Goal: Task Accomplishment & Management: Use online tool/utility

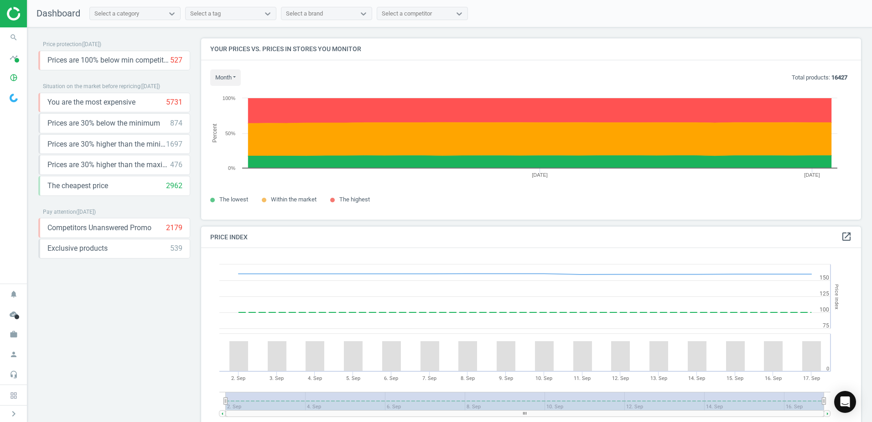
scroll to position [224, 667]
click at [11, 36] on icon "search" at bounding box center [13, 37] width 17 height 17
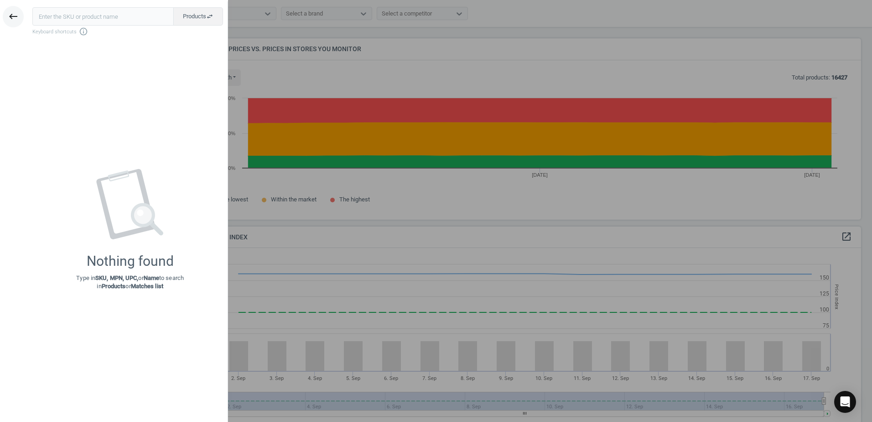
click at [11, 18] on icon "keyboard_backspace" at bounding box center [13, 16] width 11 height 11
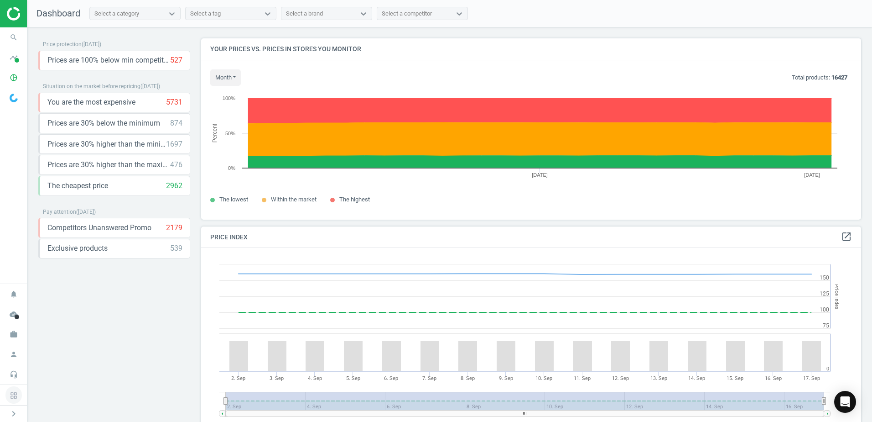
click at [14, 397] on icon at bounding box center [13, 395] width 6 height 6
click at [13, 410] on icon "chevron_right" at bounding box center [13, 413] width 11 height 11
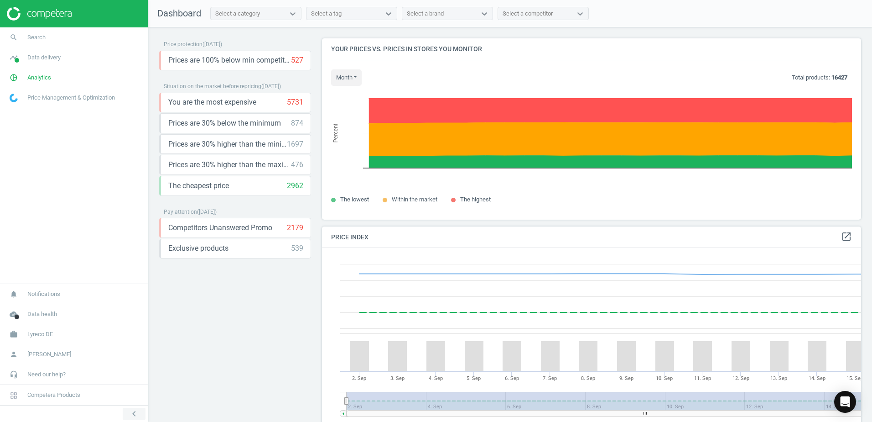
scroll to position [224, 547]
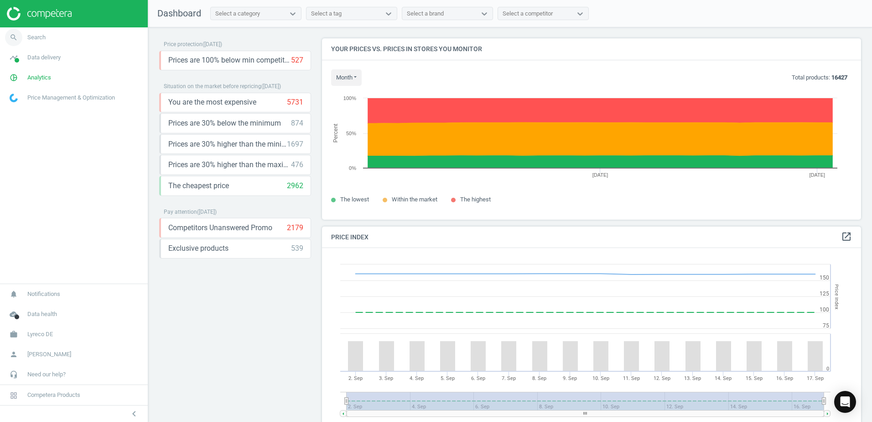
click at [94, 34] on link "search Search" at bounding box center [74, 37] width 148 height 20
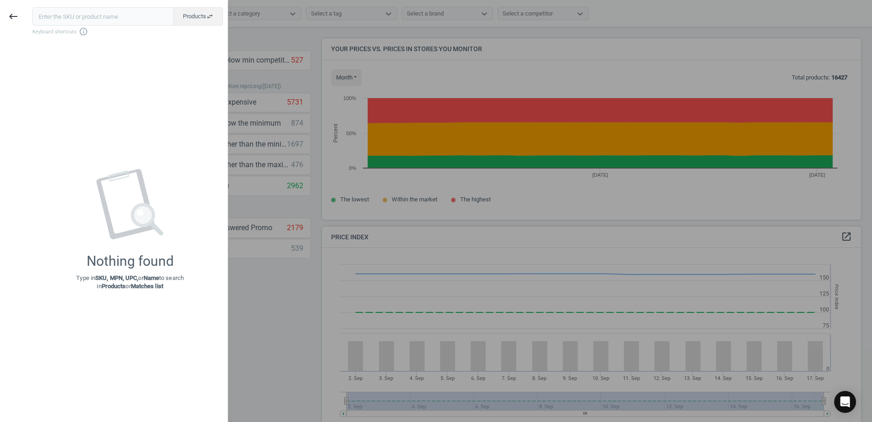
click at [283, 229] on div at bounding box center [436, 211] width 872 height 422
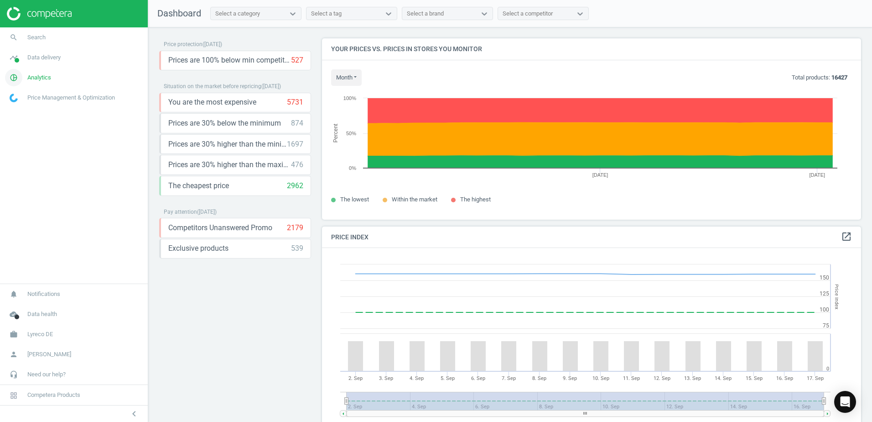
click at [70, 79] on link "pie_chart_outlined Analytics" at bounding box center [74, 78] width 148 height 20
click at [27, 97] on span "Overview" at bounding box center [21, 97] width 22 height 7
click at [24, 96] on span "Overview" at bounding box center [21, 97] width 22 height 7
click at [30, 111] on span "Products" at bounding box center [20, 110] width 21 height 7
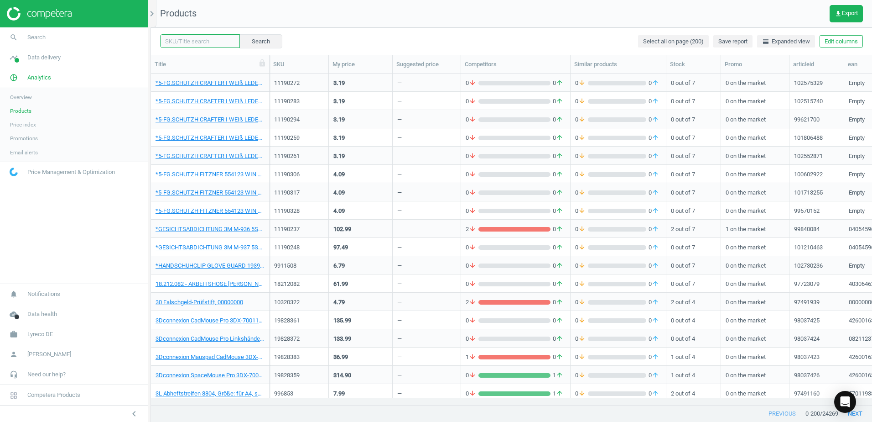
click at [216, 42] on input "text" at bounding box center [200, 41] width 80 height 14
click at [154, 19] on icon "chevron_right" at bounding box center [151, 13] width 11 height 11
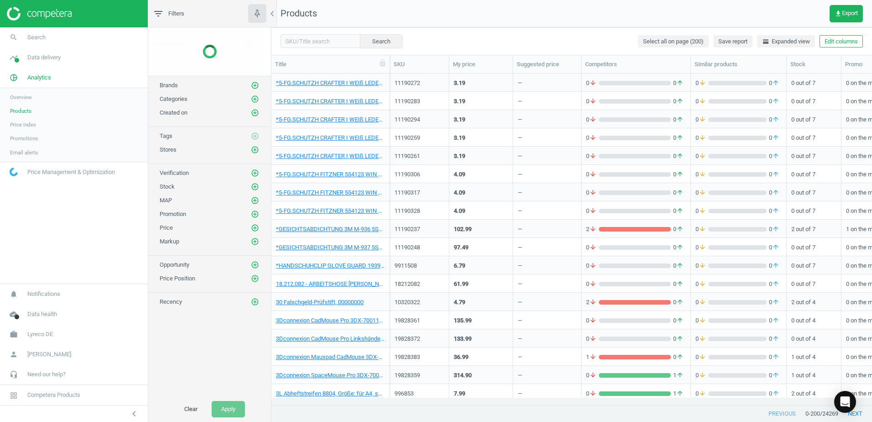
scroll to position [317, 594]
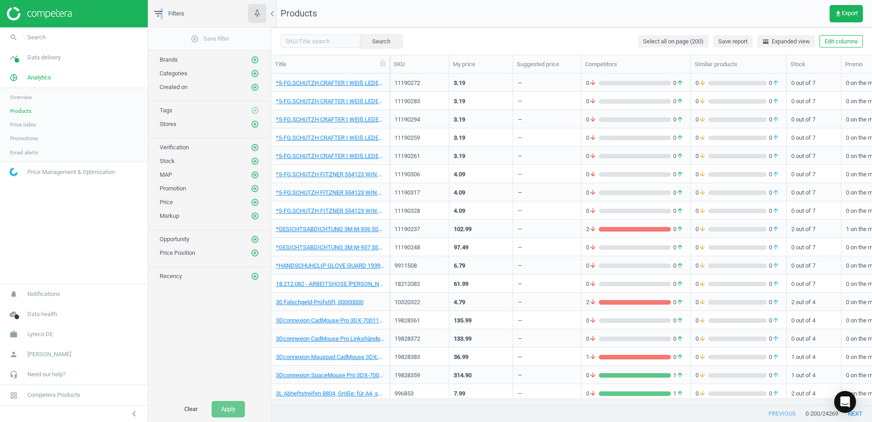
click at [160, 14] on icon "filter_list" at bounding box center [158, 13] width 11 height 11
drag, startPoint x: 160, startPoint y: 14, endPoint x: 276, endPoint y: 11, distance: 115.5
click at [276, 11] on icon "chevron_left" at bounding box center [272, 13] width 11 height 11
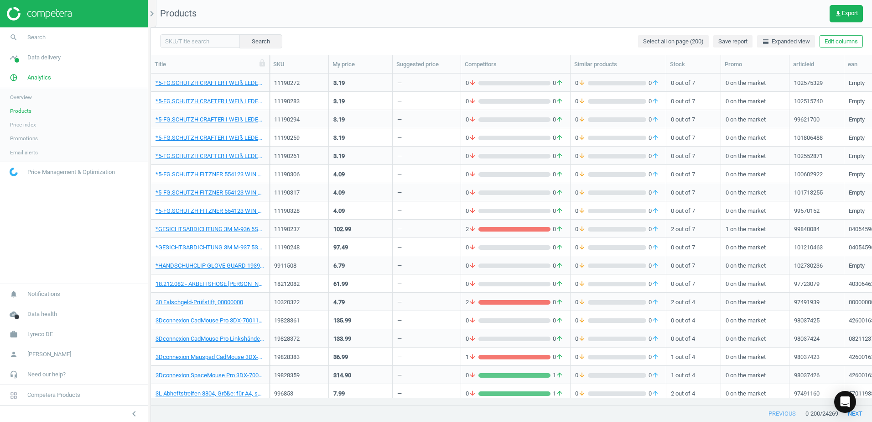
scroll to position [317, 714]
click at [208, 42] on input "text" at bounding box center [200, 41] width 80 height 14
click at [204, 41] on input "text" at bounding box center [200, 41] width 80 height 14
paste input "11163121"
type input "11163121"
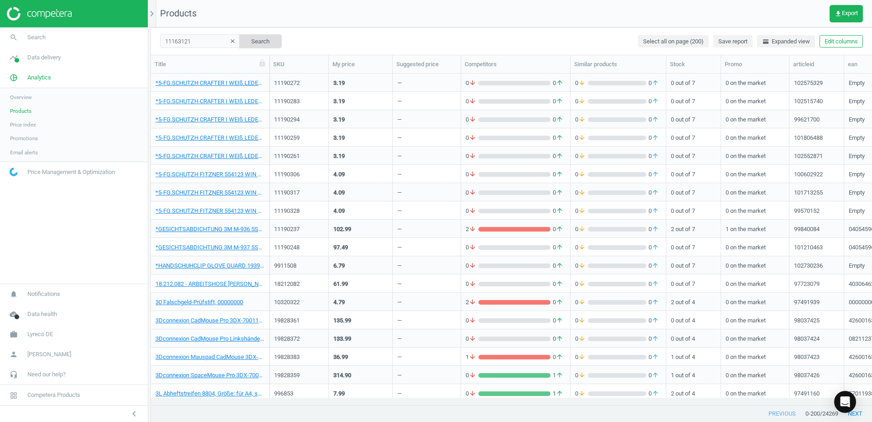
click at [256, 40] on button "Search" at bounding box center [260, 41] width 43 height 14
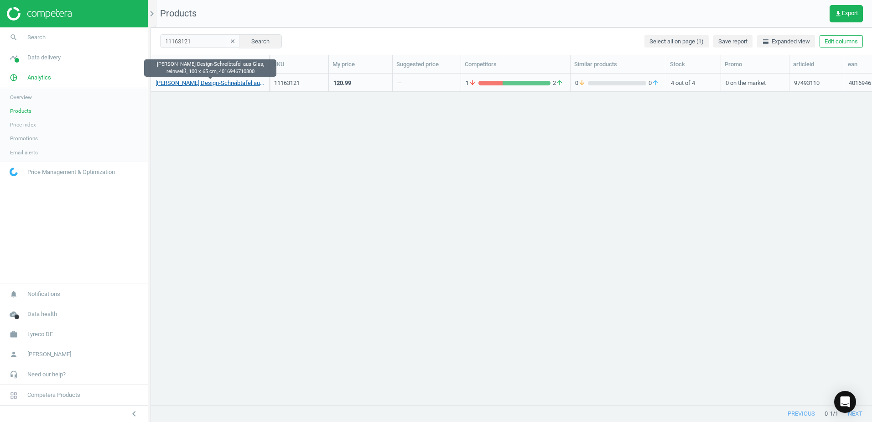
click at [240, 84] on link "FRANKEN Design-Schreibtafel aus Glas, reinweiß, 100 x 65 cm, 4016946710800" at bounding box center [210, 83] width 109 height 8
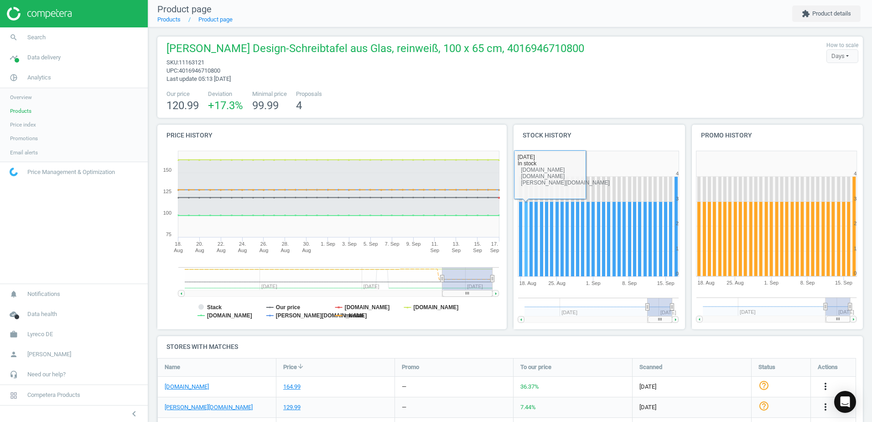
scroll to position [84, 0]
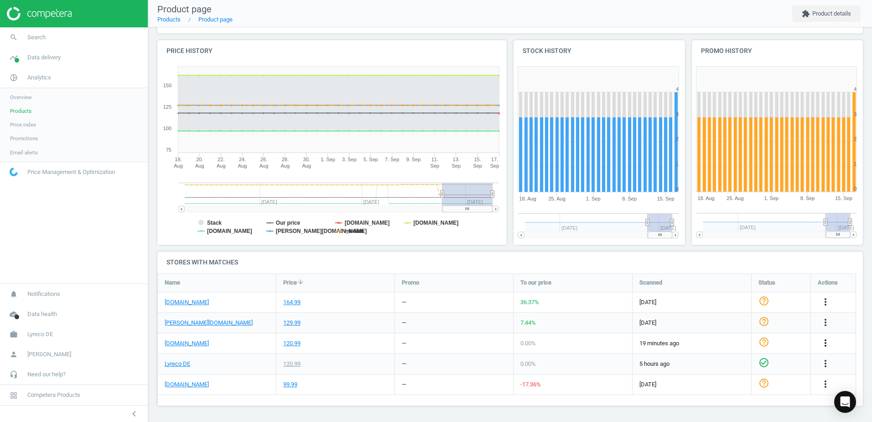
click at [824, 344] on icon "more_vert" at bounding box center [825, 342] width 11 height 11
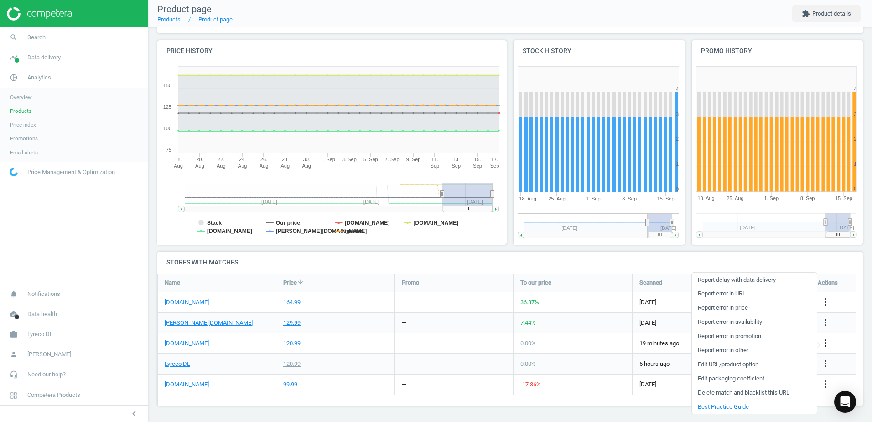
click at [824, 344] on icon "more_vert" at bounding box center [825, 342] width 11 height 11
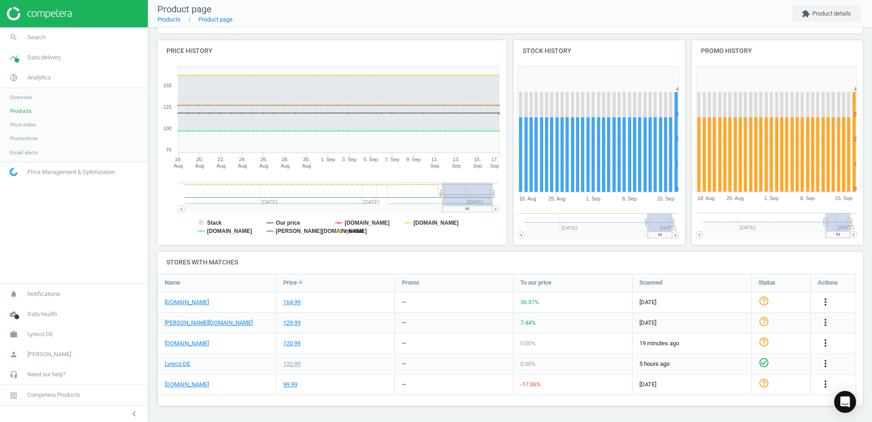
scroll to position [0, 0]
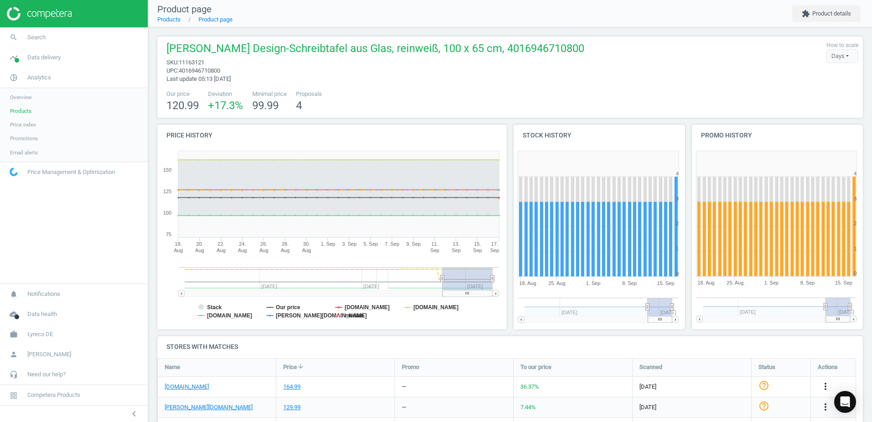
click at [417, 338] on h4 "Stores with matches" at bounding box center [510, 346] width 706 height 21
drag, startPoint x: 479, startPoint y: 294, endPoint x: 500, endPoint y: 294, distance: 20.5
click at [500, 294] on icon "Created with Highstock 6.2.0 Stack Our price office-discount.de viking.de buero…" at bounding box center [330, 237] width 346 height 182
click at [475, 345] on h4 "Stores with matches" at bounding box center [510, 346] width 706 height 21
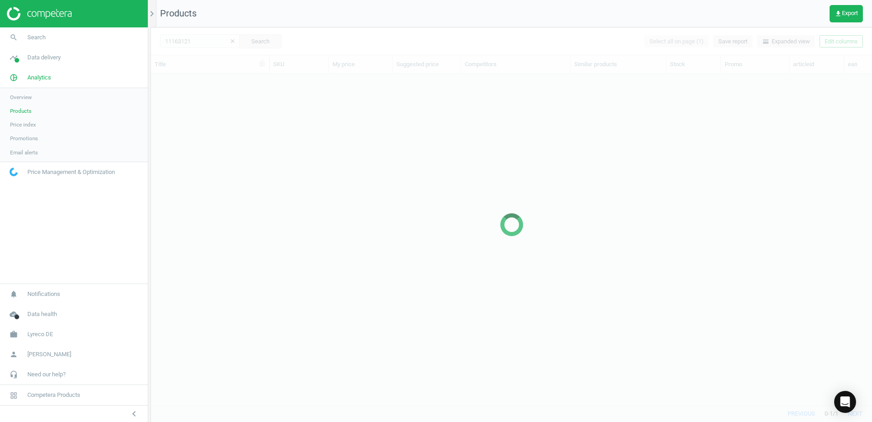
scroll to position [317, 714]
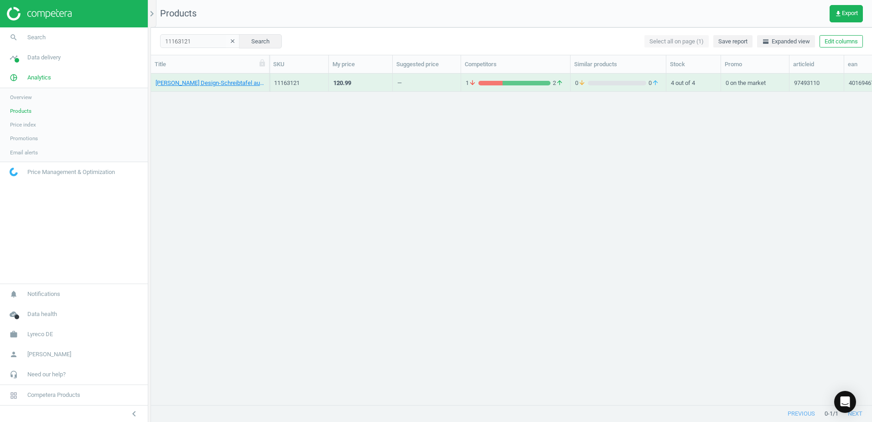
click at [226, 45] on button "clear" at bounding box center [233, 41] width 14 height 13
click at [200, 43] on input "text" at bounding box center [200, 41] width 80 height 14
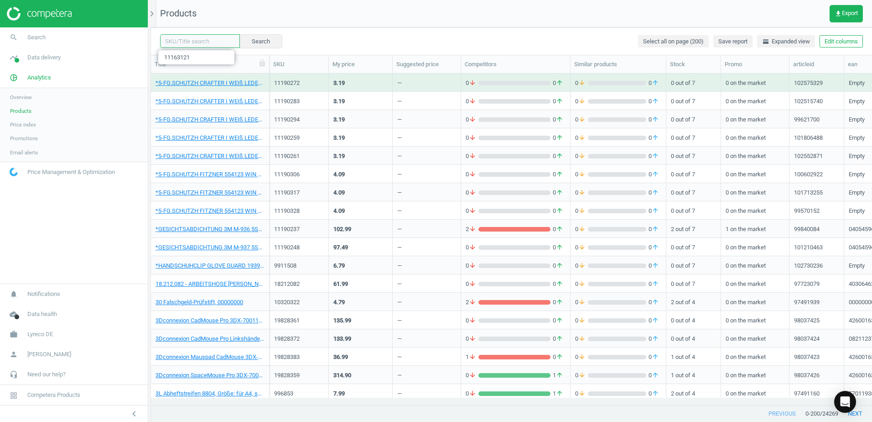
click at [204, 42] on input "text" at bounding box center [200, 41] width 80 height 14
paste input "11163132"
type input "11163132"
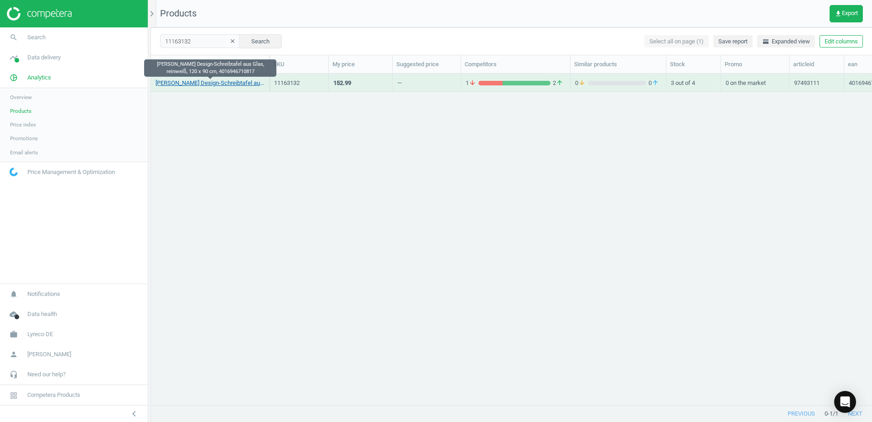
click at [217, 83] on link "FRANKEN Design-Schreibtafel aus Glas, reinweiß, 120 x 90 cm, 4016946710817" at bounding box center [210, 83] width 109 height 8
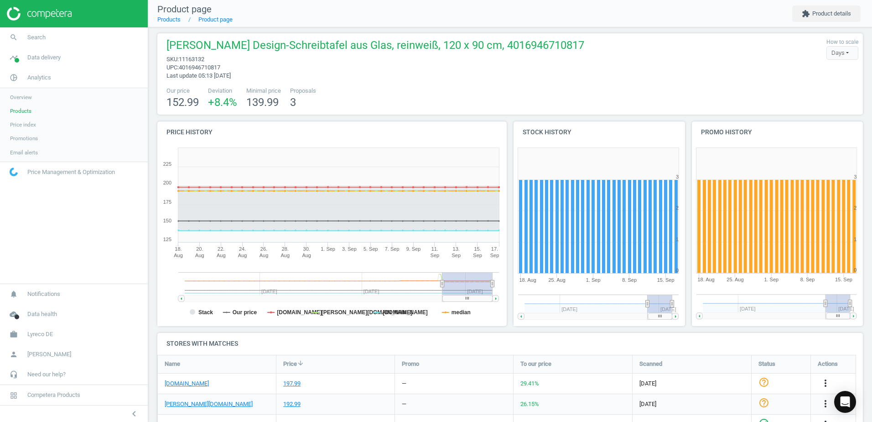
click at [705, 54] on div "FRANKEN Design-Schreibtafel aus Glas, reinweiß, 120 x 90 cm, 4016946710817 sku …" at bounding box center [510, 59] width 697 height 42
click at [621, 60] on div "FRANKEN Design-Schreibtafel aus Glas, reinweiß, 120 x 90 cm, 4016946710817 sku …" at bounding box center [510, 59] width 697 height 42
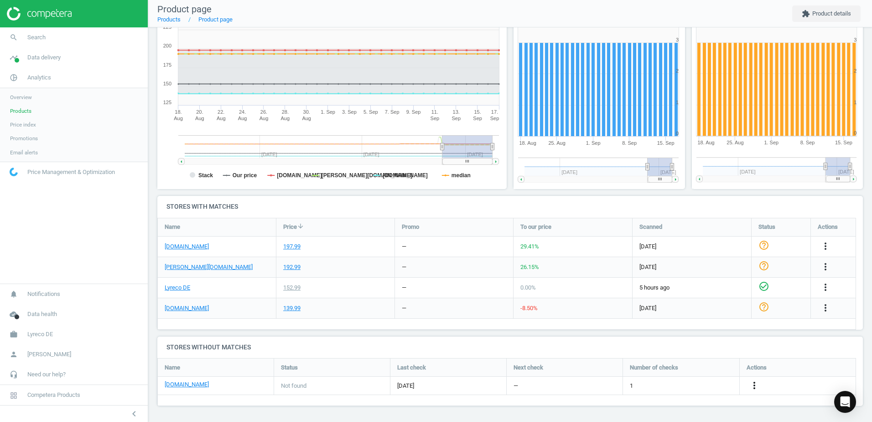
click at [757, 383] on icon "more_vert" at bounding box center [754, 385] width 11 height 11
click at [701, 382] on link "Edit URL/product option" at bounding box center [683, 385] width 125 height 14
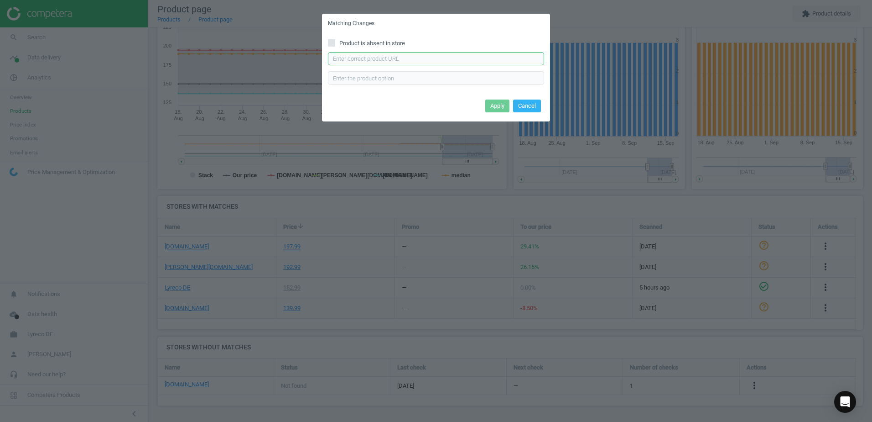
click at [425, 62] on input "text" at bounding box center [436, 59] width 216 height 14
paste input "https://www.office-discount.de/franken-glas-magnettafel-670899"
type input "https://www.office-discount.de/franken-glas-magnettafel-670899"
click at [499, 106] on button "Apply" at bounding box center [497, 105] width 24 height 13
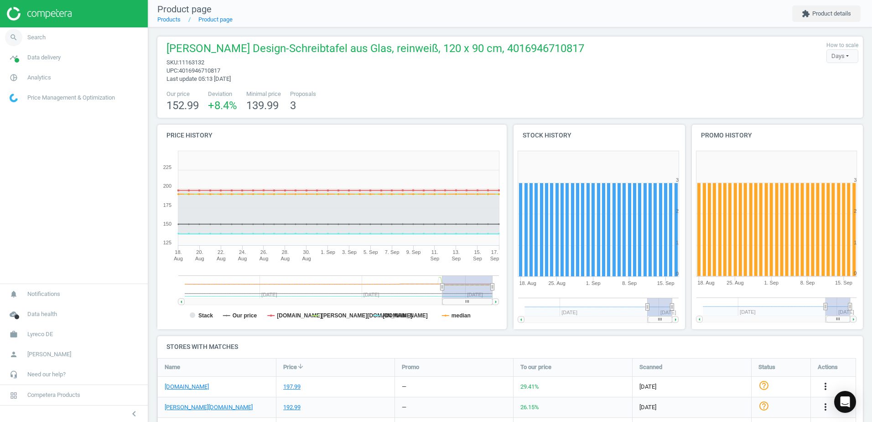
click at [56, 40] on link "search Search" at bounding box center [74, 37] width 148 height 20
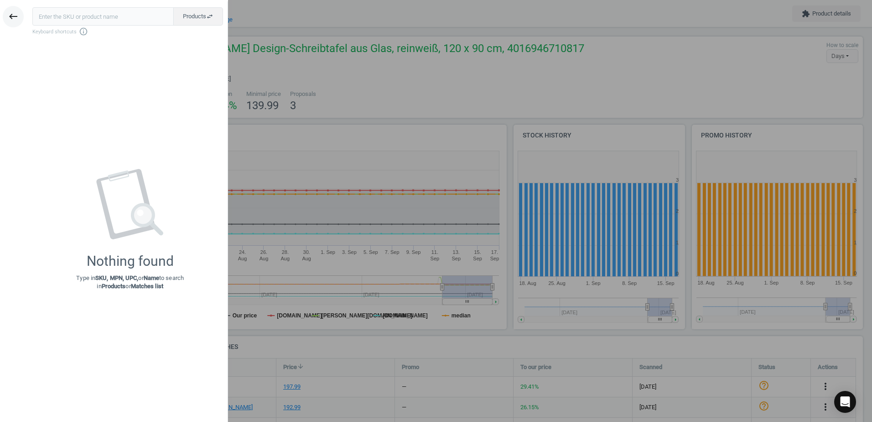
click at [15, 21] on icon "keyboard_backspace" at bounding box center [13, 16] width 11 height 11
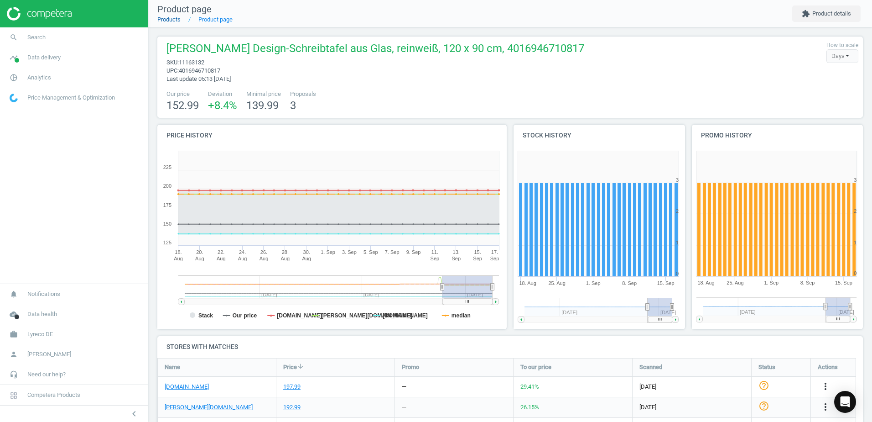
click at [172, 17] on link "Products" at bounding box center [168, 19] width 23 height 7
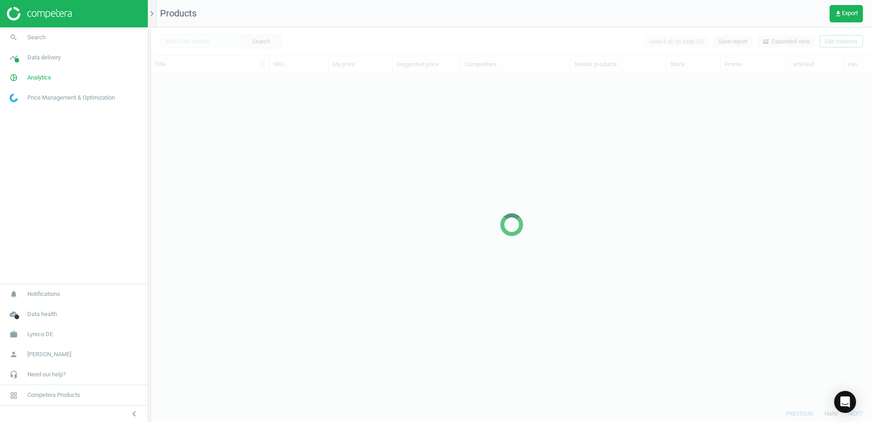
scroll to position [317, 714]
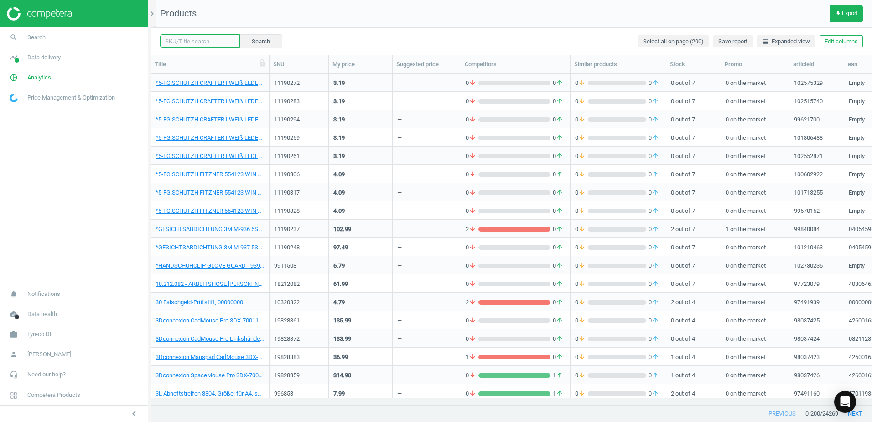
click at [184, 43] on input "text" at bounding box center [200, 41] width 80 height 14
paste input "11163143"
type input "11163143"
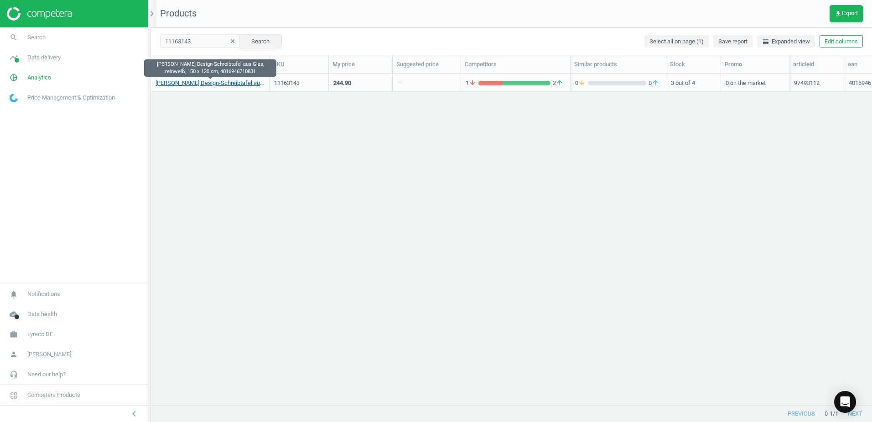
click at [241, 83] on link "FRANKEN Design-Schreibtafel aus Glas, reinweiß, 150 x 120 cm, 4016946710831" at bounding box center [210, 83] width 109 height 8
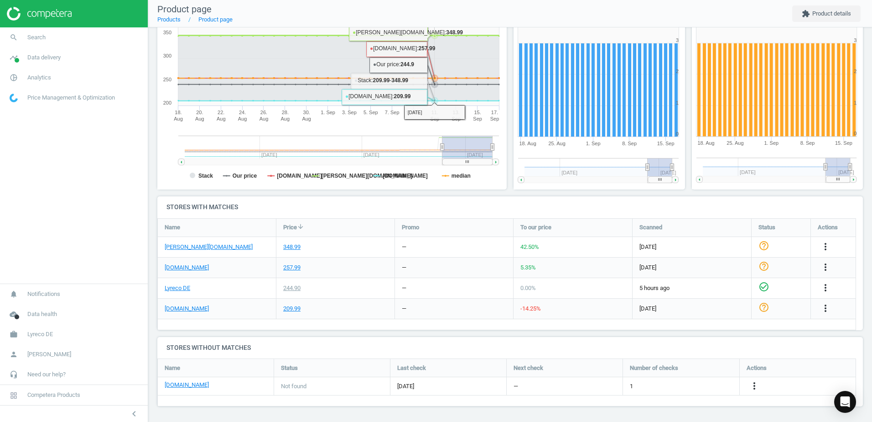
scroll to position [140, 0]
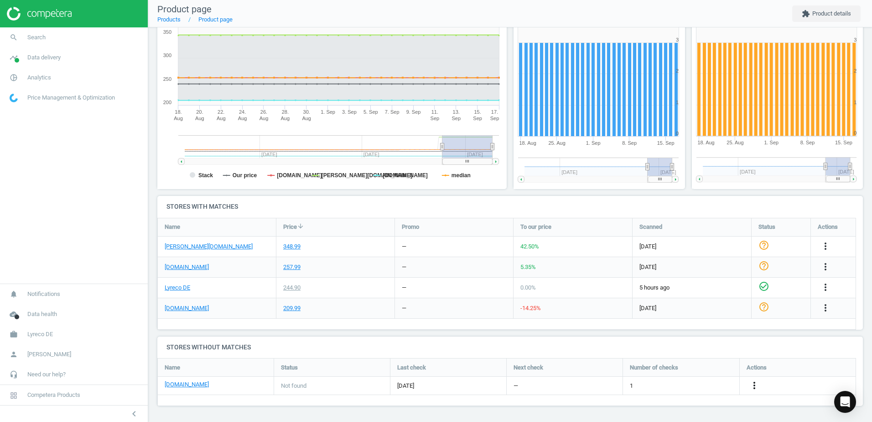
click at [756, 390] on icon "more_vert" at bounding box center [754, 385] width 11 height 11
click at [758, 387] on icon "more_vert" at bounding box center [754, 385] width 11 height 11
click at [758, 386] on icon "more_vert" at bounding box center [754, 385] width 11 height 11
click at [674, 386] on link "Edit URL/product option" at bounding box center [683, 385] width 125 height 14
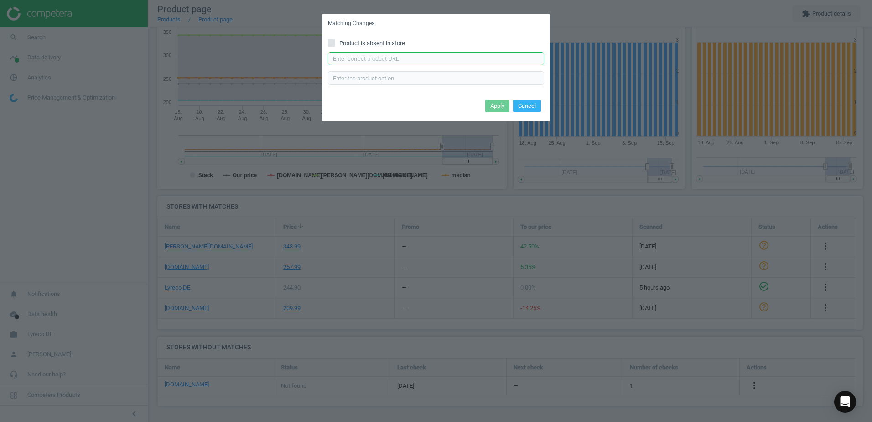
click at [381, 65] on input "text" at bounding box center [436, 59] width 216 height 14
paste input "https://www.office-discount.de/franken-glas-magnettafel-671459"
type input "https://www.office-discount.de/franken-glas-magnettafel-671459"
click at [502, 104] on button "Apply" at bounding box center [497, 105] width 24 height 13
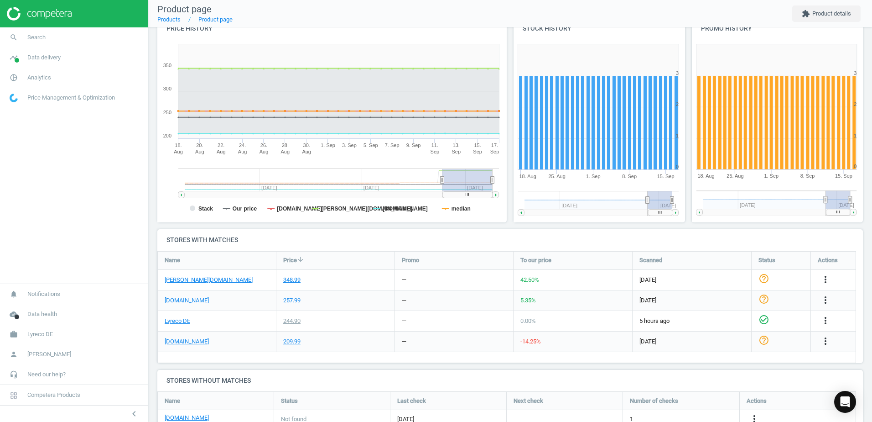
scroll to position [94, 0]
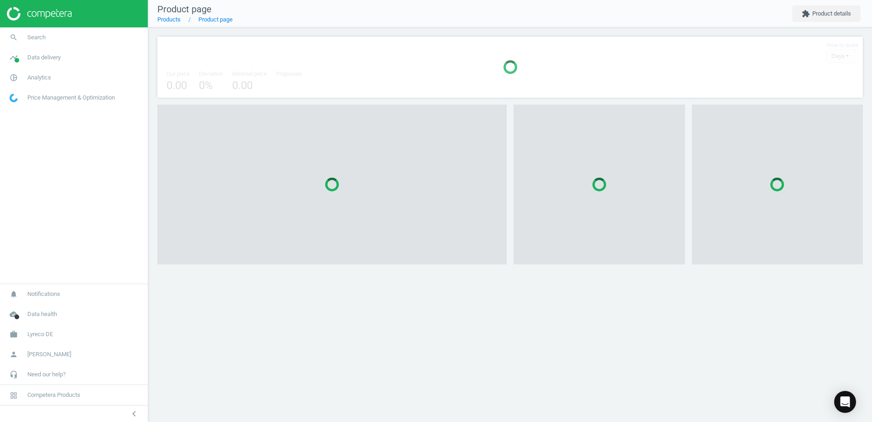
click at [479, 322] on div "Product page Products Product page extension Product details How to scale Days …" at bounding box center [510, 211] width 724 height 422
click at [329, 327] on div "Product page Products Product page extension Product details How to scale Days …" at bounding box center [510, 211] width 724 height 422
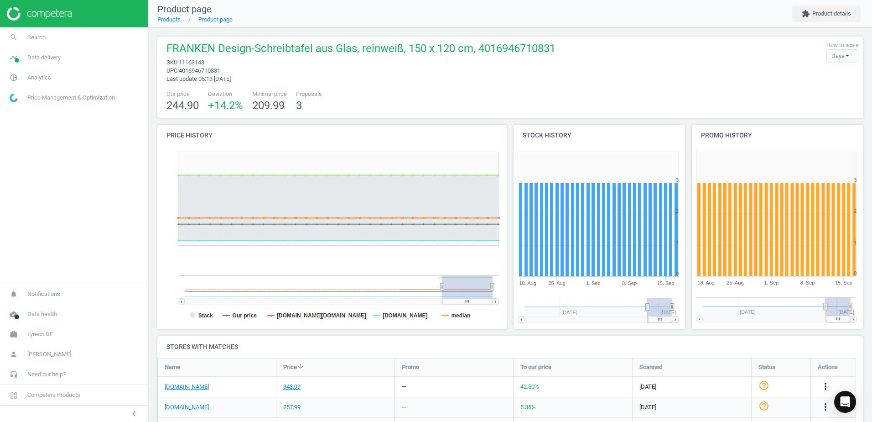
scroll to position [146, 713]
click at [167, 18] on link "Products" at bounding box center [168, 19] width 23 height 7
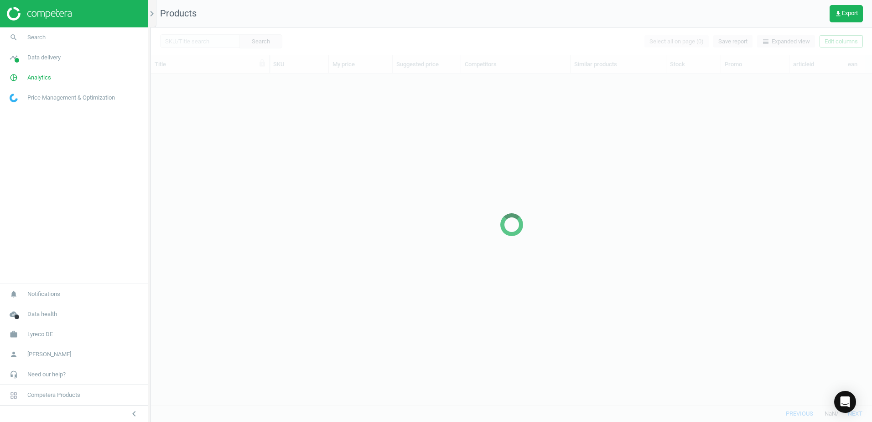
scroll to position [317, 714]
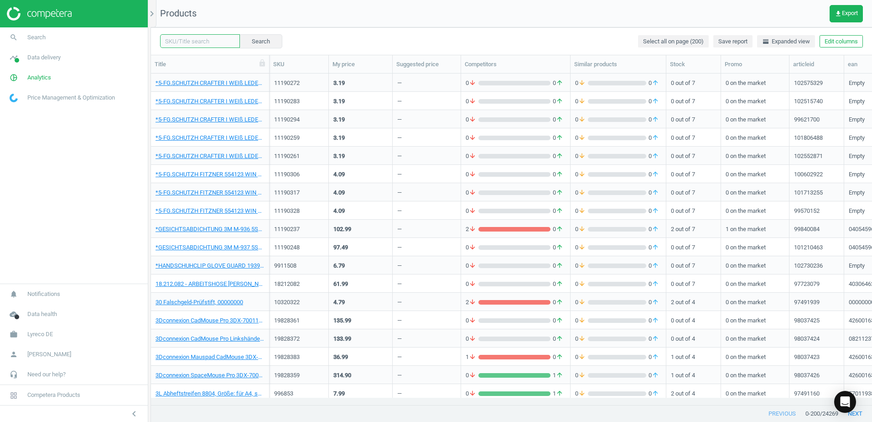
click at [194, 39] on input "text" at bounding box center [200, 41] width 80 height 14
paste input "11163154"
type input "11163154"
click at [252, 46] on button "Search" at bounding box center [260, 41] width 43 height 14
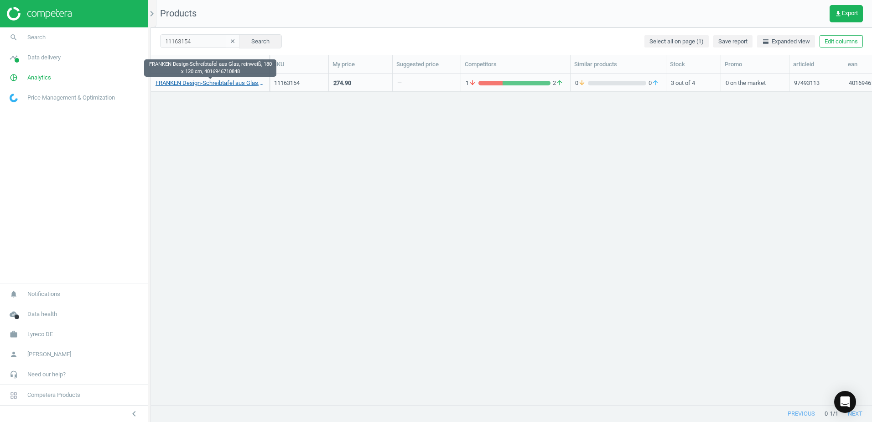
click at [229, 85] on link "FRANKEN Design-Schreibtafel aus Glas, reinweiß, 180 x 120 cm, 4016946710848" at bounding box center [210, 83] width 109 height 8
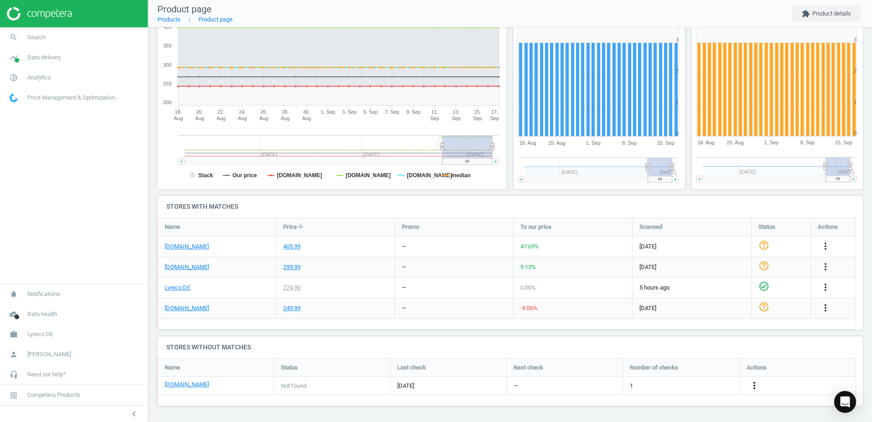
click at [757, 388] on icon "more_vert" at bounding box center [754, 385] width 11 height 11
click at [647, 385] on link "Edit URL/product option" at bounding box center [683, 385] width 125 height 14
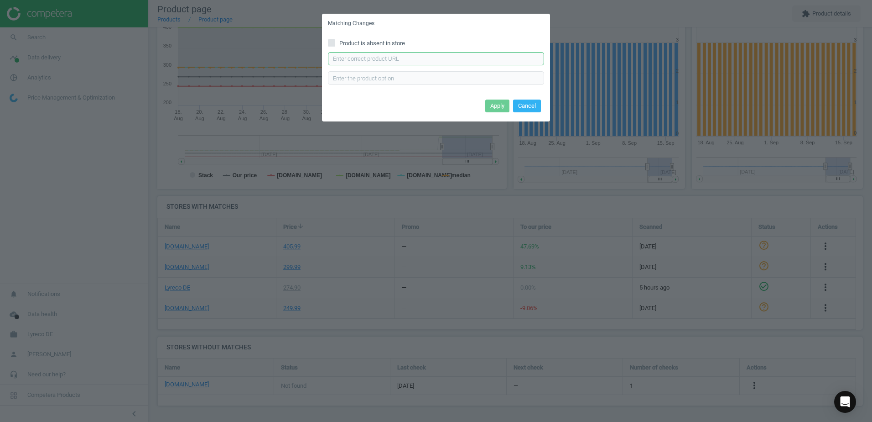
click at [404, 57] on input "text" at bounding box center [436, 59] width 216 height 14
paste input "https://www.office-discount.de/franken-glas-magnettafel-671414"
type input "https://www.office-discount.de/franken-glas-magnettafel-671414"
click at [500, 105] on button "Apply" at bounding box center [497, 105] width 24 height 13
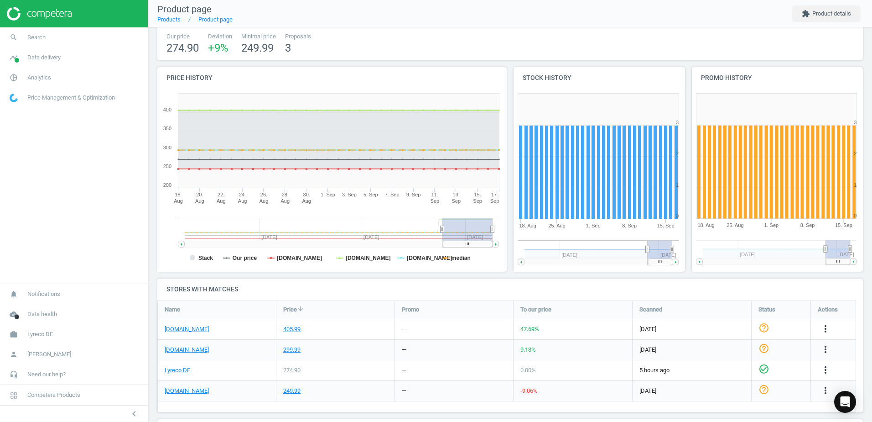
scroll to position [49, 0]
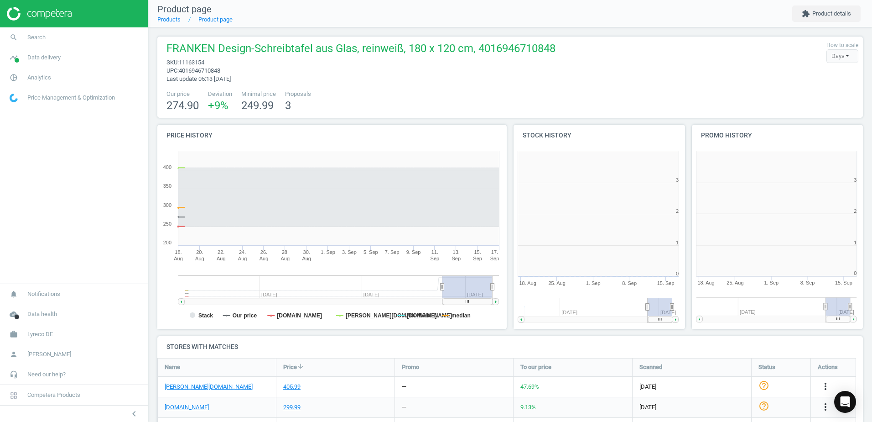
scroll to position [197, 184]
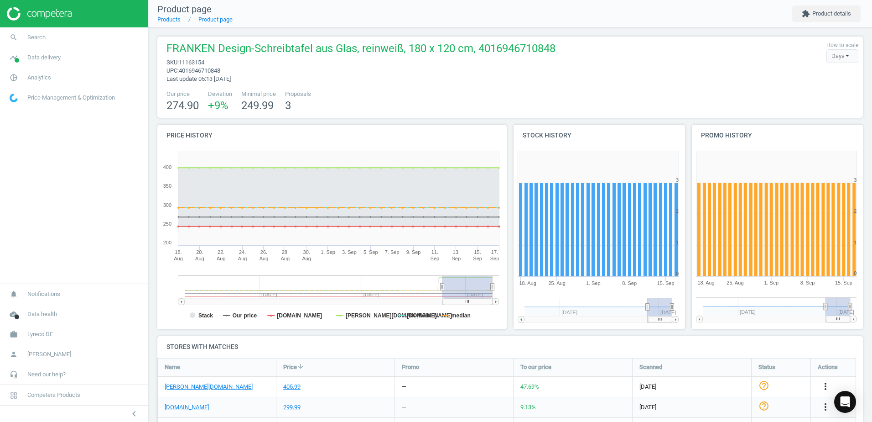
click at [475, 130] on h4 "Price history" at bounding box center [331, 135] width 349 height 21
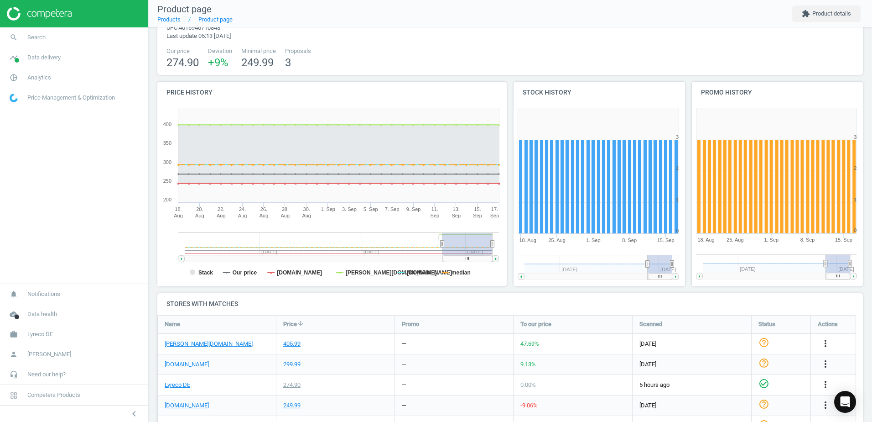
scroll to position [84, 0]
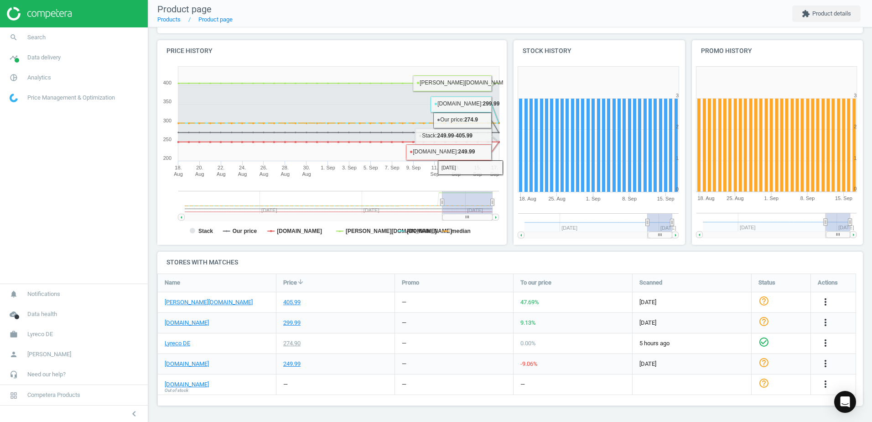
click at [500, 253] on h4 "Stores with matches" at bounding box center [510, 261] width 706 height 21
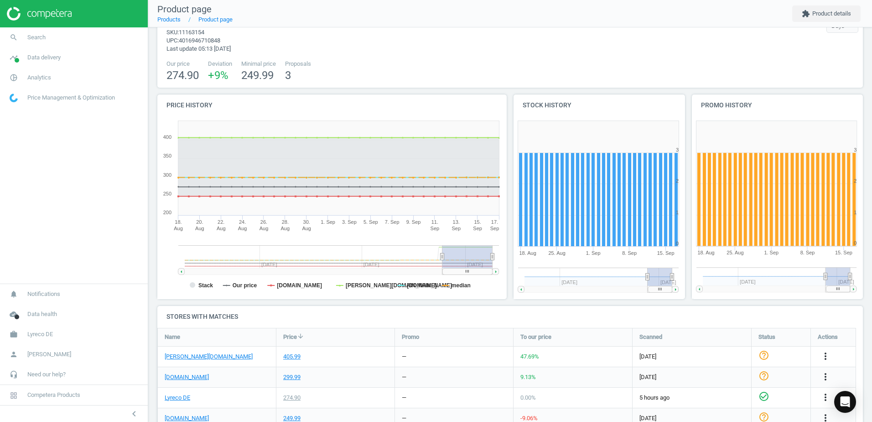
scroll to position [0, 0]
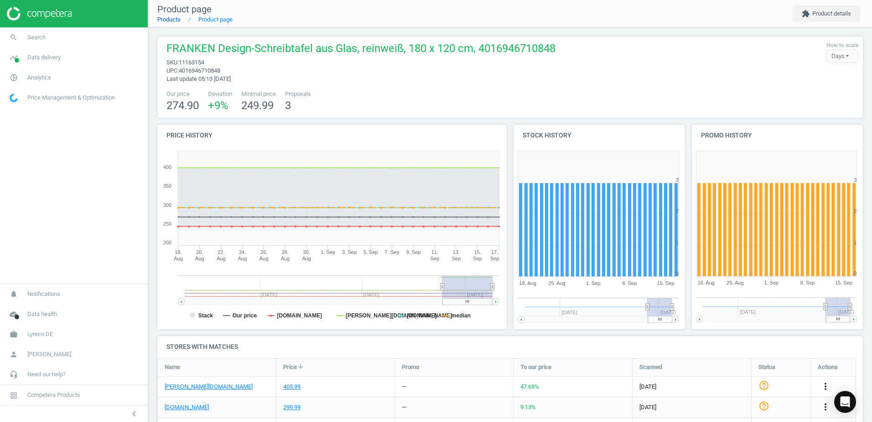
click at [172, 21] on link "Products" at bounding box center [168, 19] width 23 height 7
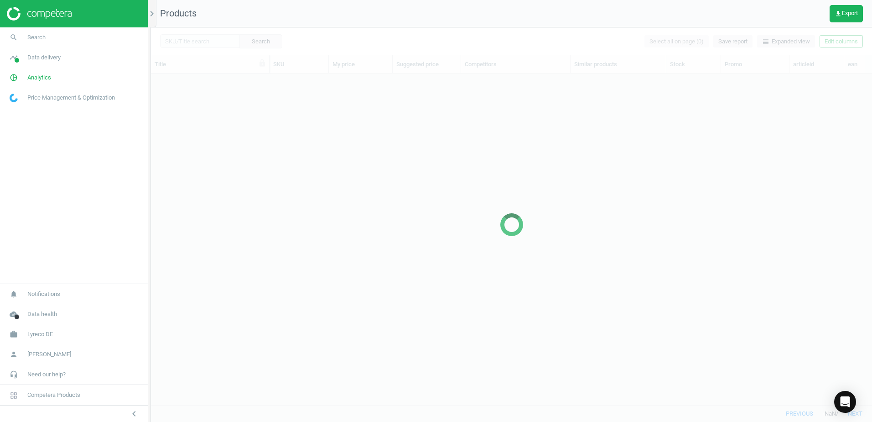
scroll to position [317, 714]
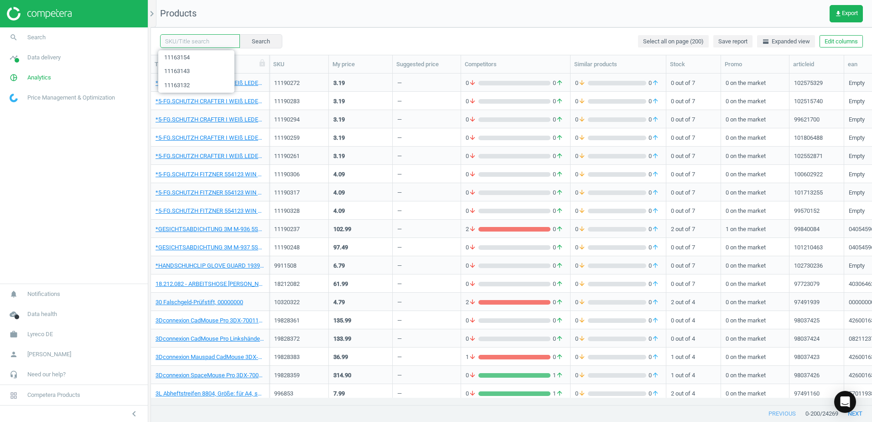
click at [212, 44] on input "text" at bounding box center [200, 41] width 80 height 14
paste input "11163165"
type input "11163165"
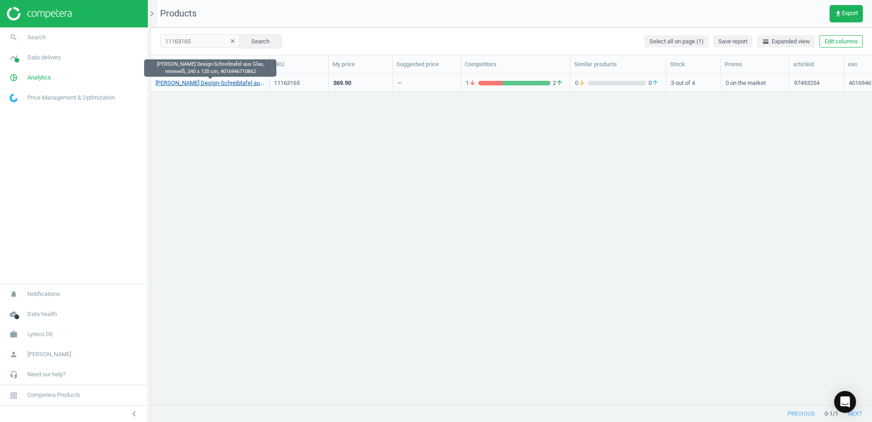
click at [228, 84] on link "[PERSON_NAME] Design-Schreibtafel aus Glas, reinweiß, 240 x 120 cm, 40169467108…" at bounding box center [210, 83] width 109 height 8
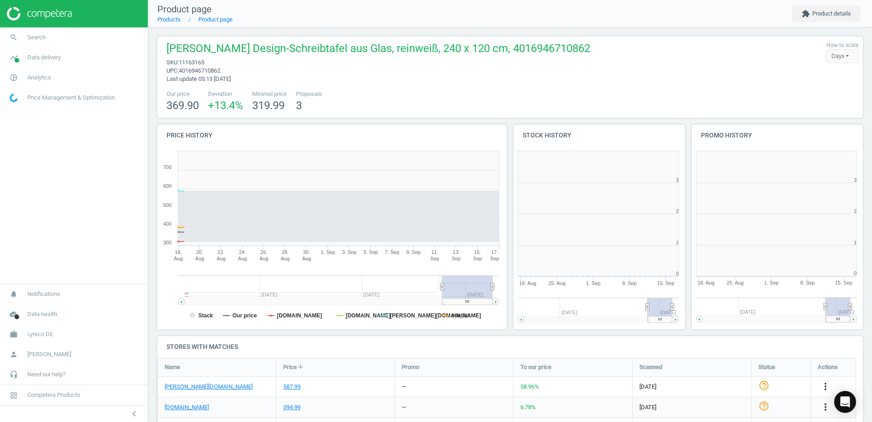
scroll to position [197, 184]
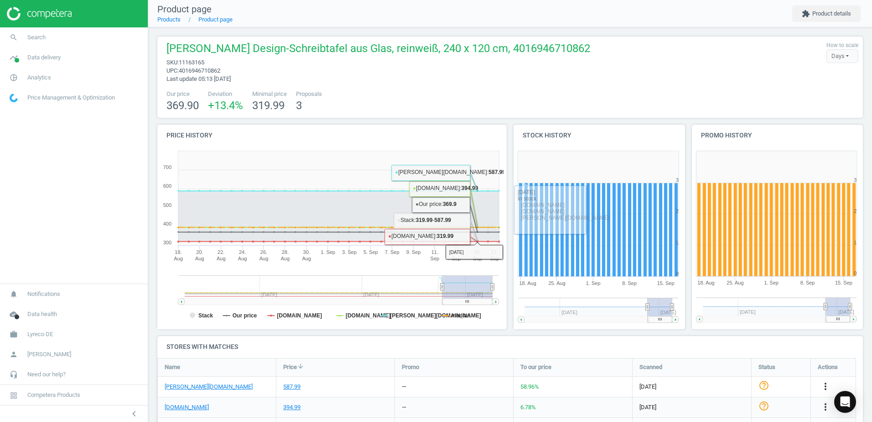
click at [482, 93] on div "Our price 369.90 Deviation +13.4 % Minimal price 319.99 Proposals 3" at bounding box center [510, 101] width 697 height 23
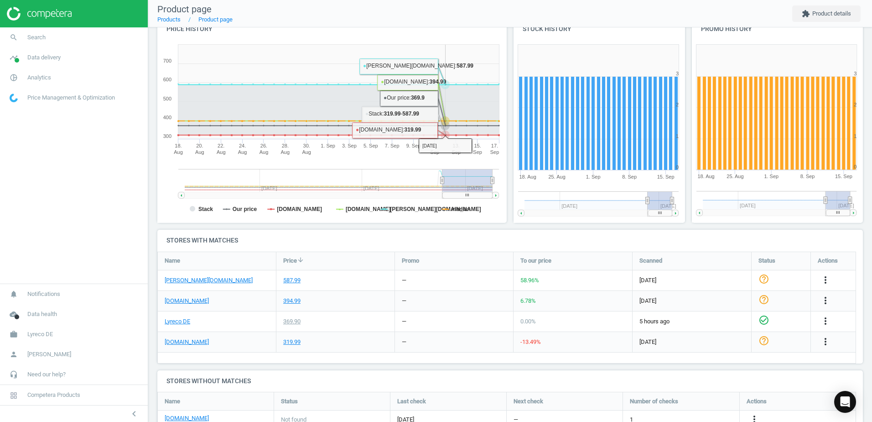
scroll to position [140, 0]
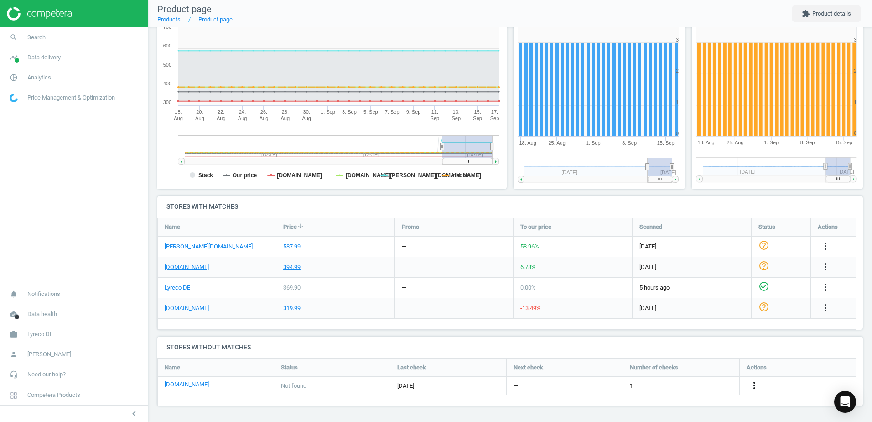
click at [755, 389] on icon "more_vert" at bounding box center [754, 385] width 11 height 11
click at [682, 385] on link "Edit URL/product option" at bounding box center [683, 385] width 125 height 14
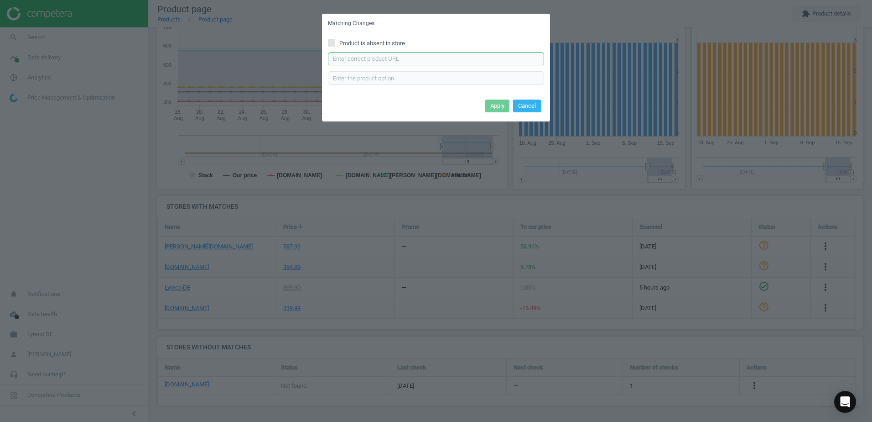
click at [442, 60] on input "text" at bounding box center [436, 59] width 216 height 14
paste input "https://www.office-discount.de/franken-glas-magnettafel-671119"
type input "https://www.office-discount.de/franken-glas-magnettafel-671119"
click at [435, 99] on div "Apply Cancel" at bounding box center [436, 109] width 228 height 25
click at [458, 102] on div "Apply Cancel" at bounding box center [436, 109] width 228 height 25
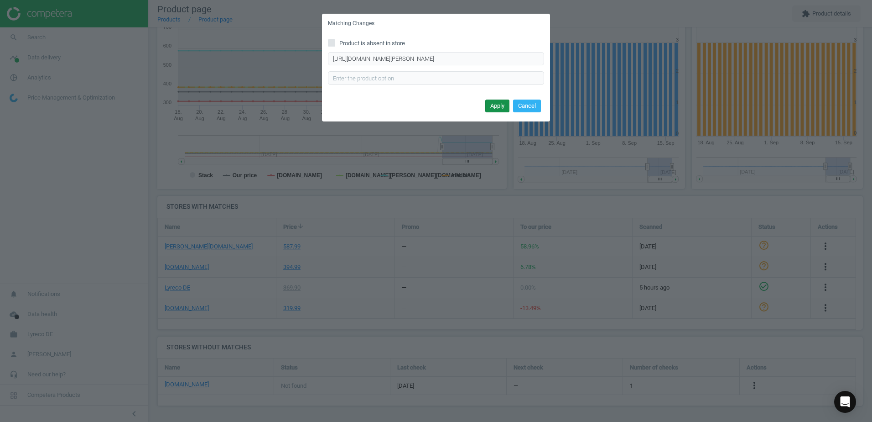
click at [500, 106] on button "Apply" at bounding box center [497, 105] width 24 height 13
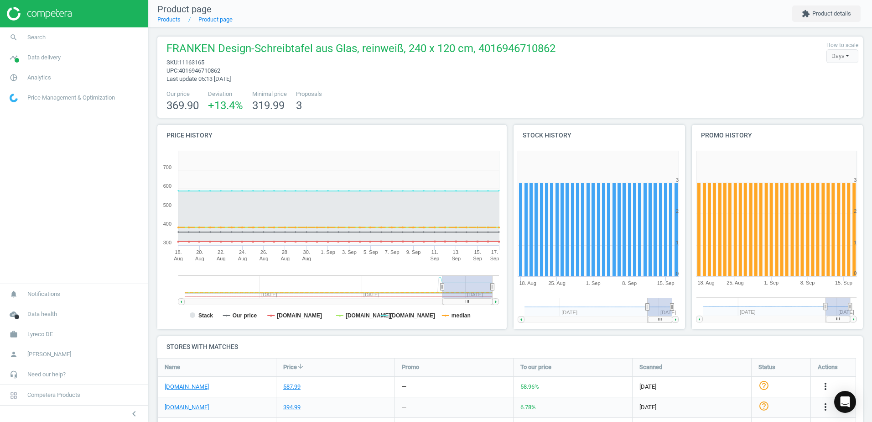
click at [379, 90] on div "Our price 369.90 Deviation +13.4 % Minimal price 319.99 Proposals 3" at bounding box center [510, 101] width 697 height 23
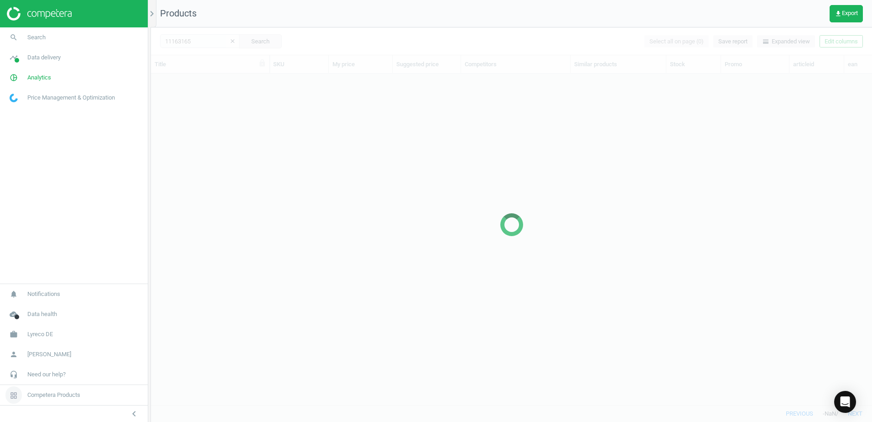
scroll to position [317, 714]
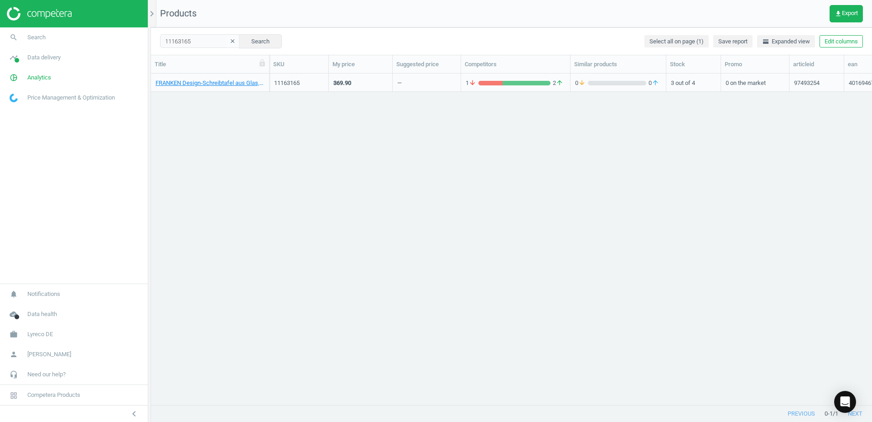
click at [229, 42] on icon "clear" at bounding box center [232, 41] width 6 height 6
click at [205, 42] on input "text" at bounding box center [200, 41] width 80 height 14
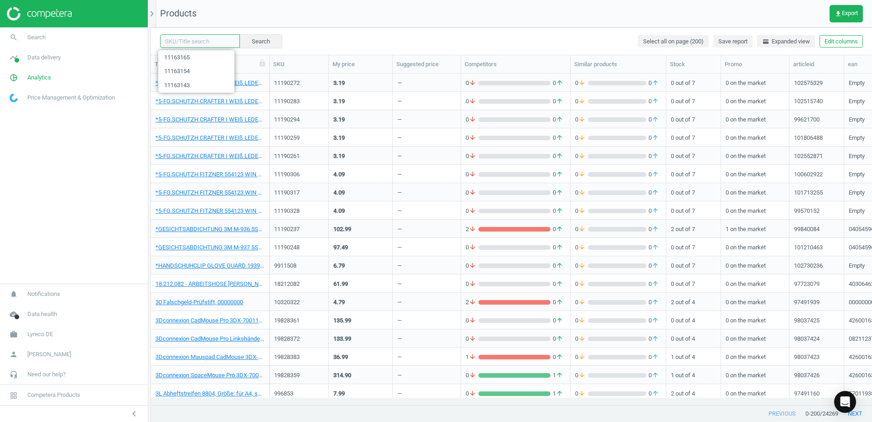
paste input "15719298"
type input "15719298"
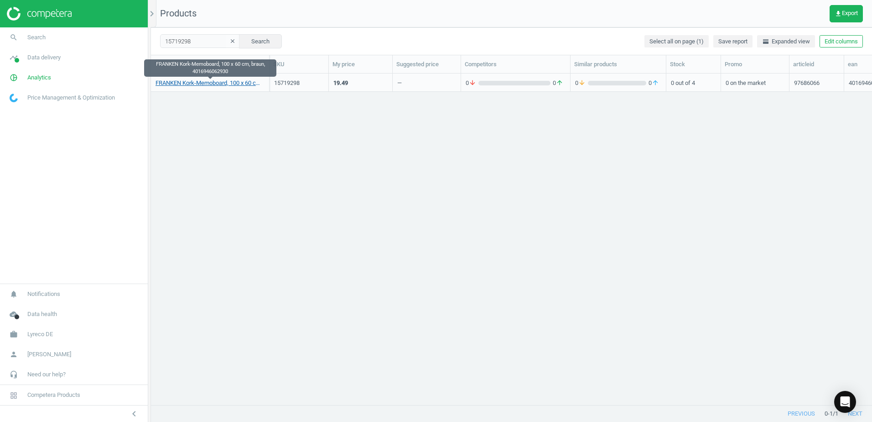
click at [225, 84] on link "FRANKEN Kork-Memoboard, 100 x 60 cm, braun, 4016946062930" at bounding box center [210, 83] width 109 height 8
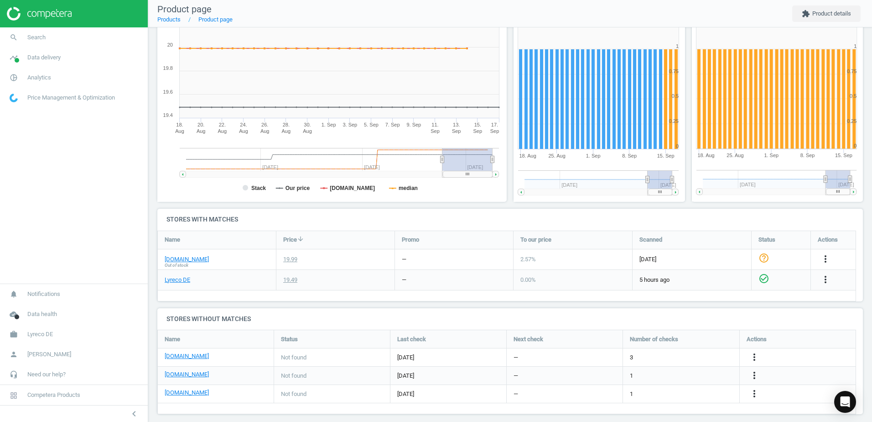
scroll to position [135, 0]
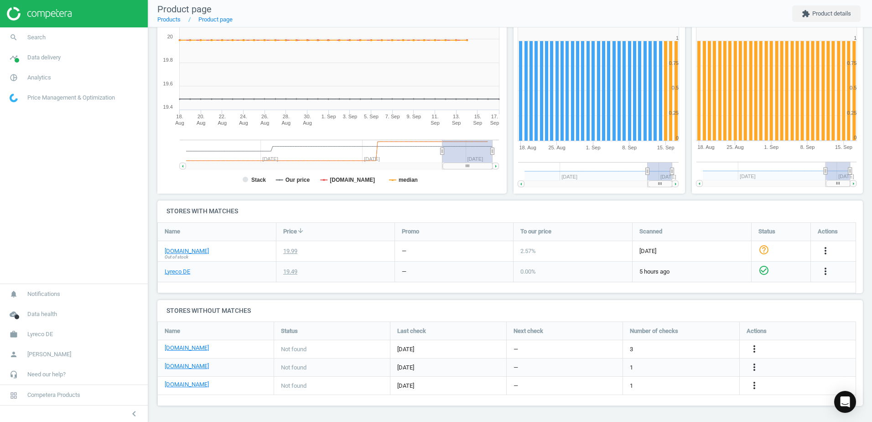
click at [401, 307] on h4 "Stores without matches" at bounding box center [510, 310] width 706 height 21
click at [380, 303] on h4 "Stores without matches" at bounding box center [510, 310] width 706 height 21
click at [754, 370] on icon "more_vert" at bounding box center [754, 366] width 11 height 11
click at [637, 365] on link "Edit URL/product option" at bounding box center [683, 367] width 125 height 14
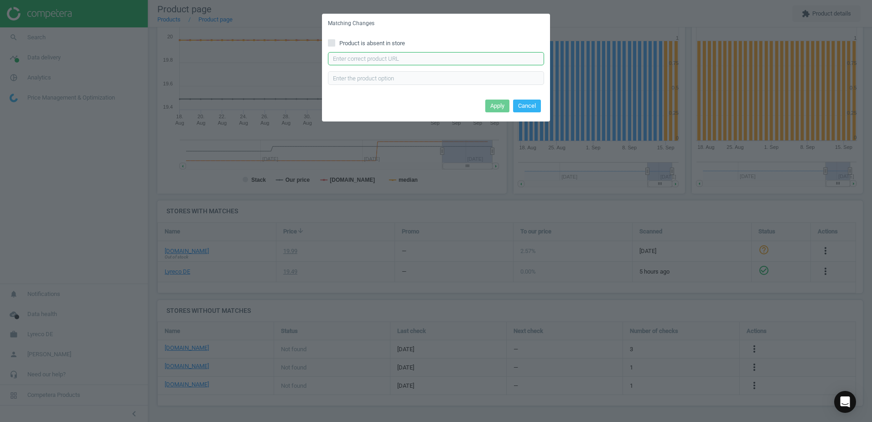
click at [403, 61] on input "text" at bounding box center [436, 59] width 216 height 14
paste input "https://www.office-discount.de/franken-pinnwand-670659"
type input "https://www.office-discount.de/franken-pinnwand-670659"
click at [462, 89] on div "Product is absent in store https://www.office-discount.de/franken-pinnwand-6706…" at bounding box center [436, 64] width 228 height 63
click at [497, 106] on button "Apply" at bounding box center [497, 105] width 24 height 13
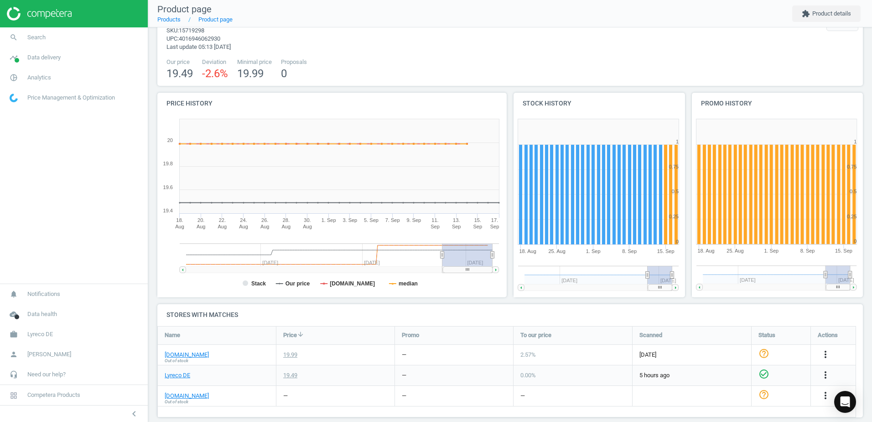
scroll to position [46, 0]
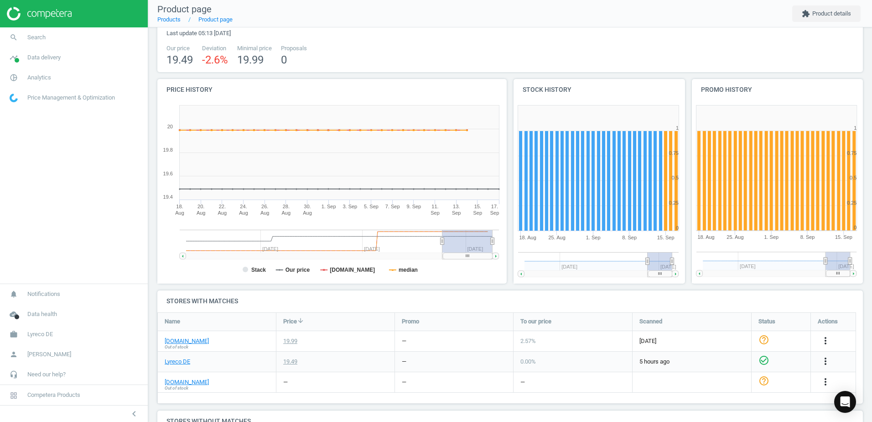
click at [155, 297] on div "[PERSON_NAME] Kork-Memoboard, 100 x 60 cm, [PERSON_NAME], 4016946062930 sku : 1…" at bounding box center [510, 248] width 724 height 532
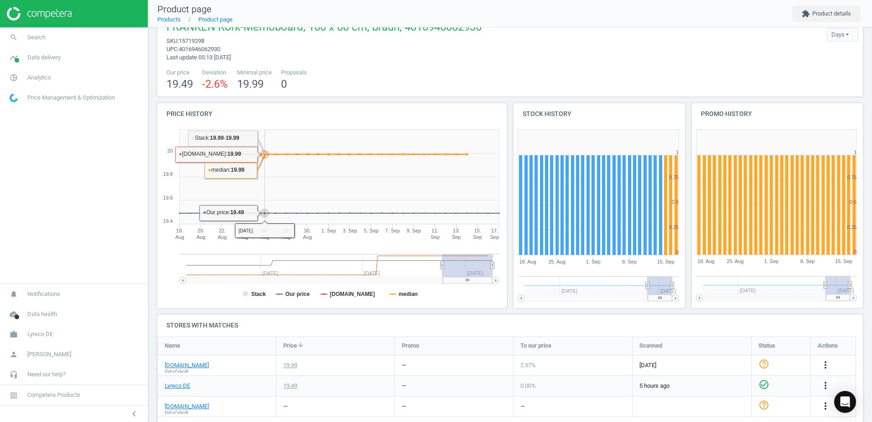
scroll to position [0, 0]
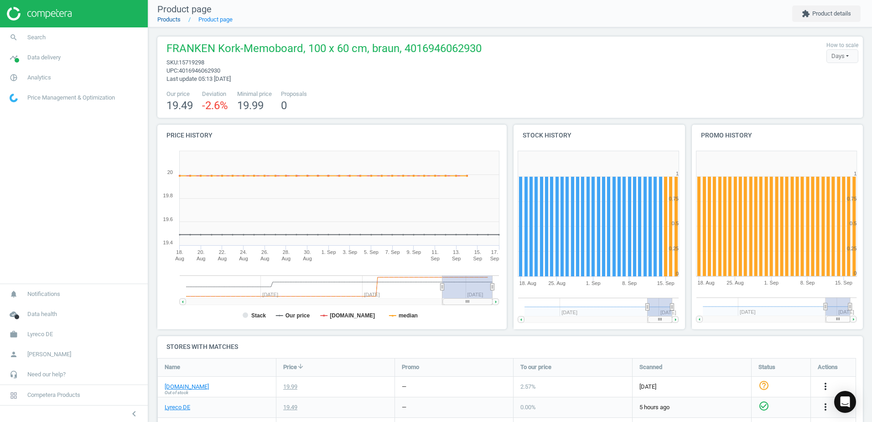
click at [164, 18] on link "Products" at bounding box center [168, 19] width 23 height 7
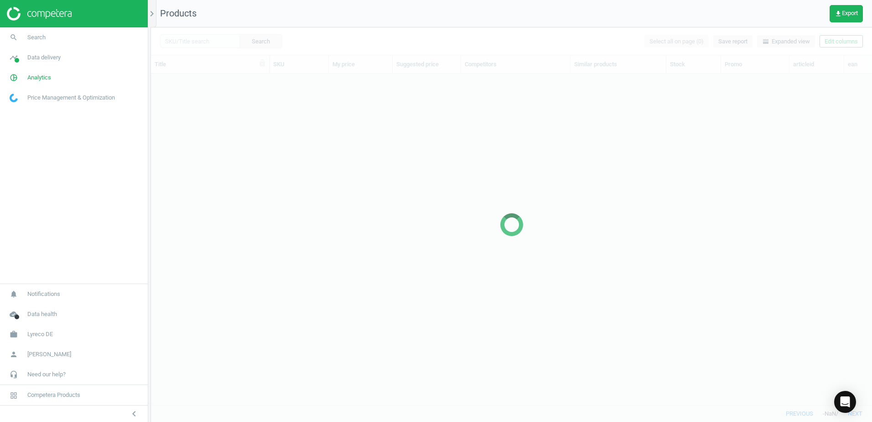
scroll to position [317, 714]
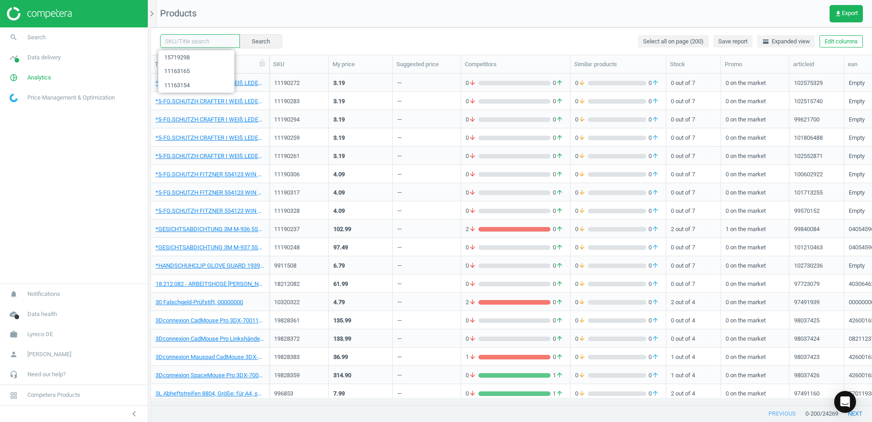
click at [217, 39] on input "text" at bounding box center [200, 41] width 80 height 14
paste input "19269381"
type input "19269381"
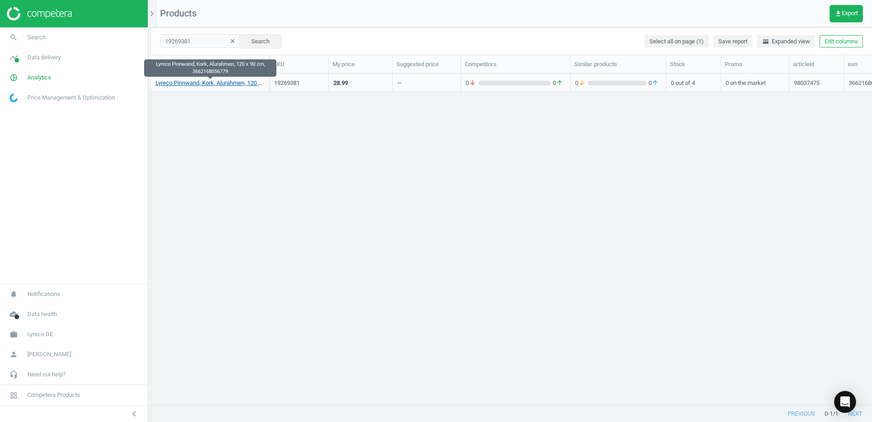
click at [219, 85] on link "Lyreco Pinnwand, Kork, Alurahmen, 120 x 90 cm, 3662168056779" at bounding box center [210, 83] width 109 height 8
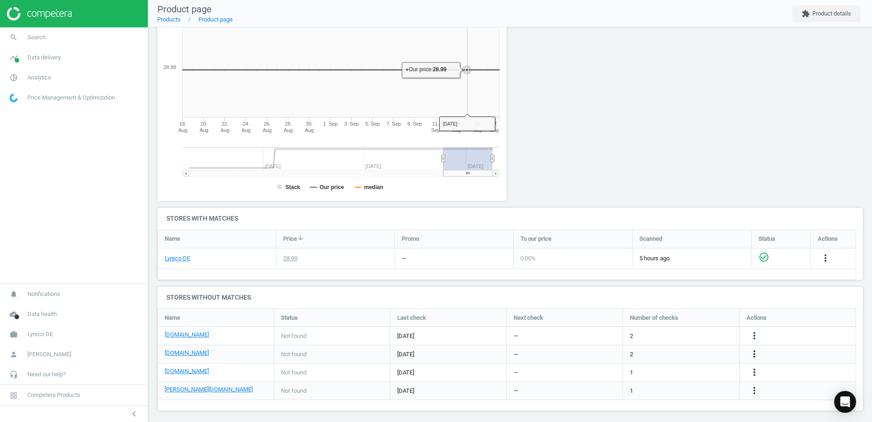
scroll to position [133, 0]
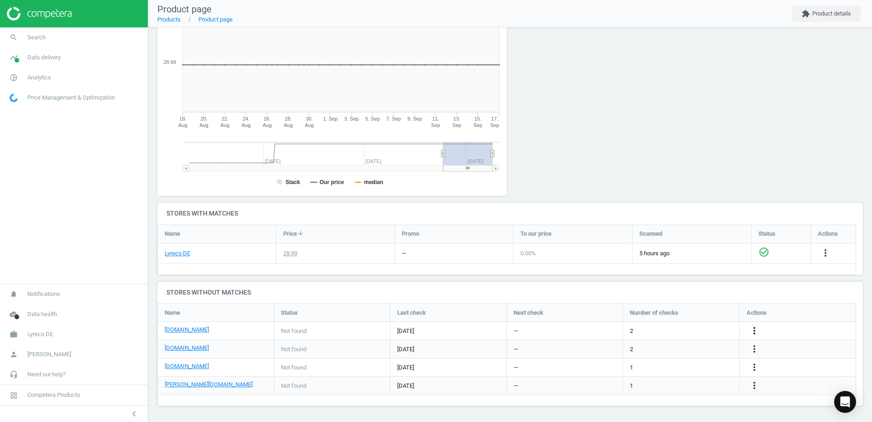
click at [753, 330] on icon "more_vert" at bounding box center [754, 330] width 11 height 11
click at [651, 328] on link "Edit URL/product option" at bounding box center [683, 330] width 125 height 14
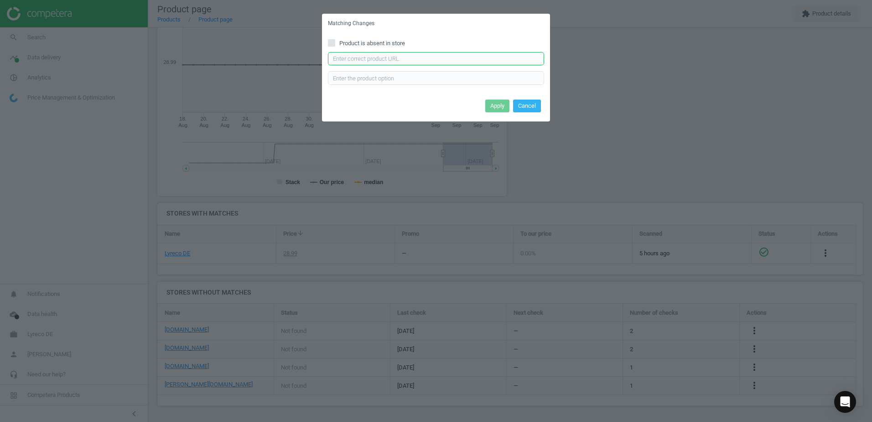
click at [381, 61] on input "text" at bounding box center [436, 59] width 216 height 14
paste input "https://www.bueromarkt-ag.de/pinnwand_boettcher-ag_120_x_90_cm,p-1900920.html"
type input "https://www.bueromarkt-ag.de/pinnwand_boettcher-ag_120_x_90_cm,p-1900920.html"
click at [502, 106] on button "Apply" at bounding box center [497, 105] width 24 height 13
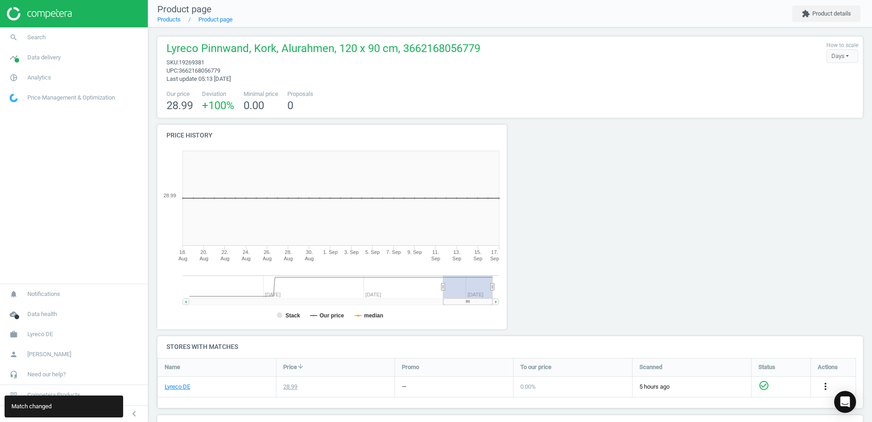
scroll to position [133, 0]
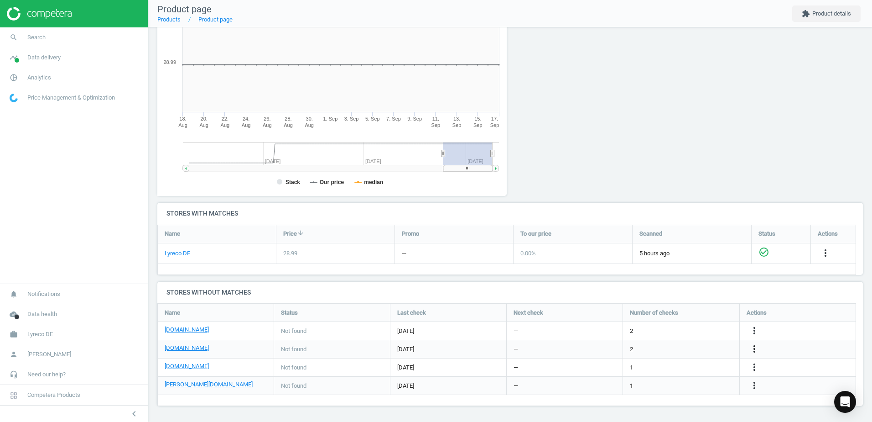
click at [750, 349] on icon "more_vert" at bounding box center [754, 348] width 11 height 11
click at [649, 346] on link "Edit URL/product option" at bounding box center [683, 349] width 125 height 14
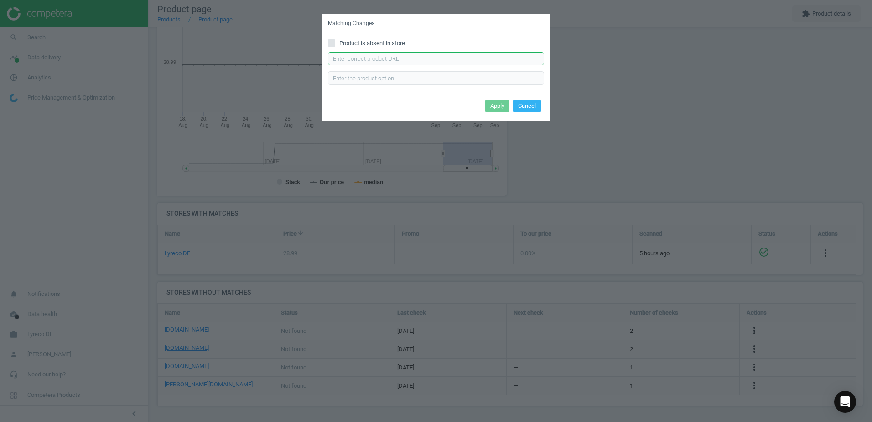
click at [390, 61] on input "text" at bounding box center [436, 59] width 216 height 14
paste input "https://www.viking.de/de/viking-pinnwand-nicht-magnetisch-wandmontage-kork-120-…"
type input "https://www.viking.de/de/viking-pinnwand-nicht-magnetisch-wandmontage-kork-120-…"
click at [500, 103] on button "Apply" at bounding box center [497, 105] width 24 height 13
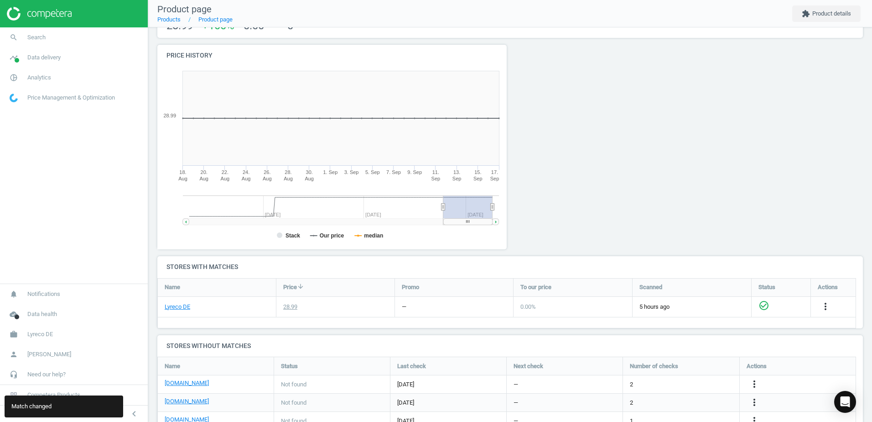
scroll to position [0, 0]
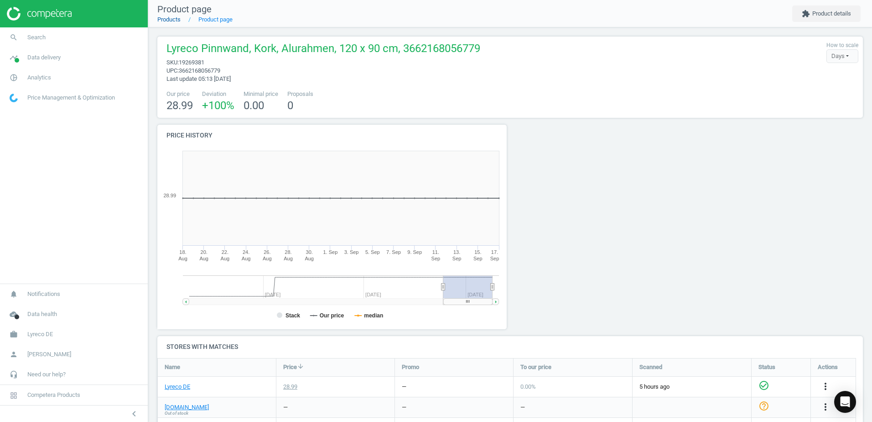
click at [166, 22] on link "Products" at bounding box center [168, 19] width 23 height 7
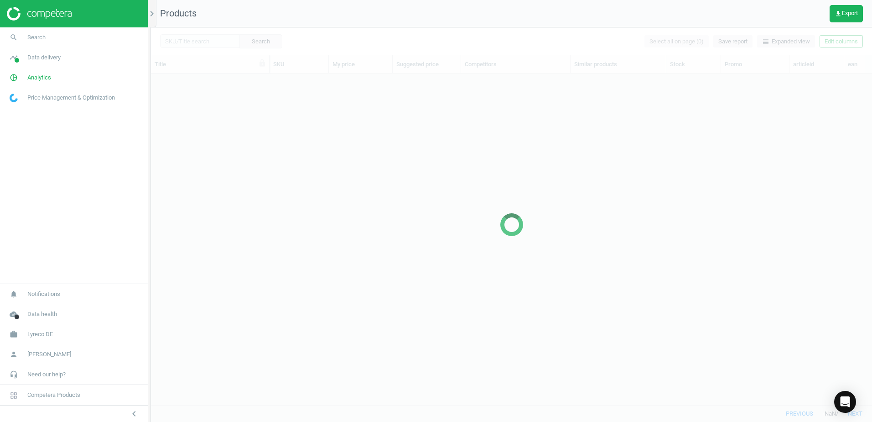
scroll to position [317, 714]
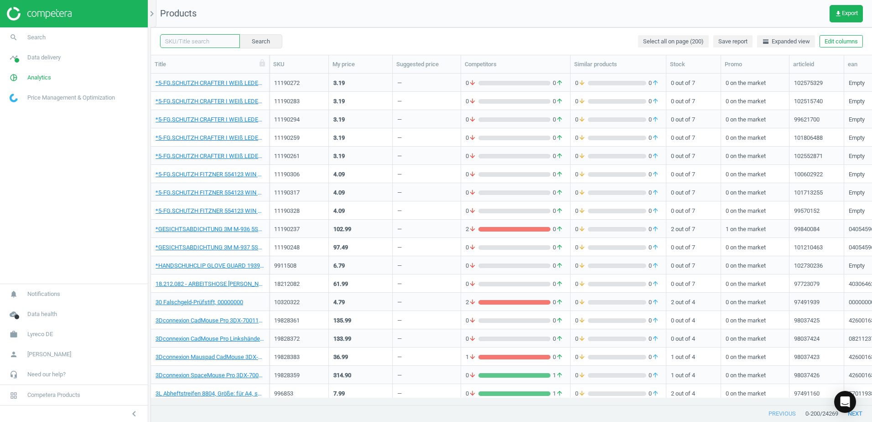
click at [194, 39] on input "text" at bounding box center [200, 41] width 80 height 14
paste input "19153723"
type input "19153723"
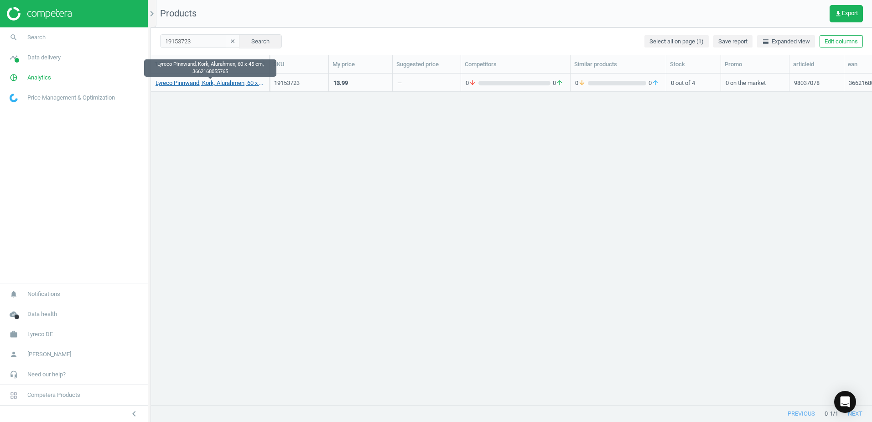
click at [231, 81] on link "Lyreco Pinnwand, Kork, Alurahmen, 60 x 45 cm, 3662168055765" at bounding box center [210, 83] width 109 height 8
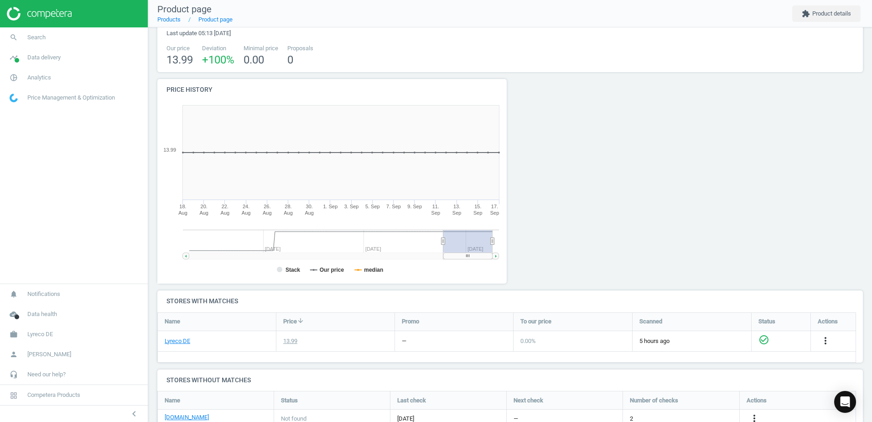
scroll to position [133, 0]
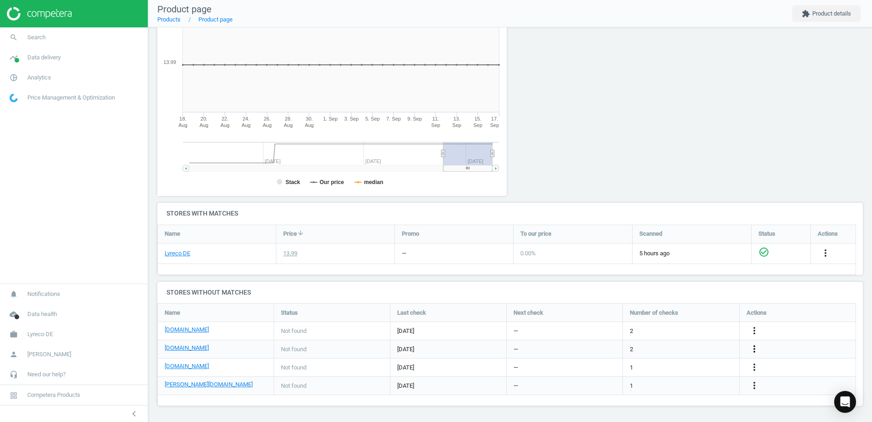
click at [757, 348] on icon "more_vert" at bounding box center [754, 348] width 11 height 11
click at [634, 345] on link "Edit URL/product option" at bounding box center [683, 349] width 125 height 14
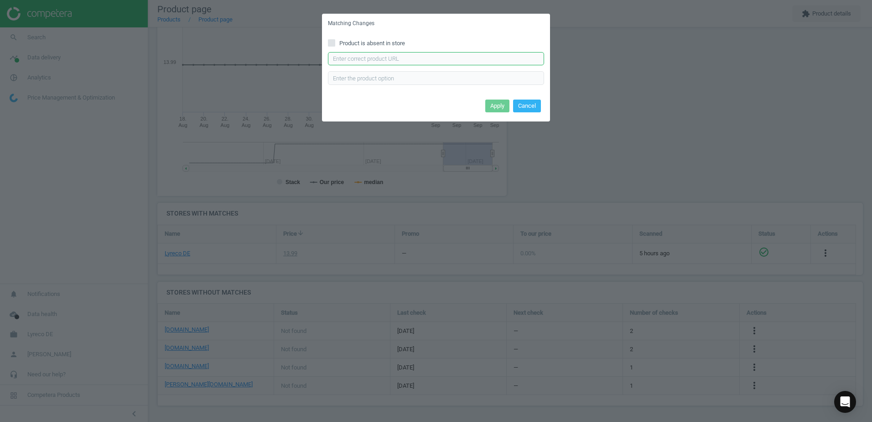
click at [383, 54] on input "text" at bounding box center [436, 59] width 216 height 14
paste input "https://www.viking.de/de/viking-pinnwand-nicht-magnetisch-wandmontage-kork-60-b…"
type input "https://www.viking.de/de/viking-pinnwand-nicht-magnetisch-wandmontage-kork-60-b…"
click at [498, 105] on button "Apply" at bounding box center [497, 105] width 24 height 13
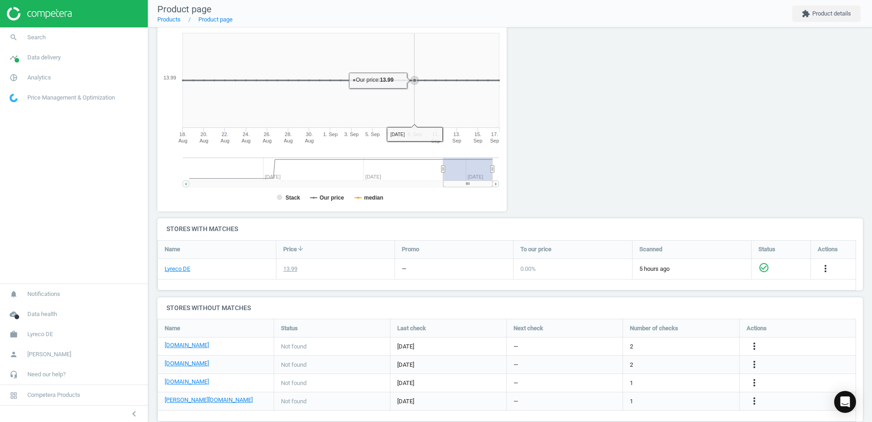
scroll to position [133, 0]
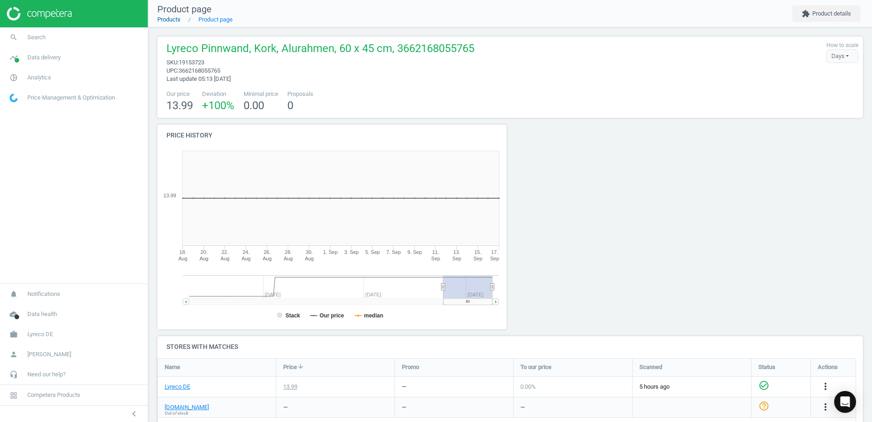
click at [176, 19] on link "Products" at bounding box center [168, 19] width 23 height 7
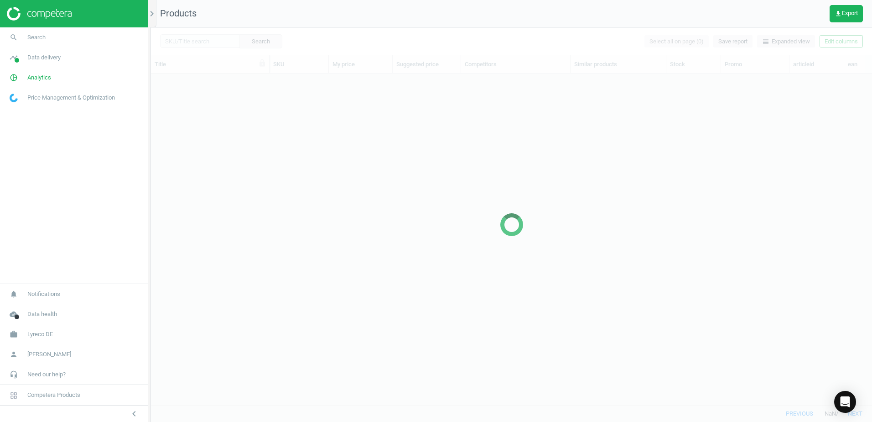
scroll to position [317, 714]
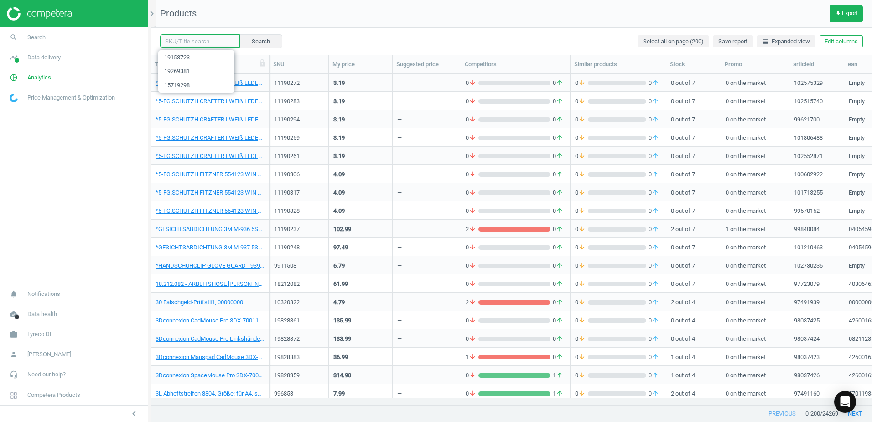
click at [206, 44] on input "text" at bounding box center [200, 41] width 80 height 14
paste input "19153734"
type input "19153734"
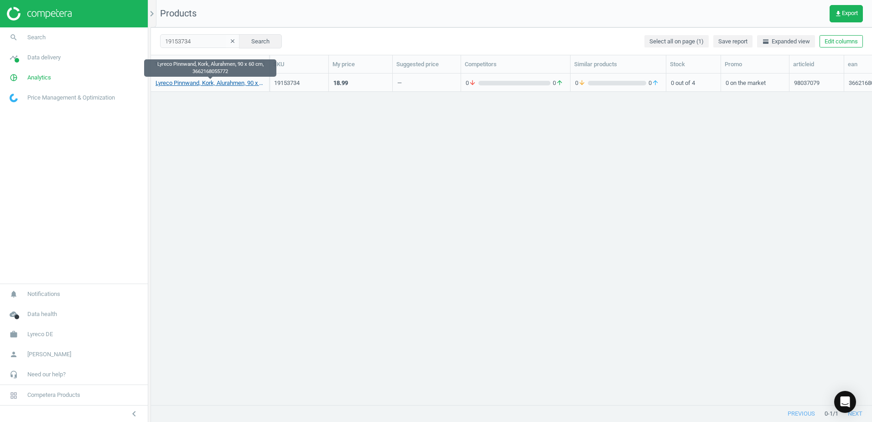
click at [235, 83] on link "Lyreco Pinnwand, Kork, Alurahmen, 90 x 60 cm, 3662168055772" at bounding box center [210, 83] width 109 height 8
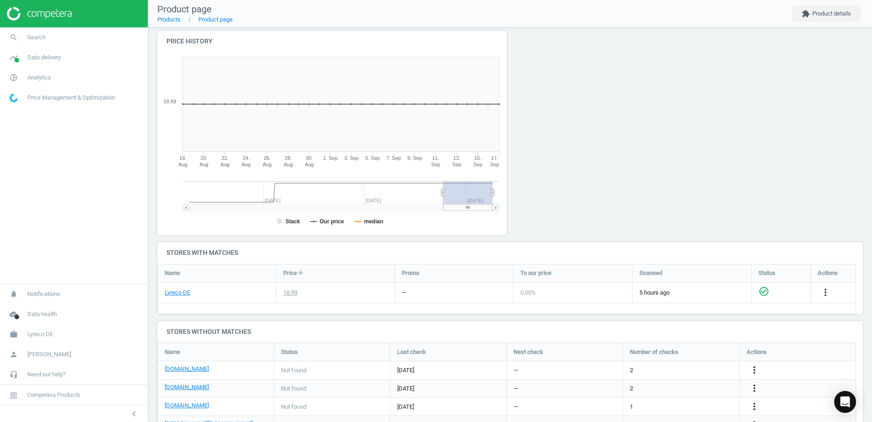
scroll to position [133, 0]
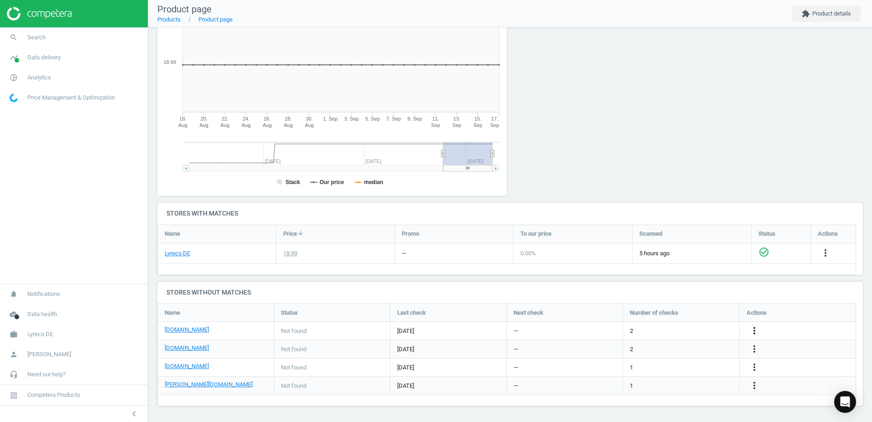
click at [755, 329] on icon "more_vert" at bounding box center [754, 330] width 11 height 11
click at [641, 328] on link "Edit URL/product option" at bounding box center [683, 330] width 125 height 14
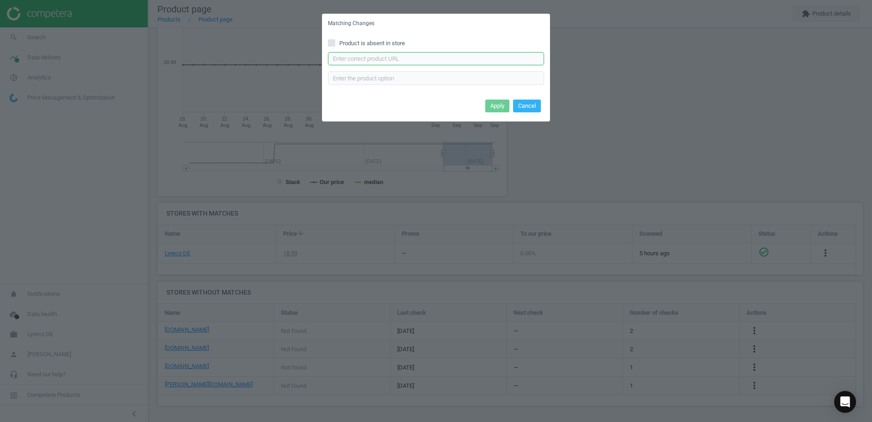
click at [380, 61] on input "text" at bounding box center [436, 59] width 216 height 14
paste input "https://www.bueromarkt-ag.de/pinnwand_boettcher-ag_90_x_60_cm,p-1900919.html"
type input "https://www.bueromarkt-ag.de/pinnwand_boettcher-ag_90_x_60_cm,p-1900919.html"
click at [495, 109] on button "Apply" at bounding box center [497, 105] width 24 height 13
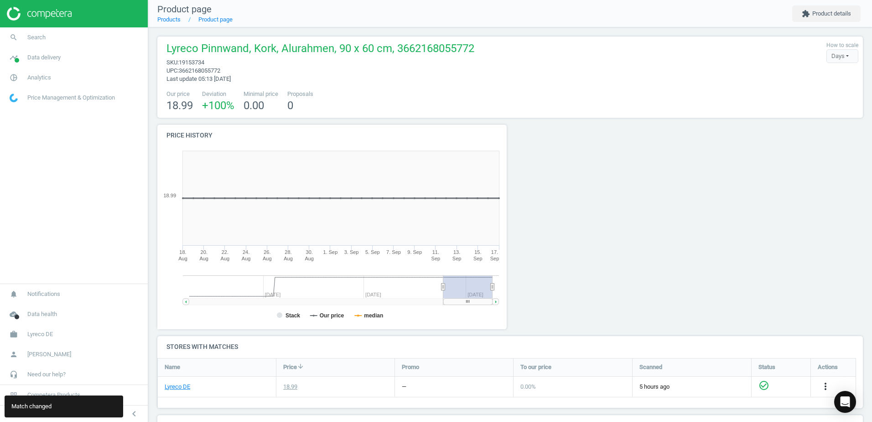
scroll to position [133, 0]
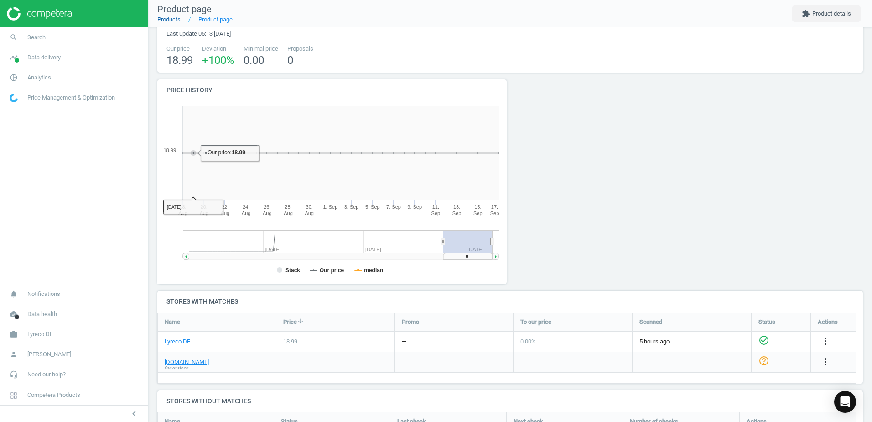
scroll to position [44, 0]
click at [172, 20] on link "Products" at bounding box center [168, 19] width 23 height 7
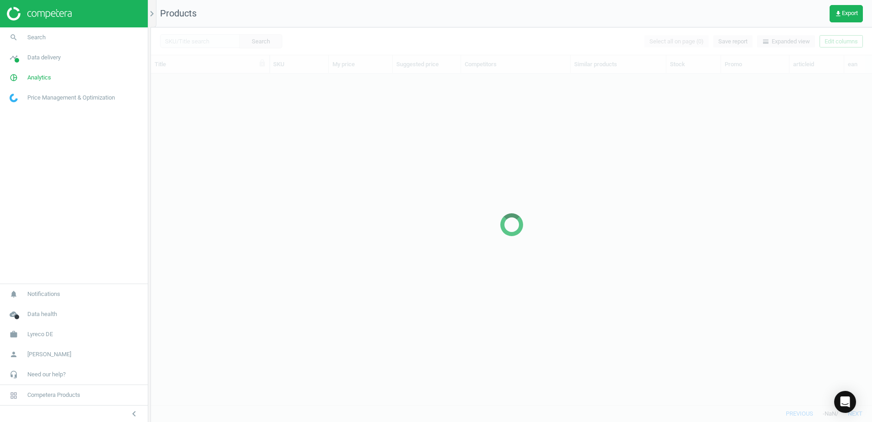
scroll to position [317, 714]
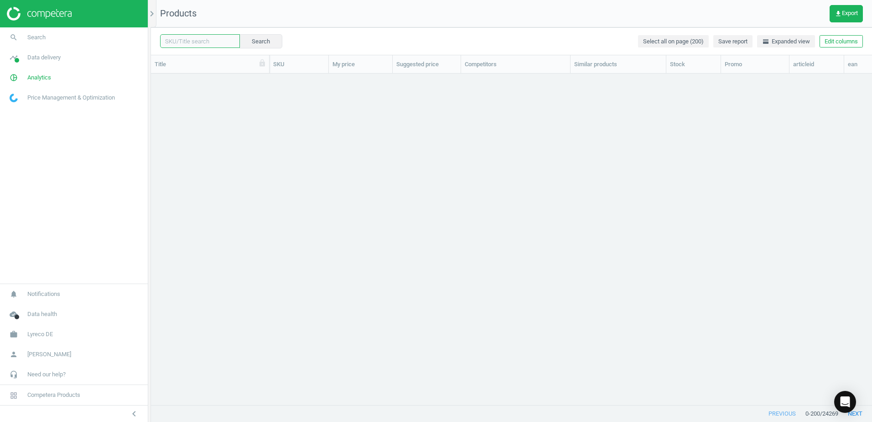
click at [205, 41] on input "text" at bounding box center [200, 41] width 80 height 14
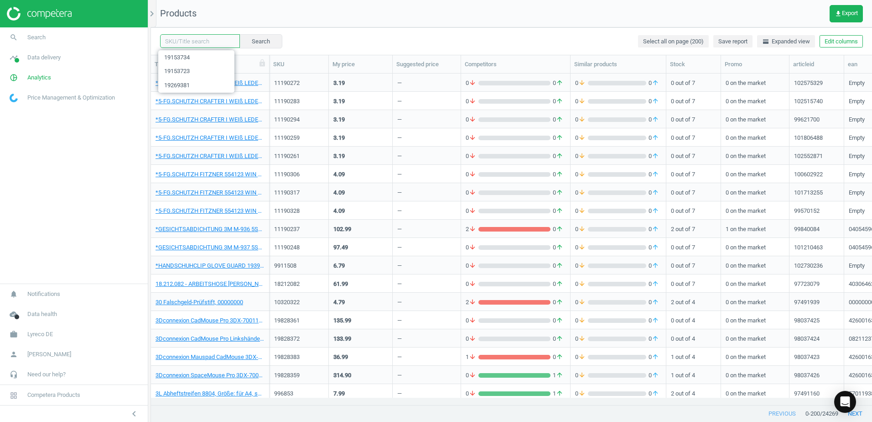
paste input "7059932"
type input "7059932"
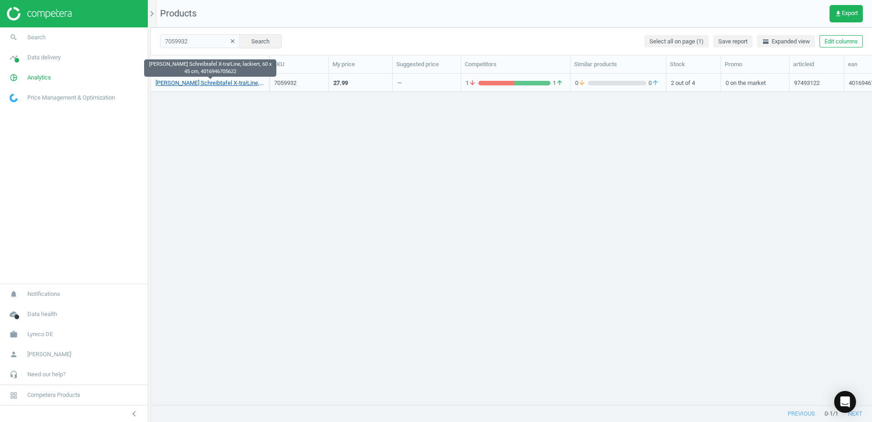
click at [231, 86] on link "[PERSON_NAME] Schreibtafel X-tra!Line, lackiert, 60 x 45 cm, 4016946705622" at bounding box center [210, 83] width 109 height 8
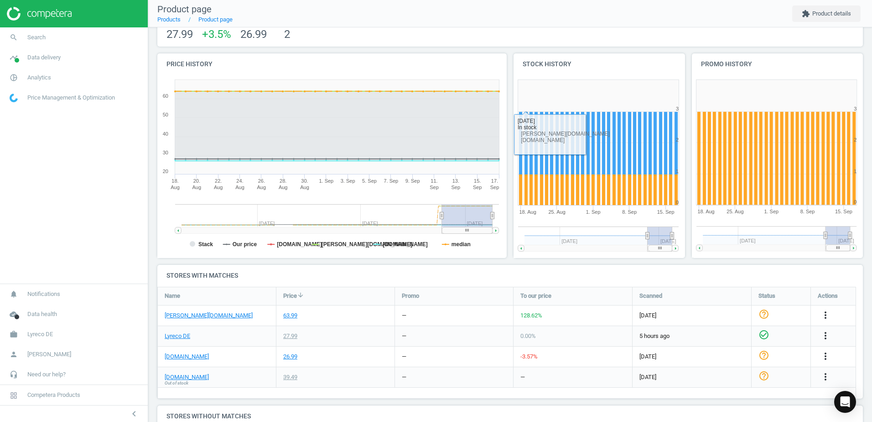
scroll to position [140, 0]
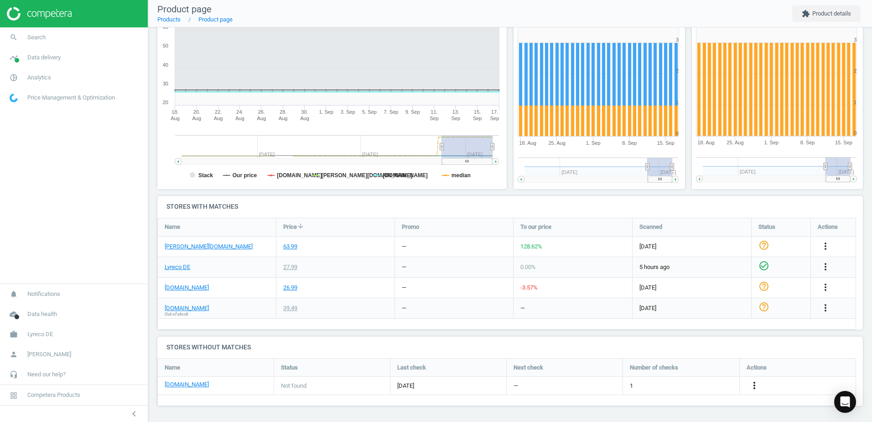
click at [752, 388] on icon "more_vert" at bounding box center [754, 385] width 11 height 11
click at [642, 383] on link "Edit URL/product option" at bounding box center [683, 385] width 125 height 14
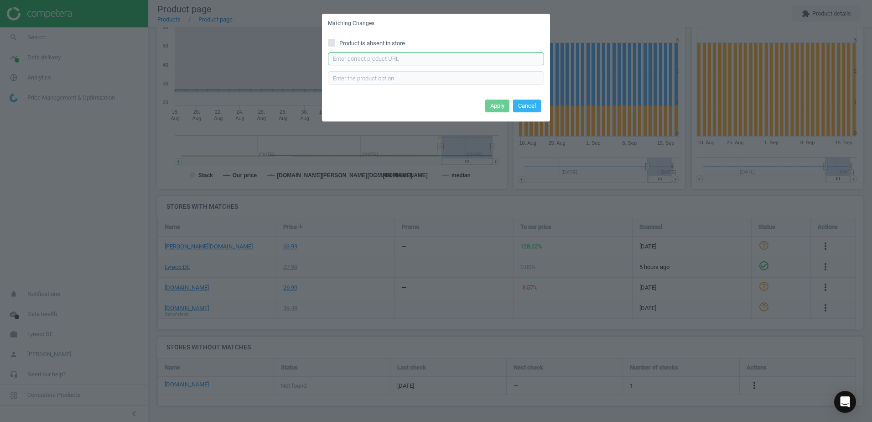
click at [375, 57] on input "text" at bounding box center [436, 59] width 216 height 14
paste input "[URL][DOMAIN_NAME][PERSON_NAME]"
type input "[URL][DOMAIN_NAME][PERSON_NAME]"
click at [428, 196] on div "Matching Changes Product is absent in store [URL][DOMAIN_NAME][PERSON_NAME] Ent…" at bounding box center [436, 211] width 872 height 422
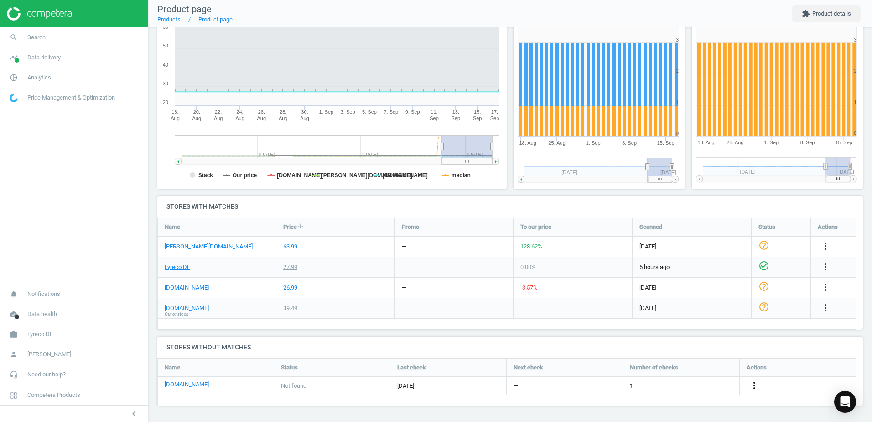
click at [755, 384] on icon "more_vert" at bounding box center [754, 385] width 11 height 11
click at [631, 385] on link "Edit URL/product option" at bounding box center [683, 385] width 125 height 14
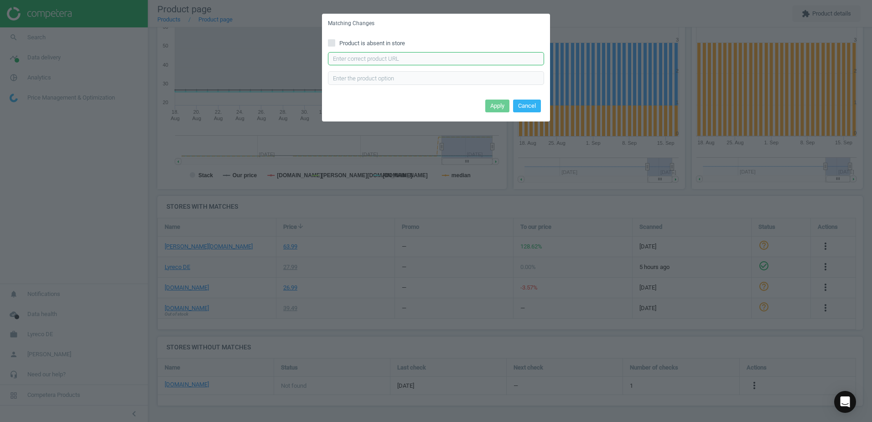
click at [371, 62] on input "text" at bounding box center [436, 59] width 216 height 14
paste input "[URL][DOMAIN_NAME][PERSON_NAME]"
type input "[URL][DOMAIN_NAME][PERSON_NAME]"
click at [496, 109] on button "Apply" at bounding box center [497, 105] width 24 height 13
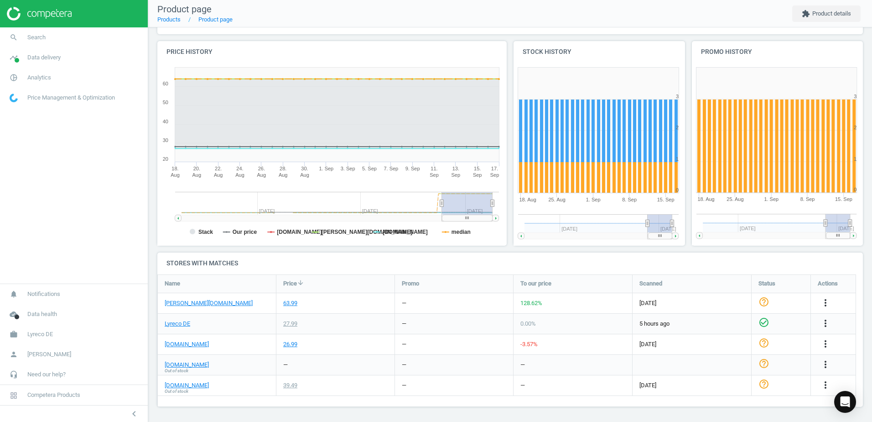
scroll to position [84, 0]
click at [823, 385] on icon "more_vert" at bounding box center [825, 383] width 11 height 11
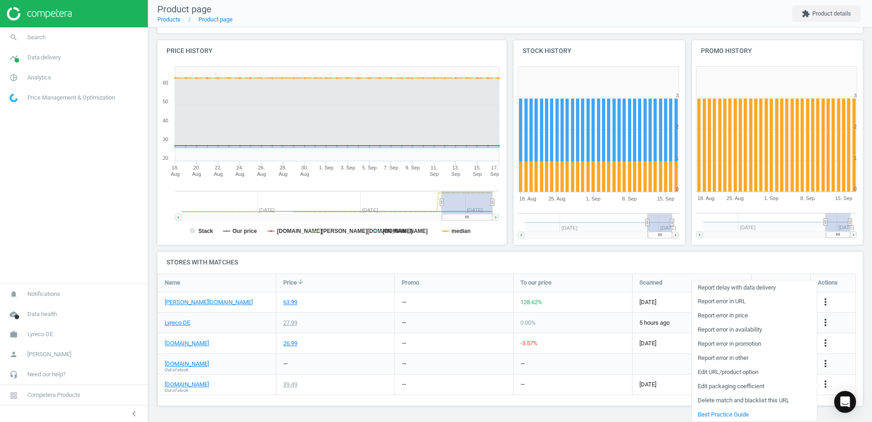
click at [718, 372] on link "Edit URL/product option" at bounding box center [754, 372] width 125 height 14
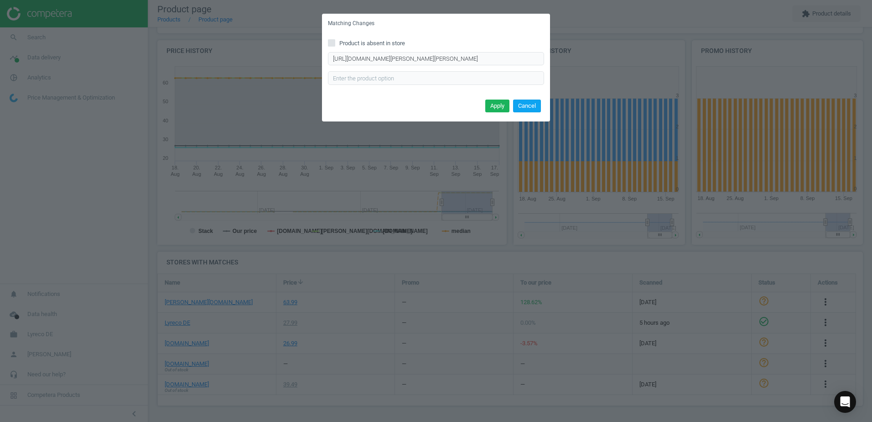
click at [528, 107] on button "Cancel" at bounding box center [527, 105] width 28 height 13
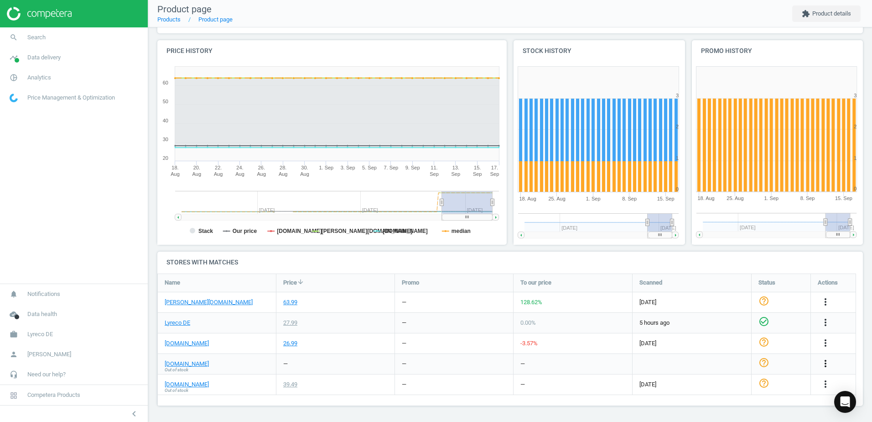
click at [828, 361] on icon "more_vert" at bounding box center [825, 363] width 11 height 11
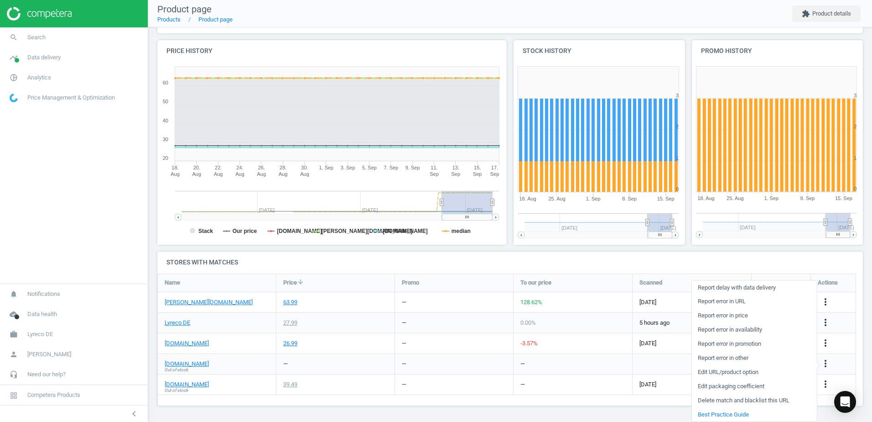
click at [714, 370] on link "Edit URL/product option" at bounding box center [754, 372] width 125 height 14
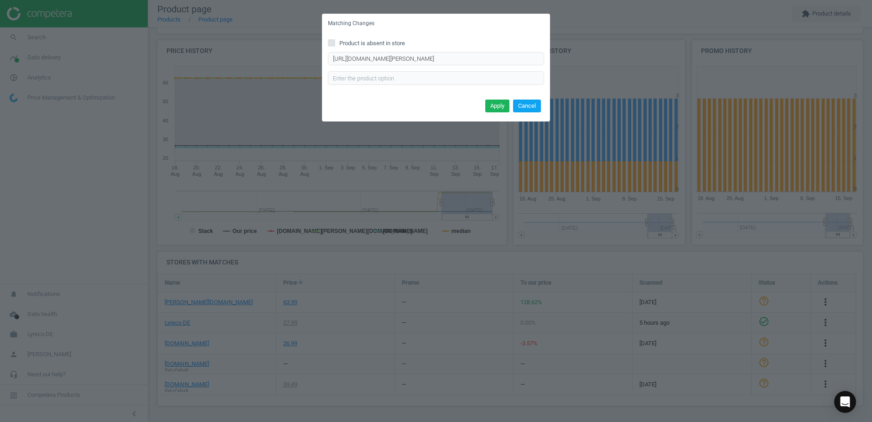
click at [534, 106] on button "Cancel" at bounding box center [527, 105] width 28 height 13
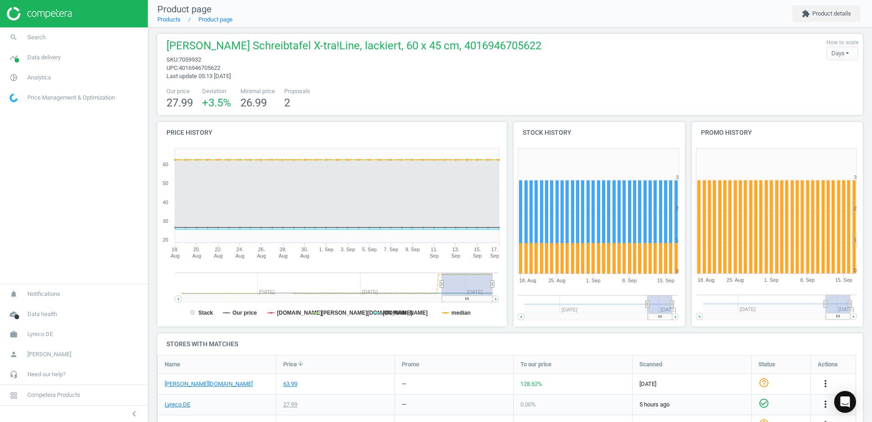
scroll to position [0, 0]
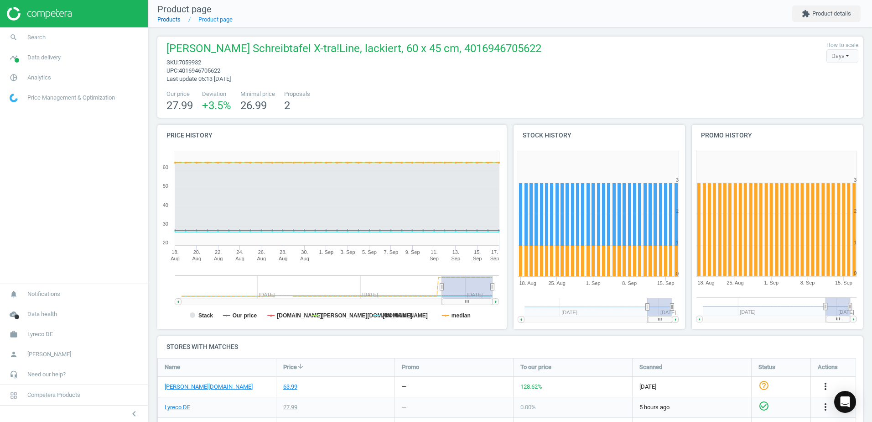
click at [167, 19] on link "Products" at bounding box center [168, 19] width 23 height 7
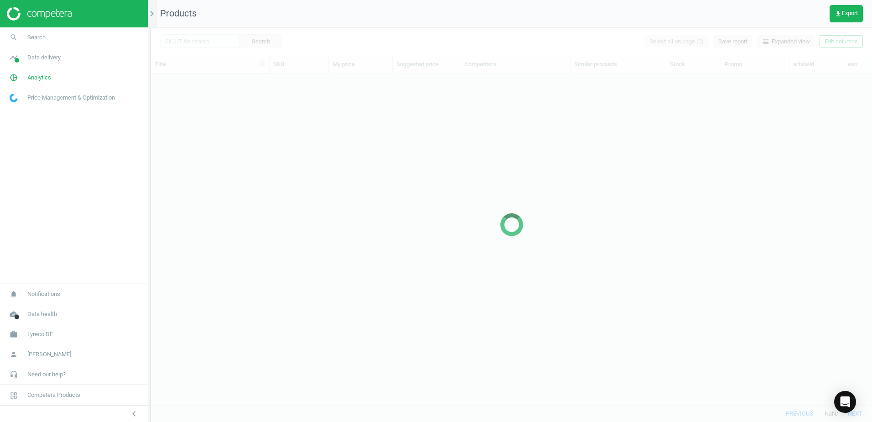
scroll to position [317, 714]
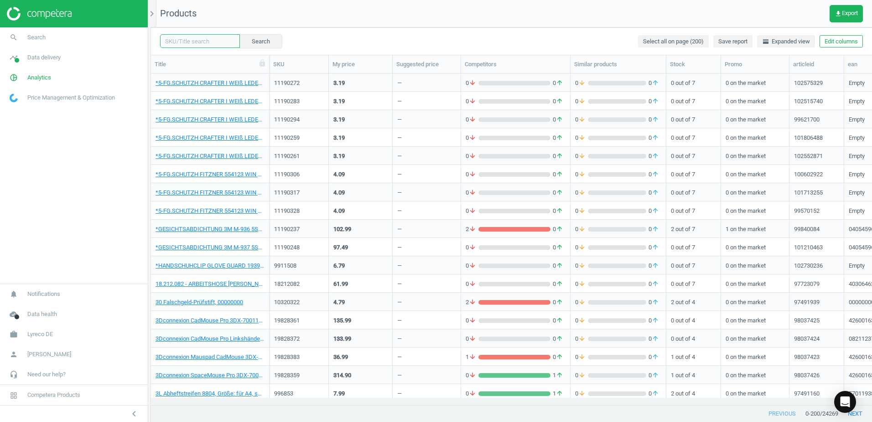
click at [179, 39] on input "text" at bounding box center [200, 41] width 80 height 14
paste input "5083453"
type input "5083453"
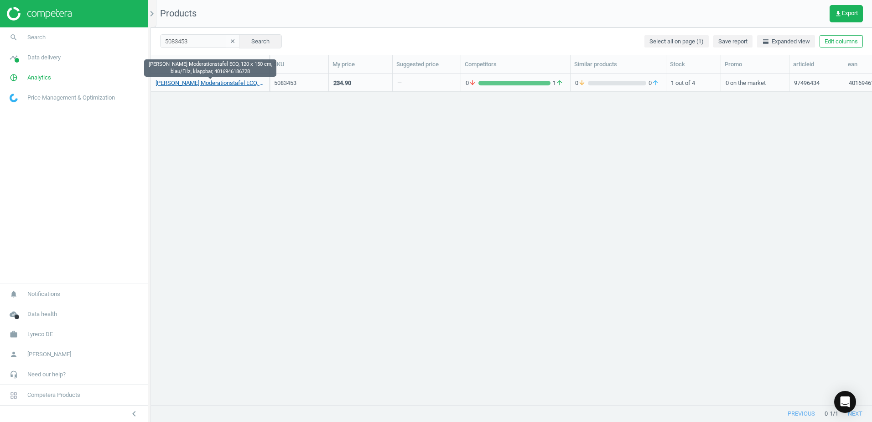
click at [220, 84] on link "[PERSON_NAME] Moderationstafel ECO, 120 x 150 cm, blau/Filz, klappbar, 40169461…" at bounding box center [210, 83] width 109 height 8
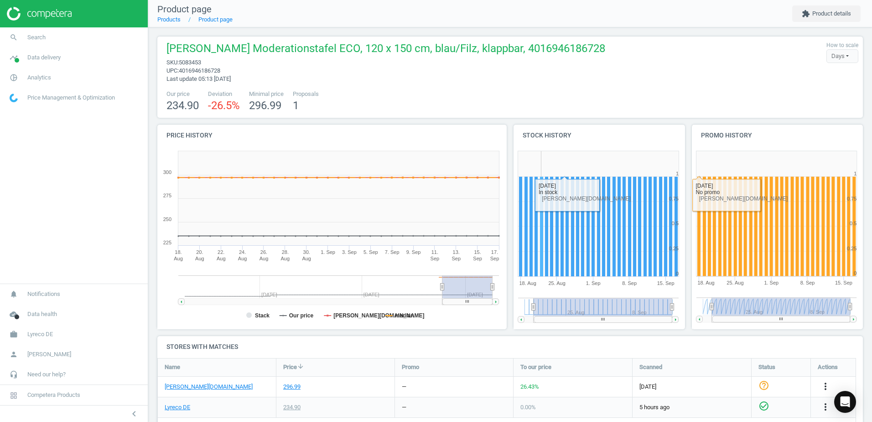
scroll to position [135, 0]
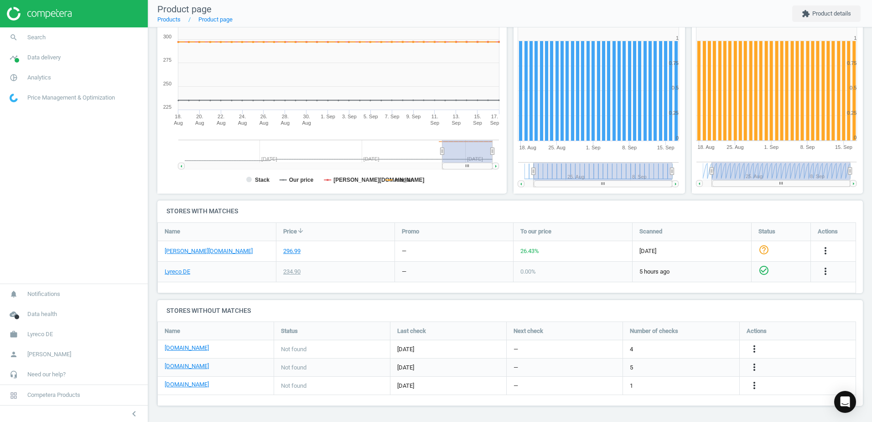
click at [749, 347] on div "more_vert" at bounding box center [756, 349] width 18 height 12
click at [753, 347] on icon "more_vert" at bounding box center [754, 348] width 11 height 11
click at [657, 345] on link "Edit URL/product option" at bounding box center [683, 349] width 125 height 14
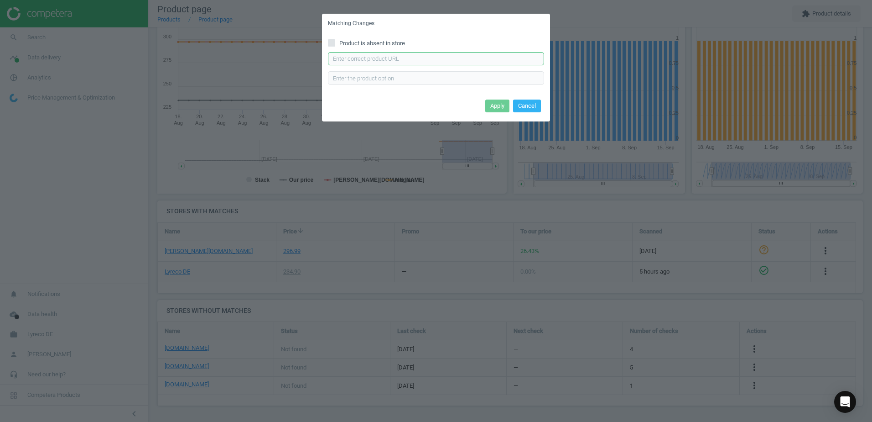
click at [383, 62] on input "text" at bounding box center [436, 59] width 216 height 14
paste input "[URL][DOMAIN_NAME]"
type input "[URL][DOMAIN_NAME]"
click at [500, 104] on button "Apply" at bounding box center [497, 105] width 24 height 13
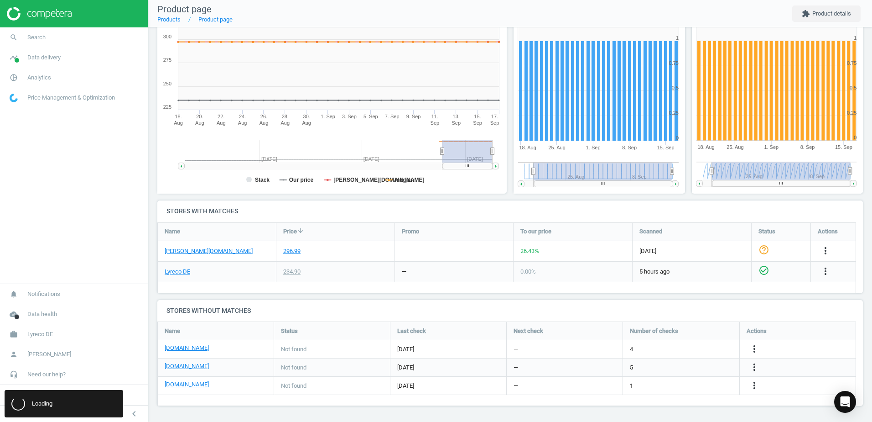
scroll to position [0, 0]
click at [755, 389] on icon "more_vert" at bounding box center [754, 385] width 11 height 11
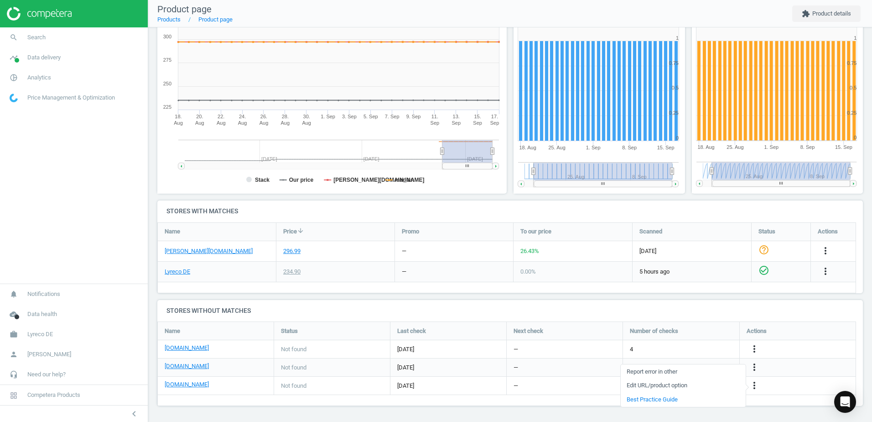
click at [642, 384] on link "Edit URL/product option" at bounding box center [683, 385] width 125 height 14
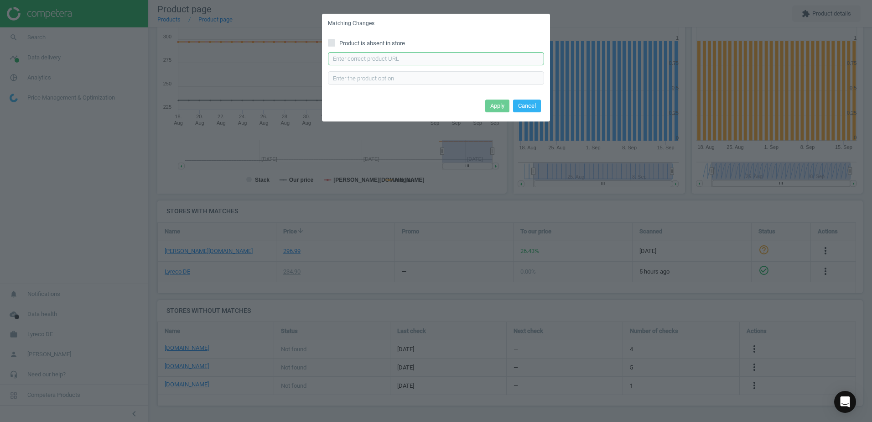
click at [380, 60] on input "text" at bounding box center [436, 59] width 216 height 14
paste input "https://www.office-discount.de/franken-eco-klappbar-moderationswand-670727"
type input "https://www.office-discount.de/franken-eco-klappbar-moderationswand-670727"
click at [502, 107] on button "Apply" at bounding box center [497, 105] width 24 height 13
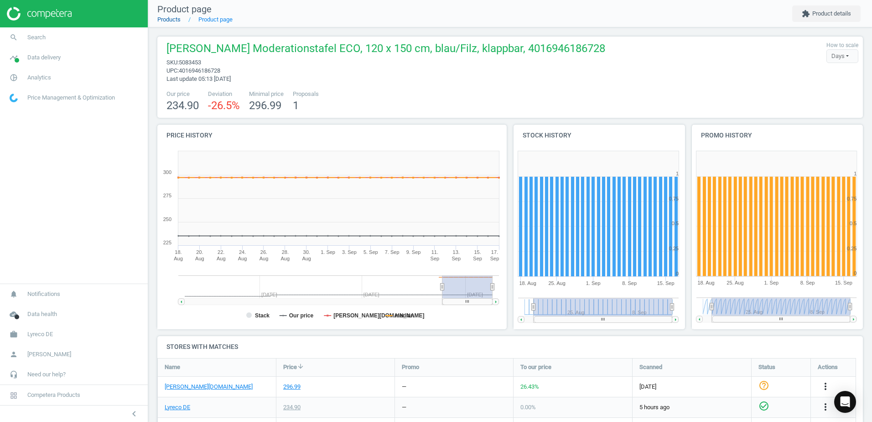
click at [177, 23] on link "Products" at bounding box center [168, 19] width 23 height 7
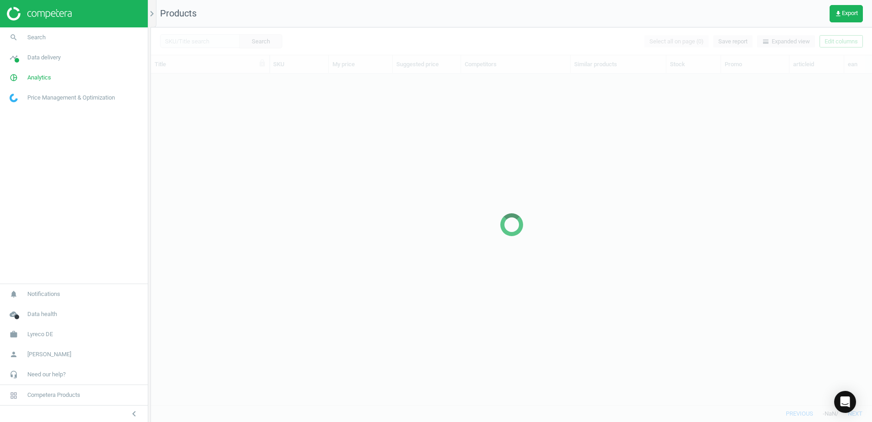
scroll to position [317, 714]
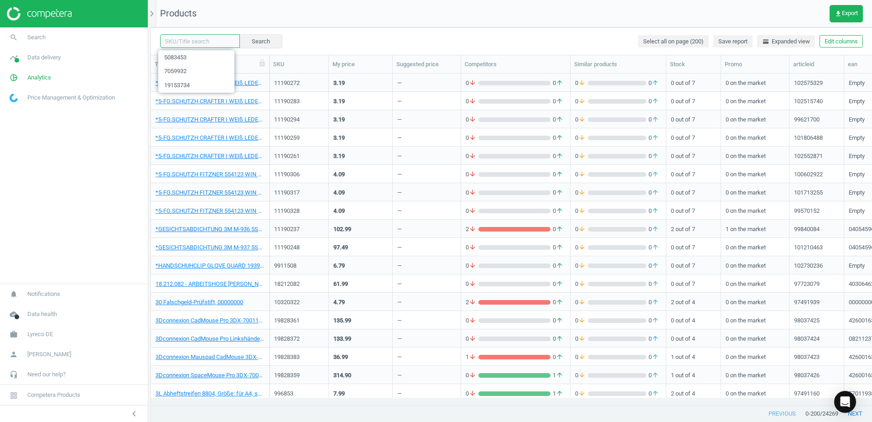
click at [209, 47] on input "text" at bounding box center [200, 41] width 80 height 14
paste input "5083431"
type input "5083431"
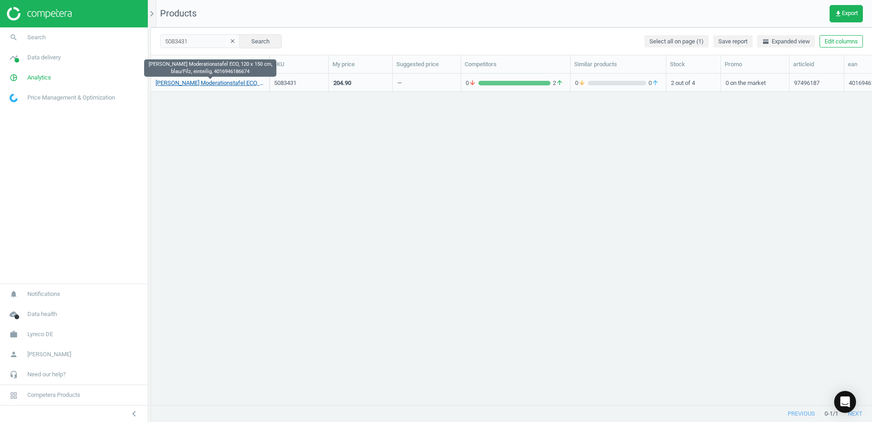
click at [216, 82] on link "FRANKEN Moderationstafel ECO, 120 x 150 cm, blau/Filz, einteilig, 4016946186674" at bounding box center [210, 83] width 109 height 8
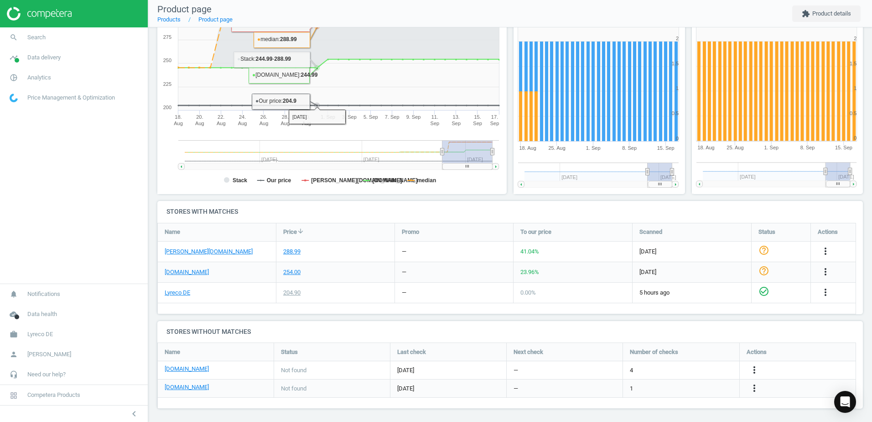
scroll to position [138, 0]
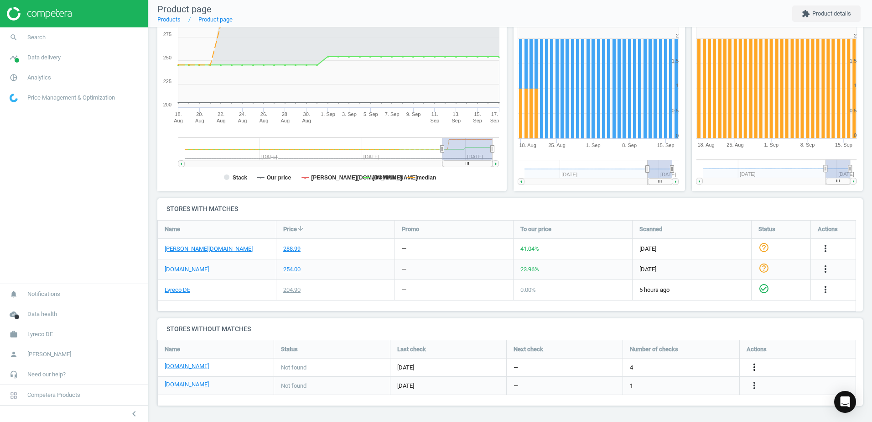
click at [757, 366] on icon "more_vert" at bounding box center [754, 366] width 11 height 11
click at [641, 366] on link "Edit URL/product option" at bounding box center [683, 367] width 125 height 14
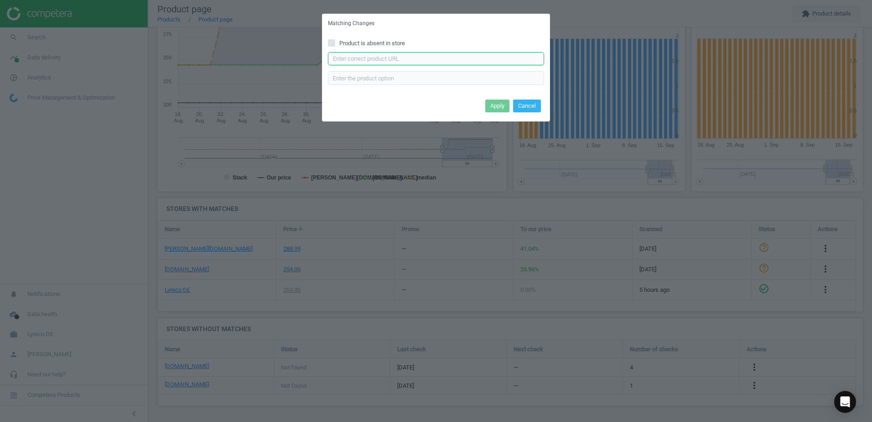
click at [395, 62] on input "text" at bounding box center [436, 59] width 216 height 14
click at [413, 60] on input "text" at bounding box center [436, 59] width 216 height 14
click at [531, 105] on button "Cancel" at bounding box center [527, 105] width 28 height 13
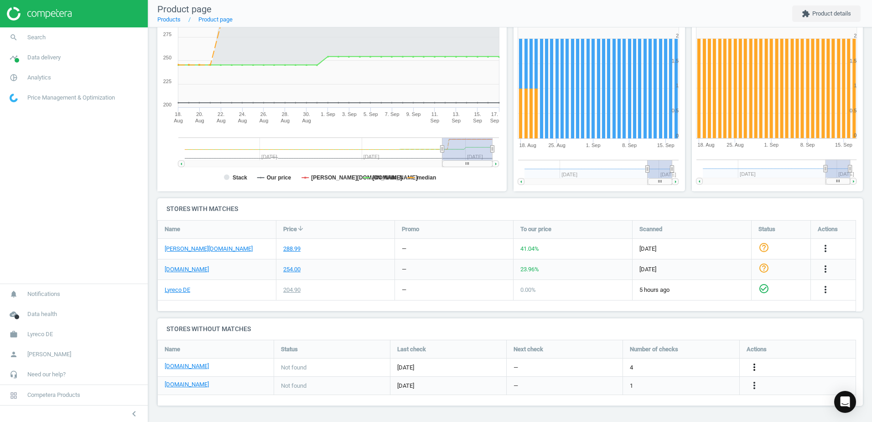
click at [755, 366] on icon "more_vert" at bounding box center [754, 366] width 11 height 11
click at [652, 366] on link "Edit URL/product option" at bounding box center [683, 367] width 125 height 14
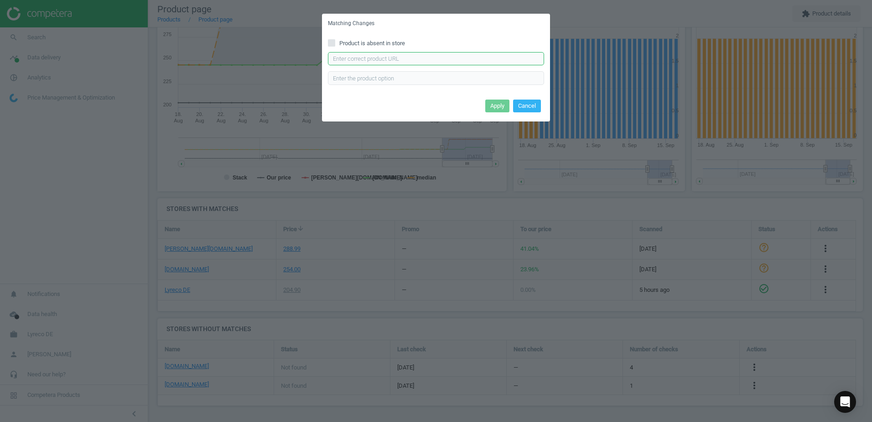
click at [375, 61] on input "text" at bounding box center [436, 59] width 216 height 14
paste input "https://www.bueromarkt-ag.de/moderationstafel_franken_eco-umtf03r,p-eco-umtf03r…"
type input "https://www.bueromarkt-ag.de/moderationstafel_franken_eco-umtf03r,p-eco-umtf03r…"
click at [502, 106] on button "Apply" at bounding box center [497, 105] width 24 height 13
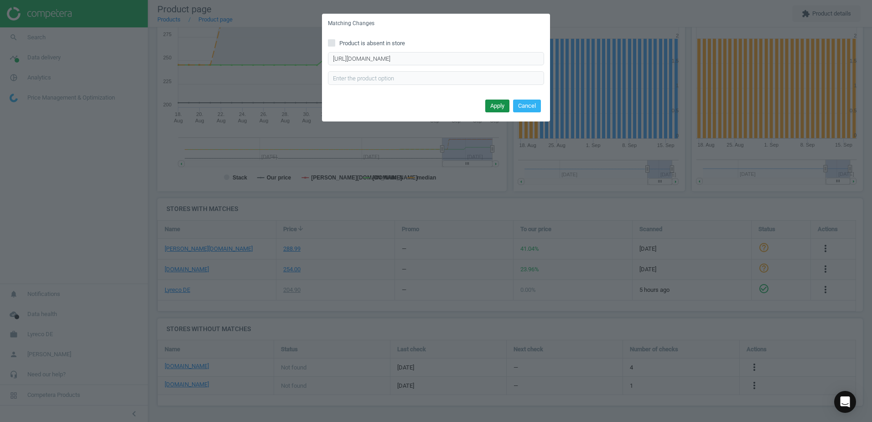
scroll to position [0, 0]
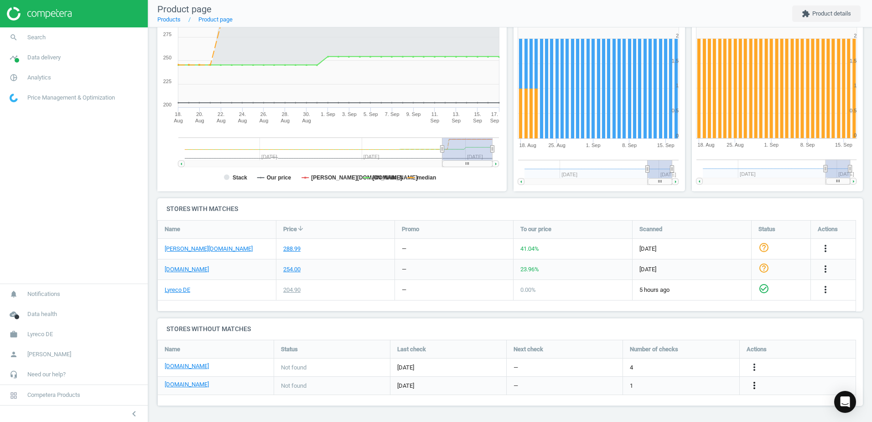
click at [753, 386] on icon "more_vert" at bounding box center [754, 385] width 11 height 11
click at [644, 382] on link "Edit URL/product option" at bounding box center [683, 385] width 125 height 14
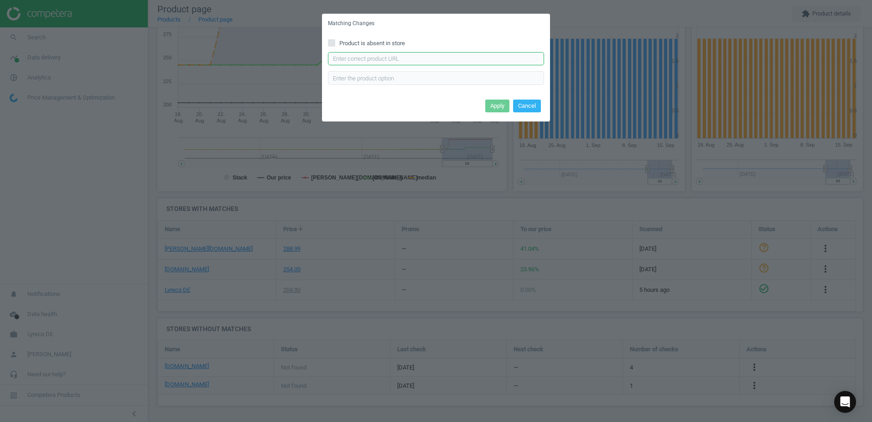
click at [361, 62] on input "text" at bounding box center [436, 59] width 216 height 14
paste input "https://www.office-discount.de/franken-eco-moderationswand-670426"
type input "https://www.office-discount.de/franken-eco-moderationswand-670426"
click at [495, 103] on button "Apply" at bounding box center [497, 105] width 24 height 13
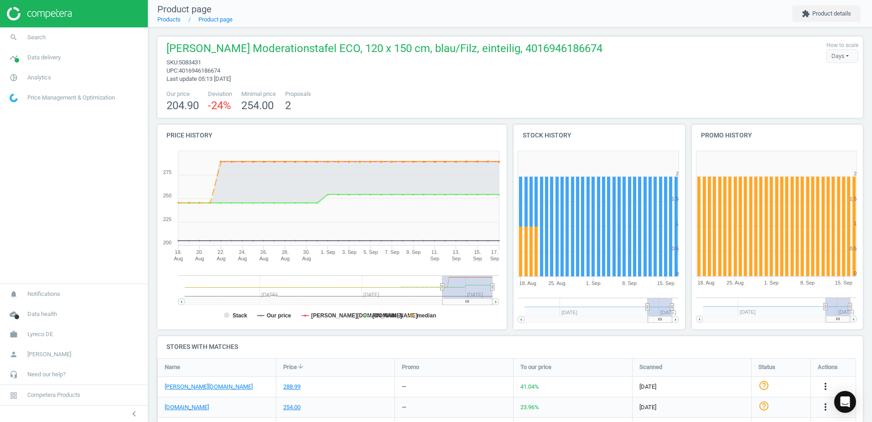
drag, startPoint x: 350, startPoint y: 94, endPoint x: 294, endPoint y: 66, distance: 62.8
click at [351, 94] on div "Our price 204.90 Deviation -24 % Minimal price 254.00 Proposals 2" at bounding box center [510, 101] width 697 height 23
click at [172, 23] on link "Products" at bounding box center [168, 19] width 23 height 7
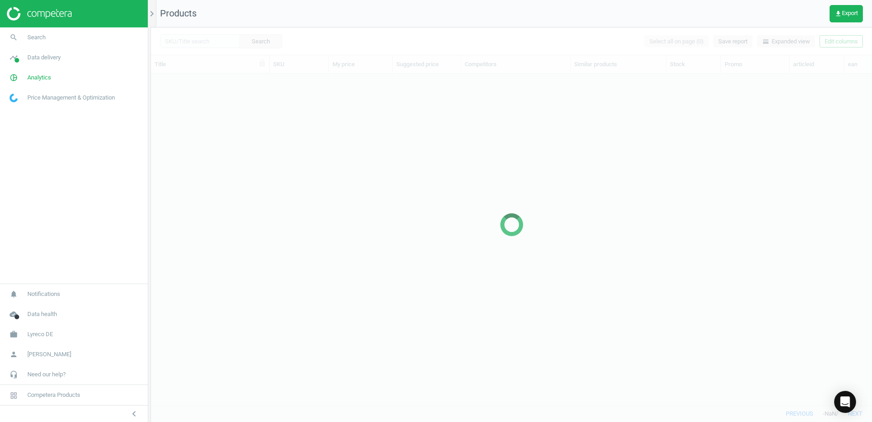
scroll to position [317, 714]
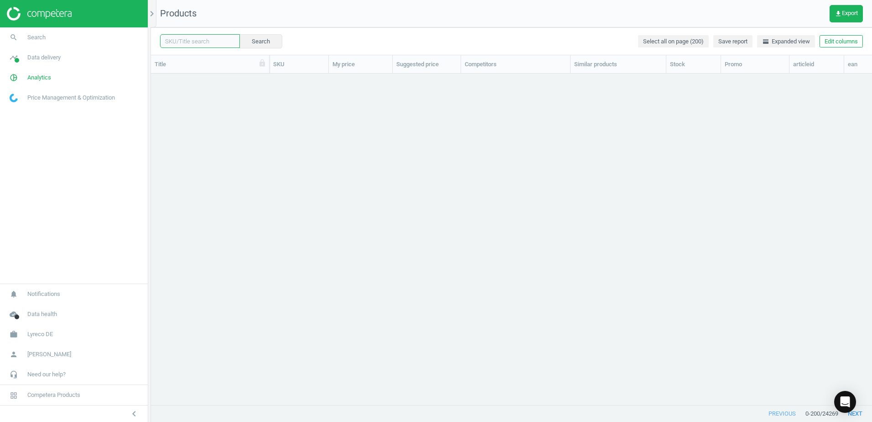
click at [201, 40] on input "text" at bounding box center [200, 41] width 80 height 14
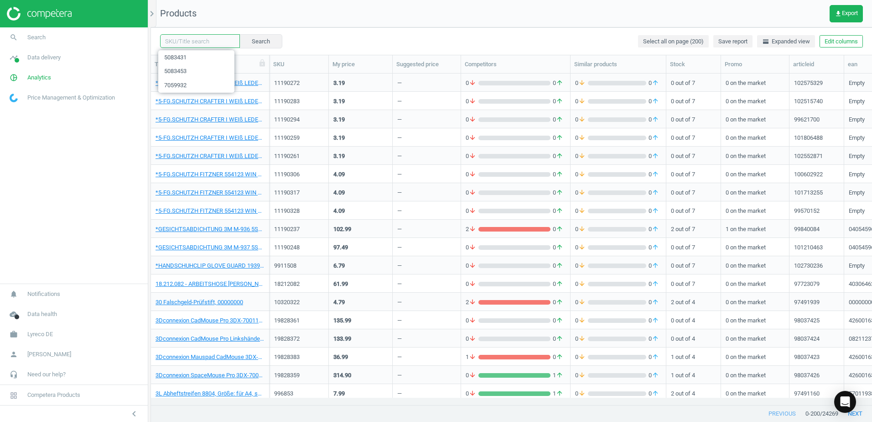
click at [207, 42] on input "text" at bounding box center [200, 41] width 80 height 14
paste input "5083475"
type input "5083475"
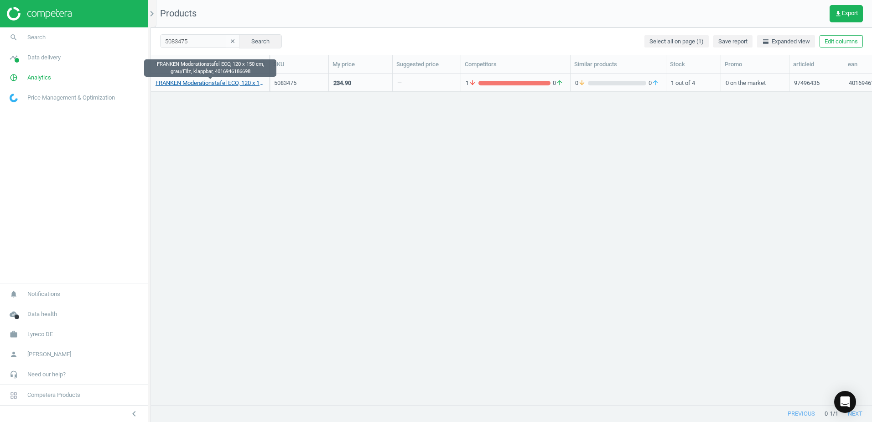
click at [229, 85] on link "FRANKEN Moderationstafel ECO, 120 x 150 cm, grau/Filz, klappbar, 4016946186698" at bounding box center [210, 83] width 109 height 8
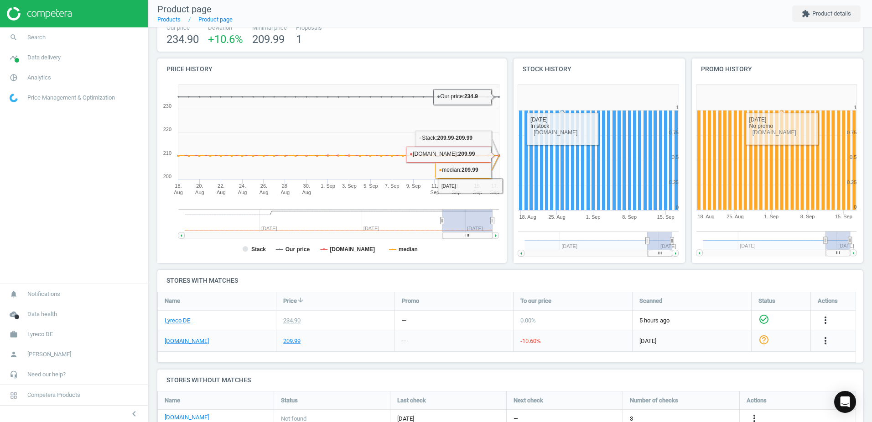
scroll to position [135, 0]
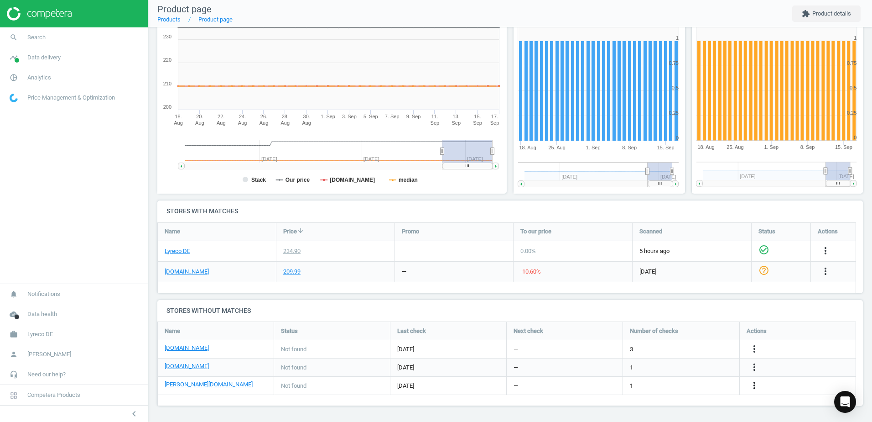
click at [747, 385] on div "more_vert" at bounding box center [756, 386] width 18 height 12
click at [754, 385] on icon "more_vert" at bounding box center [754, 385] width 11 height 11
click at [637, 383] on link "Edit URL/product option" at bounding box center [683, 385] width 125 height 14
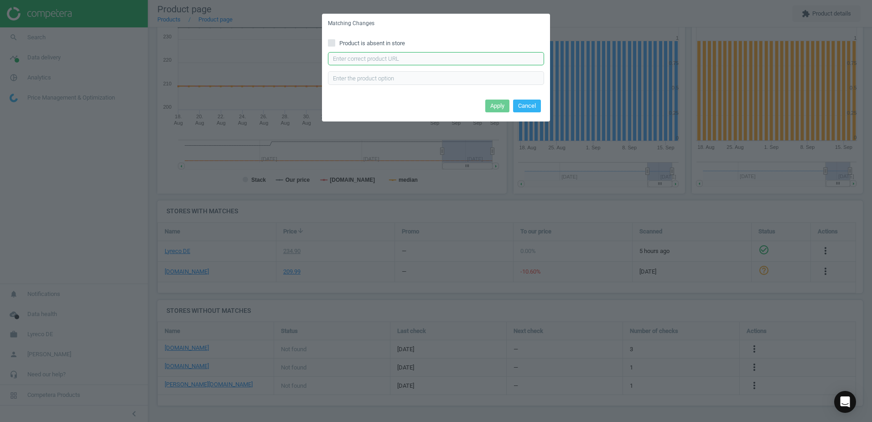
click at [378, 61] on input "text" at bounding box center [436, 59] width 216 height 14
paste input "https://www.otto-office.com/de/Franken-Moderationswand-ECO-UMTFG/16685/p"
type input "https://www.otto-office.com/de/Franken-Moderationswand-ECO-UMTFG/16685/p"
click at [429, 96] on div "Product is absent in store https://www.otto-office.com/de/Franken-Moderationswa…" at bounding box center [436, 64] width 228 height 63
click at [502, 106] on button "Apply" at bounding box center [497, 105] width 24 height 13
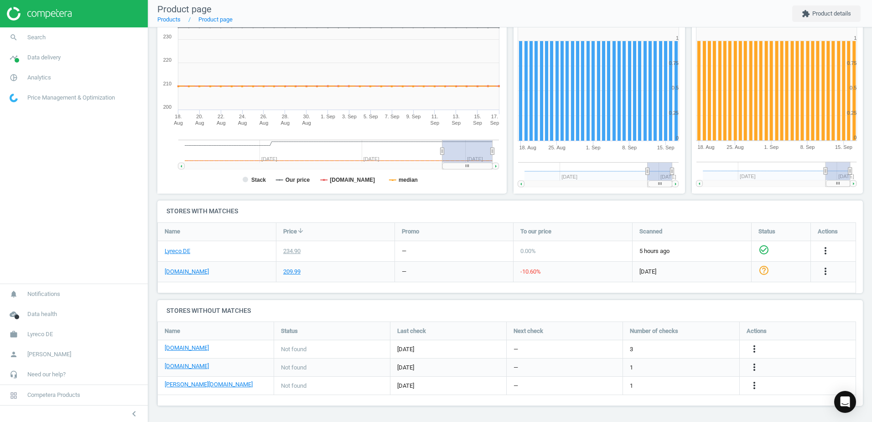
click at [479, 317] on h4 "Stores without matches" at bounding box center [510, 310] width 706 height 21
click at [479, 316] on h4 "Stores without matches" at bounding box center [510, 310] width 706 height 21
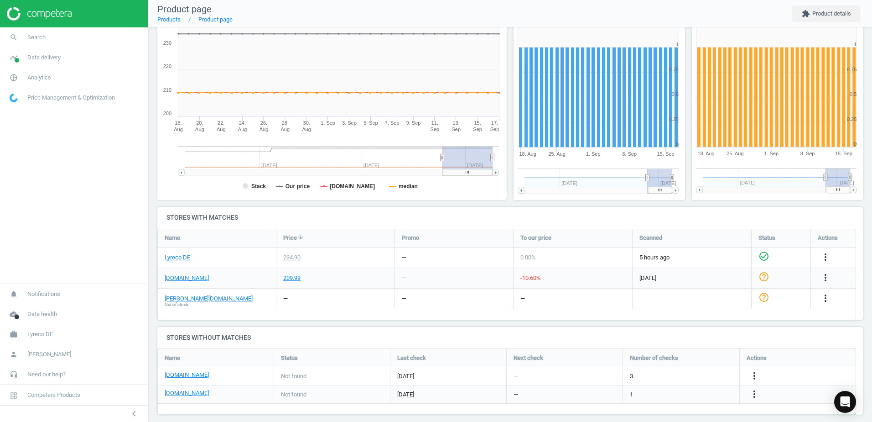
scroll to position [138, 0]
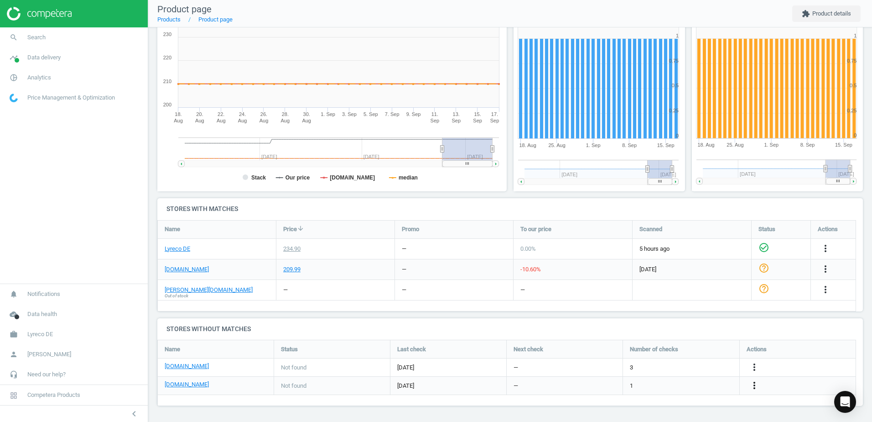
click at [752, 385] on icon "more_vert" at bounding box center [754, 385] width 11 height 11
click at [639, 385] on link "Edit URL/product option" at bounding box center [683, 385] width 125 height 14
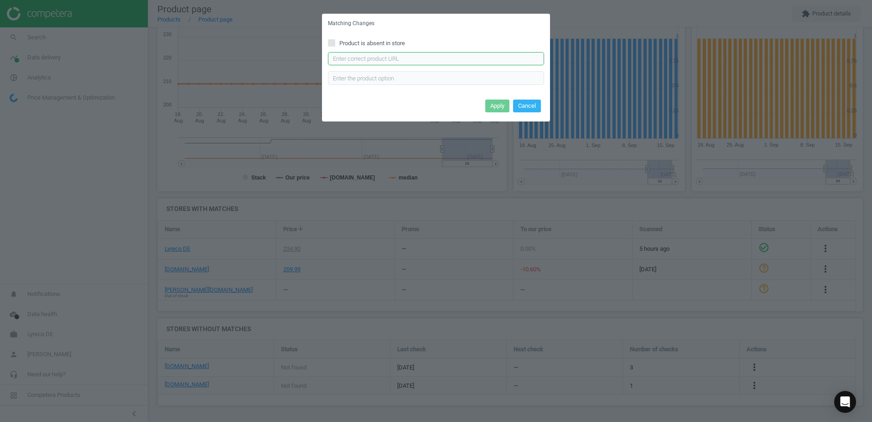
click at [397, 59] on input "text" at bounding box center [436, 59] width 216 height 14
paste input "https://www.office-discount.de/franken-eco-klappbar-moderationswand-670457"
type input "https://www.office-discount.de/franken-eco-klappbar-moderationswand-670457"
click at [492, 107] on button "Apply" at bounding box center [497, 105] width 24 height 13
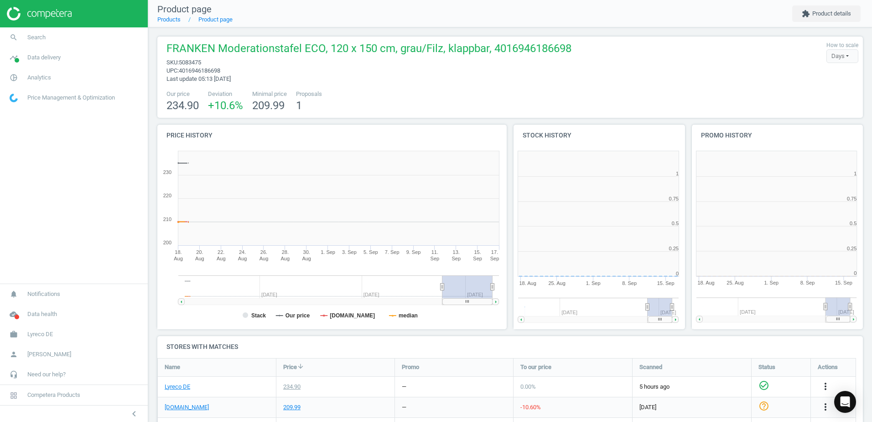
scroll to position [197, 184]
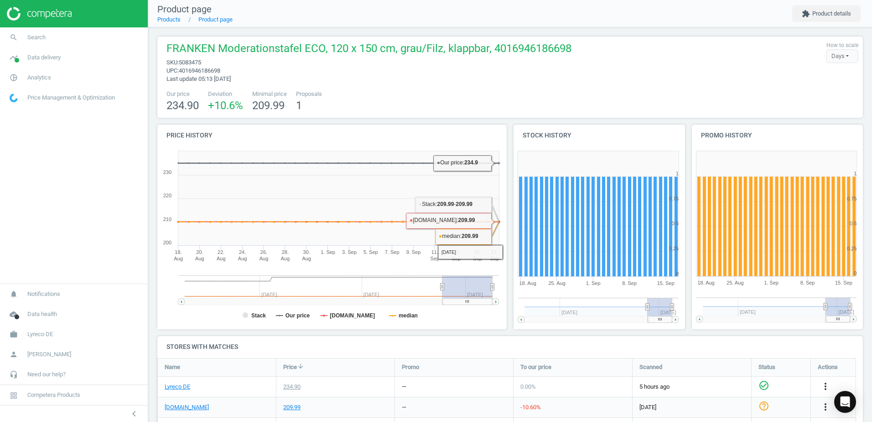
click at [510, 97] on div "Our price 234.90 Deviation +10.6 % Minimal price 209.99 Proposals 1" at bounding box center [510, 101] width 697 height 23
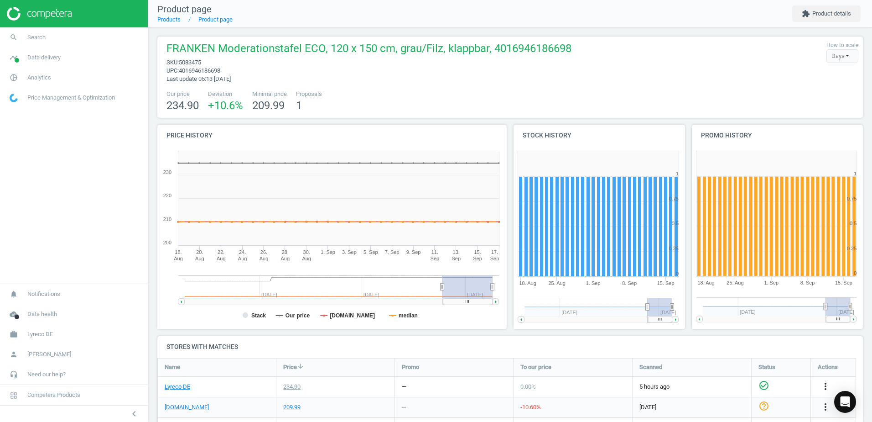
click at [182, 20] on li "Product page" at bounding box center [207, 20] width 52 height 8
click at [174, 21] on link "Products" at bounding box center [168, 19] width 23 height 7
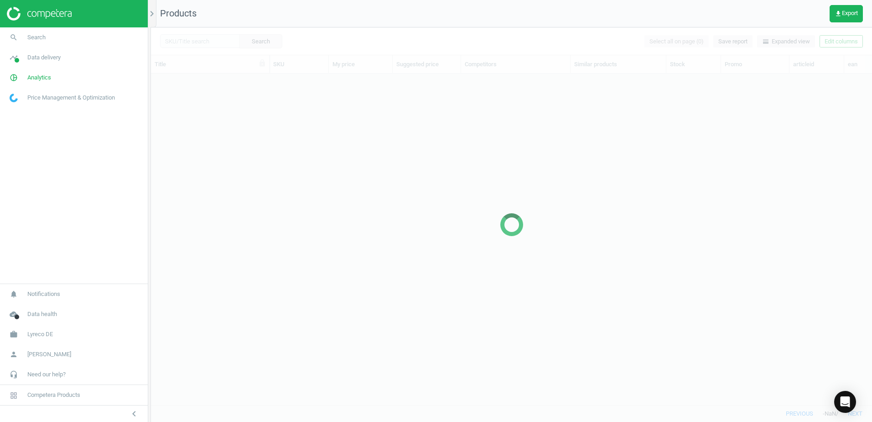
scroll to position [317, 714]
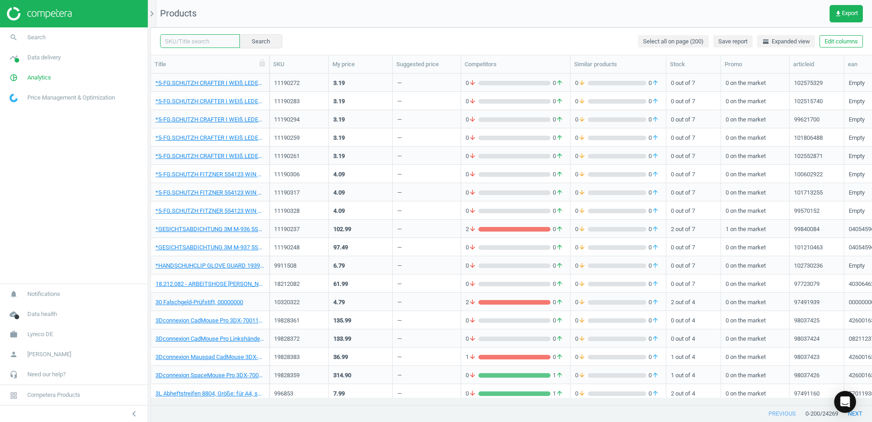
click at [190, 42] on input "text" at bounding box center [200, 41] width 80 height 14
click at [214, 41] on input "text" at bounding box center [200, 41] width 80 height 14
paste input "5083429"
type input "5083429"
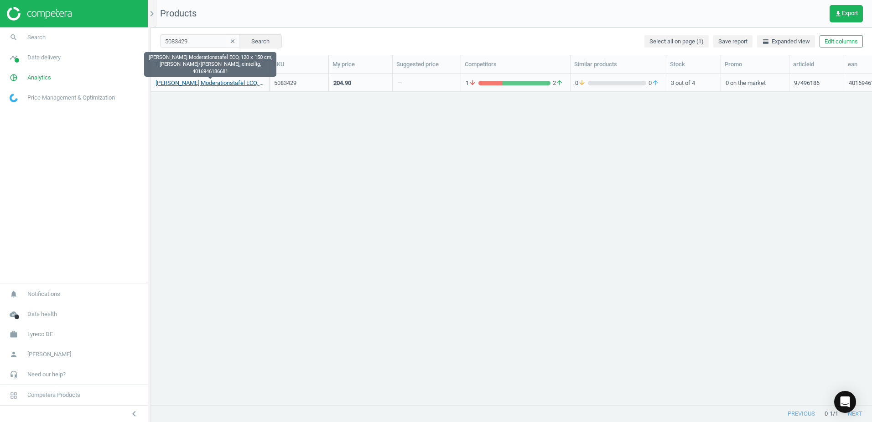
click at [220, 83] on link "FRANKEN Moderationstafel ECO, 120 x 150 cm, grau/Filz, einteilig, 4016946186681" at bounding box center [210, 83] width 109 height 8
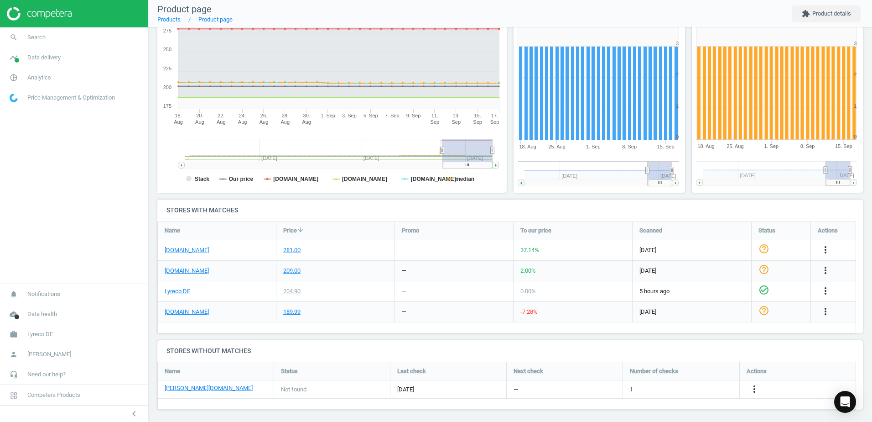
scroll to position [140, 0]
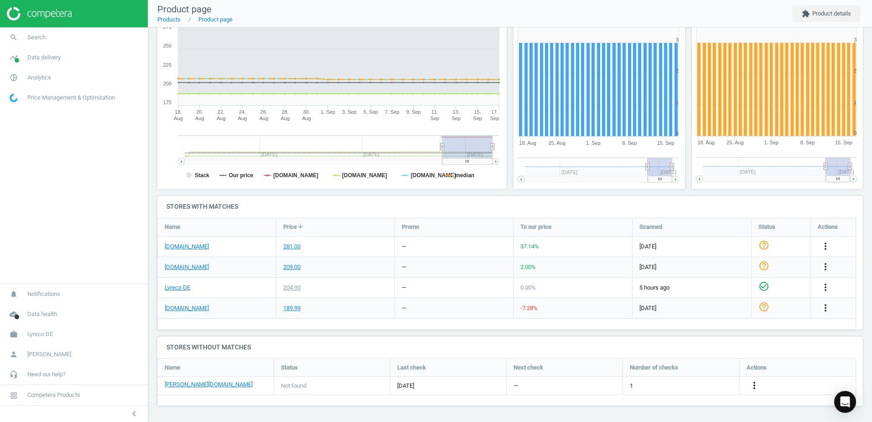
click at [755, 388] on icon "more_vert" at bounding box center [754, 385] width 11 height 11
click at [663, 384] on link "Edit URL/product option" at bounding box center [683, 385] width 125 height 14
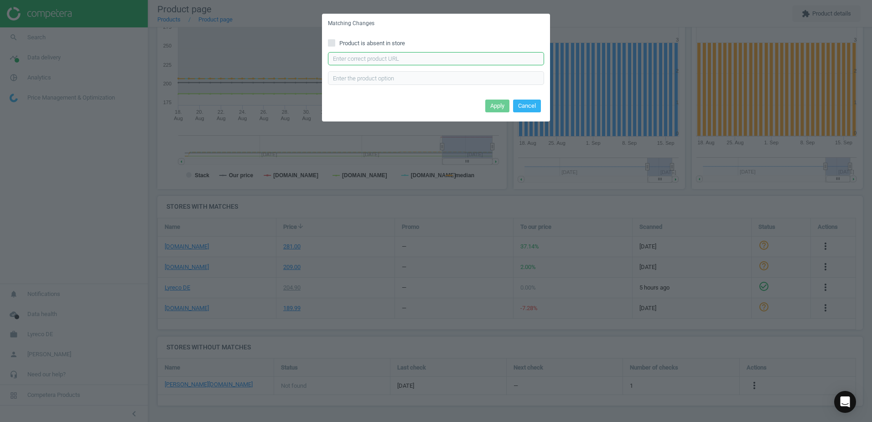
click at [406, 55] on input "text" at bounding box center [436, 59] width 216 height 14
paste input "https://www.otto-office.com/de/Franken-Moderationswand-ECO-UMTF/16684/p"
type input "https://www.otto-office.com/de/Franken-Moderationswand-ECO-UMTF/16684/p"
click at [531, 107] on button "Cancel" at bounding box center [527, 105] width 28 height 13
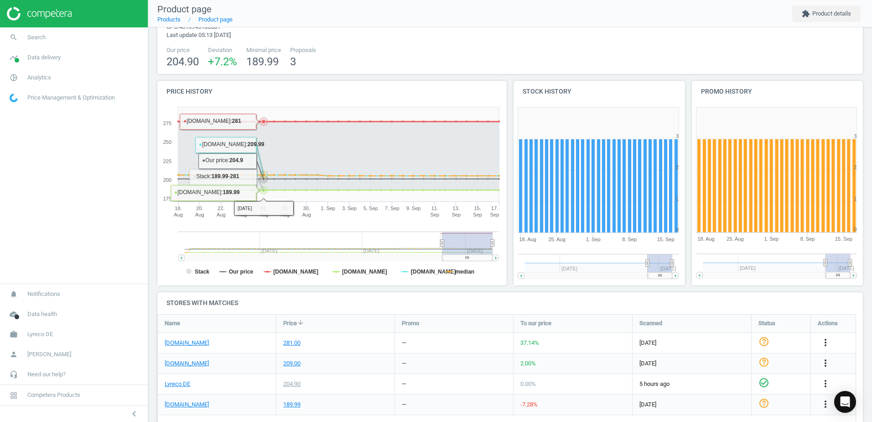
scroll to position [0, 0]
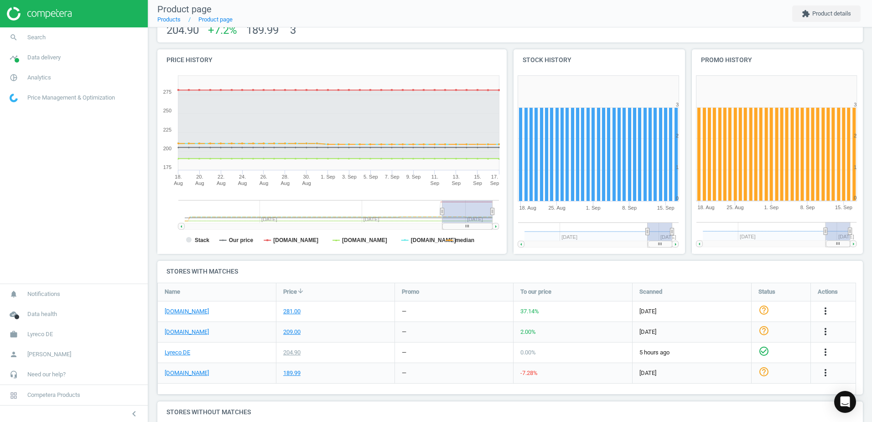
scroll to position [140, 0]
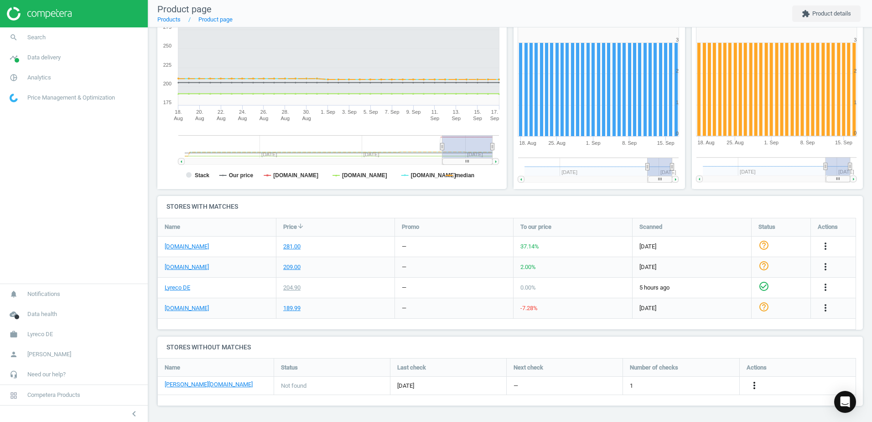
click at [755, 383] on icon "more_vert" at bounding box center [754, 385] width 11 height 11
click at [645, 385] on link "Edit URL/product option" at bounding box center [683, 385] width 125 height 14
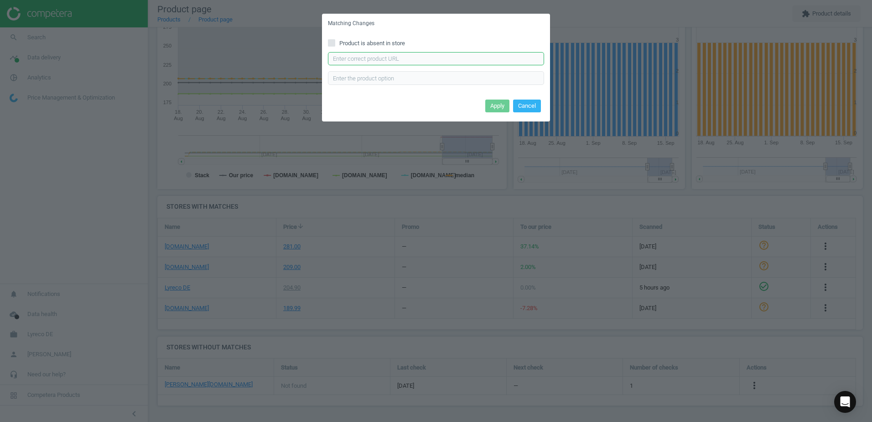
click at [390, 62] on input "text" at bounding box center [436, 59] width 216 height 14
paste input "[URL][DOMAIN_NAME][PERSON_NAME][PERSON_NAME]"
type input "[URL][DOMAIN_NAME][PERSON_NAME][PERSON_NAME]"
click at [503, 103] on button "Apply" at bounding box center [497, 105] width 24 height 13
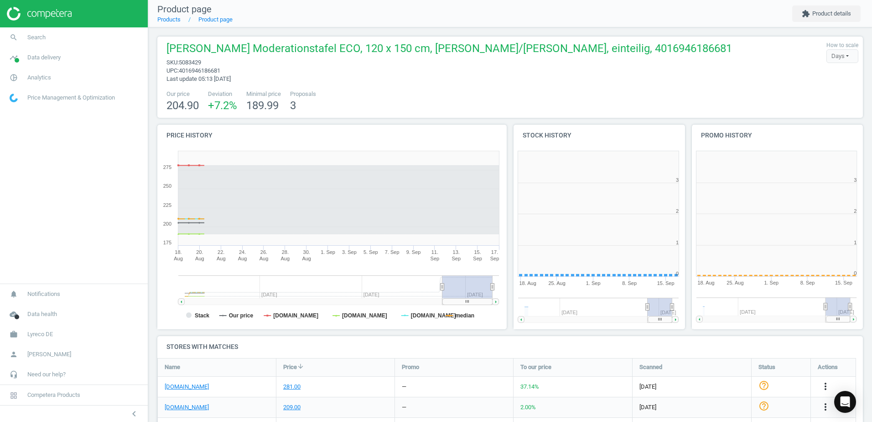
scroll to position [197, 184]
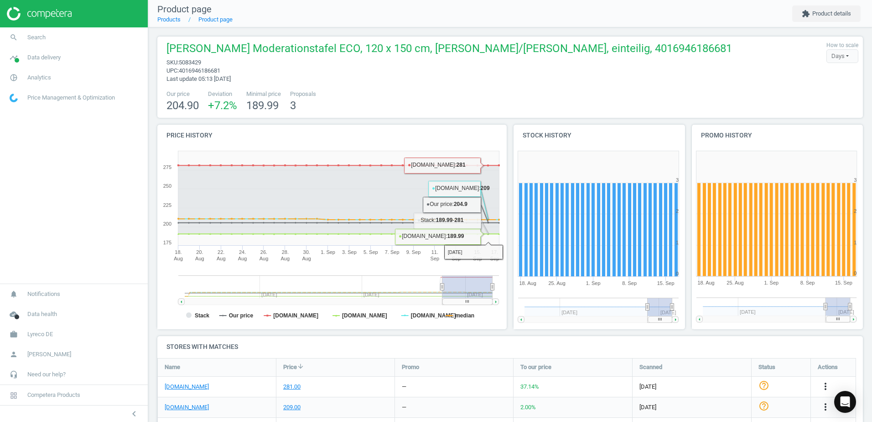
click at [546, 97] on div "Our price 204.90 Deviation +7.2 % Minimal price 189.99 Proposals 3" at bounding box center [510, 101] width 697 height 23
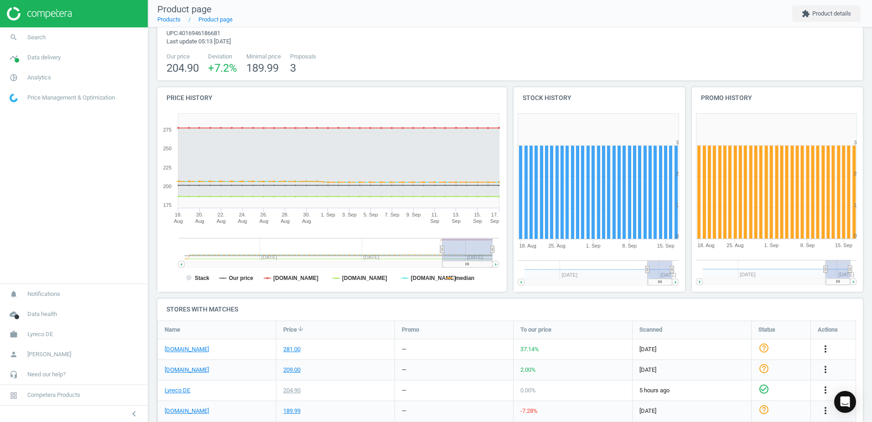
scroll to position [0, 0]
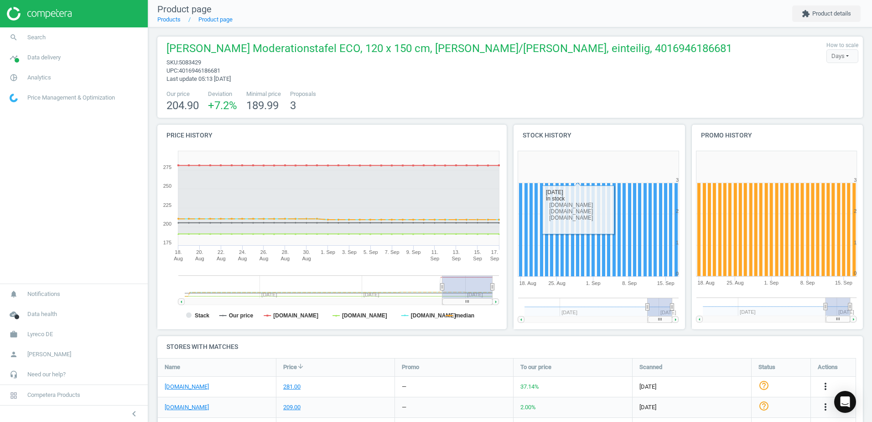
click at [517, 104] on div "Our price 204.90 Deviation +7.2 % Minimal price 189.99 Proposals 3" at bounding box center [510, 101] width 697 height 23
click at [366, 84] on div "FRANKEN Moderationstafel ECO, 120 x 150 cm, grau/Filz, einteilig, 4016946186681…" at bounding box center [510, 76] width 706 height 81
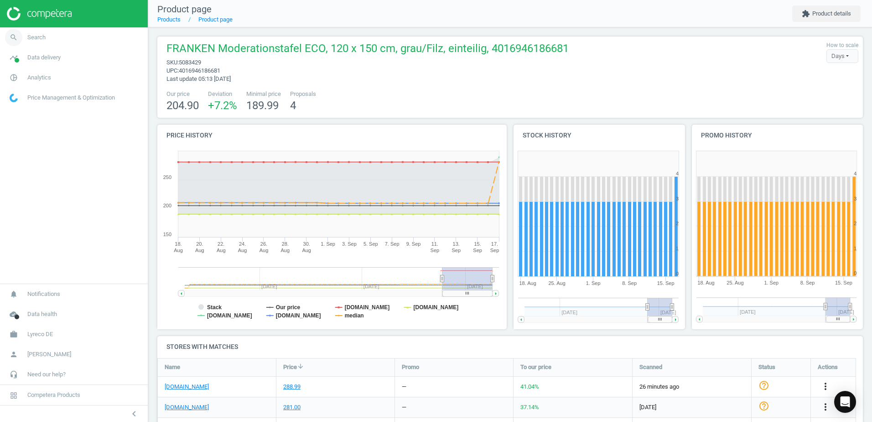
click at [58, 40] on link "search Search" at bounding box center [74, 37] width 148 height 20
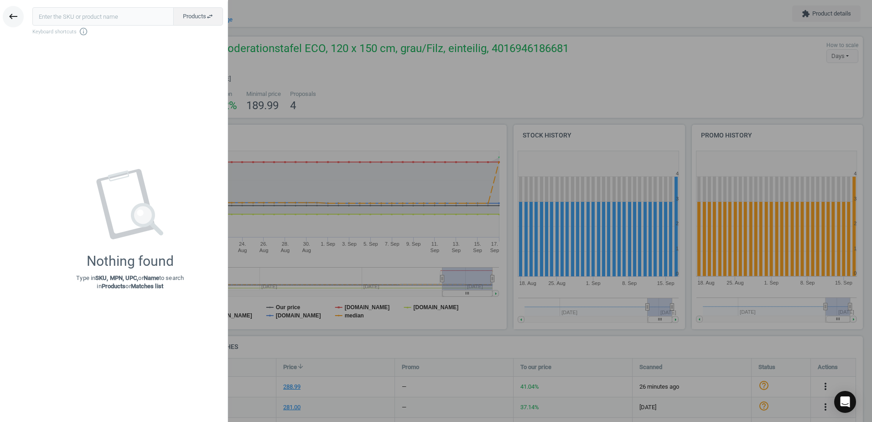
click at [16, 20] on icon "keyboard_backspace" at bounding box center [13, 16] width 11 height 11
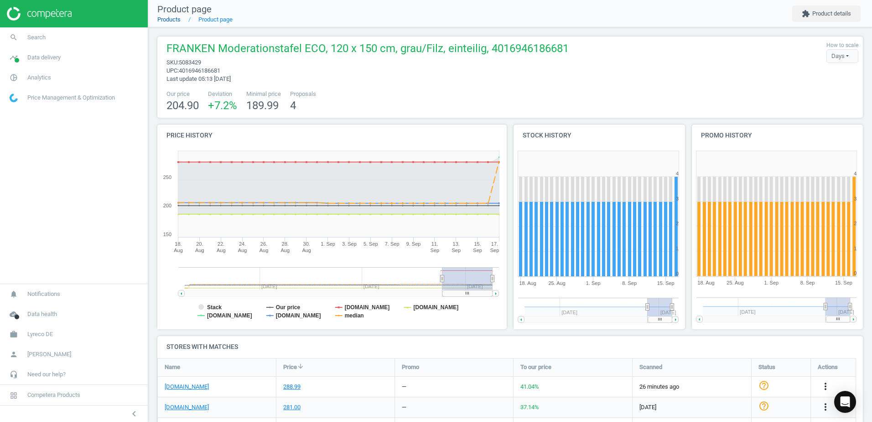
click at [169, 16] on link "Products" at bounding box center [168, 19] width 23 height 7
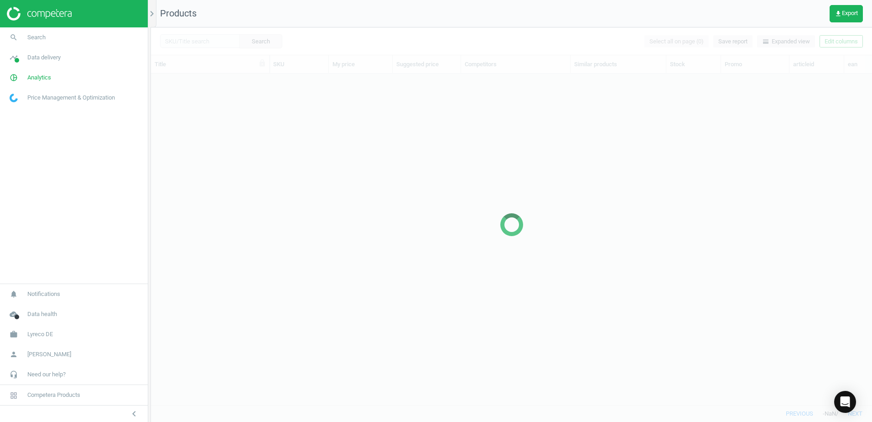
scroll to position [317, 714]
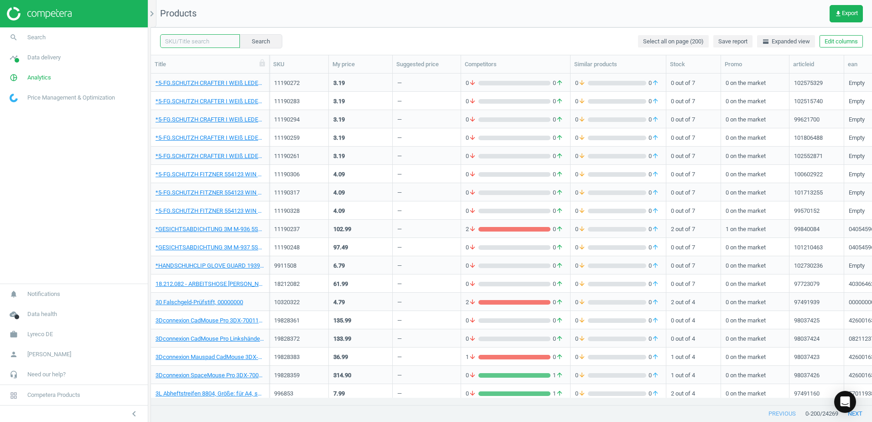
click at [209, 41] on input "text" at bounding box center [200, 41] width 80 height 14
paste input "7059932"
type input "7059932"
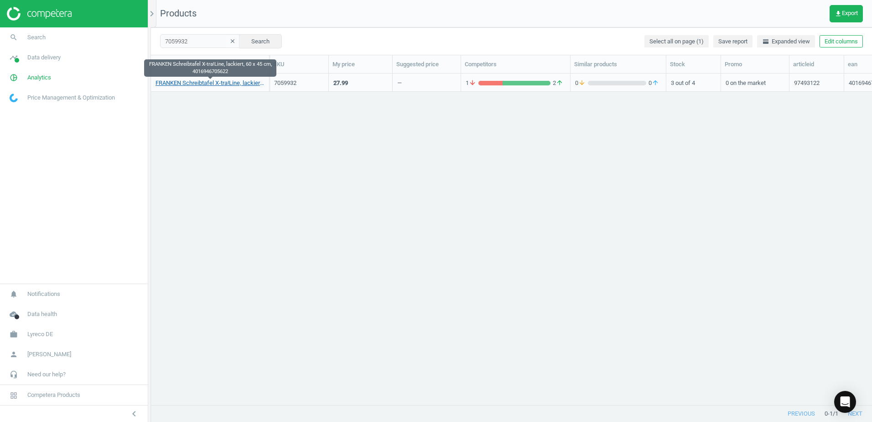
click at [227, 83] on link "FRANKEN Schreibtafel X-tra!Line, lackiert, 60 x 45 cm, 4016946705622" at bounding box center [210, 83] width 109 height 8
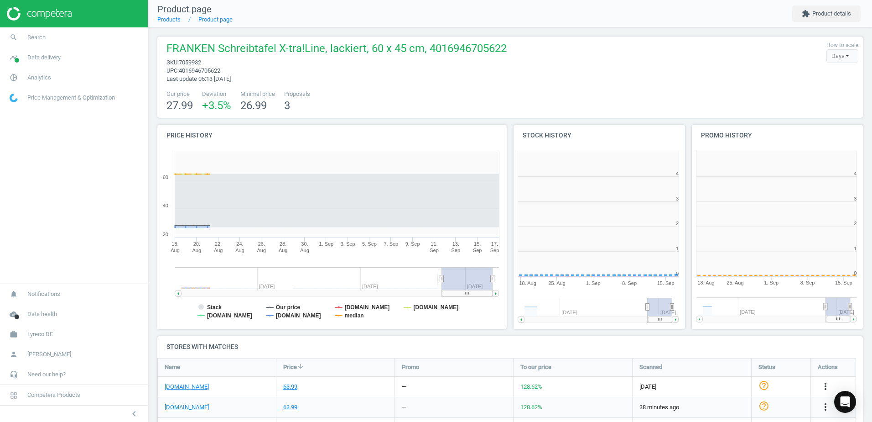
scroll to position [197, 184]
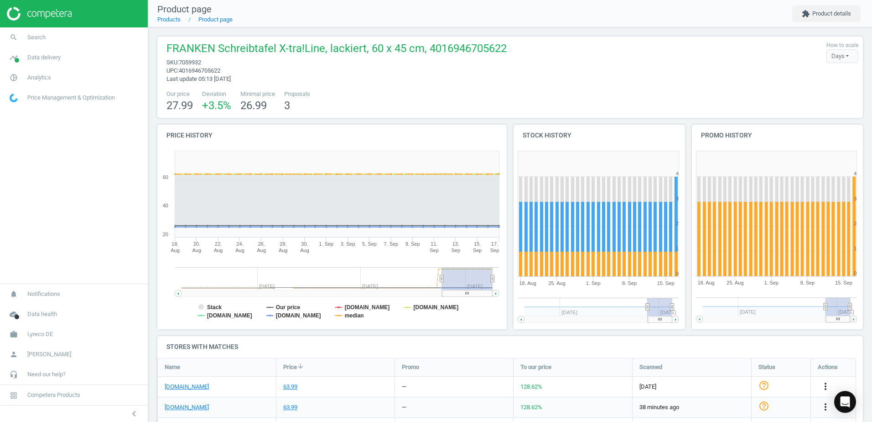
click at [446, 83] on div "FRANKEN Schreibtafel X-tra!Line, lackiert, 60 x 45 cm, 4016946705622 sku : 7059…" at bounding box center [510, 76] width 706 height 81
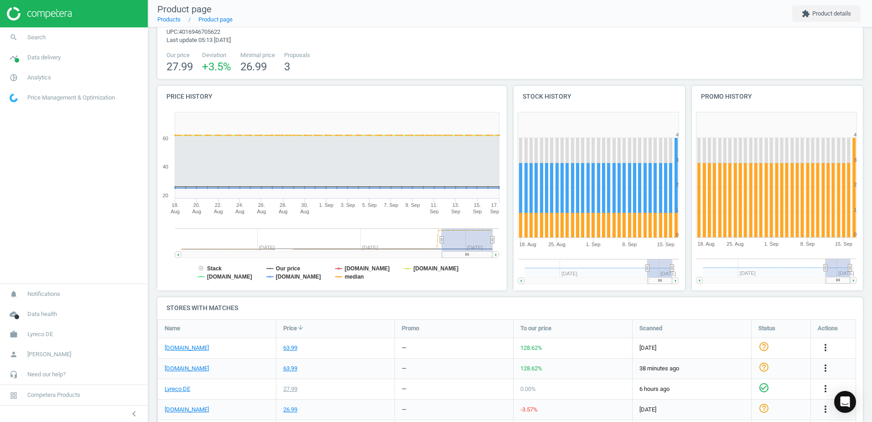
scroll to position [84, 0]
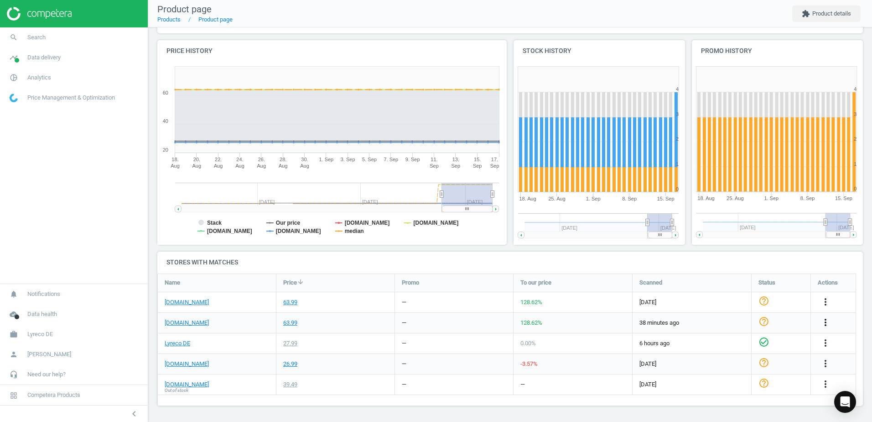
click at [823, 323] on icon "more_vert" at bounding box center [825, 322] width 11 height 11
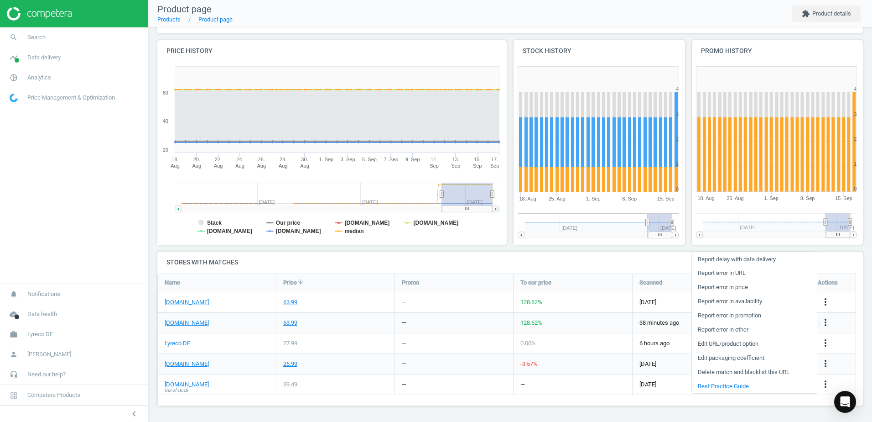
click at [724, 342] on link "Edit URL/product option" at bounding box center [754, 344] width 125 height 14
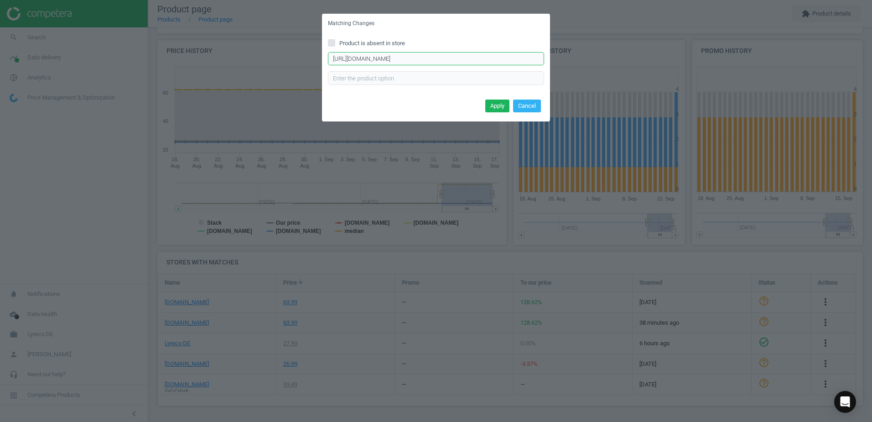
click at [510, 58] on input "https://www.office-discount.de/franken-x-traline-whiteboard-529867" at bounding box center [436, 59] width 216 height 14
click at [499, 107] on button "Apply" at bounding box center [497, 105] width 24 height 13
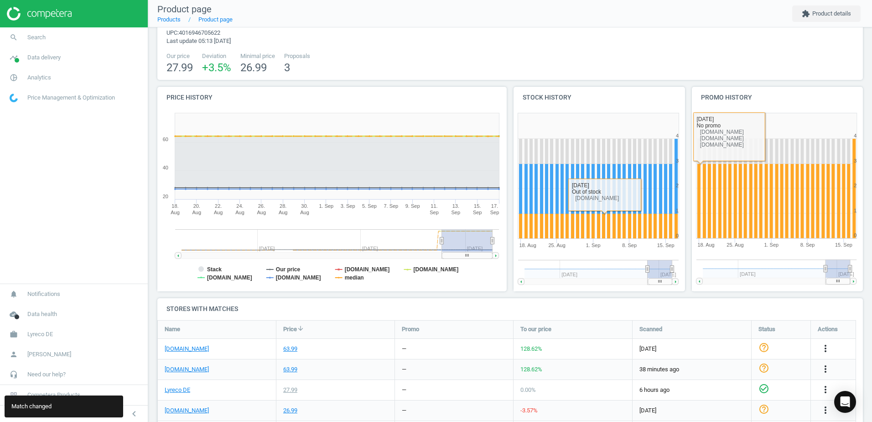
scroll to position [0, 0]
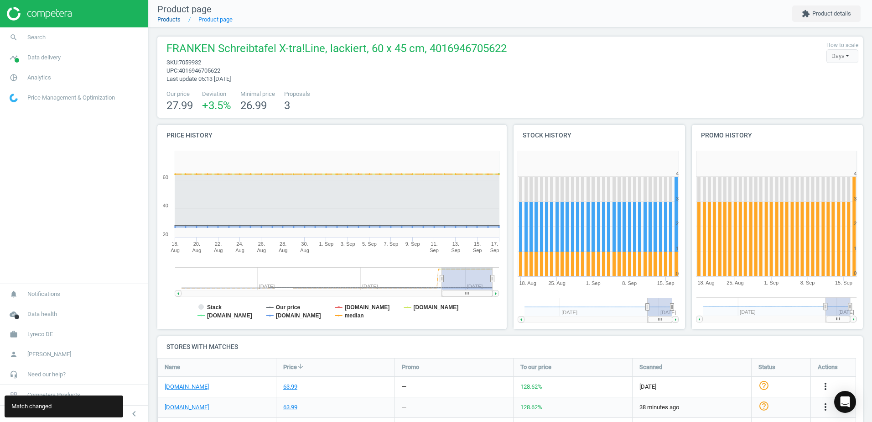
click at [162, 21] on link "Products" at bounding box center [168, 19] width 23 height 7
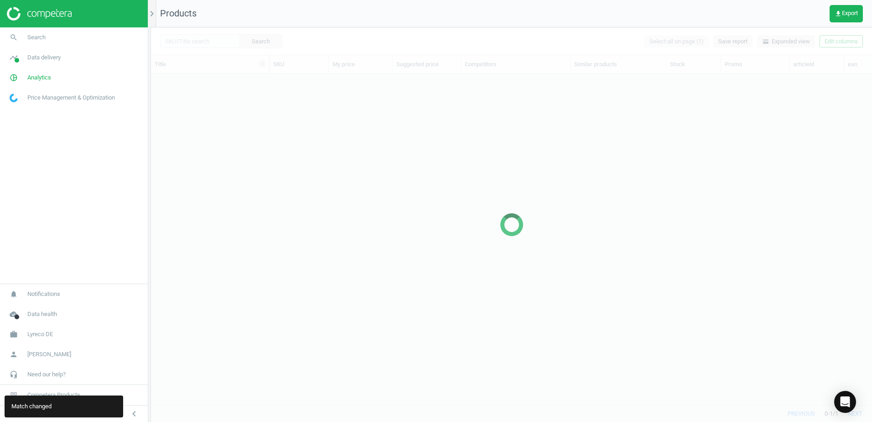
scroll to position [317, 714]
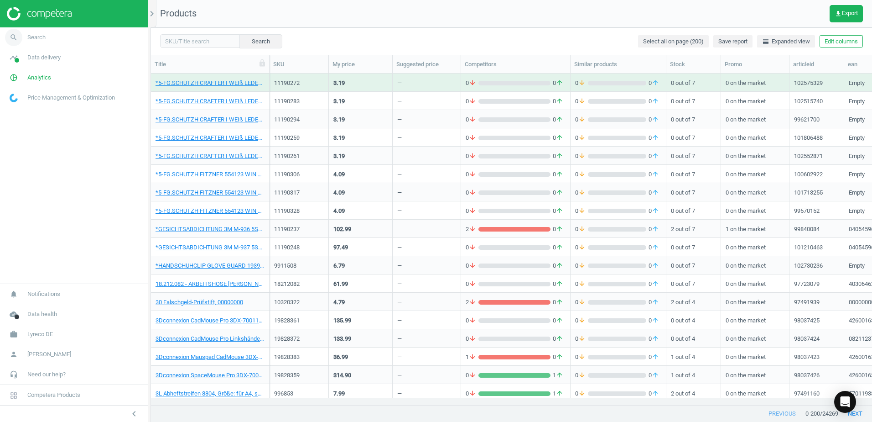
click at [90, 41] on link "search Search" at bounding box center [74, 37] width 148 height 20
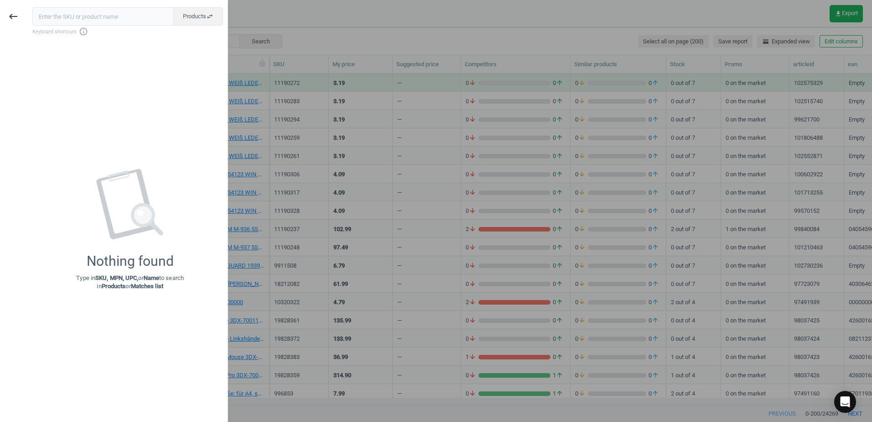
click at [297, 35] on div at bounding box center [436, 211] width 872 height 422
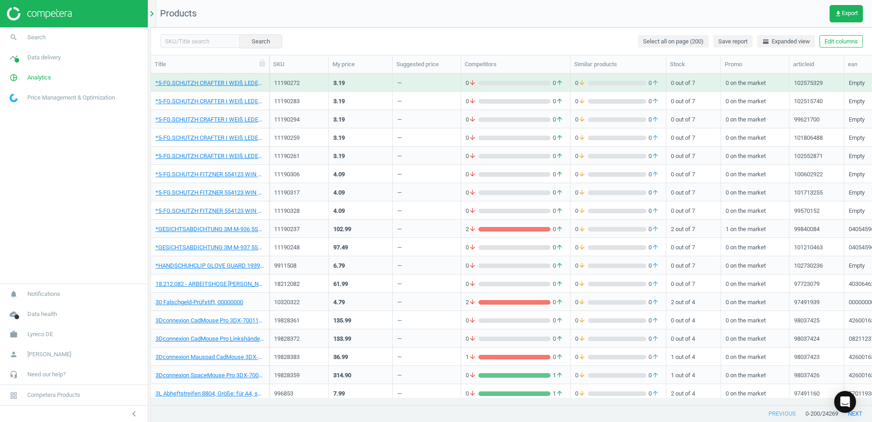
click at [153, 12] on icon "chevron_right" at bounding box center [151, 13] width 11 height 11
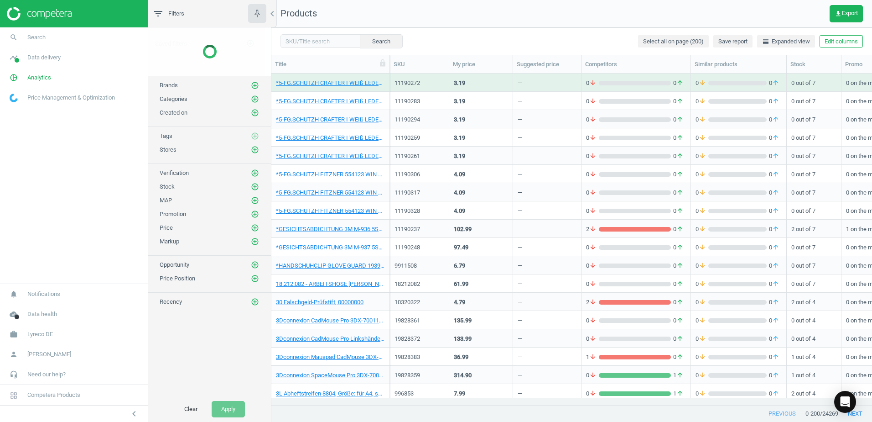
scroll to position [317, 594]
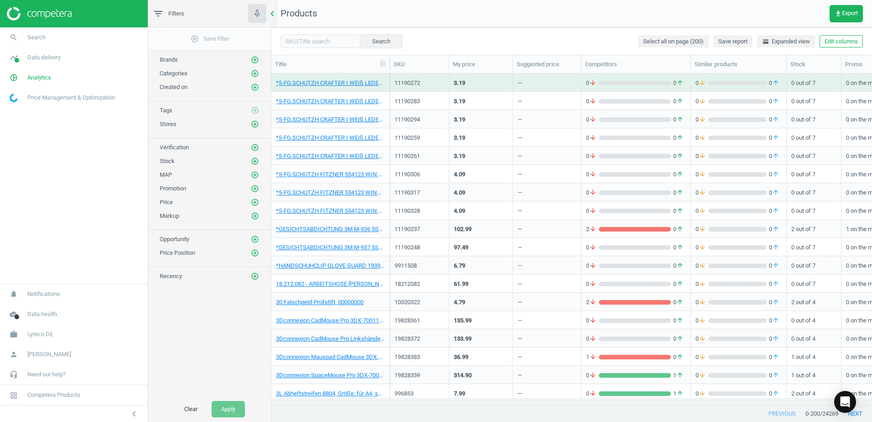
click at [272, 15] on icon "chevron_left" at bounding box center [272, 13] width 11 height 11
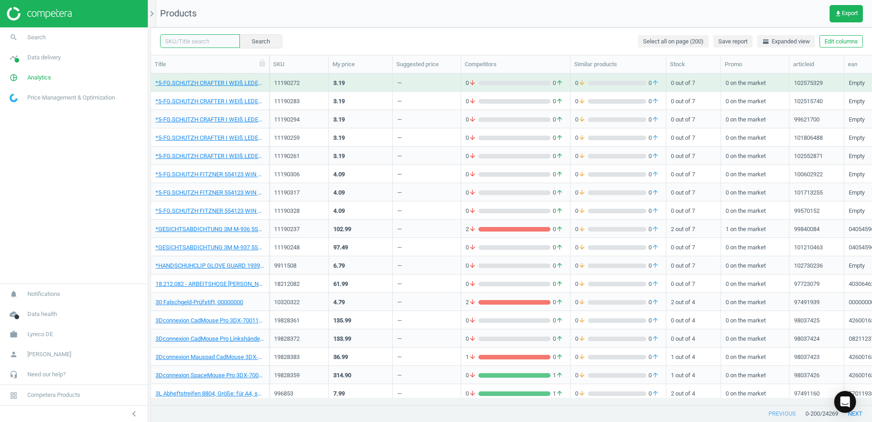
click at [201, 38] on input "text" at bounding box center [200, 41] width 80 height 14
paste input "2547194"
type input "2547194"
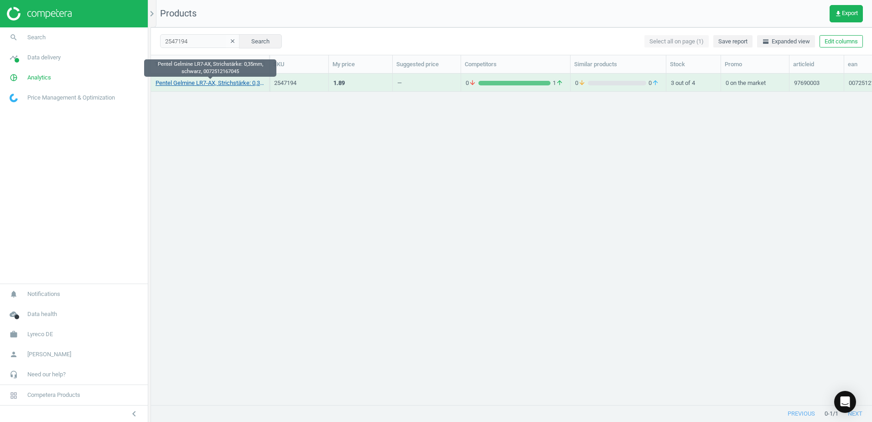
click at [223, 81] on link "Pentel Gelmine LR7-AX, Strichstärke: 0,35mm, schwarz, 0072512167045" at bounding box center [210, 83] width 109 height 8
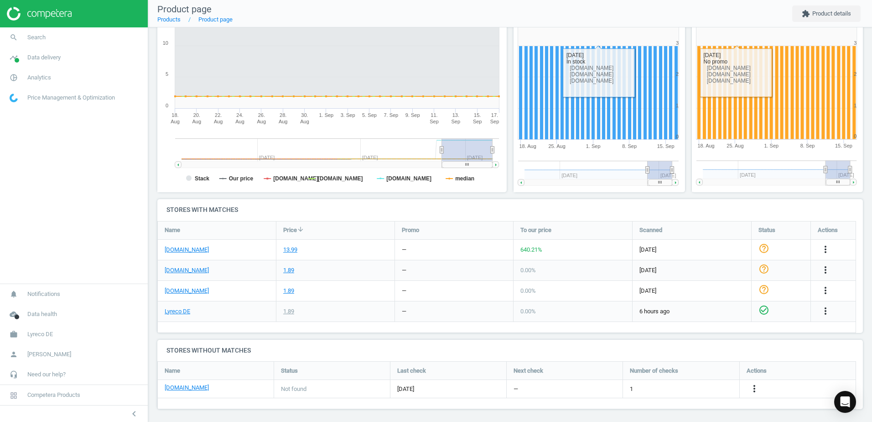
scroll to position [140, 0]
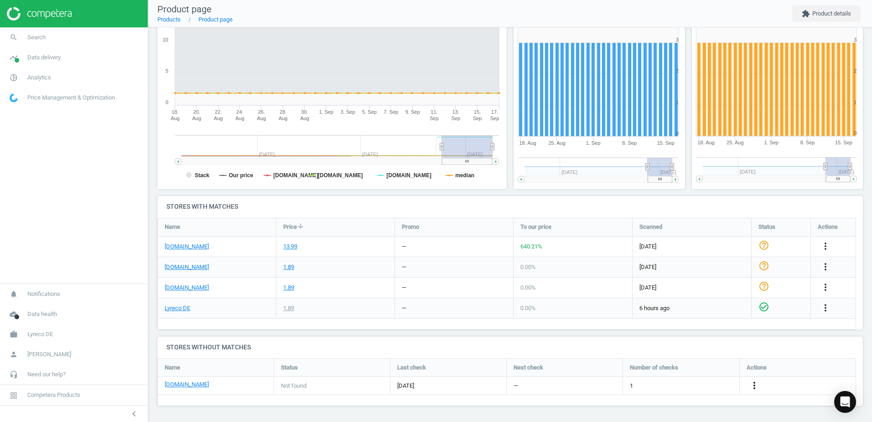
click at [754, 381] on icon "more_vert" at bounding box center [754, 385] width 11 height 11
click at [657, 384] on link "Edit URL/product option" at bounding box center [683, 385] width 125 height 14
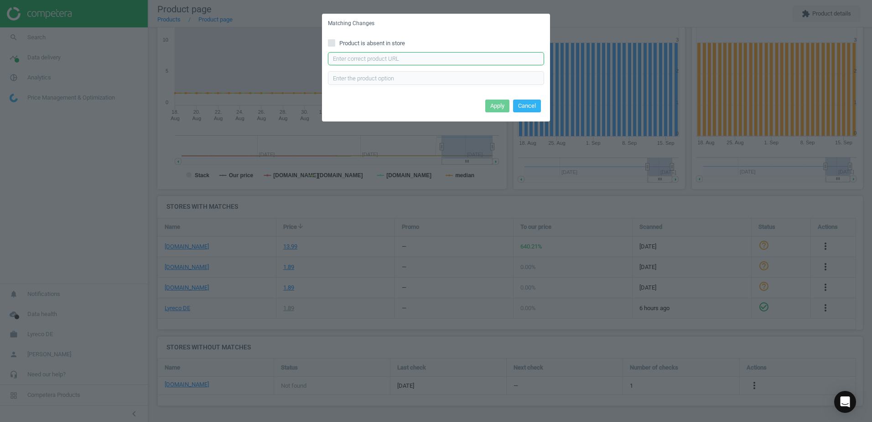
click at [372, 63] on input "text" at bounding box center [436, 59] width 216 height 14
paste input "[URL][DOMAIN_NAME][PERSON_NAME][PERSON_NAME]"
type input "[URL][DOMAIN_NAME][PERSON_NAME][PERSON_NAME]"
click at [443, 98] on div "Apply Cancel" at bounding box center [436, 109] width 228 height 25
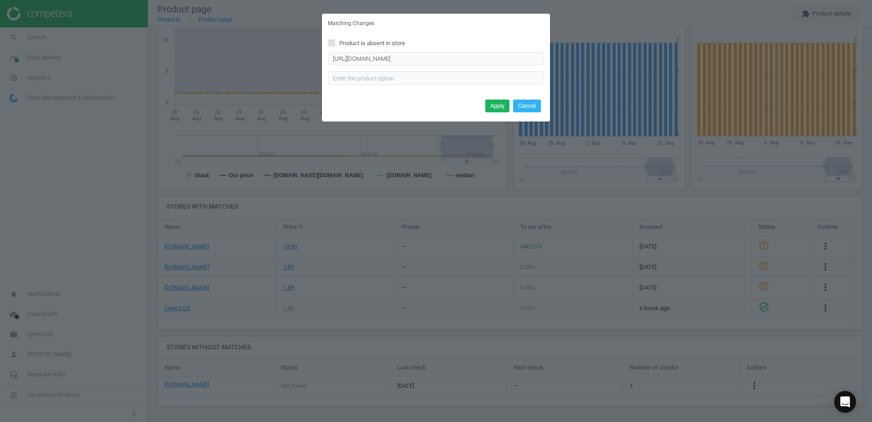
scroll to position [0, 0]
click at [495, 104] on button "Apply" at bounding box center [497, 105] width 24 height 13
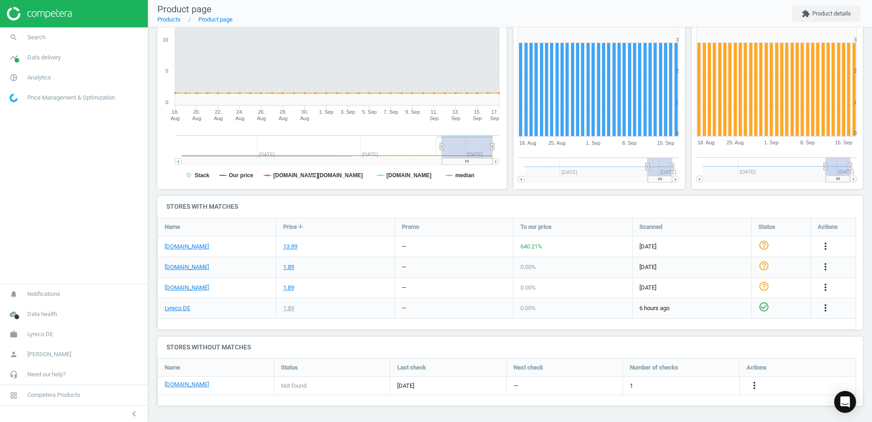
scroll to position [3, 0]
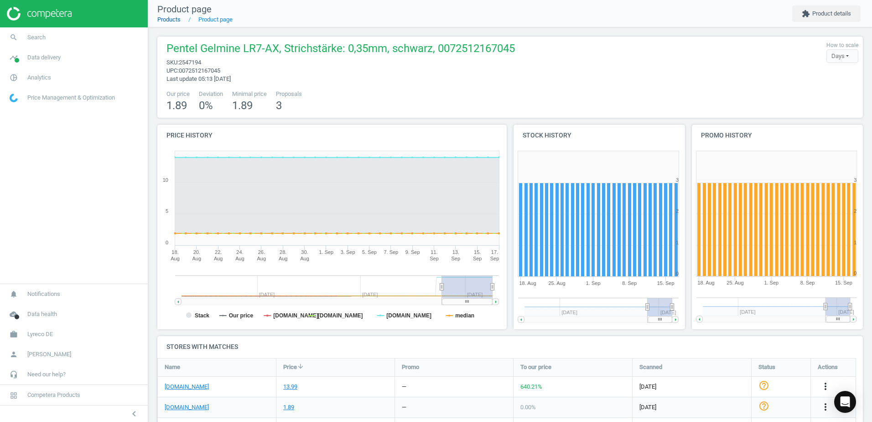
click at [165, 21] on link "Products" at bounding box center [168, 19] width 23 height 7
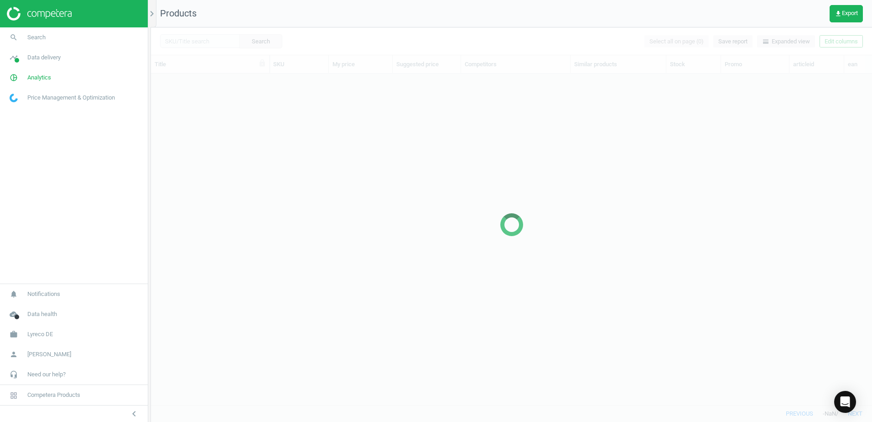
scroll to position [317, 714]
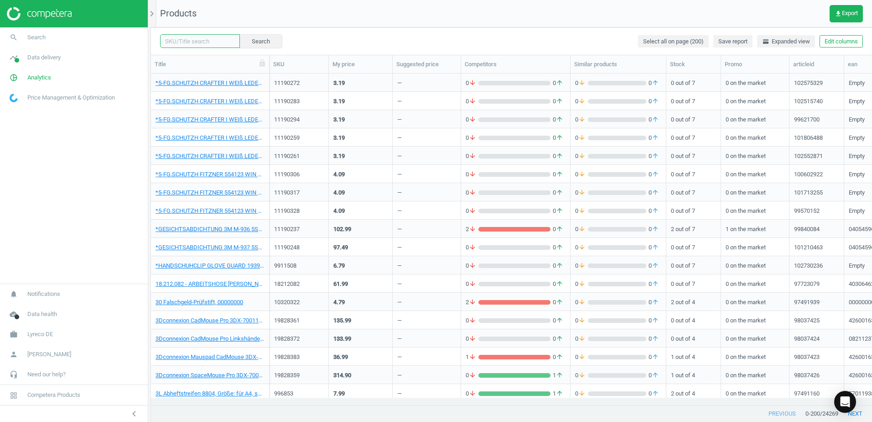
click at [221, 37] on input "text" at bounding box center [200, 41] width 80 height 14
paste input "2547228"
type input "2547228"
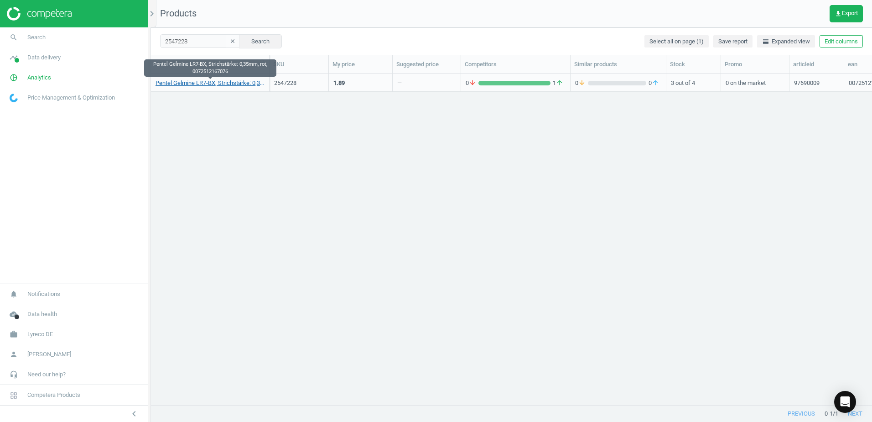
click at [210, 82] on link "Pentel Gelmine LR7-BX, Strichstärke: 0,35mm, rot, 0072512167076" at bounding box center [210, 83] width 109 height 8
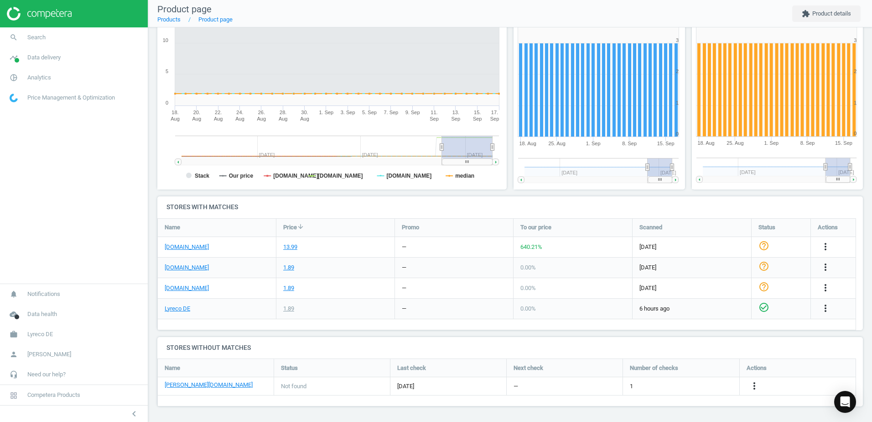
scroll to position [140, 0]
click at [755, 384] on icon "more_vert" at bounding box center [754, 385] width 11 height 11
click at [651, 384] on link "Edit URL/product option" at bounding box center [683, 385] width 125 height 14
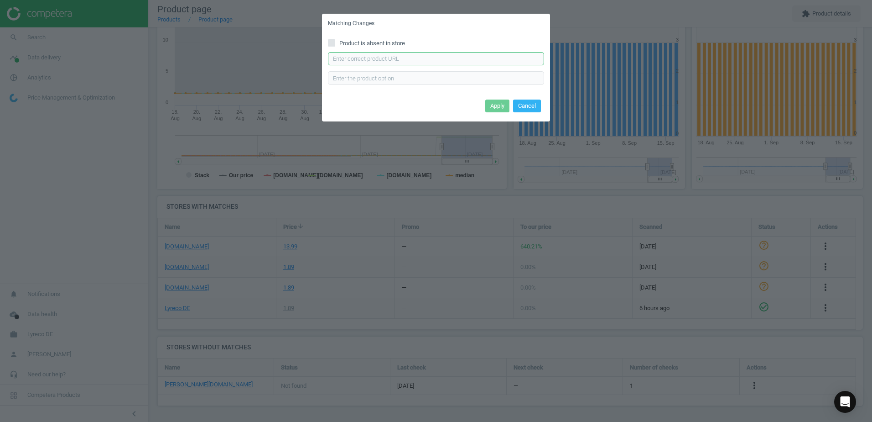
click at [376, 60] on input "text" at bounding box center [436, 59] width 216 height 14
paste input "https://www.otto-office.com/de/Gelschreiberminen-Pentel-EnerGel-LR7-nicht-dokum…"
type input "https://www.otto-office.com/de/Gelschreiberminen-Pentel-EnerGel-LR7-nicht-dokum…"
click at [430, 96] on div "Product is absent in store https://www.otto-office.com/de/Gelschreiberminen-Pen…" at bounding box center [436, 64] width 228 height 63
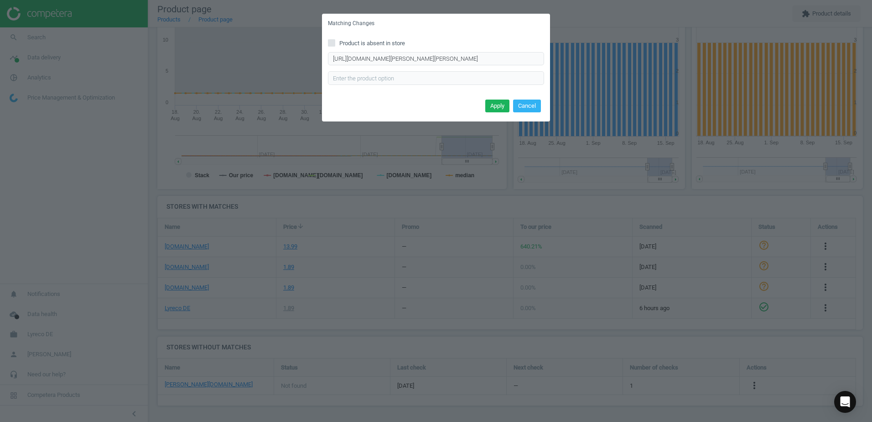
scroll to position [0, 0]
click at [493, 108] on button "Apply" at bounding box center [497, 105] width 24 height 13
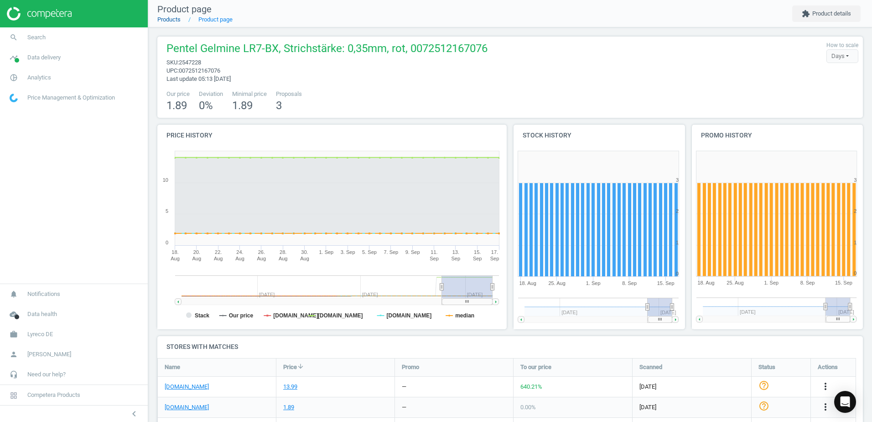
click at [175, 20] on link "Products" at bounding box center [168, 19] width 23 height 7
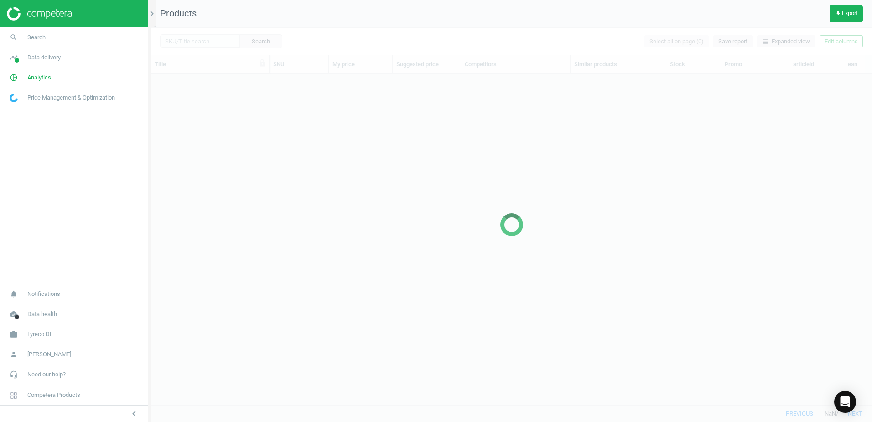
scroll to position [317, 714]
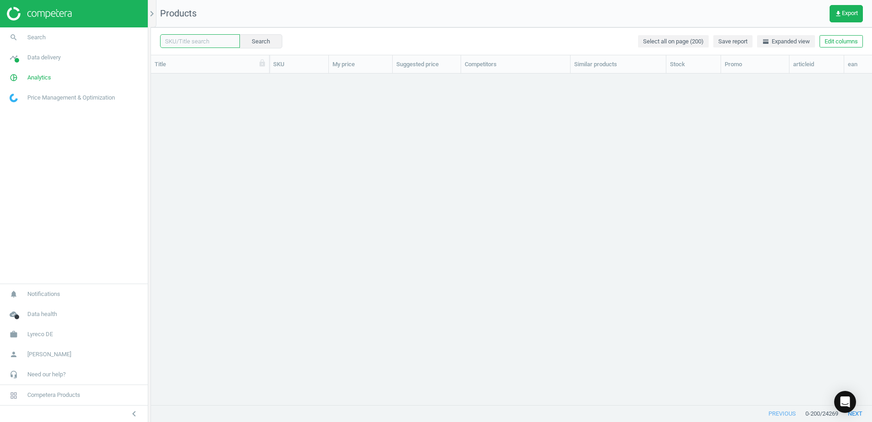
click at [208, 41] on input "text" at bounding box center [200, 41] width 80 height 14
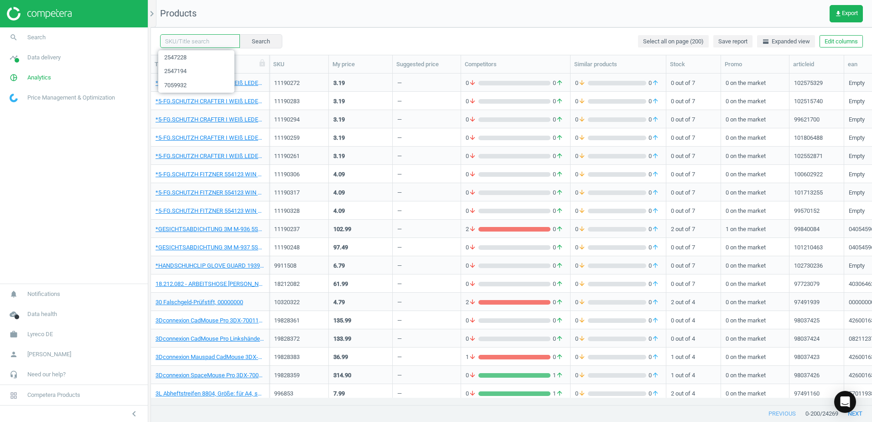
paste input "2547217"
type input "2547217"
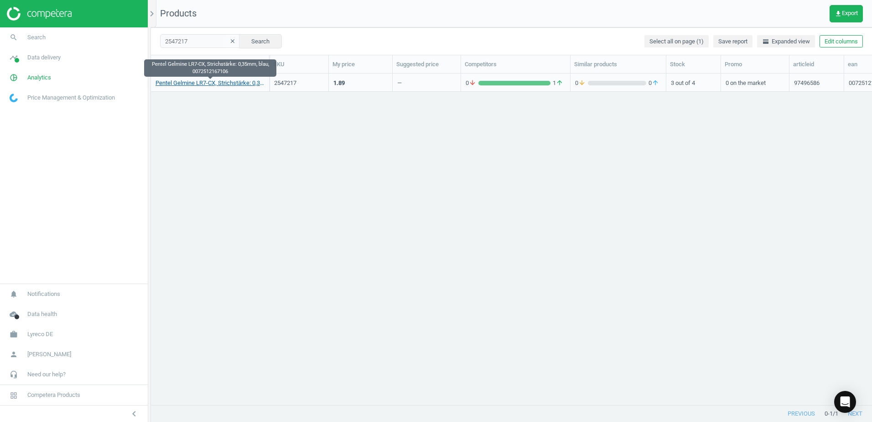
click at [219, 83] on link "Pentel Gelmine LR7-CX, Strichstärke: 0,35mm, blau, 0072512167106" at bounding box center [210, 83] width 109 height 8
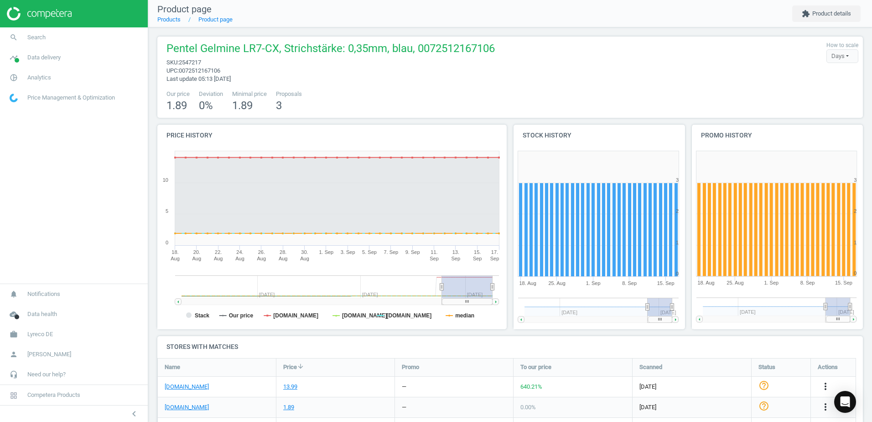
scroll to position [140, 0]
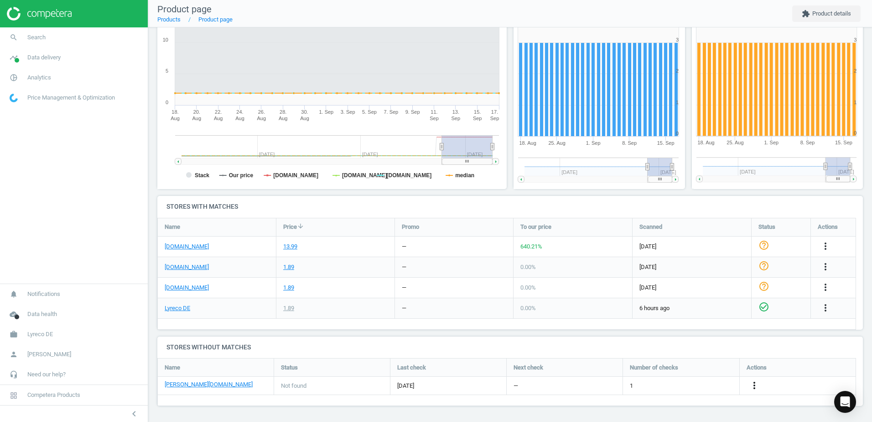
click at [756, 387] on icon "more_vert" at bounding box center [754, 385] width 11 height 11
click at [639, 384] on link "Edit URL/product option" at bounding box center [683, 385] width 125 height 14
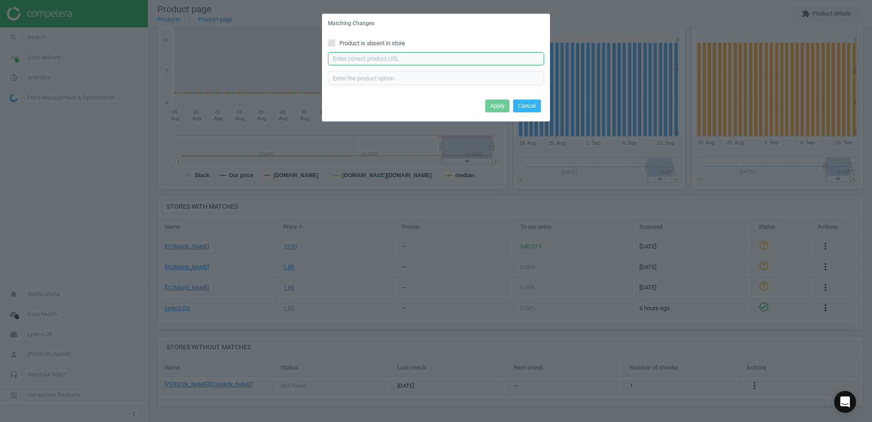
click at [372, 59] on input "text" at bounding box center [436, 59] width 216 height 14
click at [373, 59] on input "text" at bounding box center [436, 59] width 216 height 14
click at [427, 54] on input "text" at bounding box center [436, 59] width 216 height 14
paste input "[URL][DOMAIN_NAME][PERSON_NAME][PERSON_NAME]"
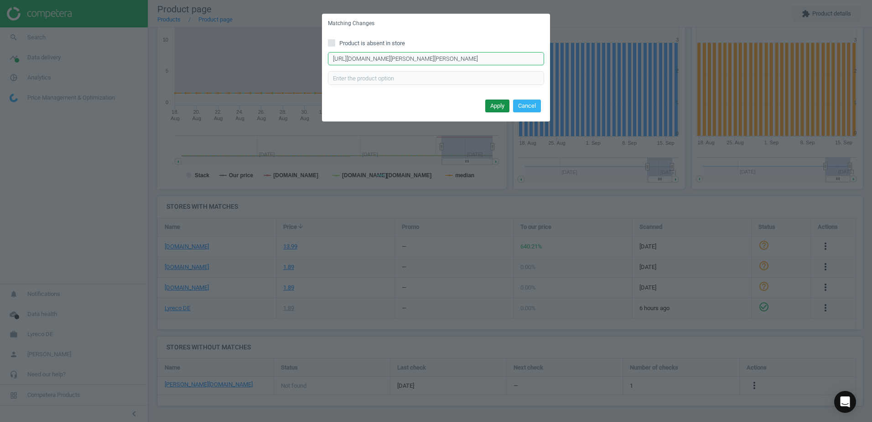
type input "[URL][DOMAIN_NAME][PERSON_NAME][PERSON_NAME]"
click at [500, 102] on button "Apply" at bounding box center [497, 105] width 24 height 13
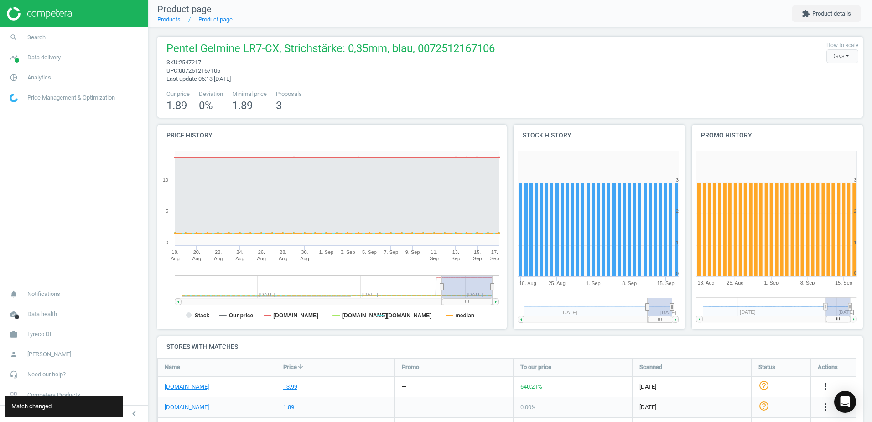
scroll to position [140, 0]
click at [179, 20] on link "Products" at bounding box center [168, 19] width 23 height 7
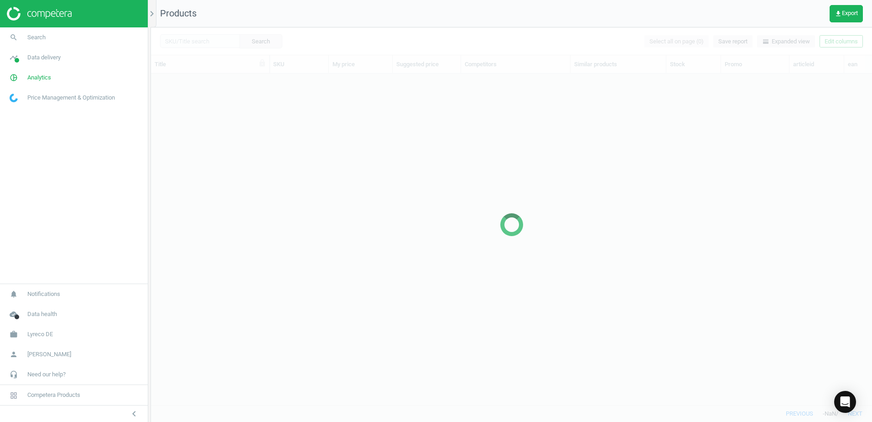
scroll to position [317, 714]
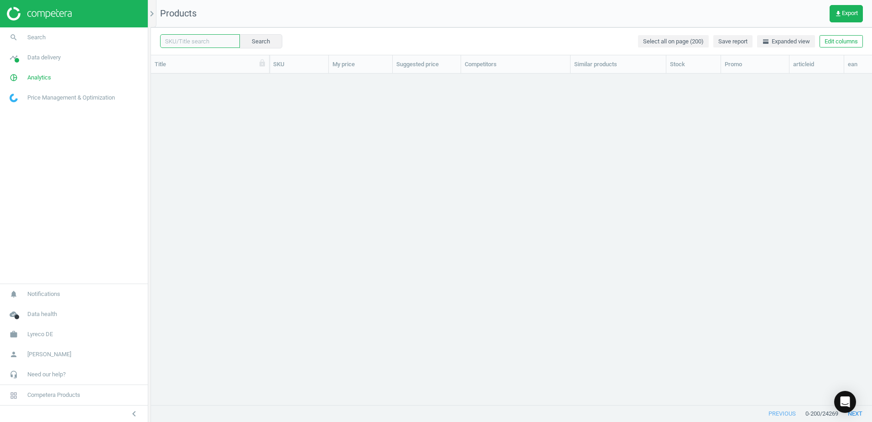
click at [207, 42] on input "text" at bounding box center [200, 41] width 80 height 14
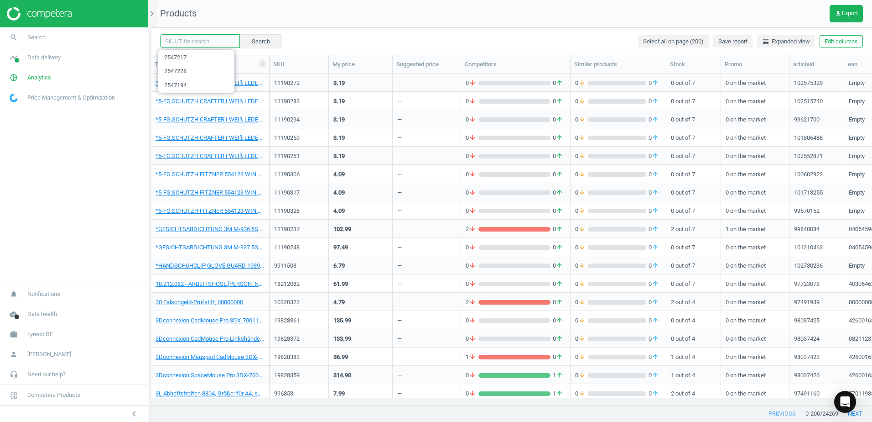
paste input "4370926"
type input "4370926"
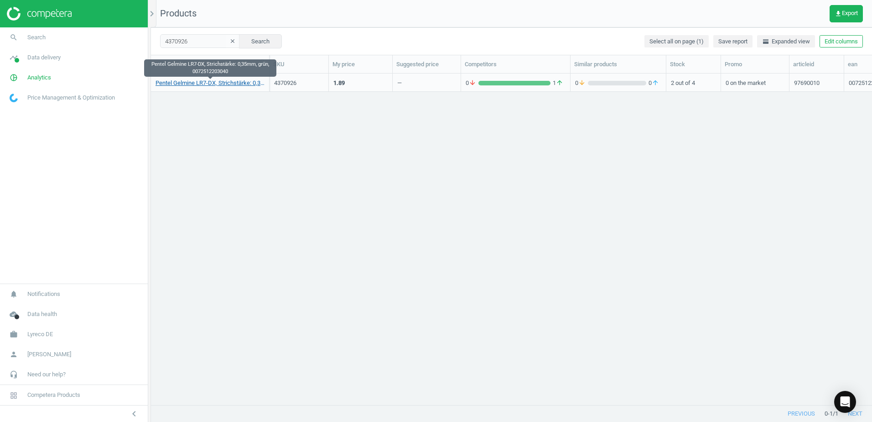
click at [237, 83] on link "Pentel Gelmine LR7-DX, Strichstärke: 0,35mm, grün, 0072512203040" at bounding box center [210, 83] width 109 height 8
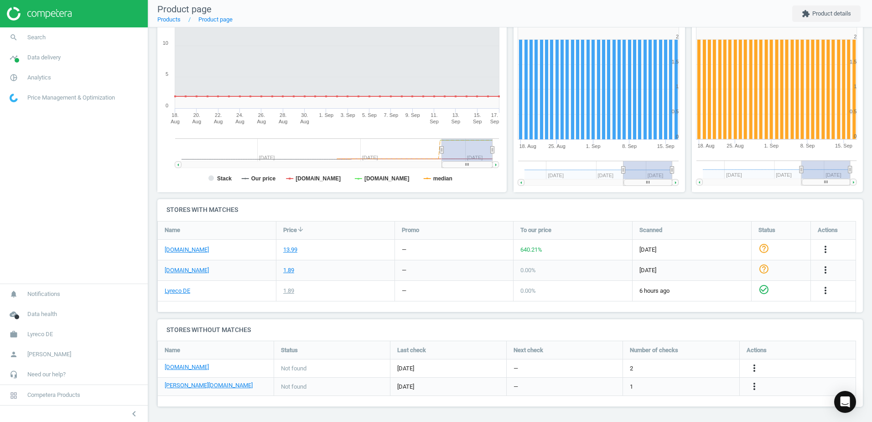
scroll to position [138, 0]
click at [756, 385] on icon "more_vert" at bounding box center [754, 385] width 11 height 11
click at [644, 382] on link "Edit URL/product option" at bounding box center [683, 385] width 125 height 14
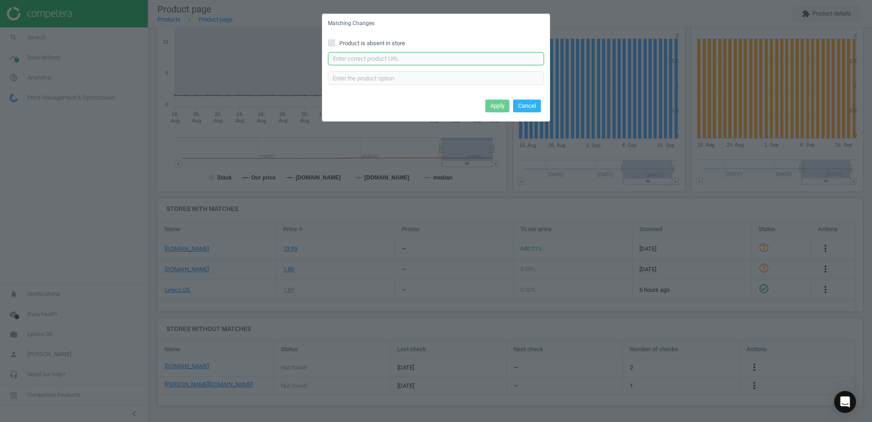
click at [384, 61] on input "text" at bounding box center [436, 59] width 216 height 14
paste input "[URL][DOMAIN_NAME][PERSON_NAME][PERSON_NAME]"
type input "[URL][DOMAIN_NAME][PERSON_NAME][PERSON_NAME]"
click at [499, 107] on button "Apply" at bounding box center [497, 105] width 24 height 13
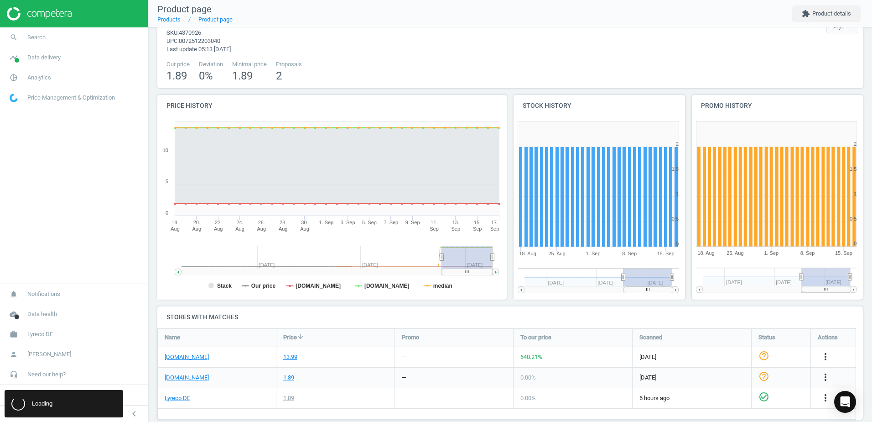
scroll to position [0, 0]
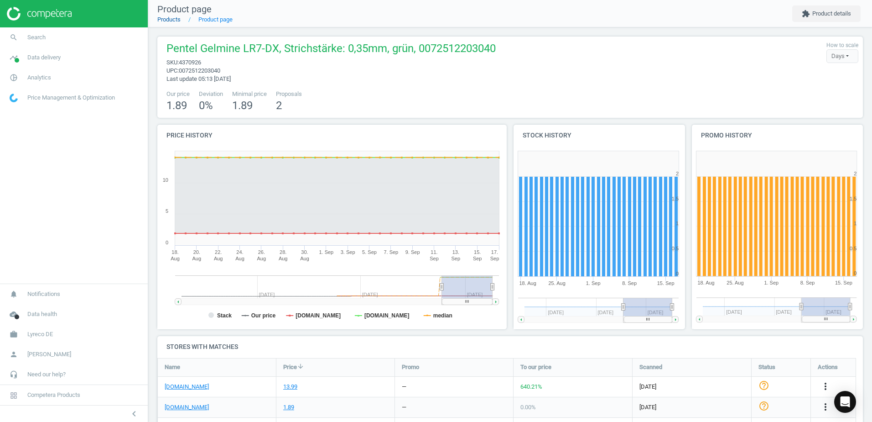
click at [175, 21] on link "Products" at bounding box center [168, 19] width 23 height 7
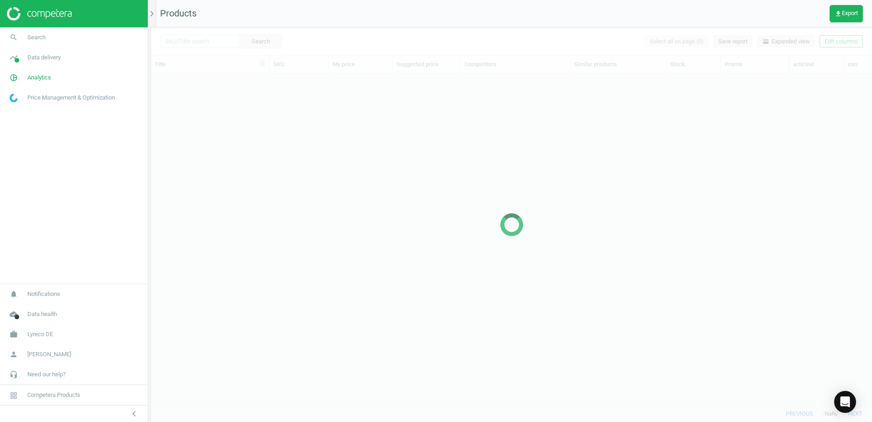
scroll to position [317, 714]
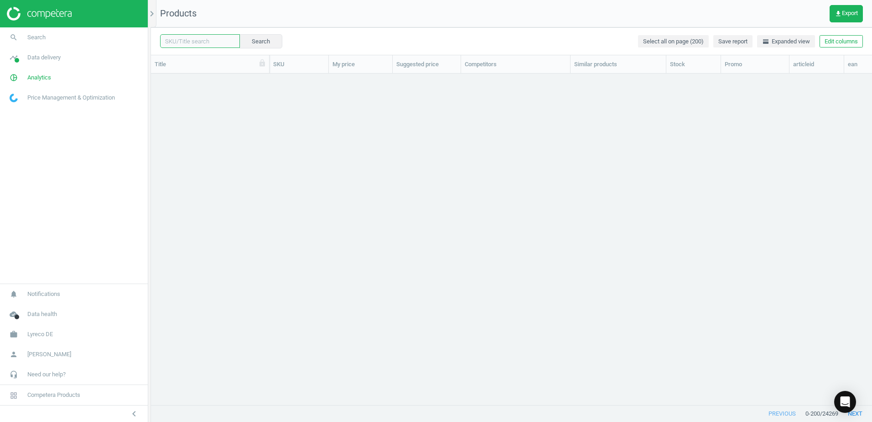
click at [199, 45] on input "text" at bounding box center [200, 41] width 80 height 14
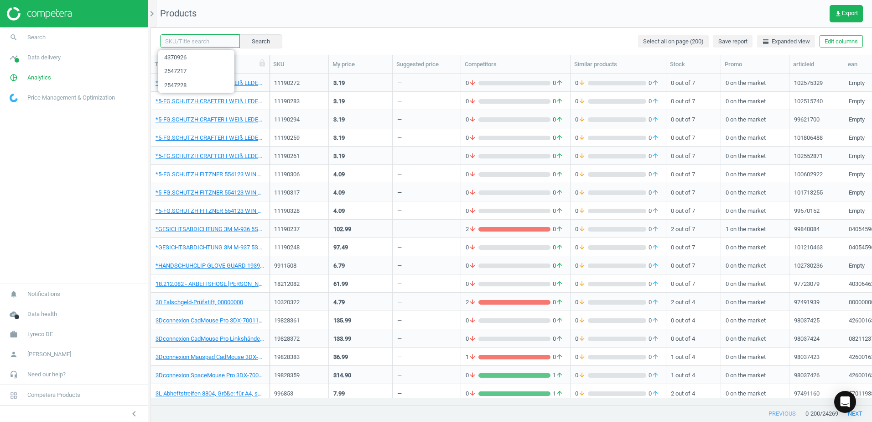
paste input "15578529"
type input "15578529"
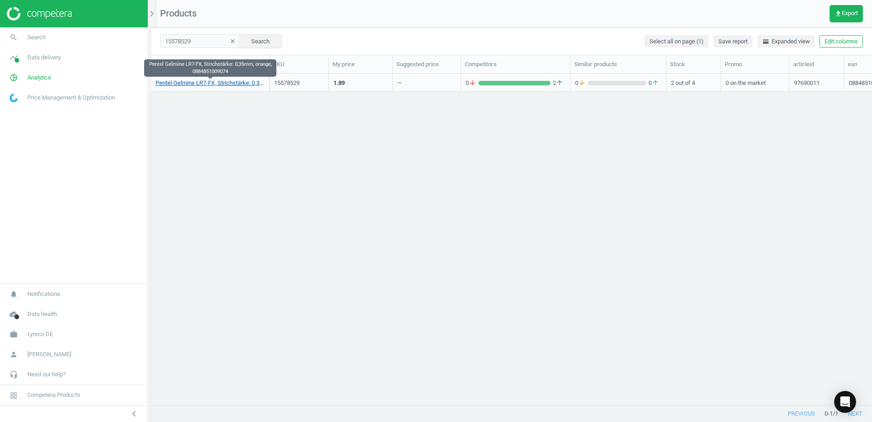
click at [220, 82] on link "Pentel Gelmine LR7-FX, Strichstärke: 0,35mm, orange, 0884851009074" at bounding box center [210, 83] width 109 height 8
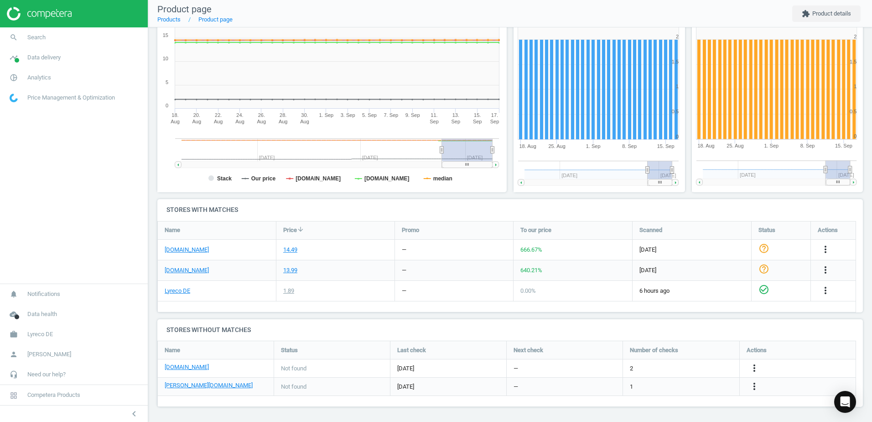
scroll to position [138, 0]
click at [758, 388] on icon "more_vert" at bounding box center [754, 385] width 11 height 11
click at [648, 385] on link "Edit URL/product option" at bounding box center [683, 385] width 125 height 14
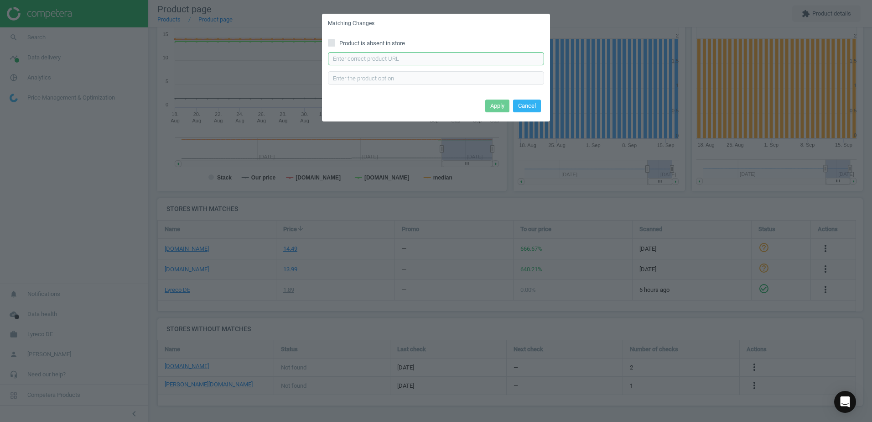
click at [374, 62] on input "text" at bounding box center [436, 59] width 216 height 14
paste input "https://www.otto-office.com/de/Gelschreiberminen-Pentel-EnerGel-LR7-nicht-dokum…"
type input "https://www.otto-office.com/de/Gelschreiberminen-Pentel-EnerGel-LR7-nicht-dokum…"
click at [499, 103] on button "Apply" at bounding box center [497, 105] width 24 height 13
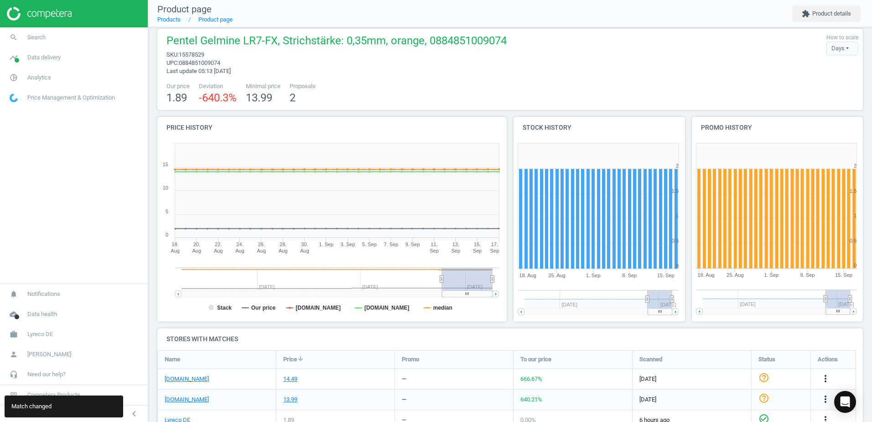
scroll to position [0, 0]
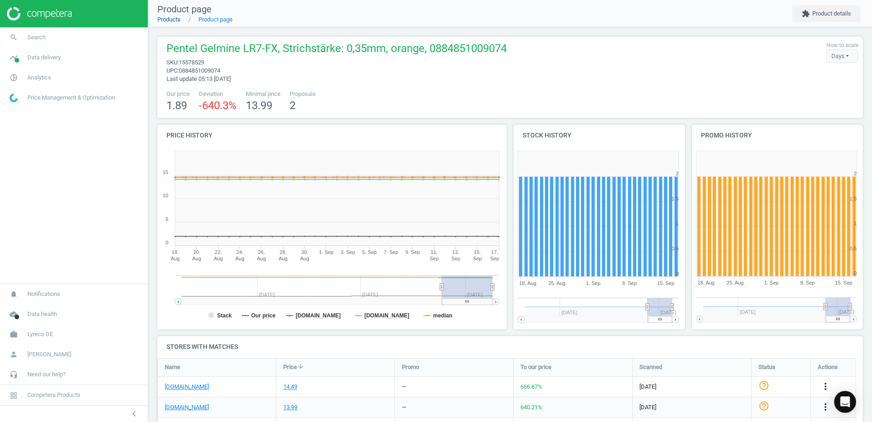
click at [173, 19] on link "Products" at bounding box center [168, 19] width 23 height 7
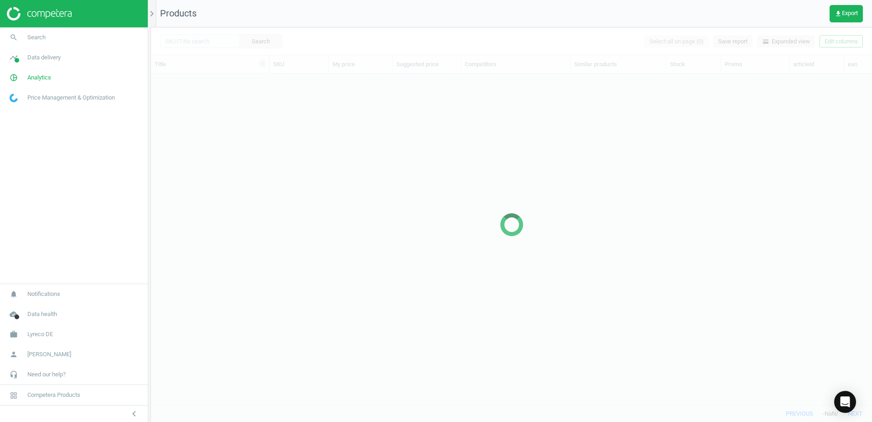
scroll to position [317, 714]
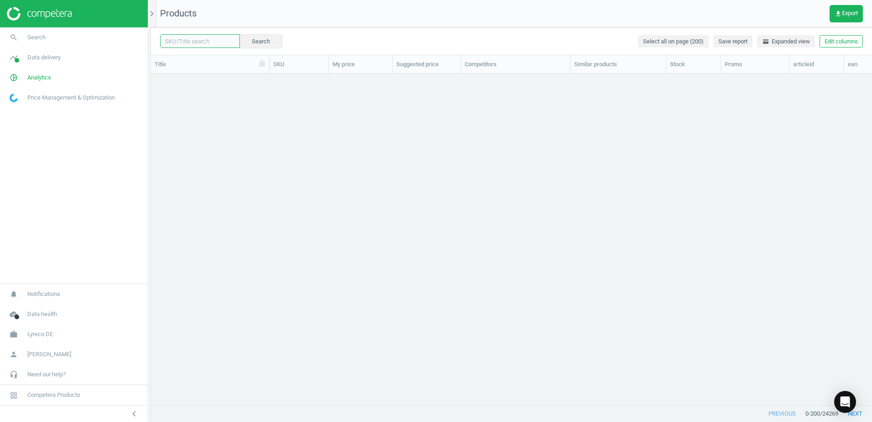
click at [211, 40] on input "text" at bounding box center [200, 41] width 80 height 14
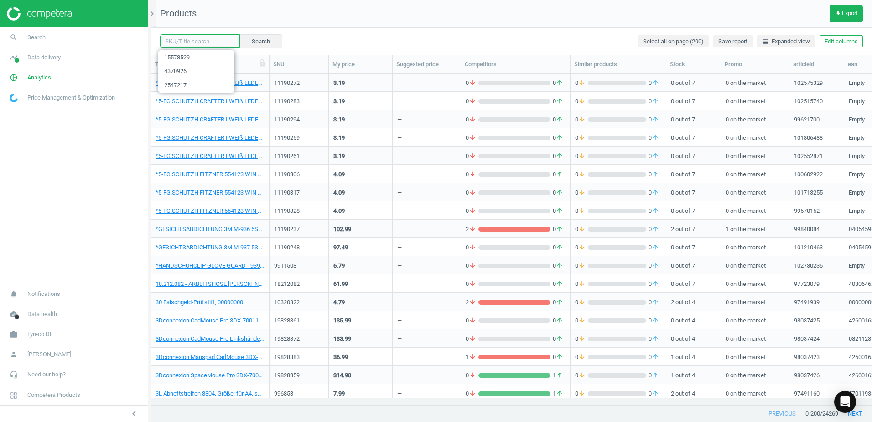
paste input "15578507"
type input "15578507"
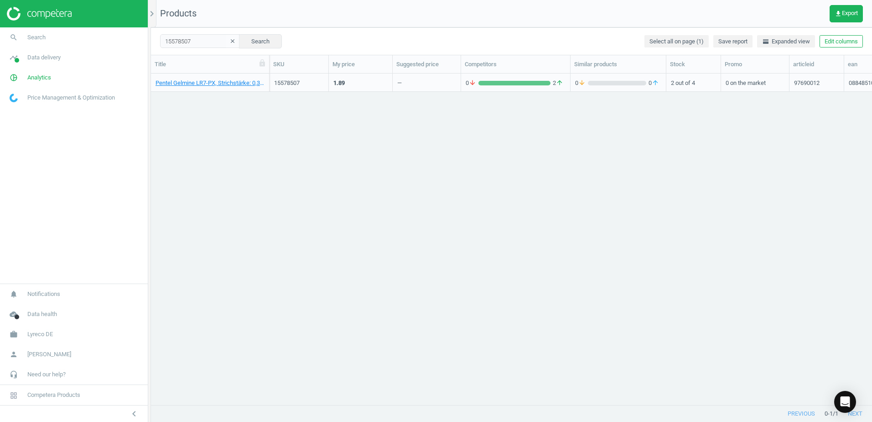
click at [780, 277] on div "Pentel Gelmine LR7-PX, Strichstärke: 0,35mm, pink, 0884851009104 15578507 1.89 …" at bounding box center [511, 235] width 721 height 324
click at [493, 168] on div "Pentel Gelmine LR7-PX, Strichstärke: 0,35mm, pink, 0884851009104 15578507 1.89 …" at bounding box center [511, 235] width 721 height 324
drag, startPoint x: 207, startPoint y: 134, endPoint x: 207, endPoint y: 120, distance: 14.1
click at [207, 134] on div "Pentel Gelmine LR7-PX, Strichstärke: 0,35mm, pink, 0884851009104 15578507 1.89 …" at bounding box center [511, 235] width 721 height 324
click at [226, 84] on link "Pentel Gelmine LR7-PX, Strichstärke: 0,35mm, pink, 0884851009104" at bounding box center [210, 83] width 109 height 8
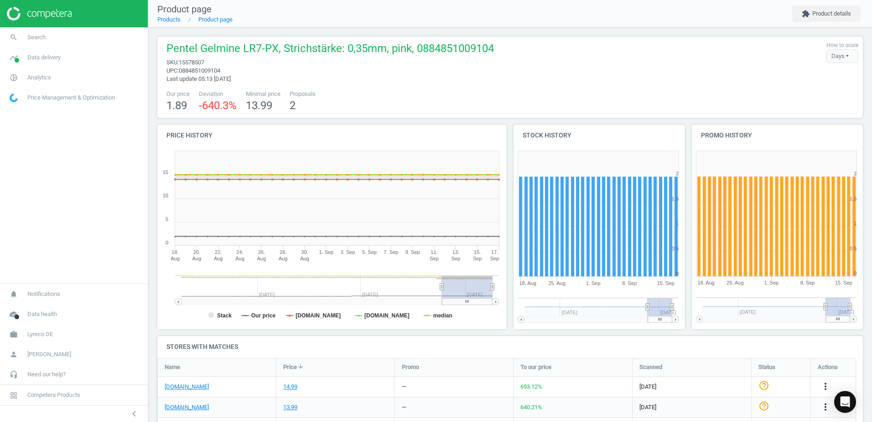
scroll to position [138, 0]
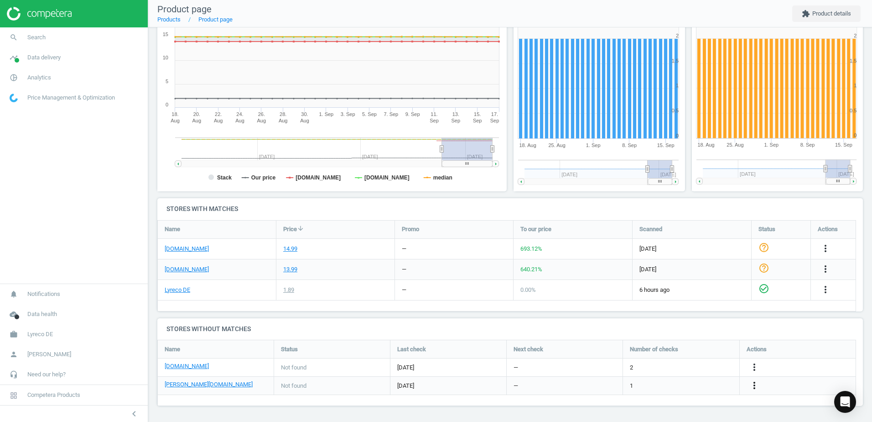
click at [759, 386] on icon "more_vert" at bounding box center [754, 385] width 11 height 11
click at [642, 385] on link "Edit URL/product option" at bounding box center [683, 385] width 125 height 14
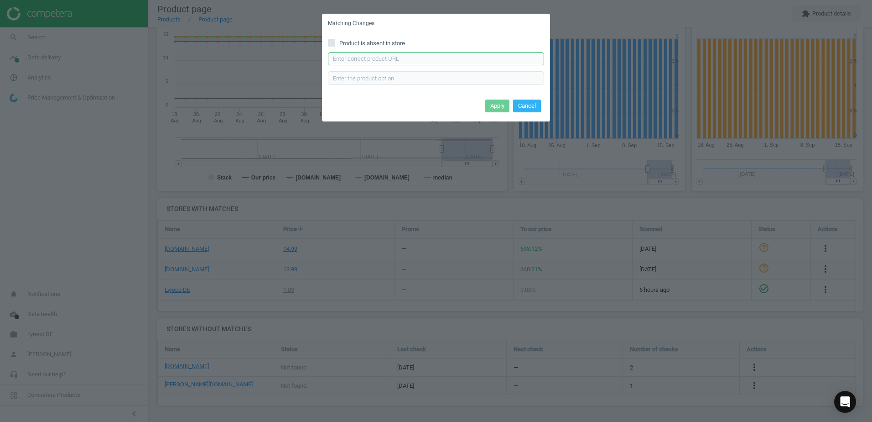
click at [381, 54] on input "text" at bounding box center [436, 59] width 216 height 14
paste input "[URL][DOMAIN_NAME][PERSON_NAME][PERSON_NAME]"
type input "[URL][DOMAIN_NAME][PERSON_NAME][PERSON_NAME]"
click at [491, 105] on button "Apply" at bounding box center [497, 105] width 24 height 13
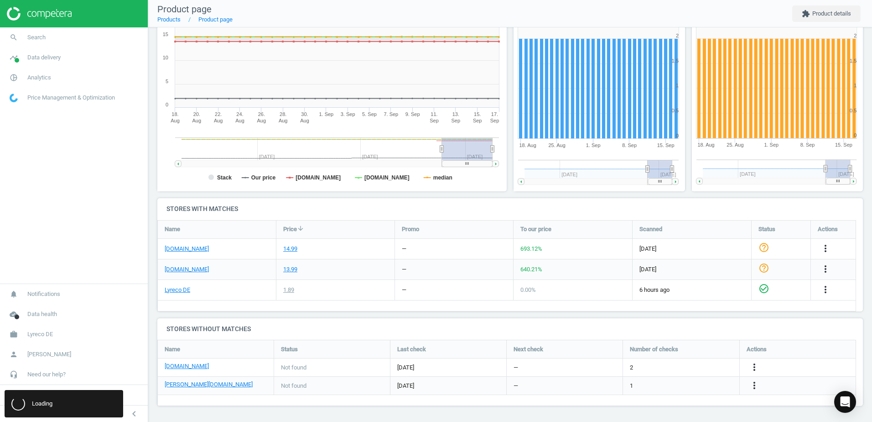
scroll to position [0, 0]
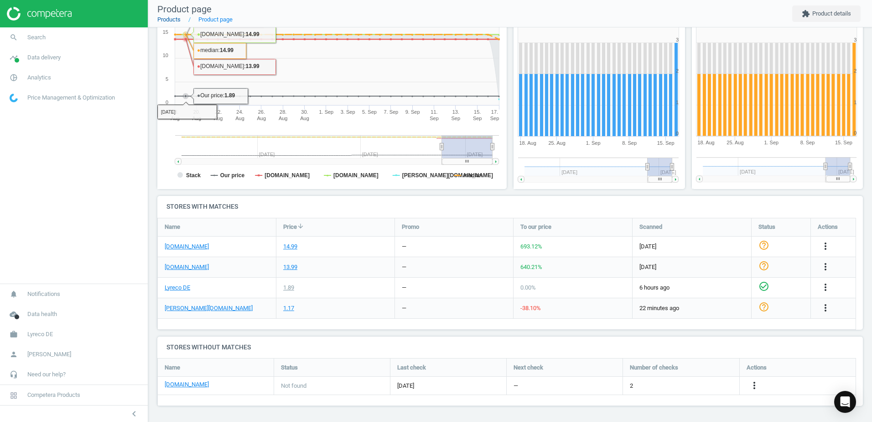
click at [172, 18] on link "Products" at bounding box center [168, 19] width 23 height 7
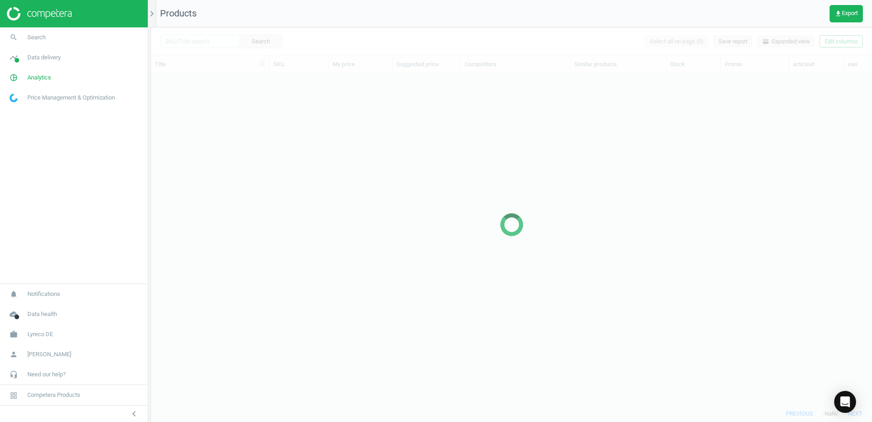
scroll to position [317, 714]
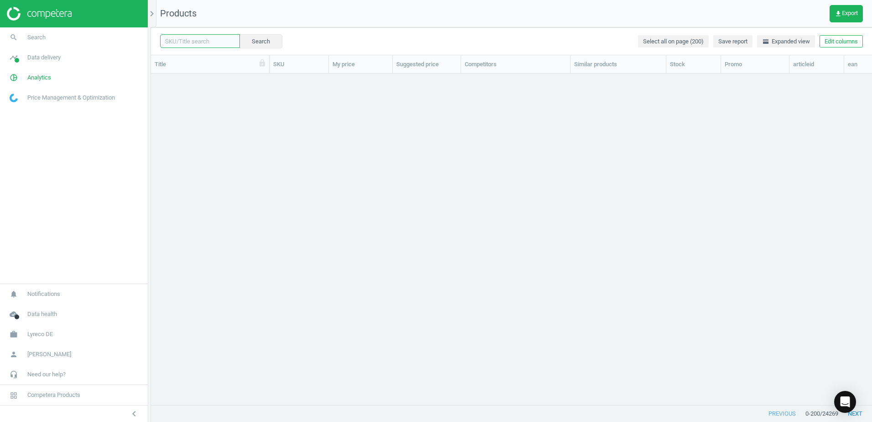
click at [211, 40] on input "text" at bounding box center [200, 41] width 80 height 14
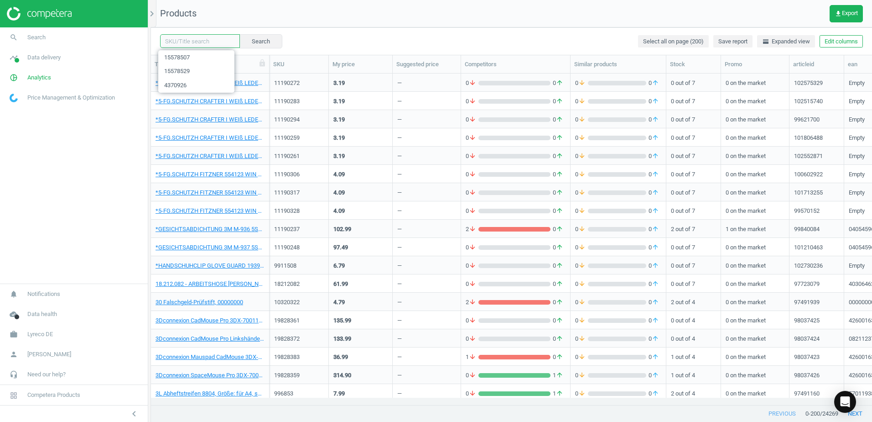
paste input "3472044"
type input "3472044"
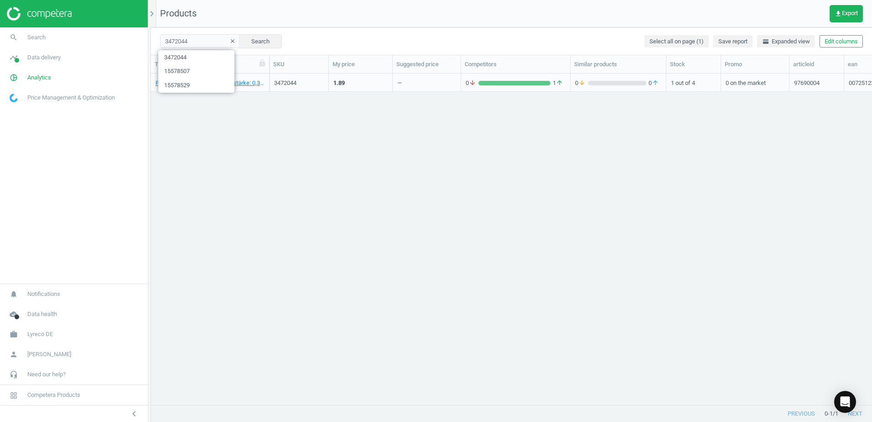
click at [422, 177] on div "Pentel Gelmine LR7-VX, Strichstärke: 0,35mm, violett, 0072512203071 3472044 1.8…" at bounding box center [511, 235] width 721 height 324
click at [240, 82] on link "Pentel Gelmine LR7-VX, Strichstärke: 0,35mm, [PERSON_NAME], 0072512203071" at bounding box center [210, 83] width 109 height 8
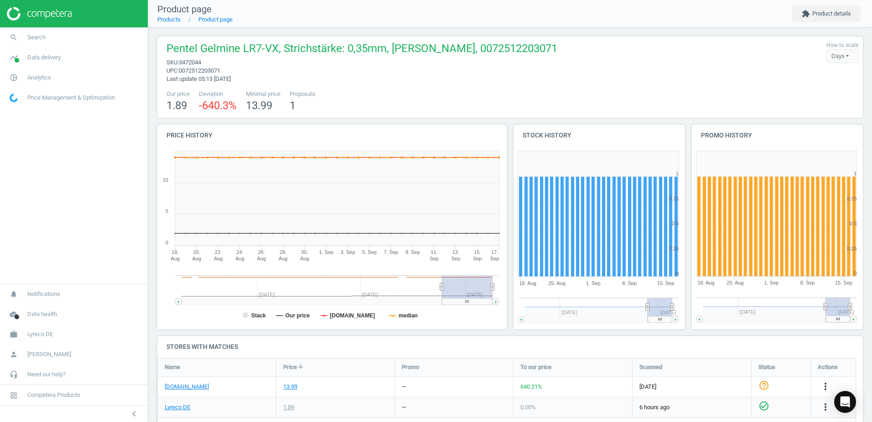
scroll to position [135, 0]
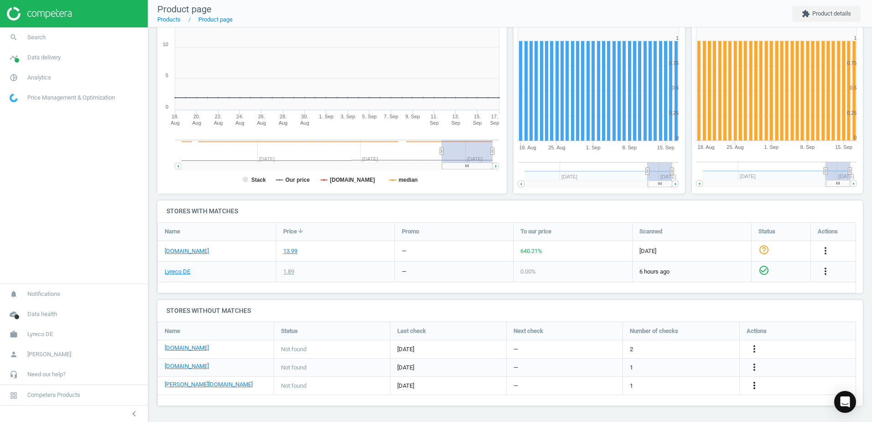
click at [760, 385] on icon "more_vert" at bounding box center [754, 385] width 11 height 11
click at [643, 384] on link "Edit URL/product option" at bounding box center [683, 385] width 125 height 14
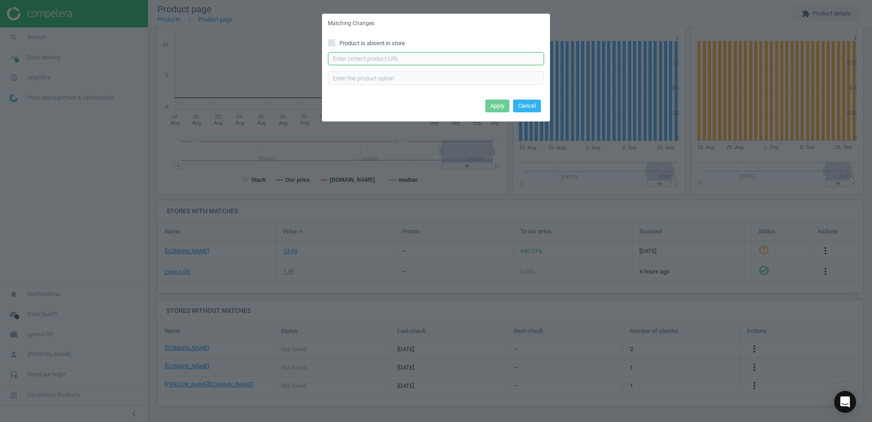
click at [384, 61] on input "text" at bounding box center [436, 59] width 216 height 14
paste input "https://www.otto-office.com/de/Gelschreiberminen-Pentel-EnerGel-LR7-nicht-dokum…"
type input "https://www.otto-office.com/de/Gelschreiberminen-Pentel-EnerGel-LR7-nicht-dokum…"
click at [503, 106] on button "Apply" at bounding box center [497, 105] width 24 height 13
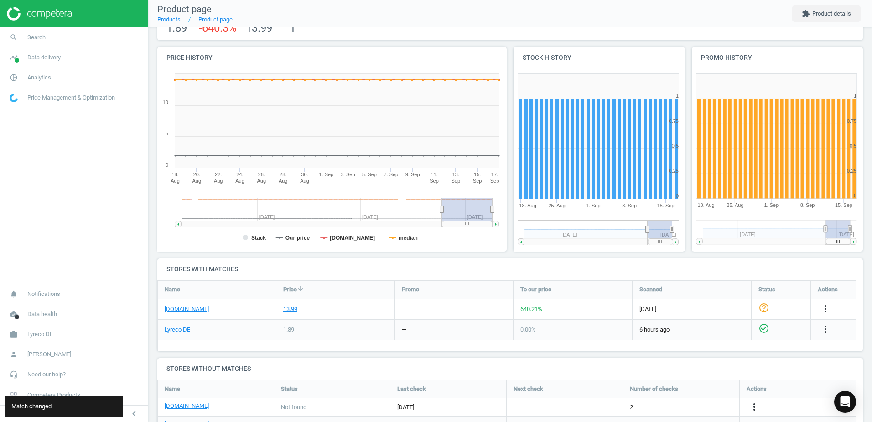
scroll to position [135, 0]
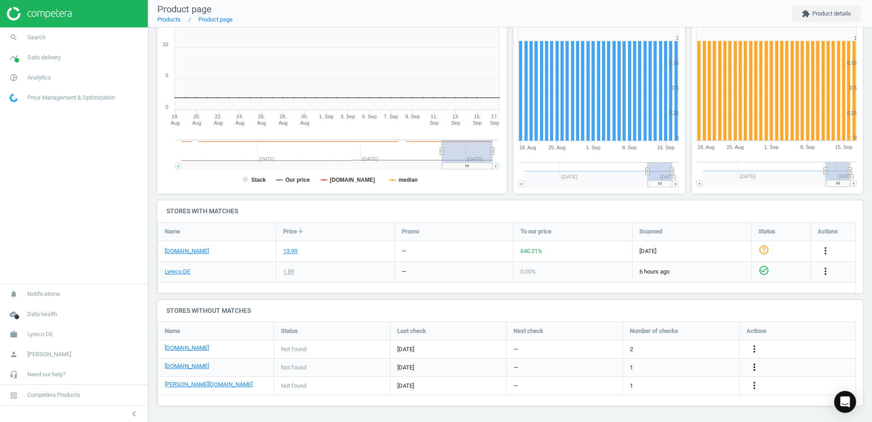
click at [754, 368] on icon "more_vert" at bounding box center [754, 366] width 11 height 11
click at [659, 365] on link "Edit URL/product option" at bounding box center [683, 367] width 125 height 14
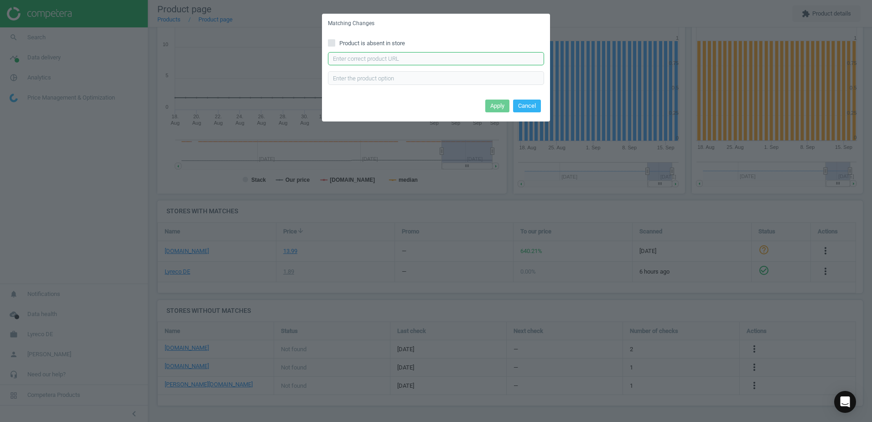
drag, startPoint x: 371, startPoint y: 54, endPoint x: 374, endPoint y: 60, distance: 6.5
click at [371, 55] on input "text" at bounding box center [436, 59] width 216 height 14
paste input "https://www.office-discount.de/pentel-ball-r50-tintenroller-316141"
type input "https://www.office-discount.de/pentel-ball-r50-tintenroller-316141"
click at [497, 106] on button "Apply" at bounding box center [497, 105] width 24 height 13
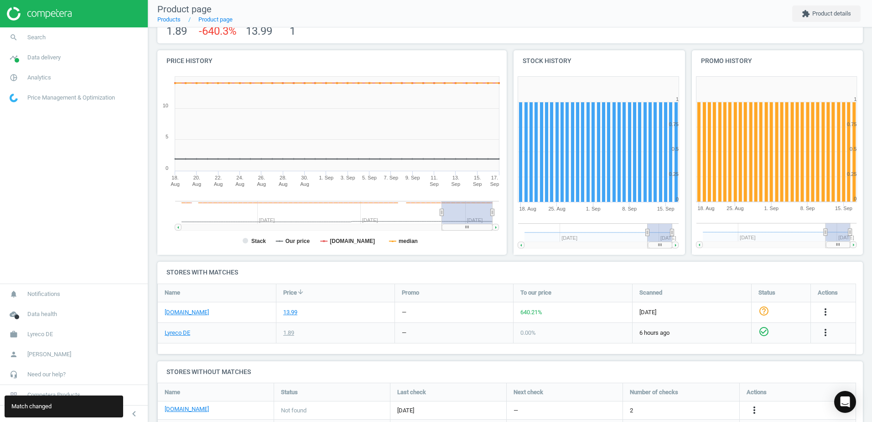
scroll to position [0, 0]
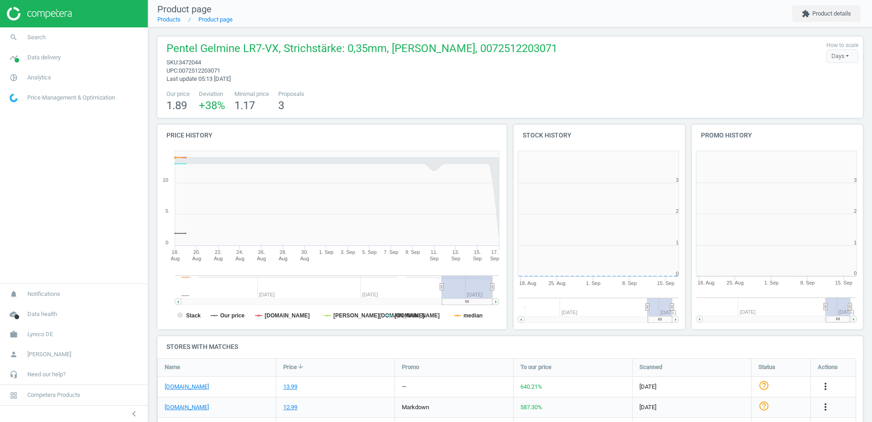
scroll to position [197, 184]
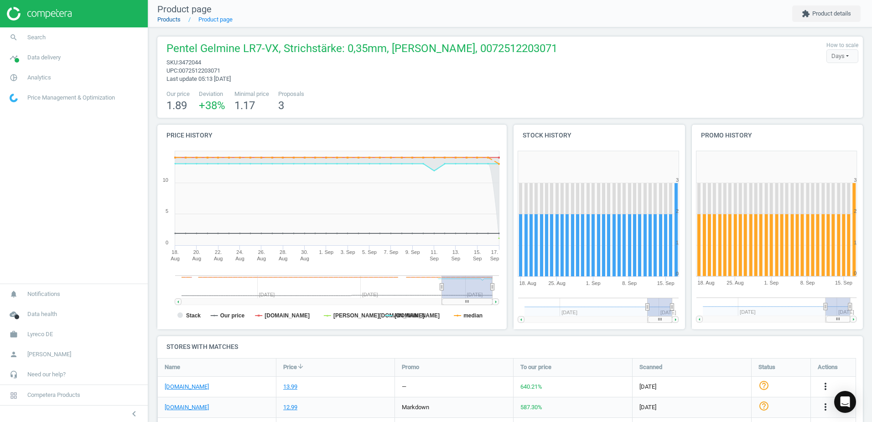
click at [161, 18] on link "Products" at bounding box center [168, 19] width 23 height 7
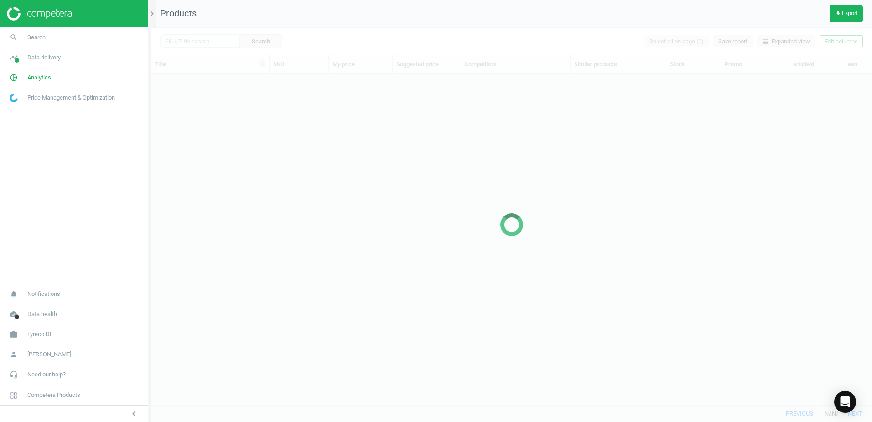
scroll to position [317, 714]
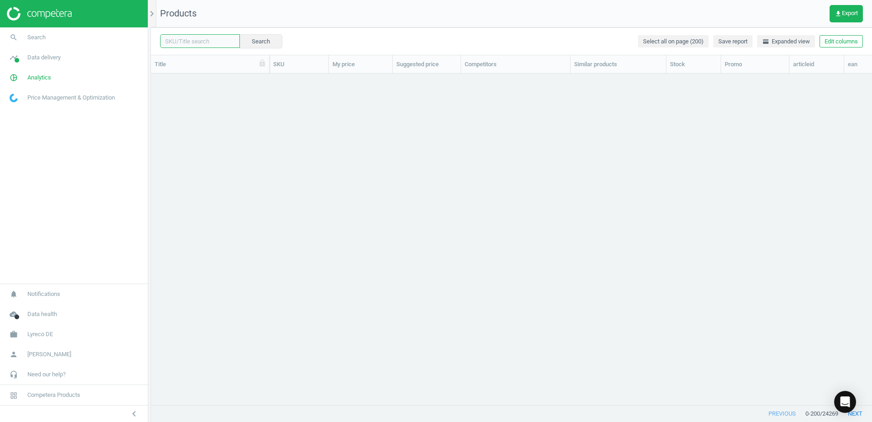
click at [207, 42] on input "text" at bounding box center [200, 41] width 80 height 14
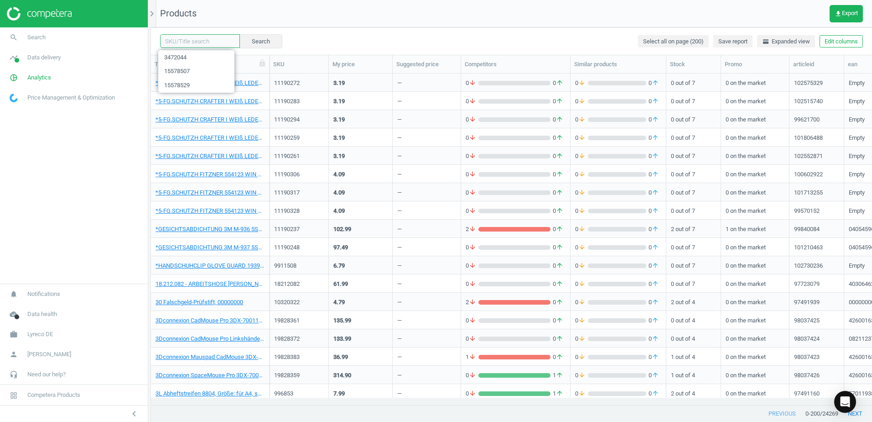
click at [212, 41] on input "text" at bounding box center [200, 41] width 80 height 14
paste input "7470625"
type input "7470625"
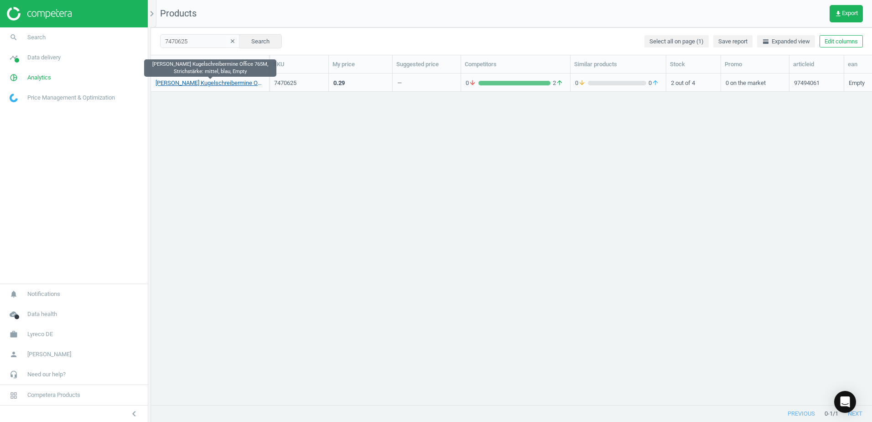
click at [226, 81] on link "Schneider Kugelschreibermine Office 765M, Strichstärke: mittel, blau, Empty" at bounding box center [210, 83] width 109 height 8
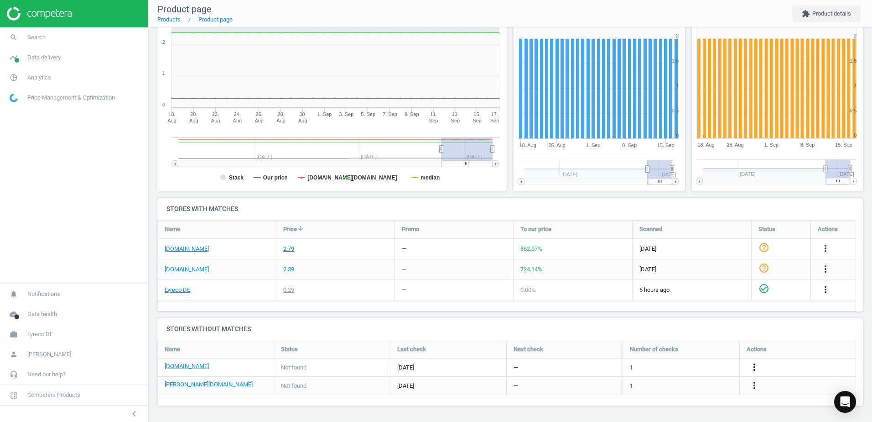
click at [755, 365] on icon "more_vert" at bounding box center [754, 366] width 11 height 11
click at [652, 365] on link "Edit URL/product option" at bounding box center [683, 367] width 125 height 14
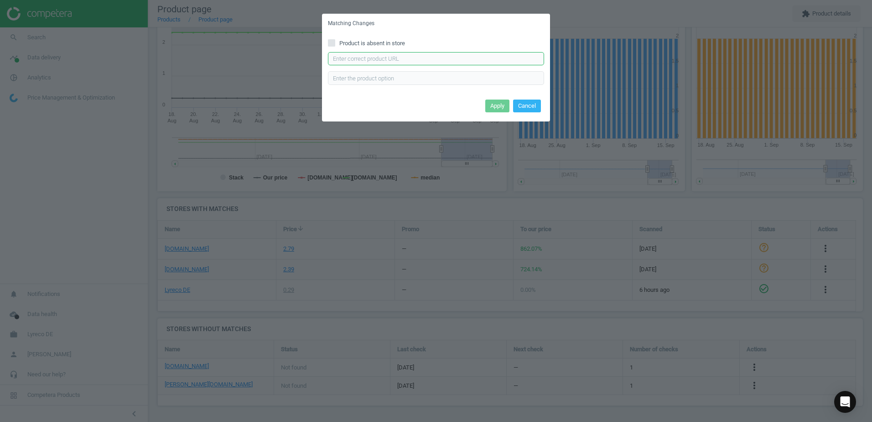
click at [385, 60] on input "text" at bounding box center [436, 59] width 216 height 14
paste input "https://www.office-discount.de/schneider-office-765-kugelschreiberminen-274159"
type input "https://www.office-discount.de/schneider-office-765-kugelschreiberminen-274159"
click at [503, 104] on button "Apply" at bounding box center [497, 105] width 24 height 13
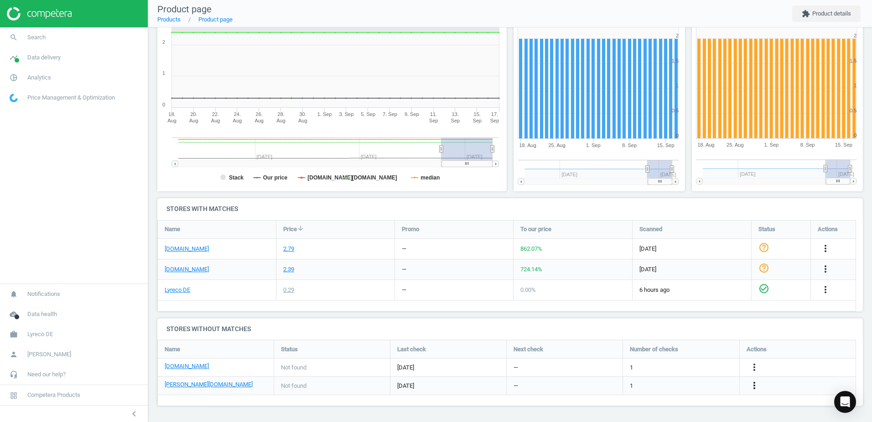
click at [759, 389] on icon "more_vert" at bounding box center [754, 385] width 11 height 11
click at [638, 383] on link "Edit URL/product option" at bounding box center [683, 385] width 125 height 14
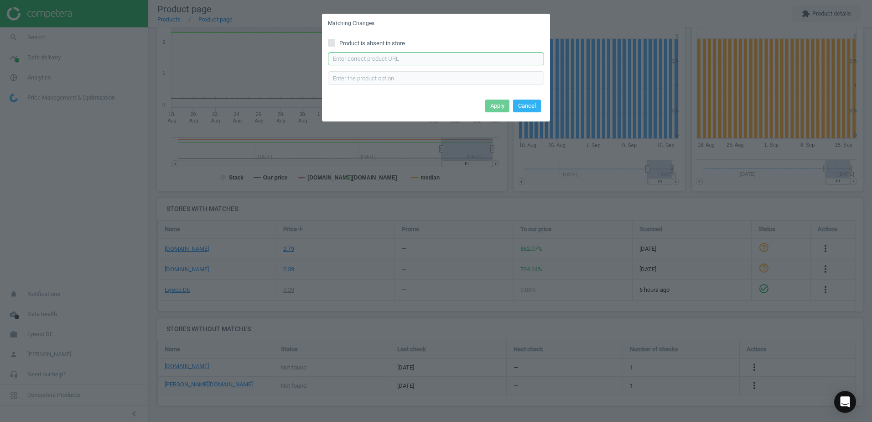
click at [363, 56] on input "text" at bounding box center [436, 59] width 216 height 14
paste input "https://www.otto-office.com/de/Kugelschreibermine-Schneider-Office-765-M-dokume…"
type input "https://www.otto-office.com/de/Kugelschreibermine-Schneider-Office-765-M-dokume…"
click at [510, 112] on div "Apply Cancel" at bounding box center [436, 109] width 228 height 25
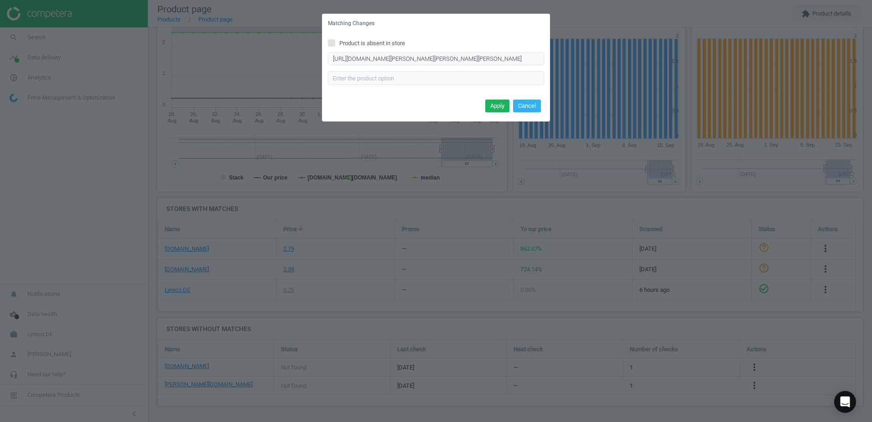
scroll to position [0, 0]
click at [499, 107] on button "Apply" at bounding box center [497, 105] width 24 height 13
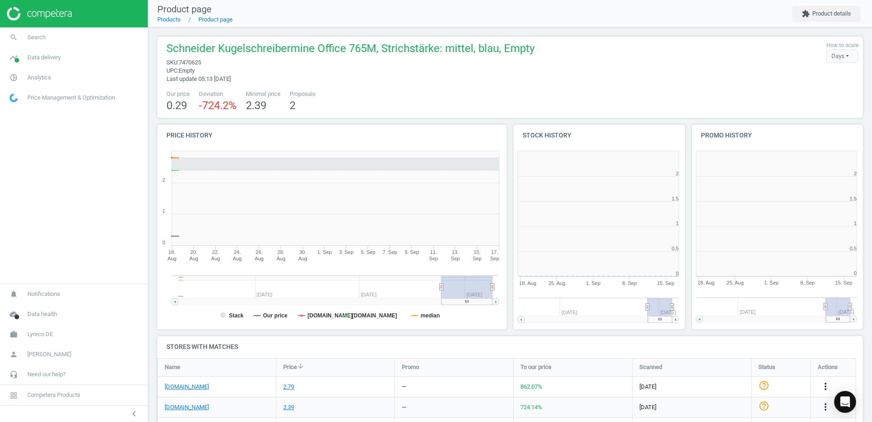
scroll to position [197, 184]
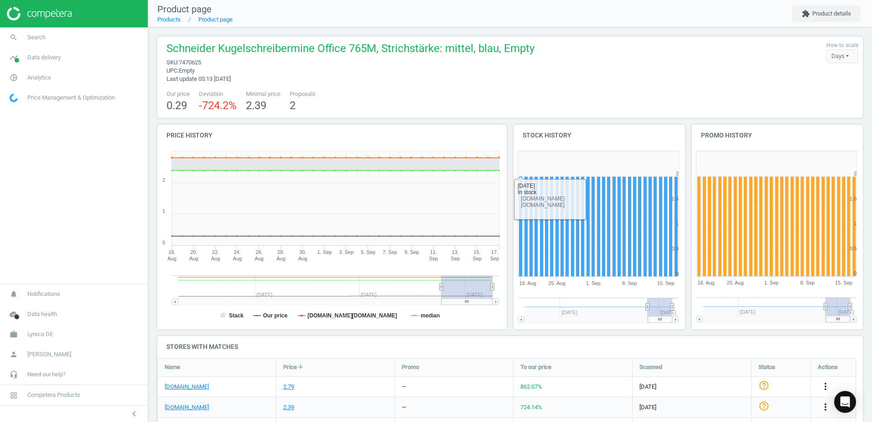
click at [540, 108] on div "Our price 0.29 Deviation -724.2 % Minimal price 2.39 Proposals 2" at bounding box center [510, 101] width 697 height 23
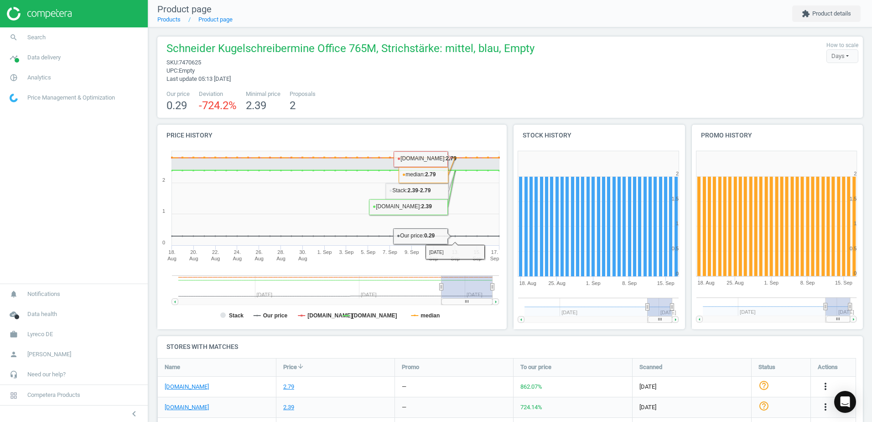
click at [436, 96] on div "Our price 0.29 Deviation -724.2 % Minimal price 2.39 Proposals 2" at bounding box center [510, 101] width 697 height 23
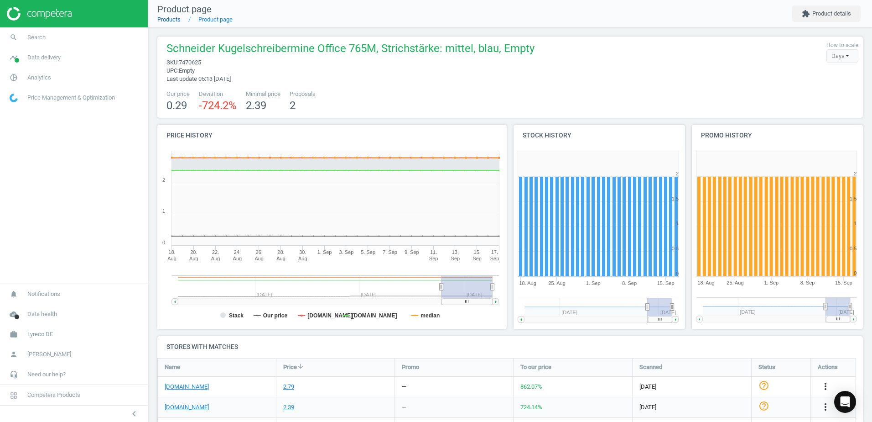
click at [172, 19] on link "Products" at bounding box center [168, 19] width 23 height 7
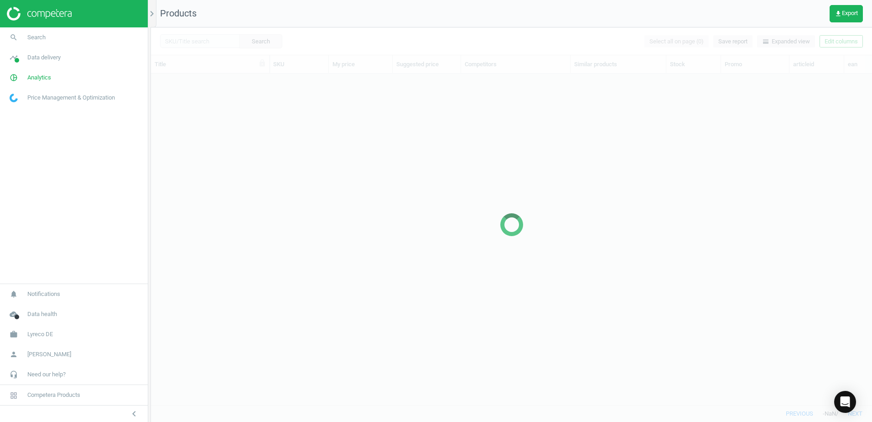
scroll to position [317, 714]
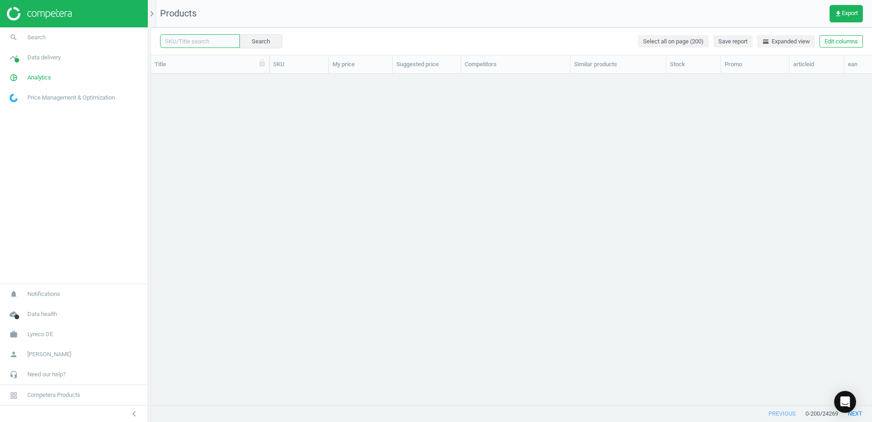
click at [196, 41] on input "text" at bounding box center [200, 41] width 80 height 14
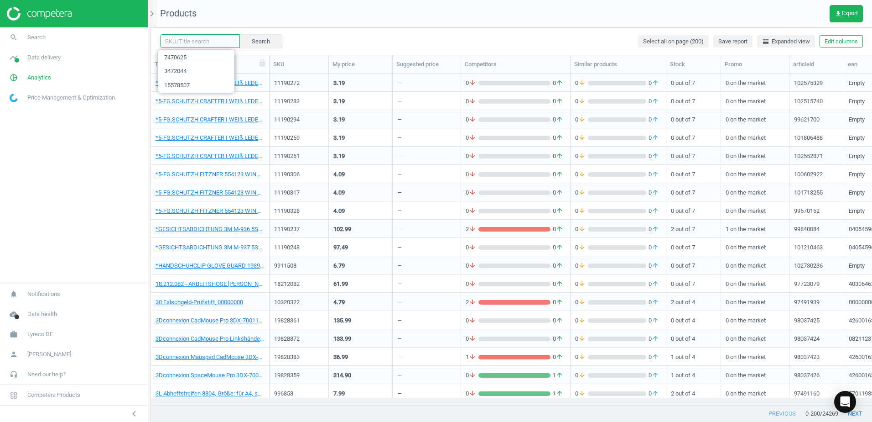
paste input "8220834"
type input "8220834"
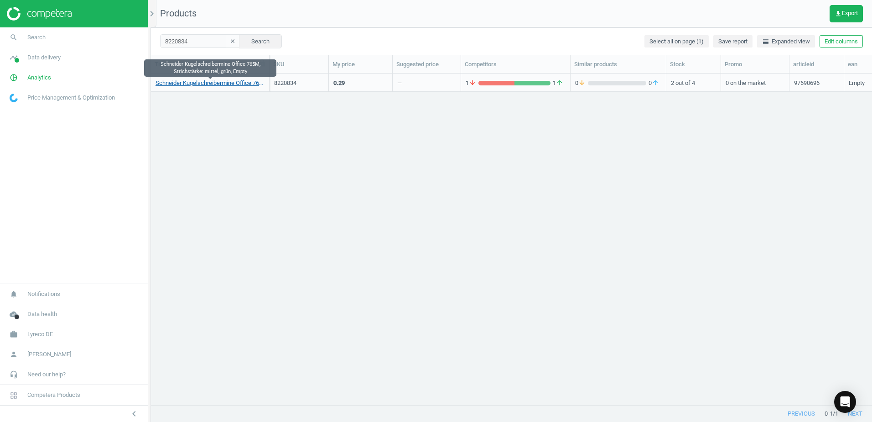
click at [223, 80] on link "Schneider Kugelschreibermine Office 765M, Strichstärke: mittel, grün, Empty" at bounding box center [210, 83] width 109 height 8
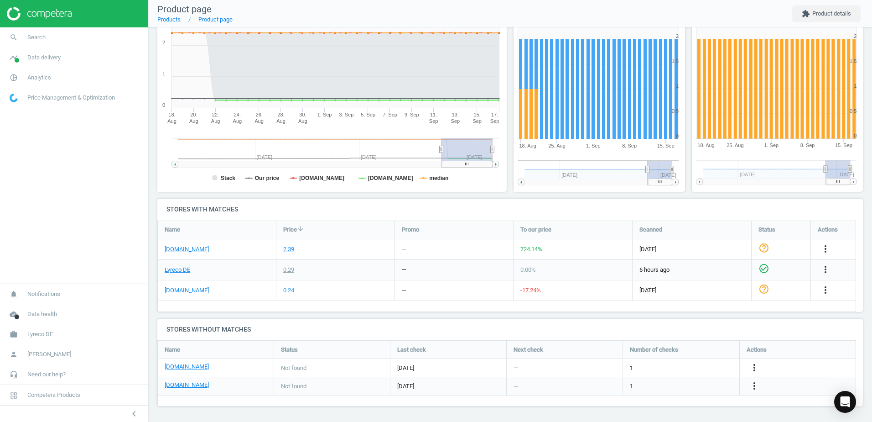
scroll to position [138, 0]
click at [752, 386] on icon "more_vert" at bounding box center [754, 385] width 11 height 11
click at [652, 384] on link "Edit URL/product option" at bounding box center [683, 385] width 125 height 14
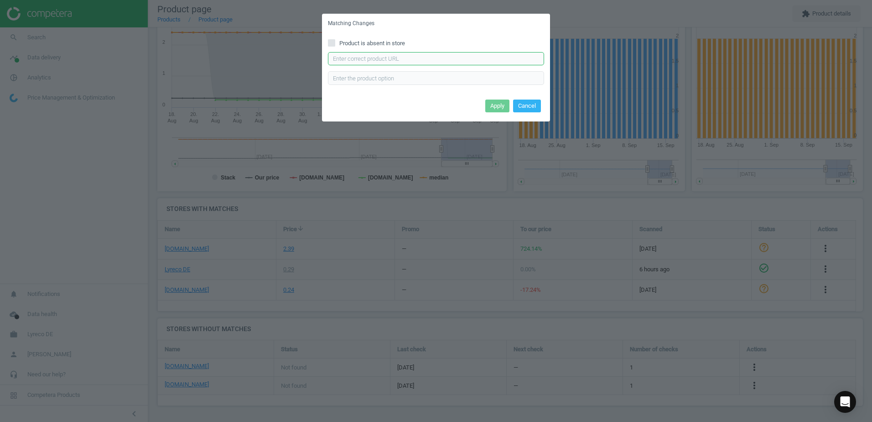
click at [354, 58] on input "text" at bounding box center [436, 59] width 216 height 14
paste input "[URL][DOMAIN_NAME]"
type input "[URL][DOMAIN_NAME]"
click at [504, 104] on button "Apply" at bounding box center [497, 105] width 24 height 13
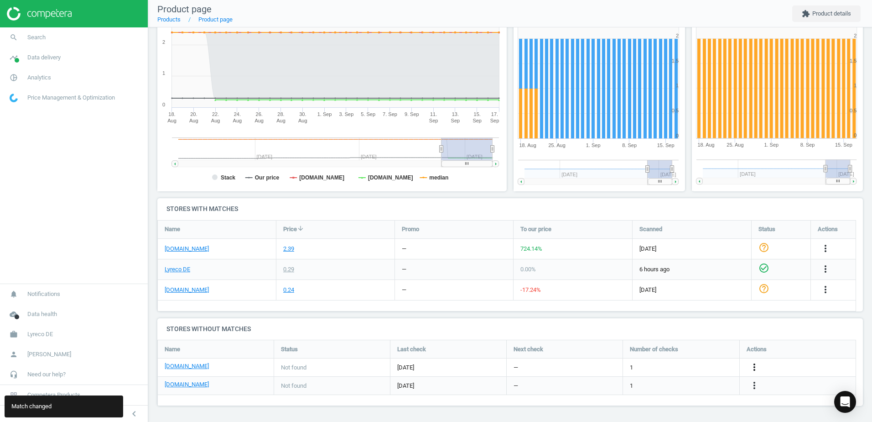
click at [755, 365] on icon "more_vert" at bounding box center [754, 366] width 11 height 11
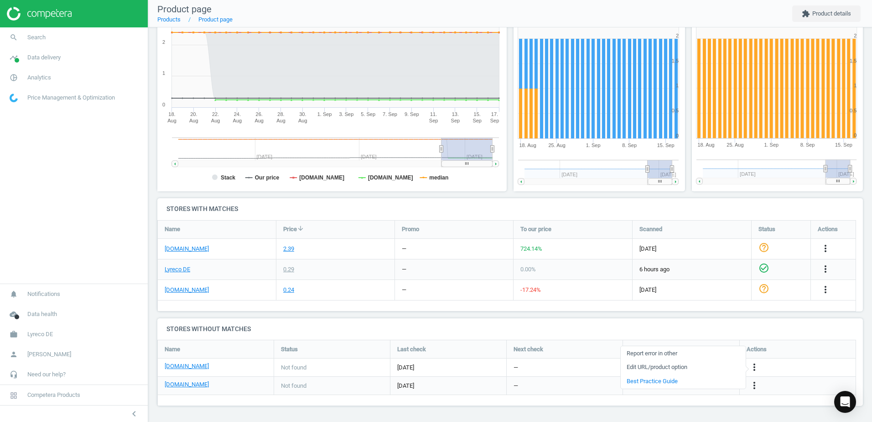
click at [668, 363] on link "Edit URL/product option" at bounding box center [683, 367] width 125 height 14
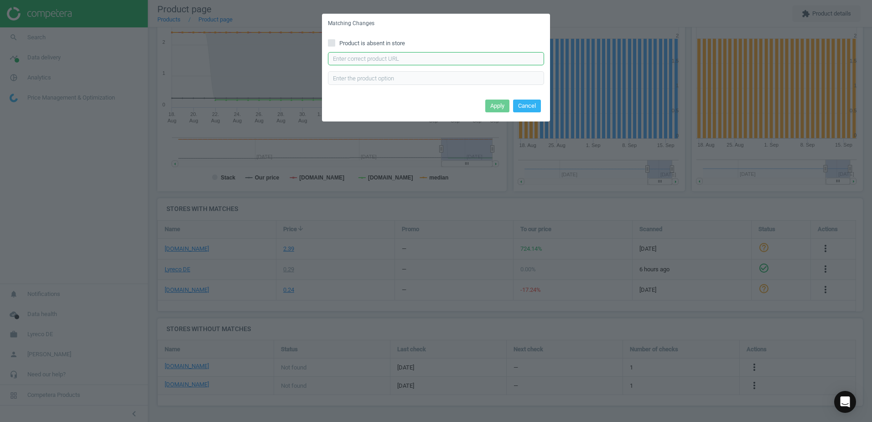
click at [380, 61] on input "text" at bounding box center [436, 59] width 216 height 14
paste input "[URL][DOMAIN_NAME]"
type input "[URL][DOMAIN_NAME]"
click at [498, 107] on button "Apply" at bounding box center [497, 105] width 24 height 13
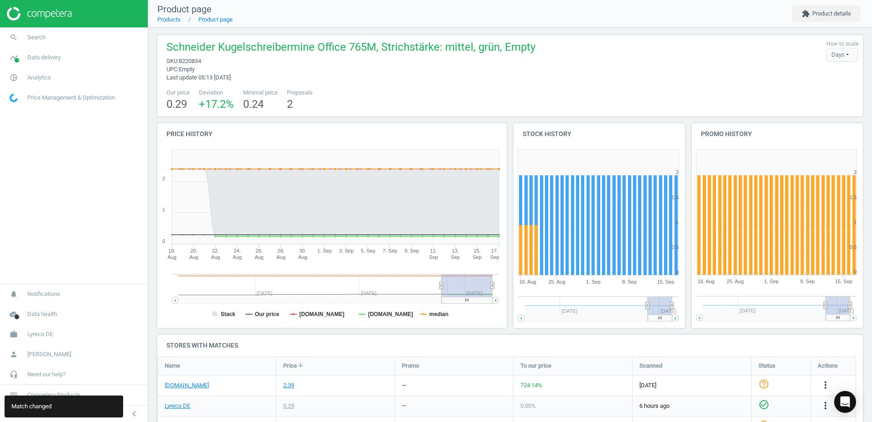
scroll to position [0, 0]
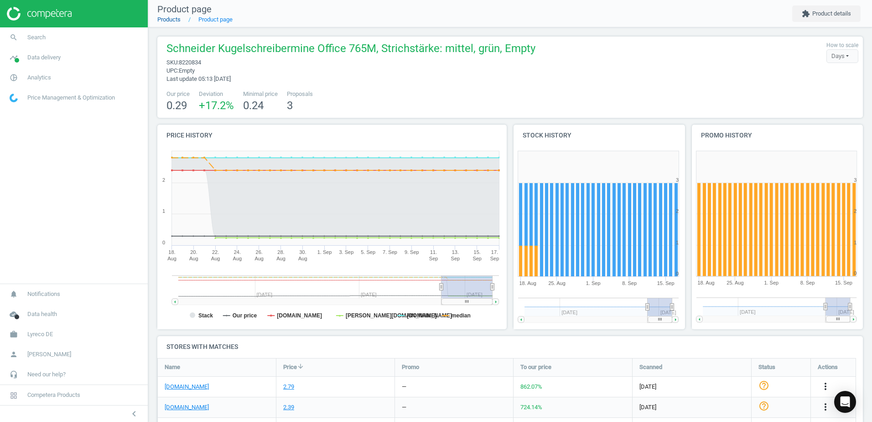
click at [172, 16] on link "Products" at bounding box center [168, 19] width 23 height 7
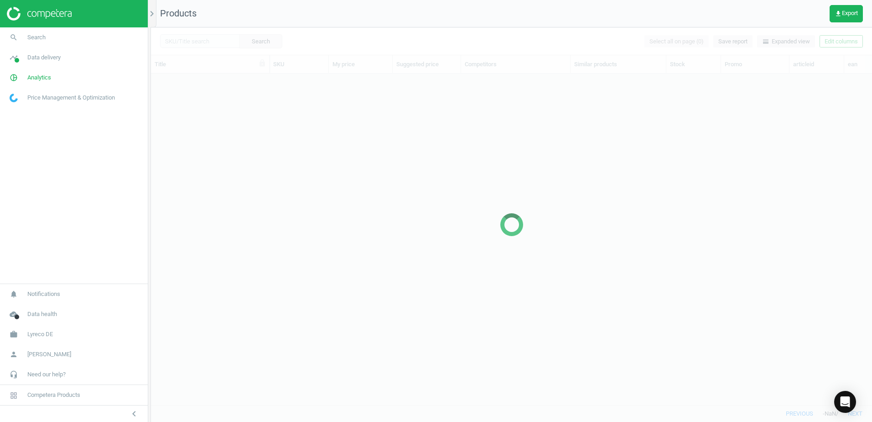
scroll to position [317, 714]
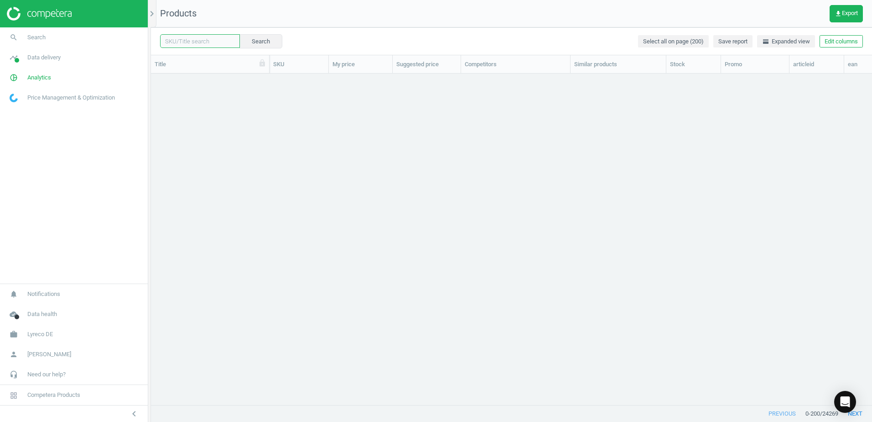
click at [203, 39] on input "text" at bounding box center [200, 41] width 80 height 14
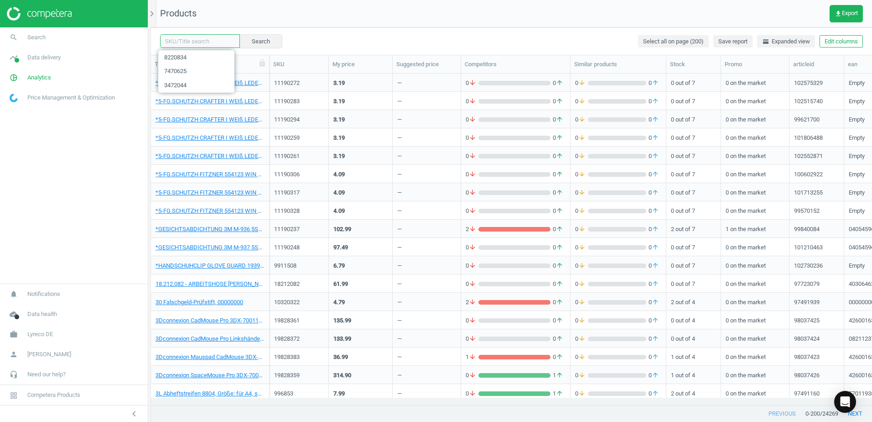
paste input "8220823"
type input "8220823"
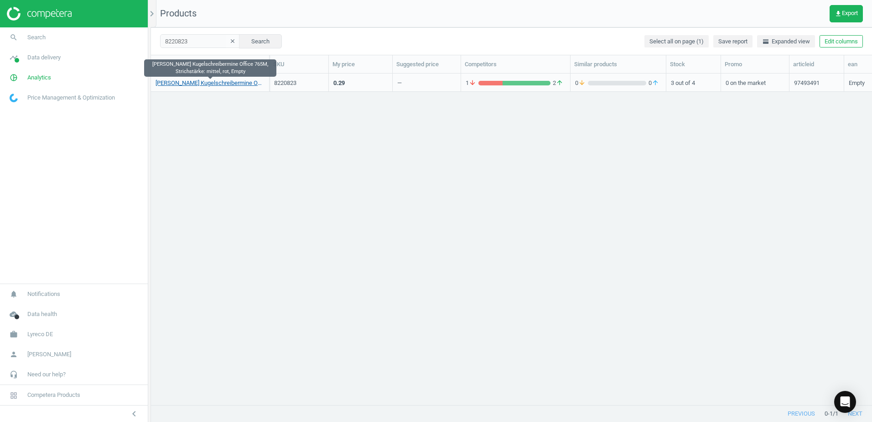
click at [246, 83] on link "[PERSON_NAME] Kugelschreibermine Office 765M, Strichstärke: mittel, rot, Empty" at bounding box center [210, 83] width 109 height 8
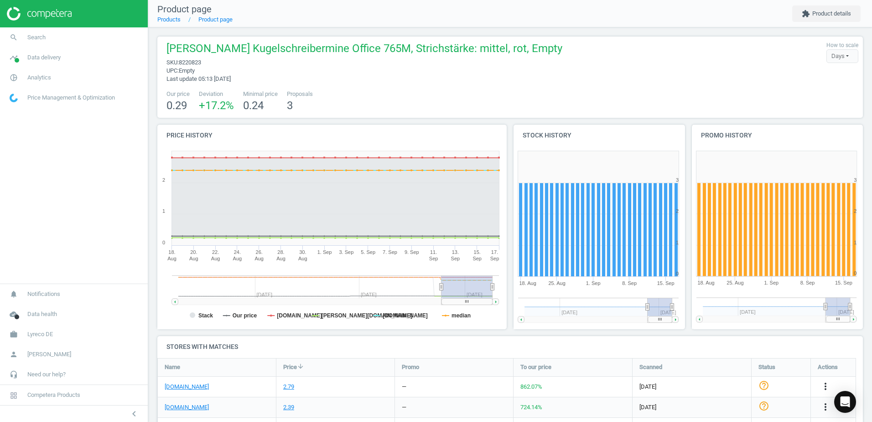
scroll to position [140, 0]
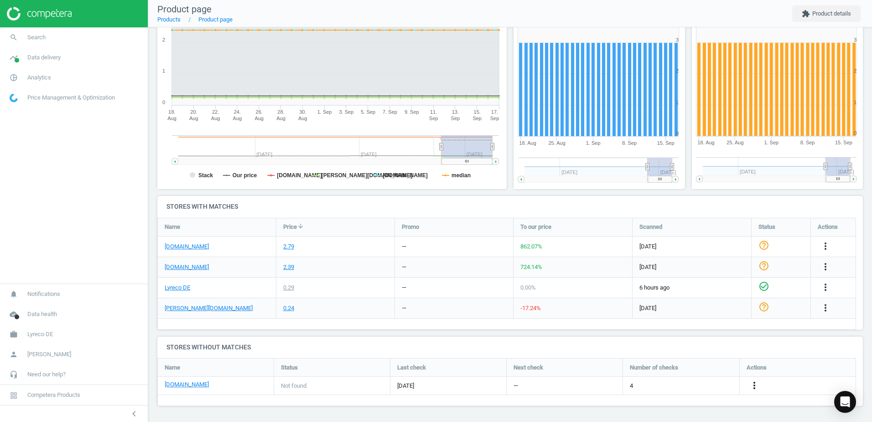
click at [757, 388] on icon "more_vert" at bounding box center [754, 385] width 11 height 11
click at [647, 384] on link "Edit URL/product option" at bounding box center [683, 385] width 125 height 14
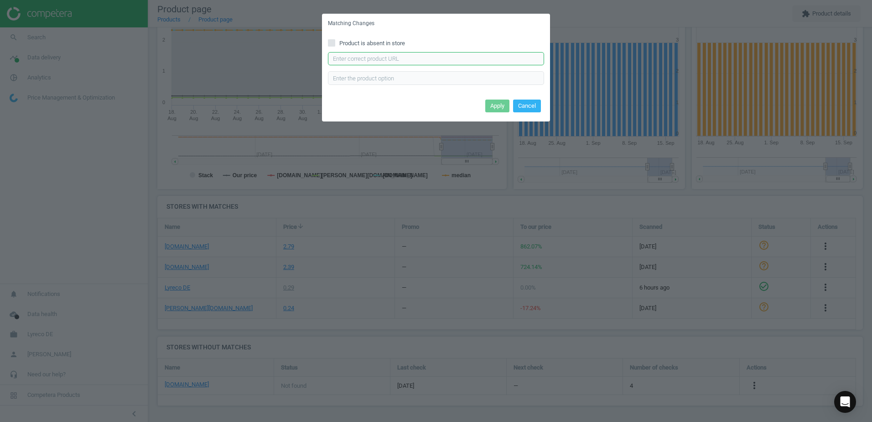
click at [393, 59] on input "text" at bounding box center [436, 59] width 216 height 14
paste input "https://www.bueromarkt-ag.de/kugelschreiberminen_schneider_office_765_176512,p-…"
type input "https://www.bueromarkt-ag.de/kugelschreiberminen_schneider_office_765_176512,p-…"
click at [489, 105] on button "Apply" at bounding box center [497, 105] width 24 height 13
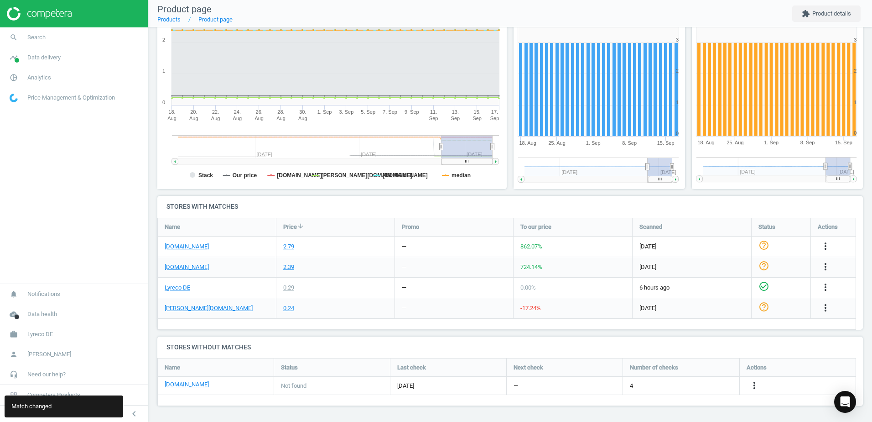
scroll to position [0, 0]
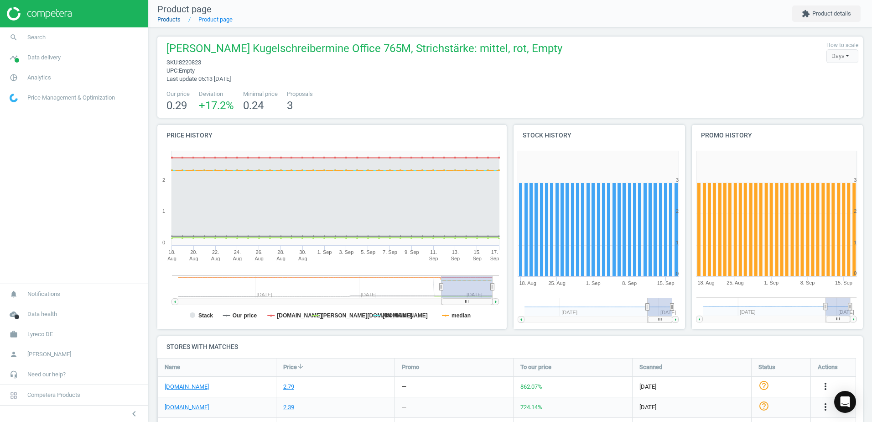
click at [175, 20] on link "Products" at bounding box center [168, 19] width 23 height 7
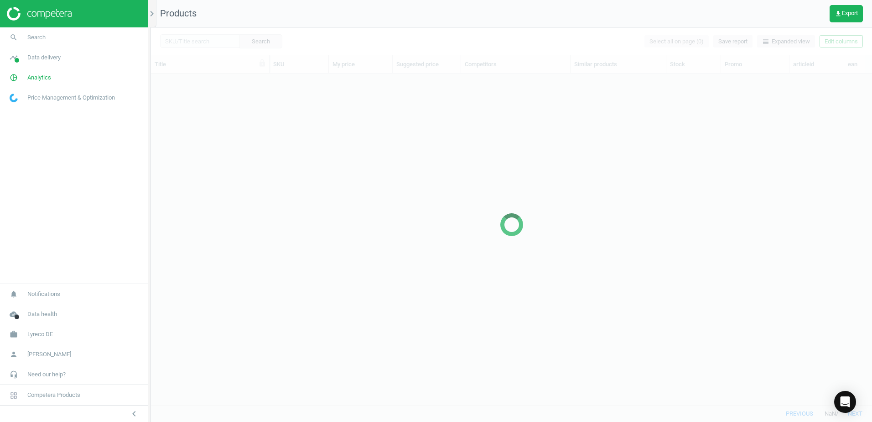
scroll to position [317, 714]
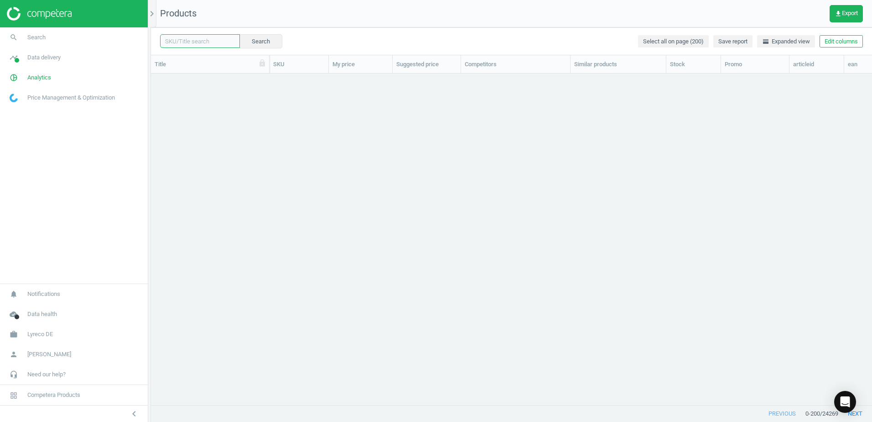
click at [204, 43] on input "text" at bounding box center [200, 41] width 80 height 14
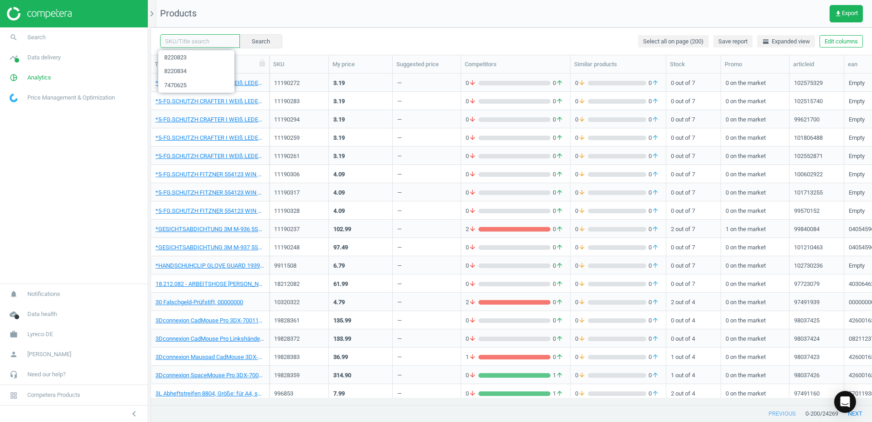
paste input "8220812"
type input "8220812"
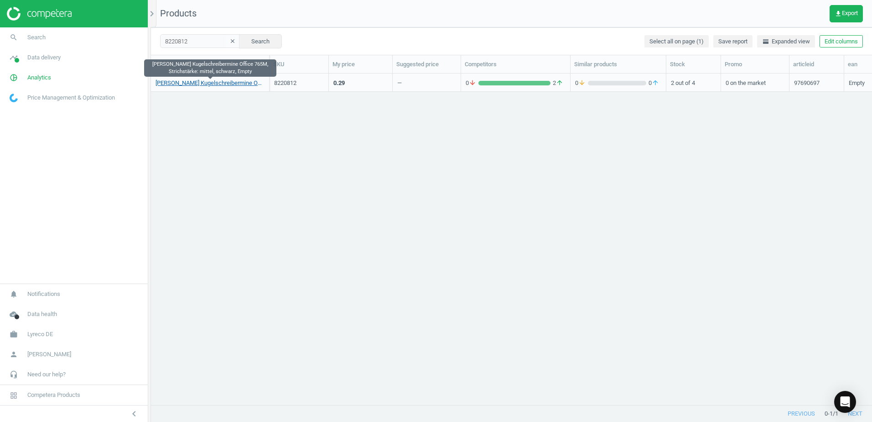
click at [219, 82] on link "[PERSON_NAME] Kugelschreibermine Office 765M, Strichstärke: mittel, schwarz, Em…" at bounding box center [210, 83] width 109 height 8
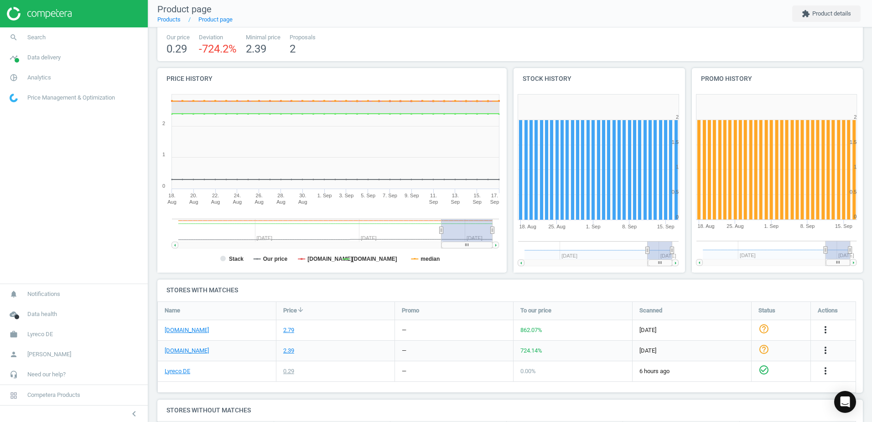
scroll to position [138, 0]
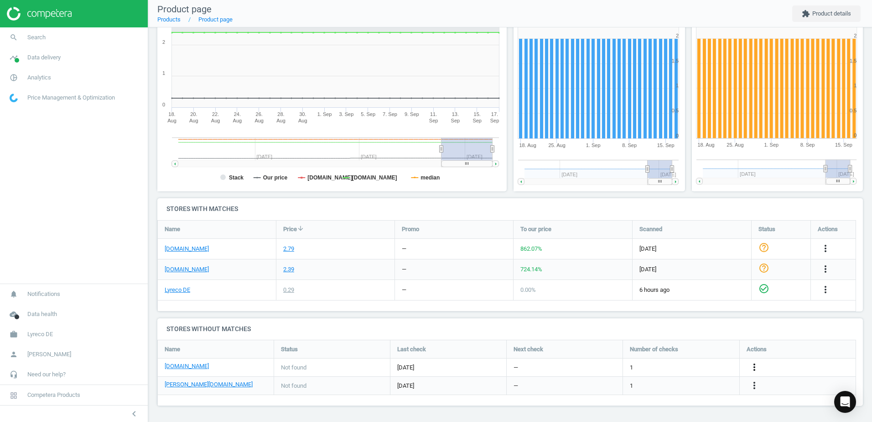
click at [755, 365] on icon "more_vert" at bounding box center [754, 366] width 11 height 11
click at [666, 365] on link "Edit URL/product option" at bounding box center [683, 367] width 125 height 14
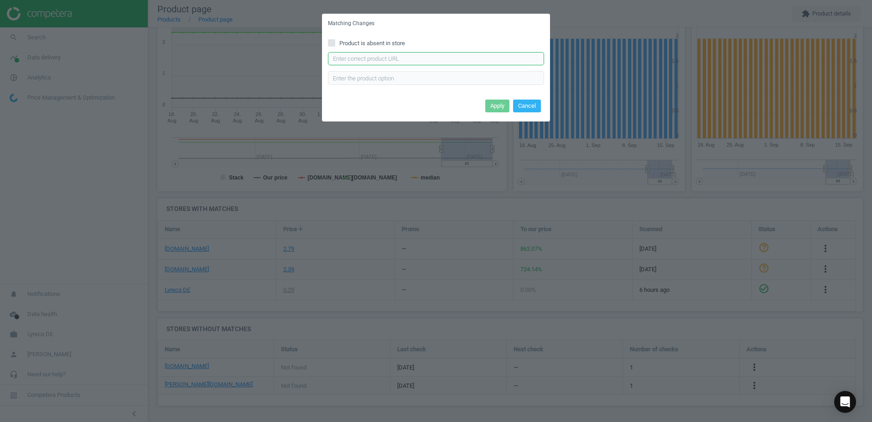
click at [381, 61] on input "text" at bounding box center [436, 59] width 216 height 14
paste input "https://www.office-discount.de/schneider-office-765-kugelschreiberminen-274142"
type input "https://www.office-discount.de/schneider-office-765-kugelschreiberminen-274142"
click at [499, 107] on button "Apply" at bounding box center [497, 105] width 24 height 13
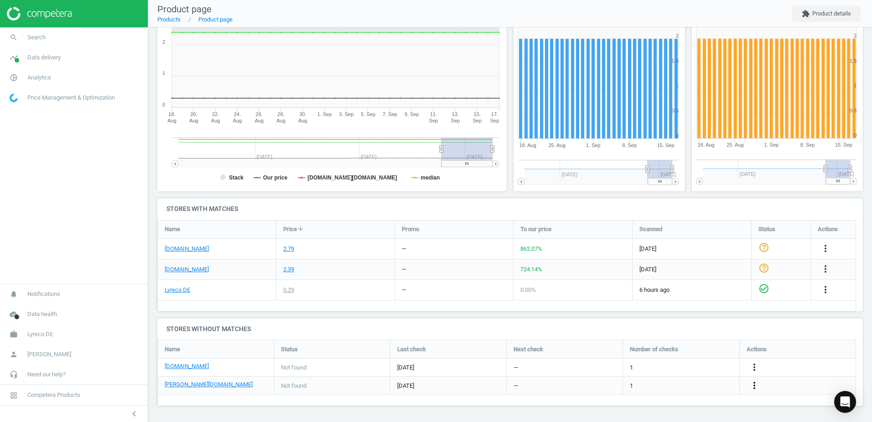
click at [751, 388] on icon "more_vert" at bounding box center [754, 385] width 11 height 11
click at [650, 383] on link "Edit URL/product option" at bounding box center [683, 385] width 125 height 14
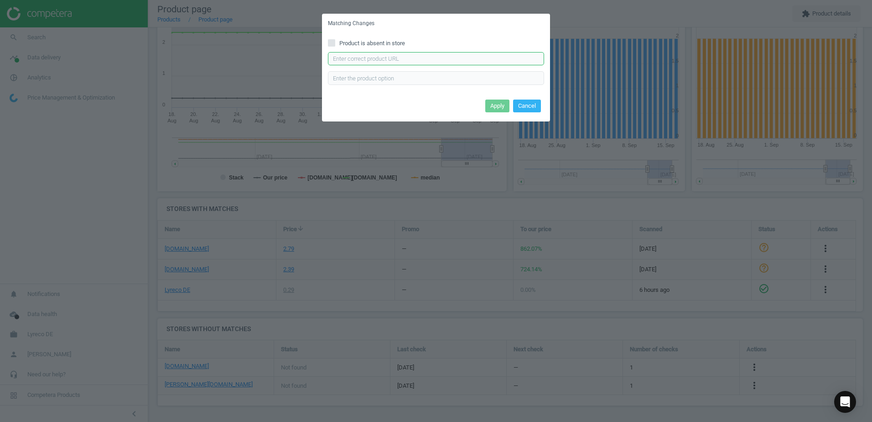
click at [361, 56] on input "text" at bounding box center [436, 59] width 216 height 14
paste input "https://www.otto-office.com/de/Kugelschreibermine-Schneider-Office-765-M-dokume…"
type input "https://www.otto-office.com/de/Kugelschreibermine-Schneider-Office-765-M-dokume…"
click at [495, 108] on button "Apply" at bounding box center [497, 105] width 24 height 13
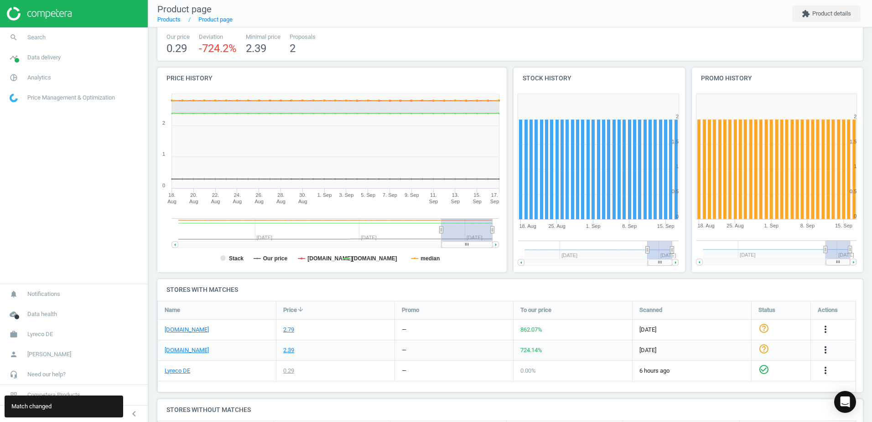
scroll to position [0, 0]
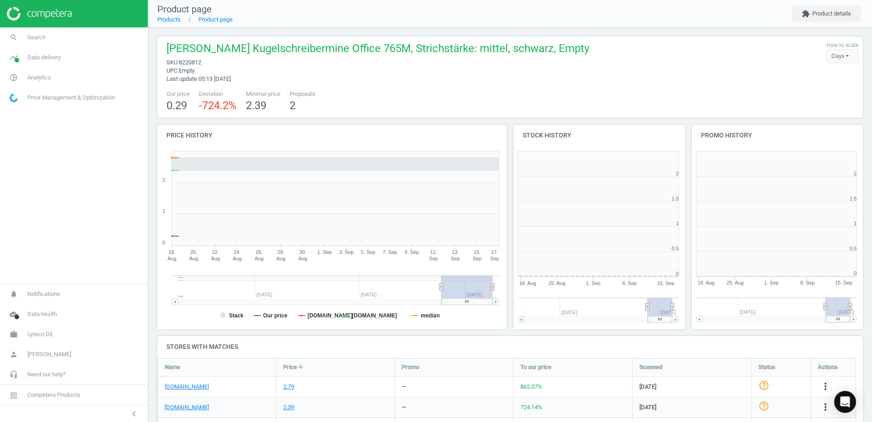
scroll to position [197, 184]
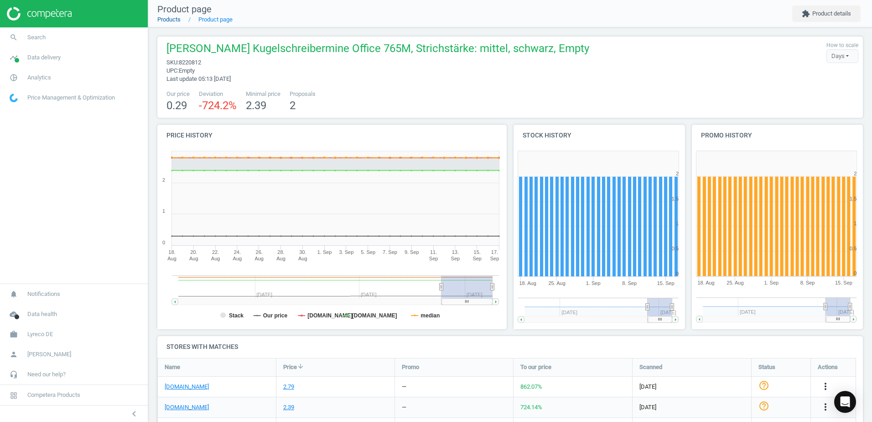
click at [174, 21] on link "Products" at bounding box center [168, 19] width 23 height 7
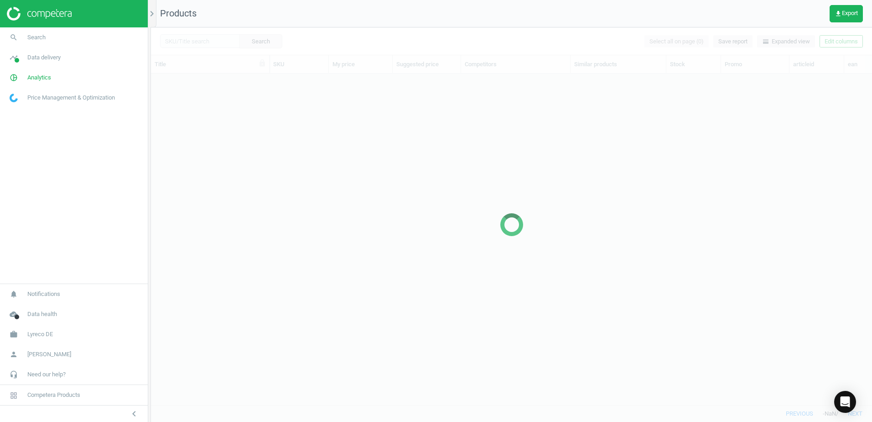
scroll to position [317, 714]
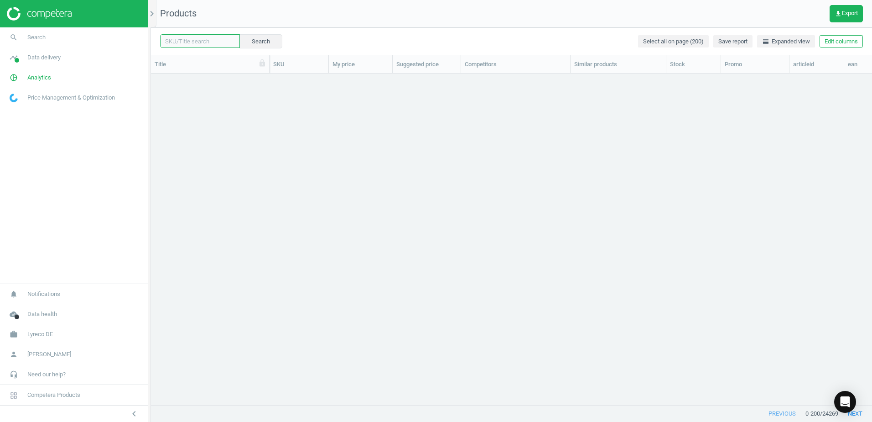
click at [210, 43] on input "text" at bounding box center [200, 41] width 80 height 14
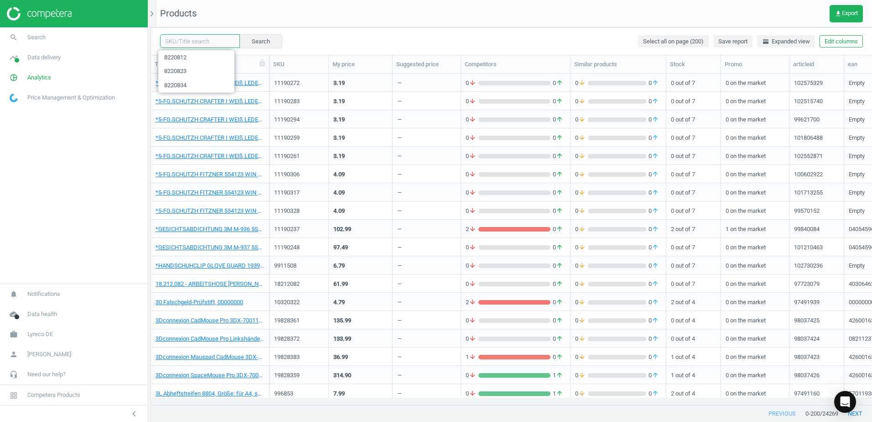
paste input "1086627"
type input "1086627"
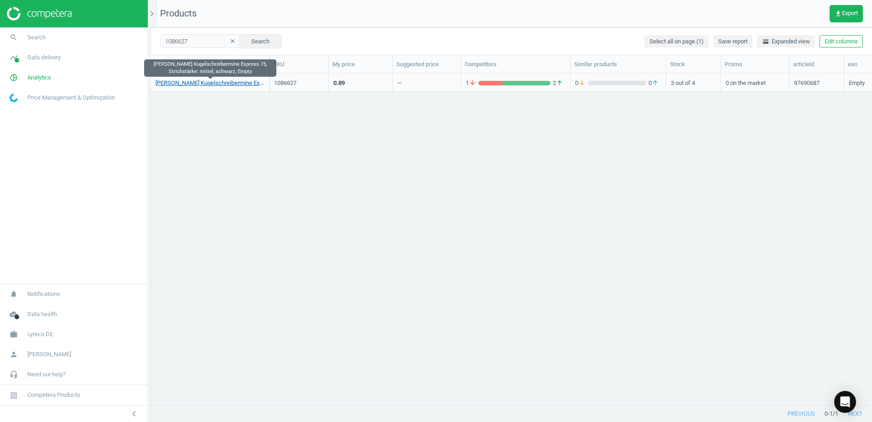
click at [215, 85] on link "[PERSON_NAME] Kugelschreibermine Express 75, Strichstärke: mittel, schwarz, Emp…" at bounding box center [210, 83] width 109 height 8
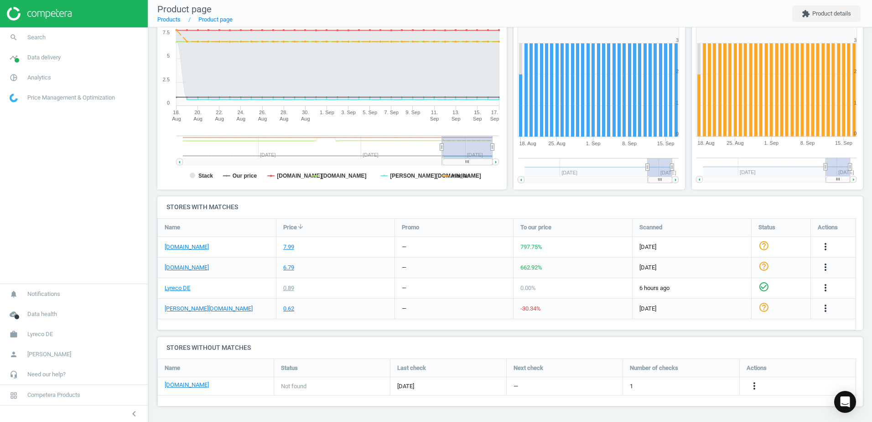
scroll to position [140, 0]
click at [755, 385] on icon "more_vert" at bounding box center [754, 385] width 11 height 11
click at [646, 383] on link "Edit URL/product option" at bounding box center [683, 385] width 125 height 14
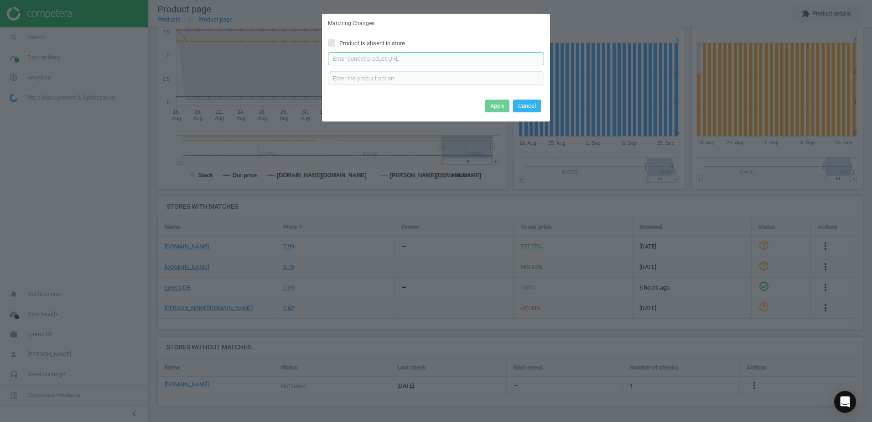
click at [411, 62] on input "text" at bounding box center [436, 59] width 216 height 14
paste input "[URL][DOMAIN_NAME][PERSON_NAME]"
type input "[URL][DOMAIN_NAME][PERSON_NAME]"
click at [495, 104] on button "Apply" at bounding box center [497, 105] width 24 height 13
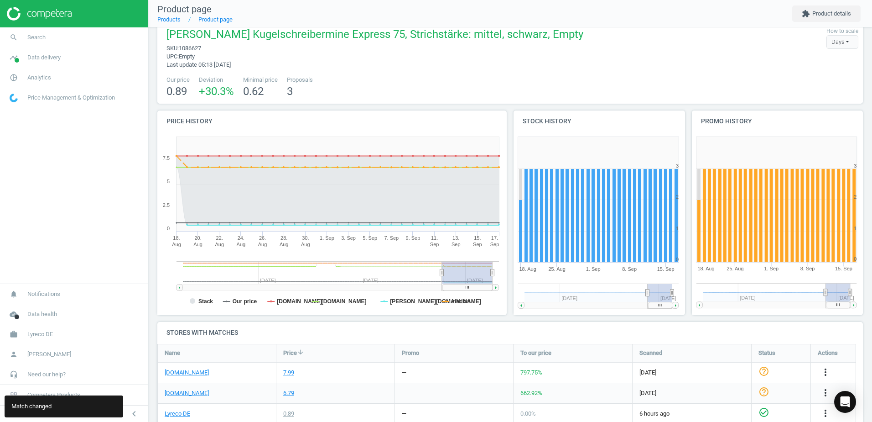
scroll to position [0, 0]
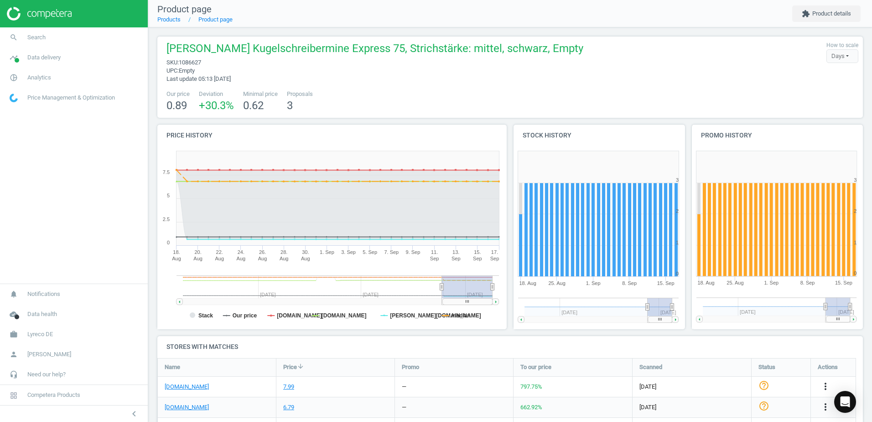
drag, startPoint x: 497, startPoint y: 65, endPoint x: 532, endPoint y: 75, distance: 36.1
click at [497, 65] on span "sku : 1086627" at bounding box center [375, 62] width 417 height 8
click at [543, 78] on div "Schneider Kugelschreibermine Express 75, Strichstärke: mittel, schwarz, Empty s…" at bounding box center [510, 62] width 697 height 42
click at [370, 76] on div "[PERSON_NAME] Kugelschreibermine Express 75, Strichstärke: mittel, schwarz, Emp…" at bounding box center [373, 62] width 422 height 42
click at [172, 20] on link "Products" at bounding box center [168, 19] width 23 height 7
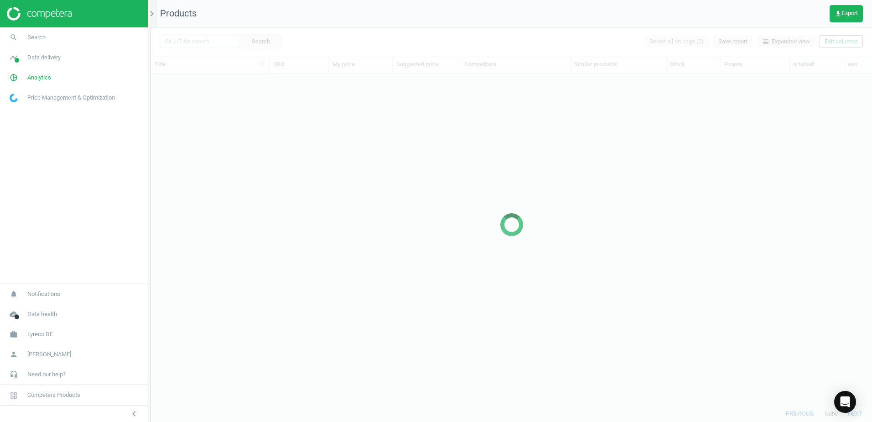
scroll to position [317, 714]
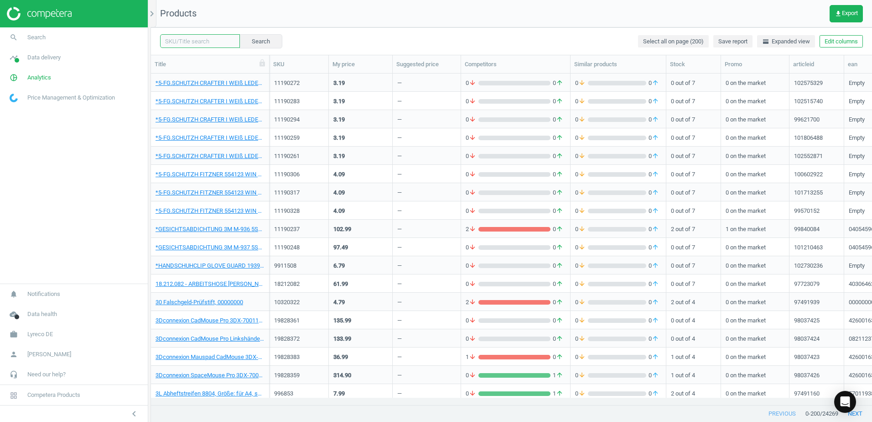
click at [208, 43] on input "text" at bounding box center [200, 41] width 80 height 14
paste input "1086605"
type input "1086605"
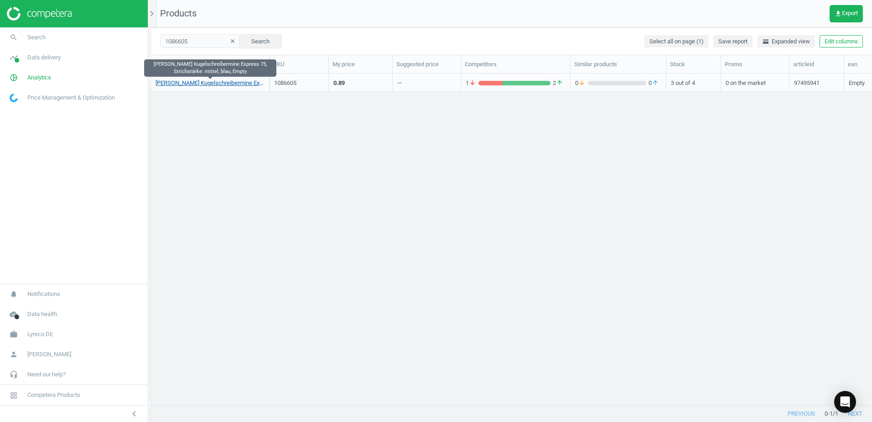
click at [210, 84] on link "[PERSON_NAME] Kugelschreibermine Express 75, Strichstärke: mittel, blau, Empty" at bounding box center [210, 83] width 109 height 8
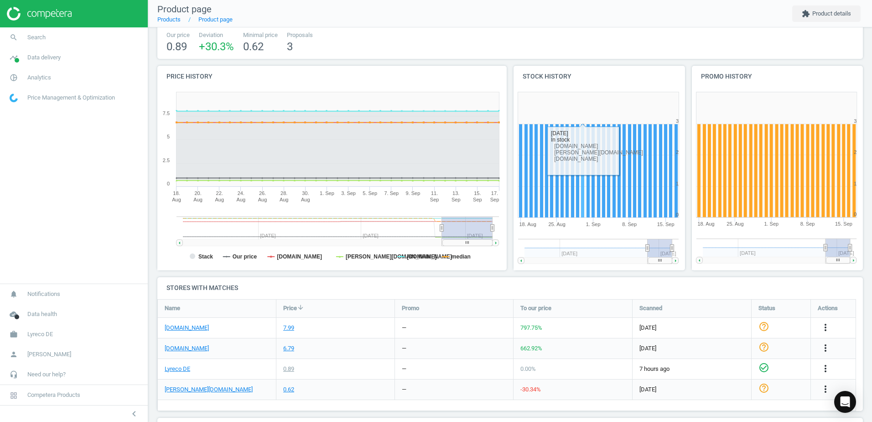
scroll to position [140, 0]
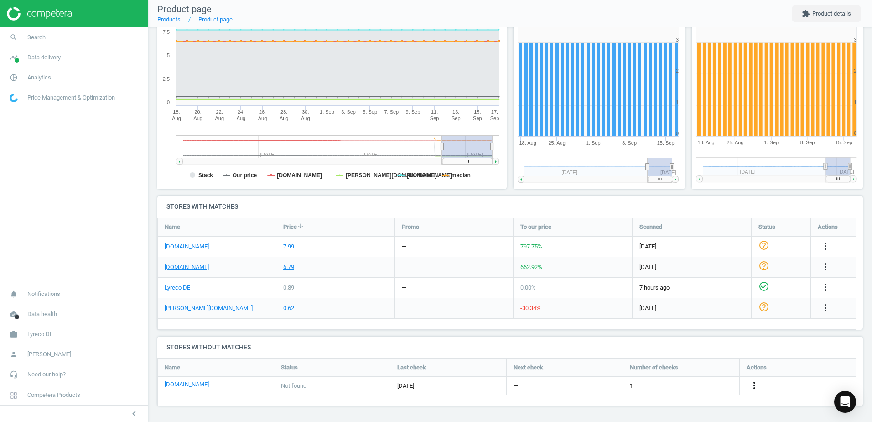
click at [752, 388] on icon "more_vert" at bounding box center [754, 385] width 11 height 11
click at [654, 383] on link "Edit URL/product option" at bounding box center [683, 385] width 125 height 14
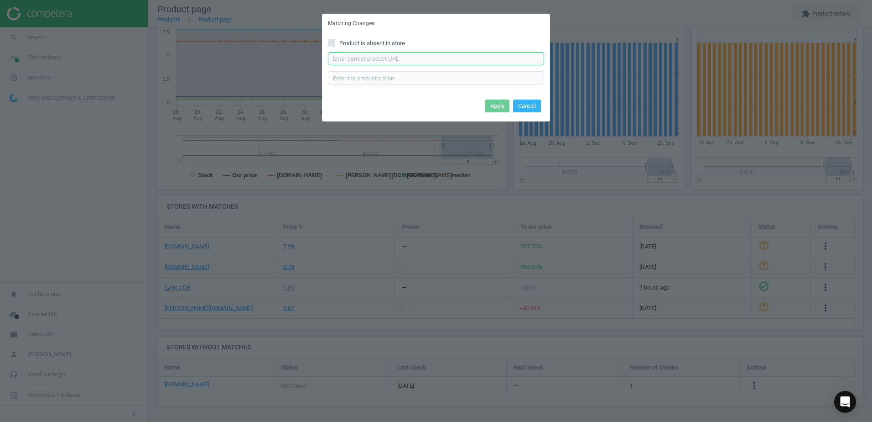
click at [363, 59] on input "text" at bounding box center [436, 59] width 216 height 14
paste input "https://www.office-discount.de/schneider-express-75-kugelschreiberminen-479147"
type input "https://www.office-discount.de/schneider-express-75-kugelschreiberminen-479147"
click at [493, 105] on button "Apply" at bounding box center [497, 105] width 24 height 13
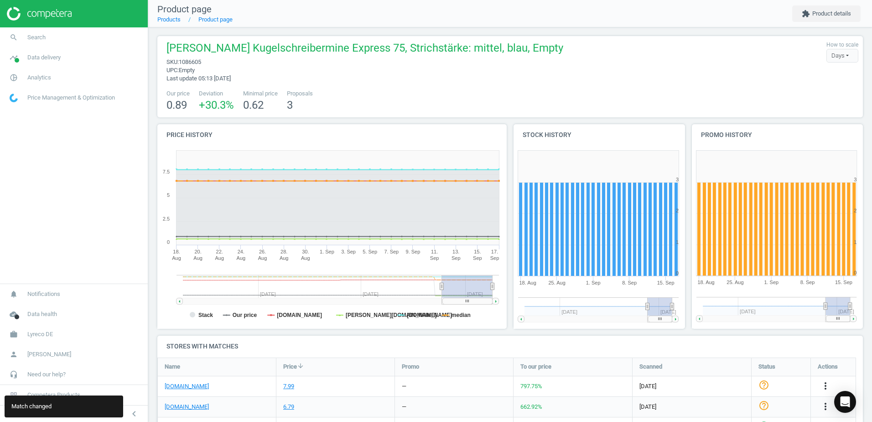
scroll to position [0, 0]
click at [174, 22] on link "Products" at bounding box center [168, 19] width 23 height 7
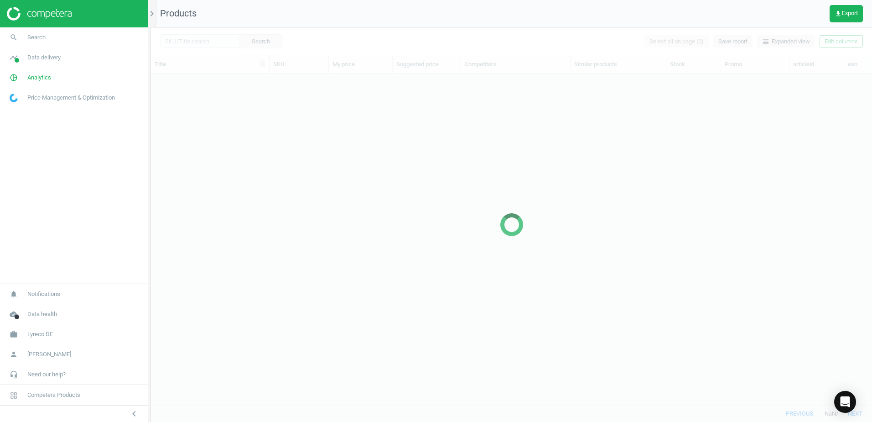
scroll to position [317, 714]
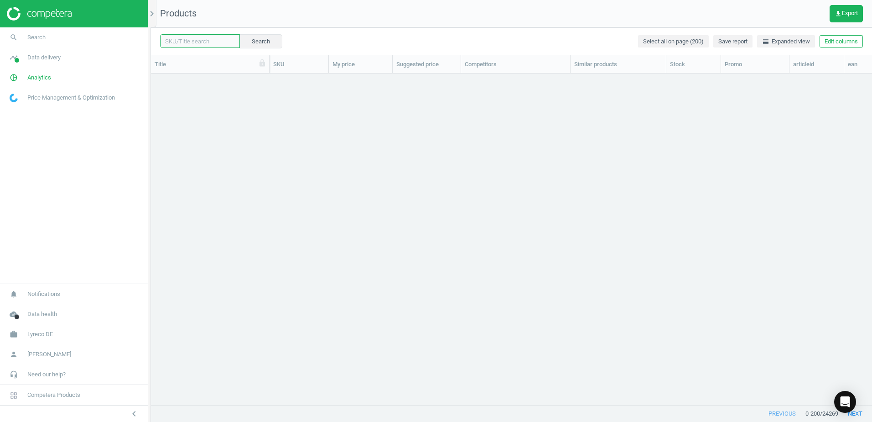
click at [215, 42] on input "text" at bounding box center [200, 41] width 80 height 14
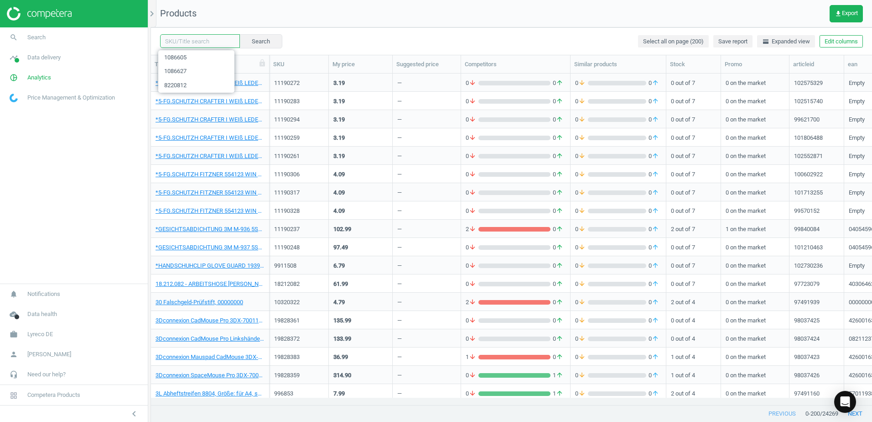
paste input "1086684"
type input "1086684"
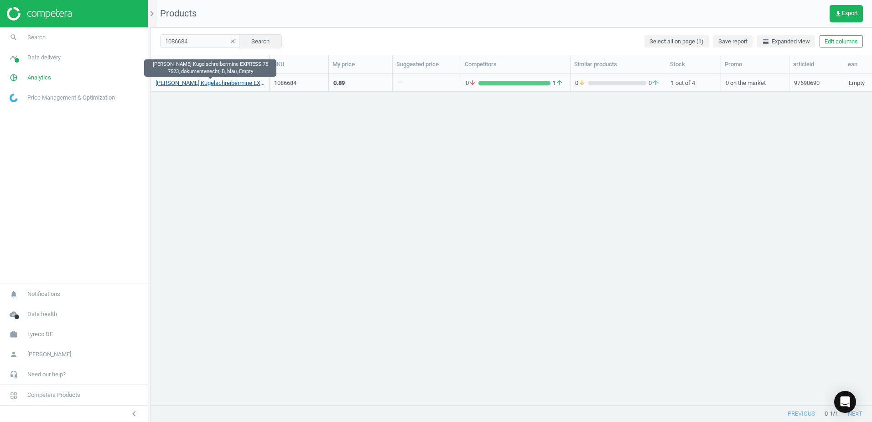
click at [230, 80] on link "SCHNEIDER Kugelschreibermine EXPRESS 75 7523, dokumentenecht, B, blau, Empty" at bounding box center [210, 83] width 109 height 8
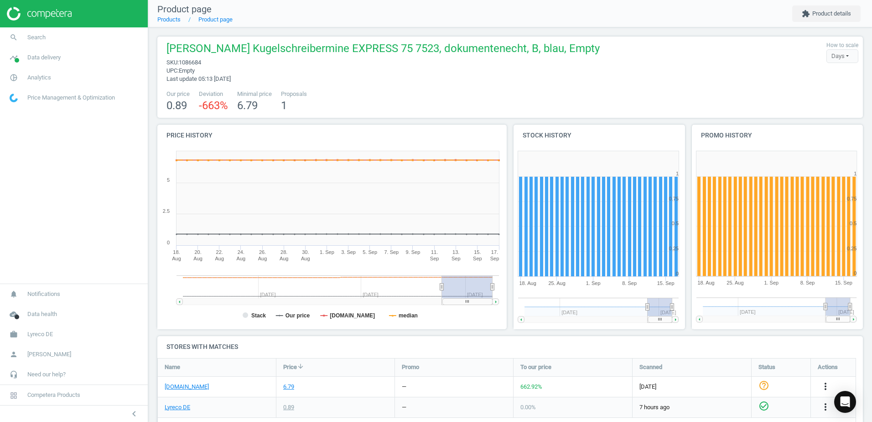
scroll to position [135, 0]
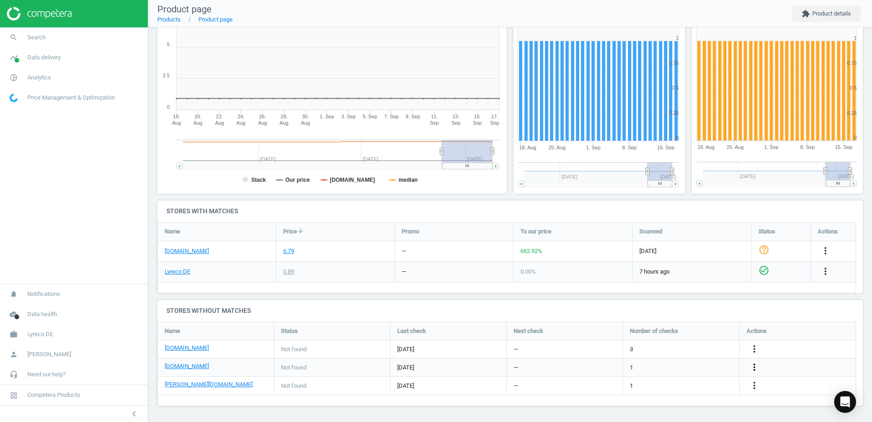
click at [753, 366] on icon "more_vert" at bounding box center [754, 366] width 11 height 11
click at [673, 367] on link "Edit URL/product option" at bounding box center [683, 367] width 125 height 14
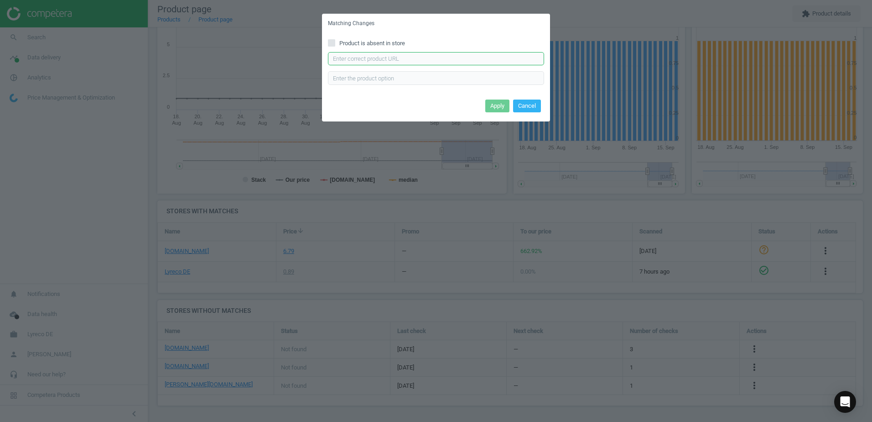
click at [410, 54] on input "text" at bounding box center [436, 59] width 216 height 14
paste input "https://www.office-discount.de/schneider-express-75-kugelschreiberminen-479097"
type input "https://www.office-discount.de/schneider-express-75-kugelschreiberminen-479097"
click at [495, 103] on button "Apply" at bounding box center [497, 105] width 24 height 13
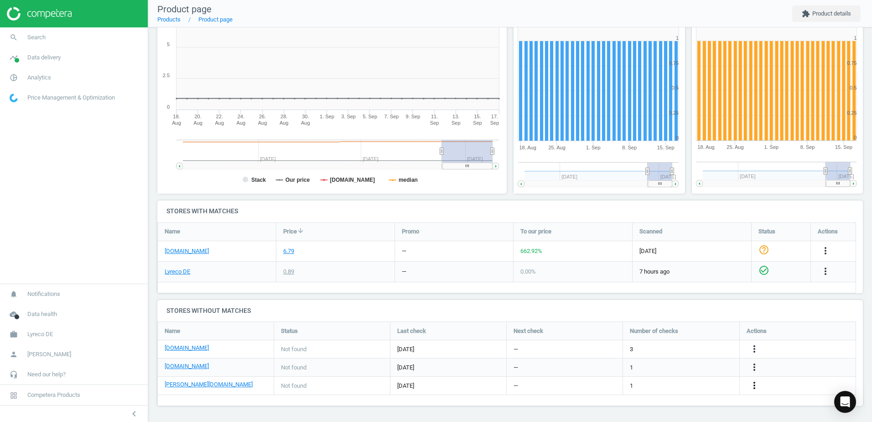
click at [753, 386] on icon "more_vert" at bounding box center [754, 385] width 11 height 11
click at [681, 384] on link "Edit URL/product option" at bounding box center [683, 385] width 125 height 14
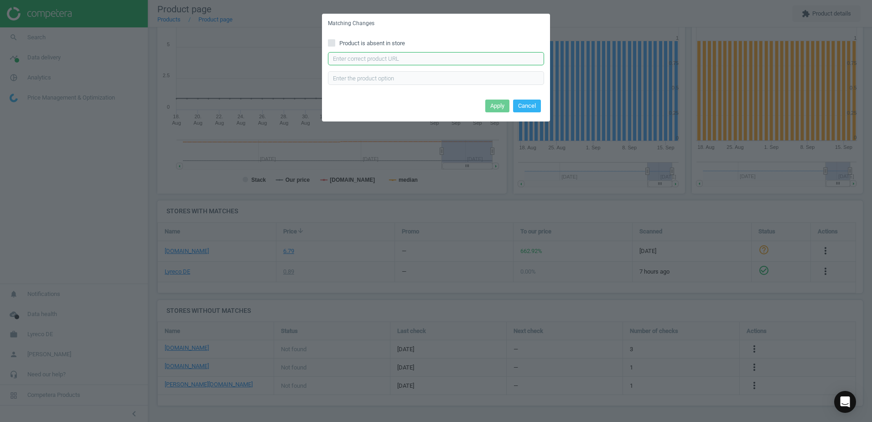
click at [381, 59] on input "text" at bounding box center [436, 59] width 216 height 14
paste input "https://www.otto-office.com/de/Kugelschreibermine-Schneider-Express-75-dokument…"
type input "https://www.otto-office.com/de/Kugelschreibermine-Schneider-Express-75-dokument…"
click at [492, 106] on button "Apply" at bounding box center [497, 105] width 24 height 13
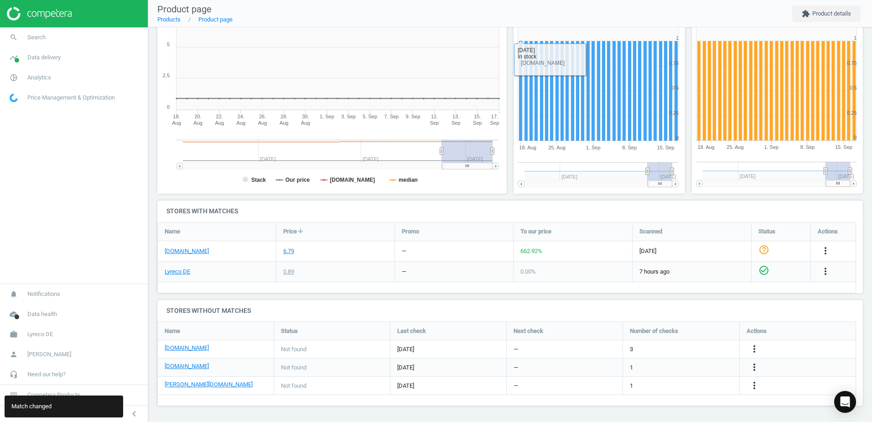
scroll to position [0, 0]
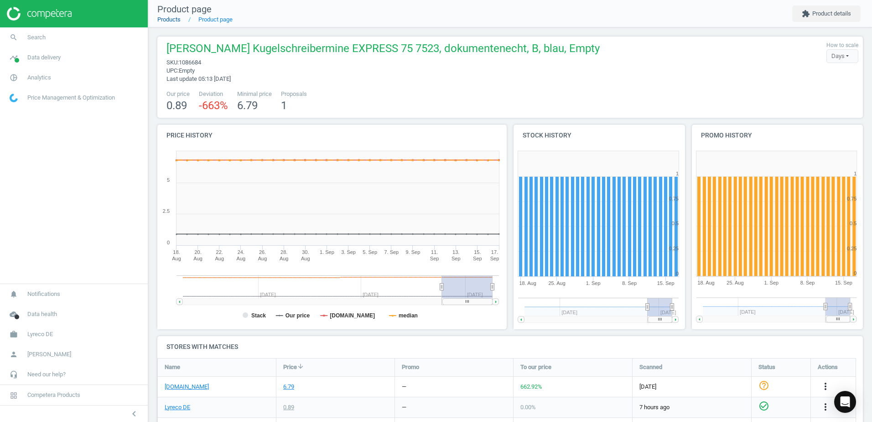
click at [171, 21] on link "Products" at bounding box center [168, 19] width 23 height 7
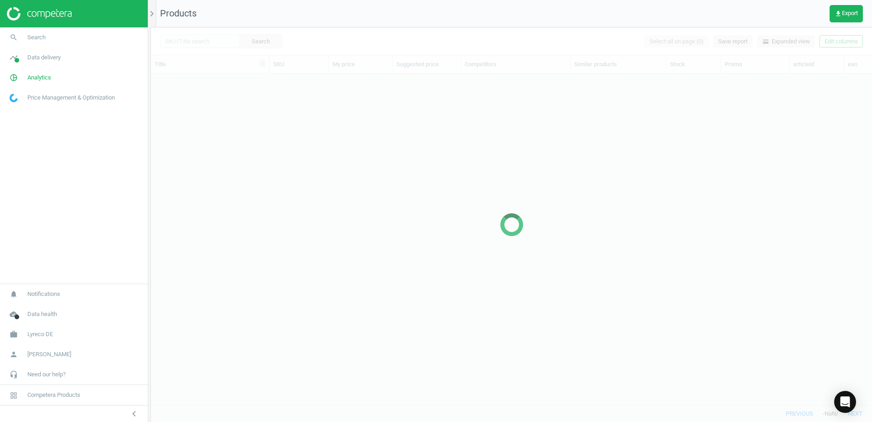
scroll to position [317, 714]
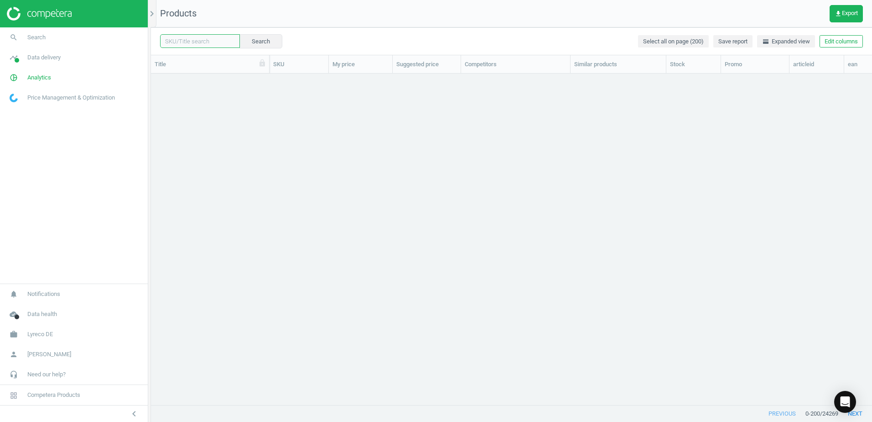
click at [207, 42] on input "text" at bounding box center [200, 41] width 80 height 14
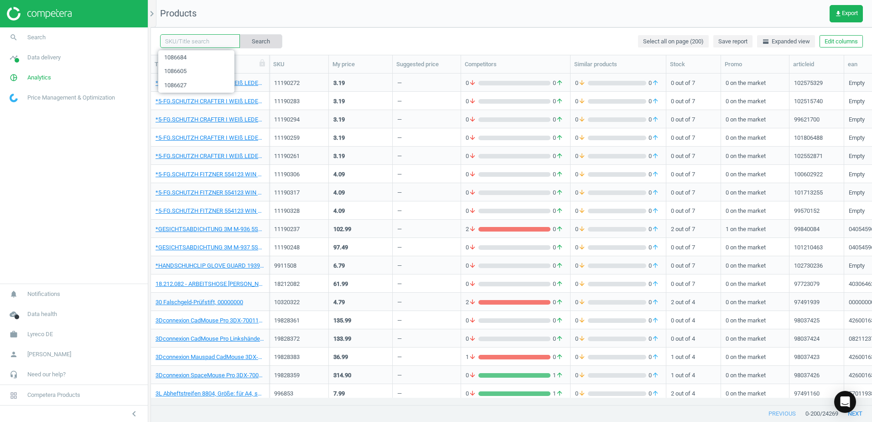
paste input "1086593"
type input "1086593"
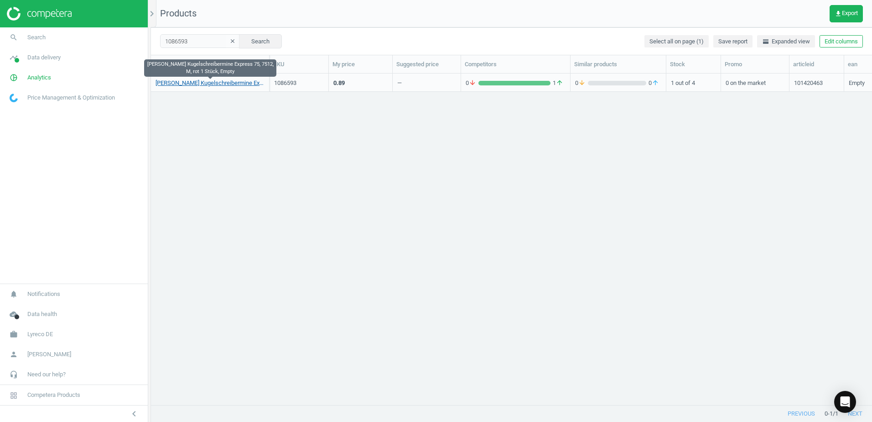
click at [240, 84] on link "Schneider Kugelschreibermine Express 75, 7512, M, rot 1 Stück, Empty" at bounding box center [210, 83] width 109 height 8
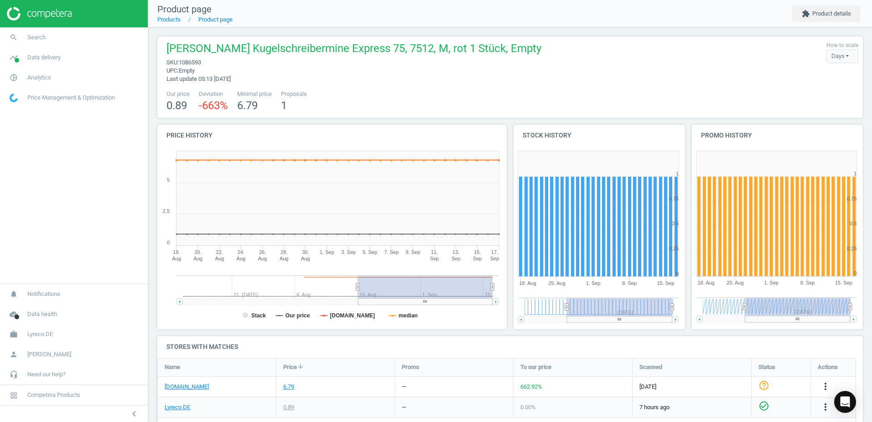
click at [350, 96] on div "Our price 0.89 Deviation -663 % Minimal price 6.79 Proposals 1" at bounding box center [510, 101] width 697 height 23
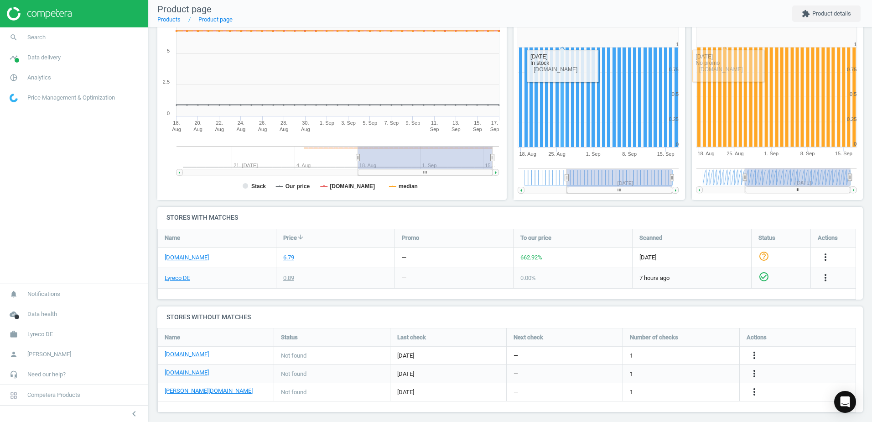
scroll to position [135, 0]
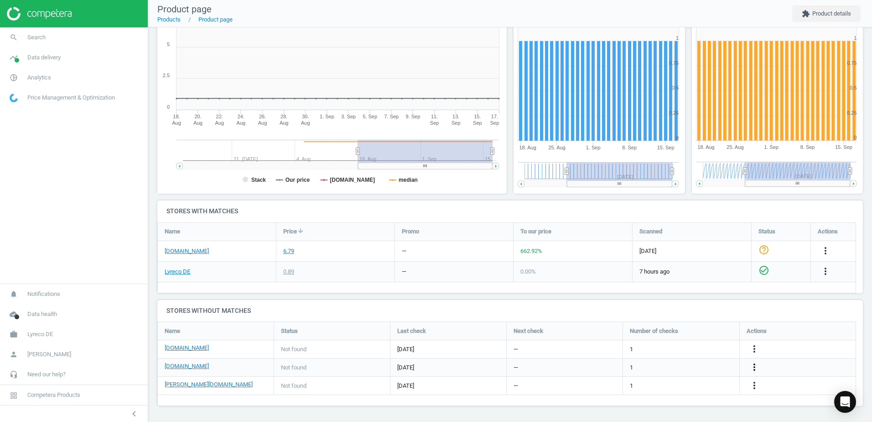
click at [753, 368] on icon "more_vert" at bounding box center [754, 366] width 11 height 11
click at [667, 366] on link "Edit URL/product option" at bounding box center [683, 367] width 125 height 14
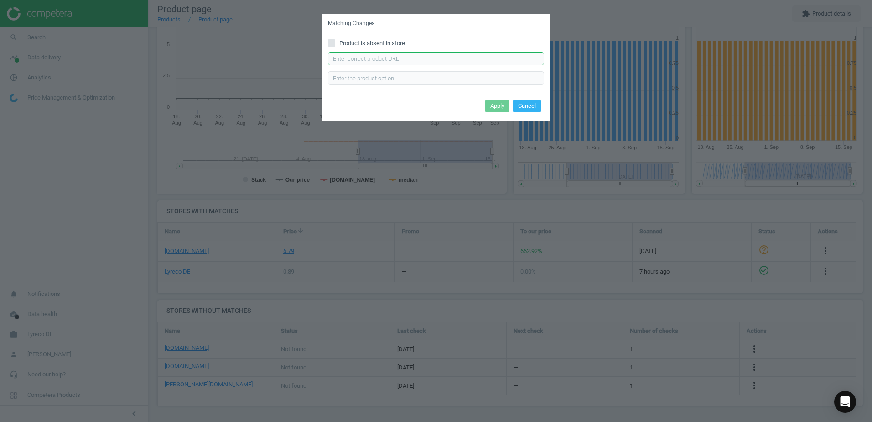
click at [424, 58] on input "text" at bounding box center [436, 59] width 216 height 14
paste input "https://www.office-discount.de/schneider-express-75-kugelschreiberminen-479121"
type input "https://www.office-discount.de/schneider-express-75-kugelschreiberminen-479121"
click at [500, 103] on button "Apply" at bounding box center [497, 105] width 24 height 13
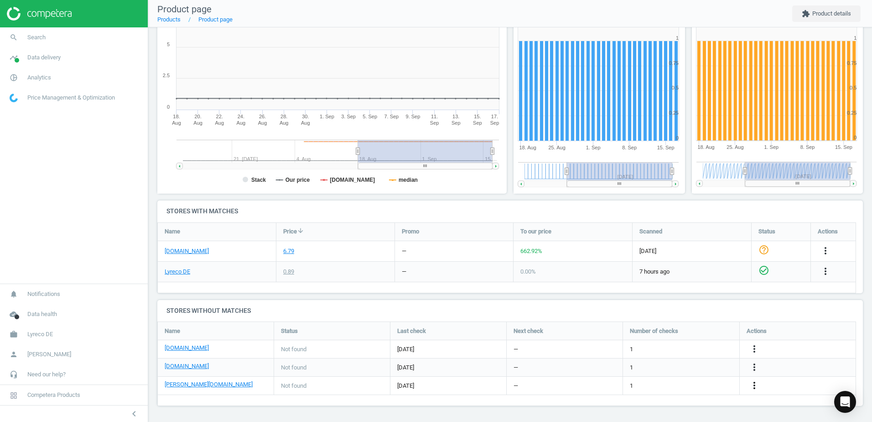
click at [754, 387] on icon "more_vert" at bounding box center [754, 385] width 11 height 11
click at [653, 385] on link "Edit URL/product option" at bounding box center [683, 385] width 125 height 14
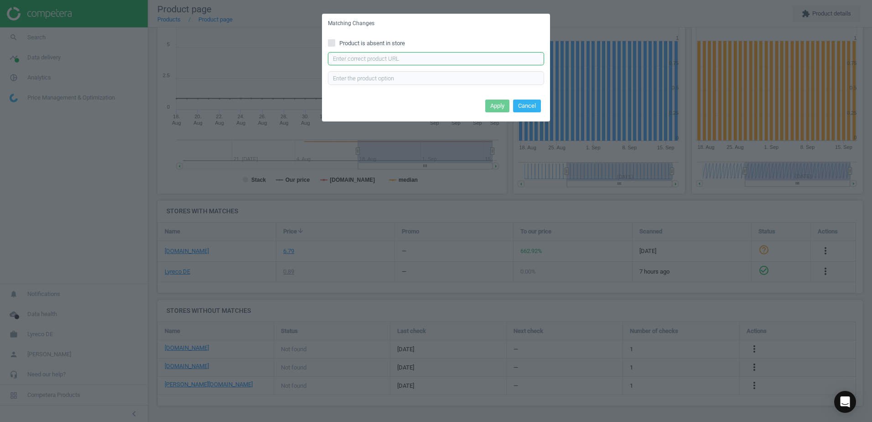
click at [384, 60] on input "text" at bounding box center [436, 59] width 216 height 14
paste input "[URL][DOMAIN_NAME][PERSON_NAME][PERSON_NAME][PERSON_NAME]"
type input "[URL][DOMAIN_NAME][PERSON_NAME][PERSON_NAME][PERSON_NAME]"
click at [500, 106] on button "Apply" at bounding box center [497, 105] width 24 height 13
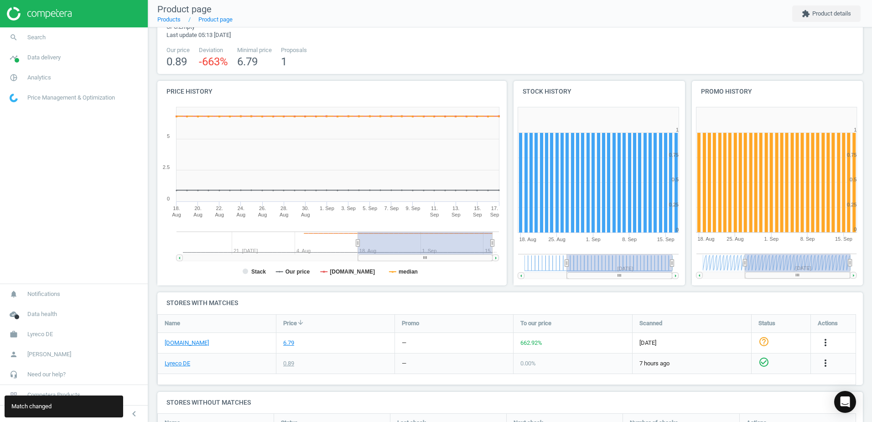
scroll to position [0, 0]
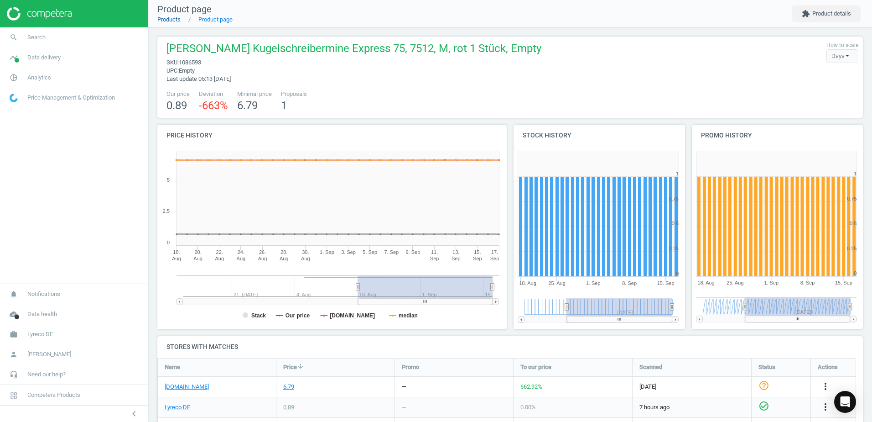
click at [174, 21] on link "Products" at bounding box center [168, 19] width 23 height 7
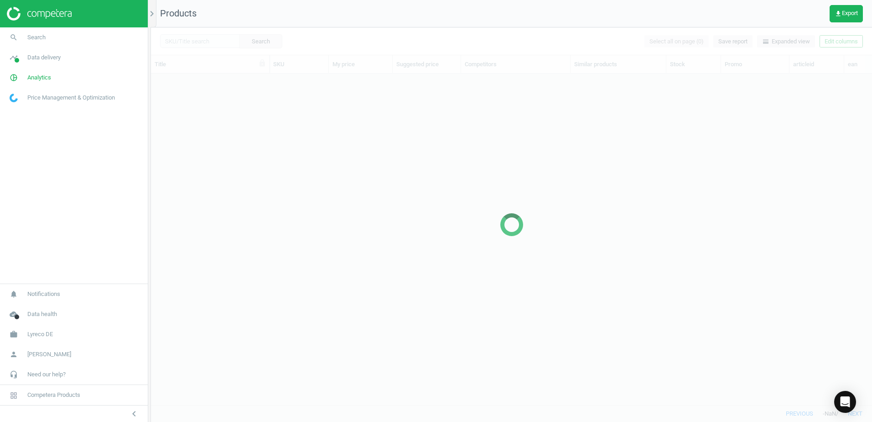
scroll to position [317, 714]
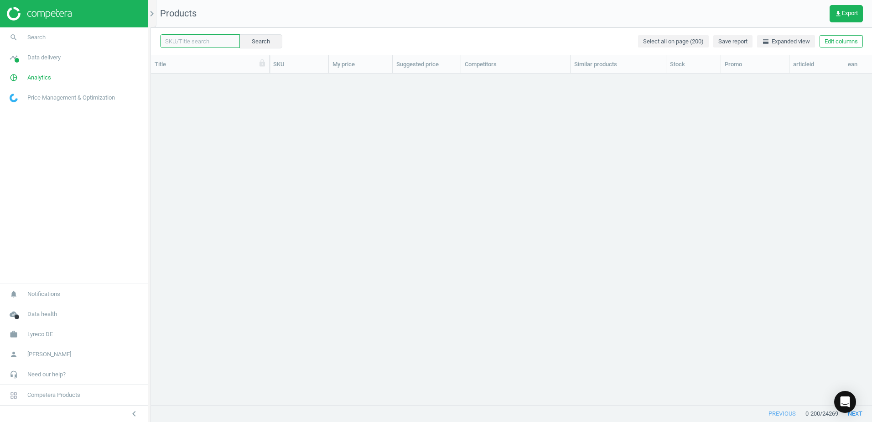
click at [214, 46] on input "text" at bounding box center [200, 41] width 80 height 14
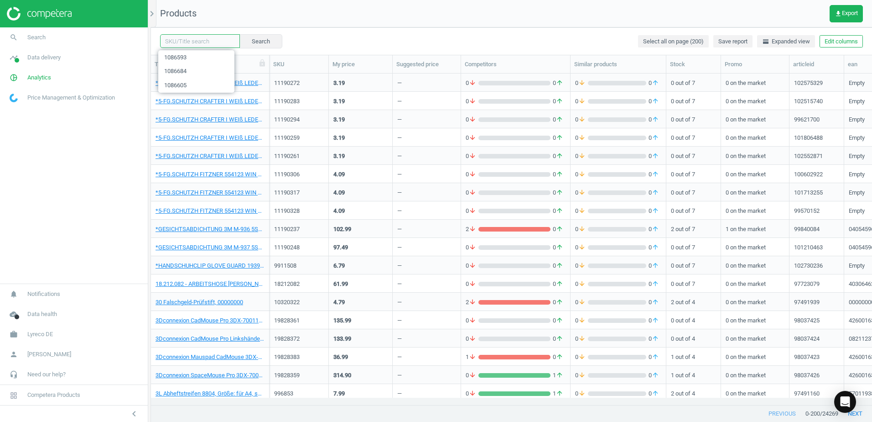
paste input "1086616"
type input "1086616"
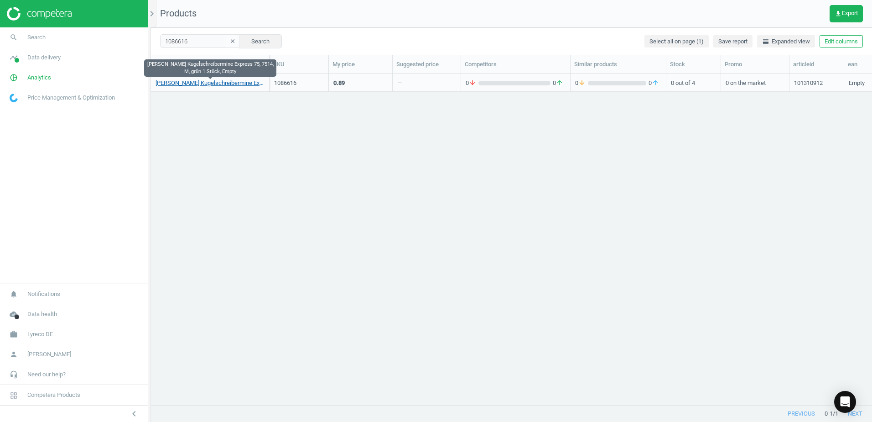
click at [237, 82] on link "[PERSON_NAME] Kugelschreibermine Express 75, 7514, M, grün 1 Stück, Empty" at bounding box center [210, 83] width 109 height 8
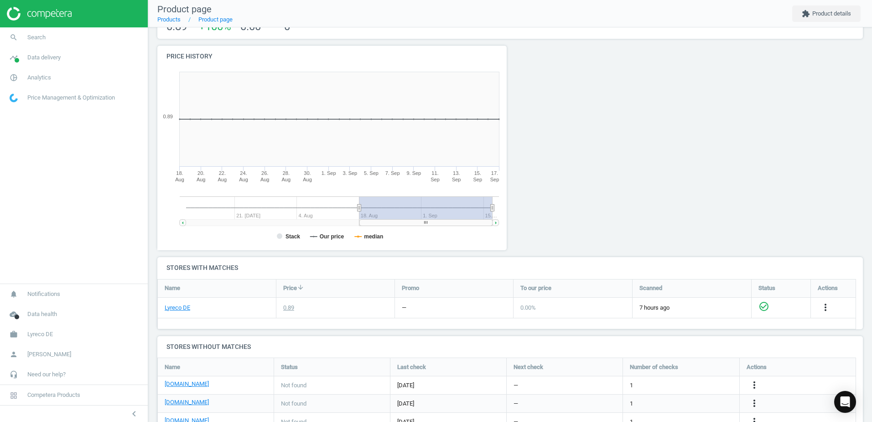
scroll to position [133, 0]
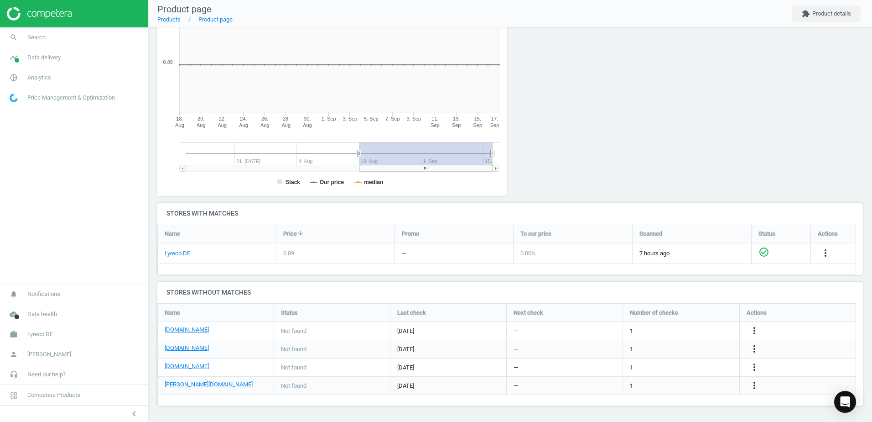
click at [591, 110] on div at bounding box center [599, 96] width 178 height 211
click at [592, 110] on div at bounding box center [599, 96] width 178 height 211
click at [595, 109] on div at bounding box center [599, 96] width 178 height 211
click at [594, 109] on div at bounding box center [599, 96] width 178 height 211
click at [572, 102] on div at bounding box center [599, 96] width 178 height 211
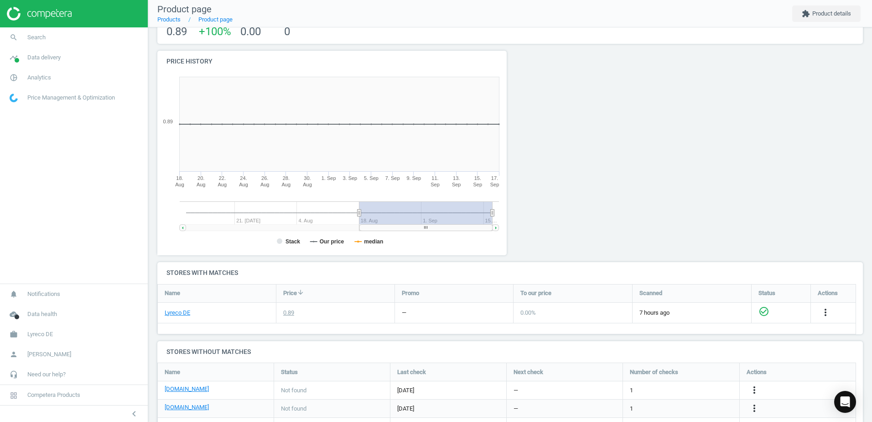
scroll to position [0, 0]
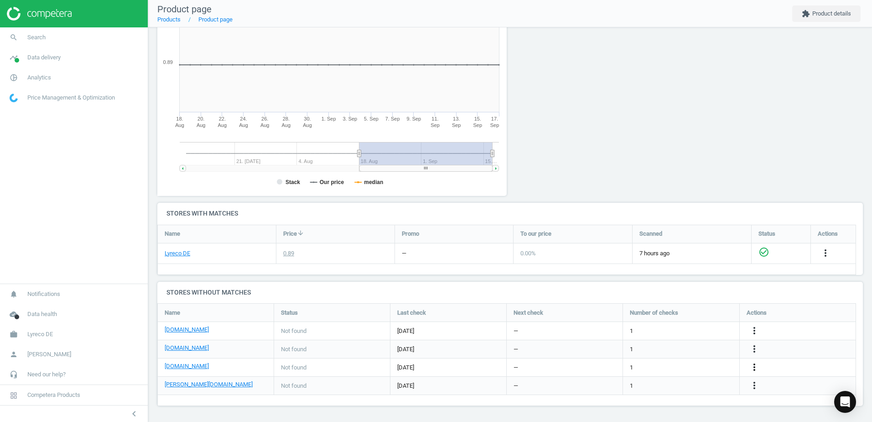
click at [752, 368] on icon "more_vert" at bounding box center [754, 366] width 11 height 11
click at [638, 366] on link "Edit URL/product option" at bounding box center [683, 367] width 125 height 14
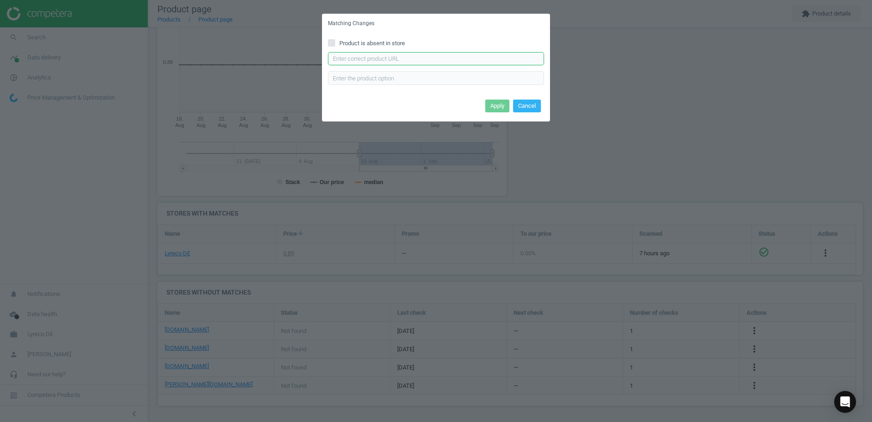
click at [377, 60] on input "text" at bounding box center [436, 59] width 216 height 14
paste input "https://www.office-discount.de/schneider-express-75-kugelschreiberminen-479147"
type input "https://www.office-discount.de/schneider-express-75-kugelschreiberminen-479147"
click at [498, 108] on button "Apply" at bounding box center [497, 105] width 24 height 13
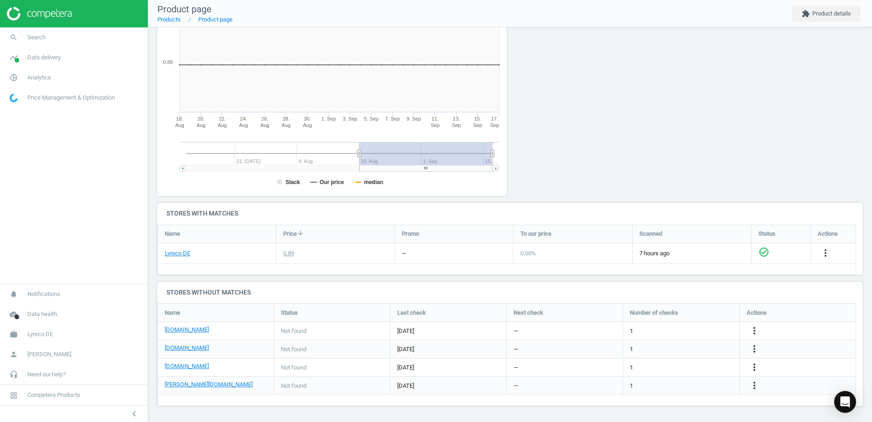
click at [562, 157] on div at bounding box center [599, 96] width 178 height 211
click at [756, 384] on icon "more_vert" at bounding box center [754, 385] width 11 height 11
click at [668, 384] on link "Edit URL/product option" at bounding box center [683, 385] width 125 height 14
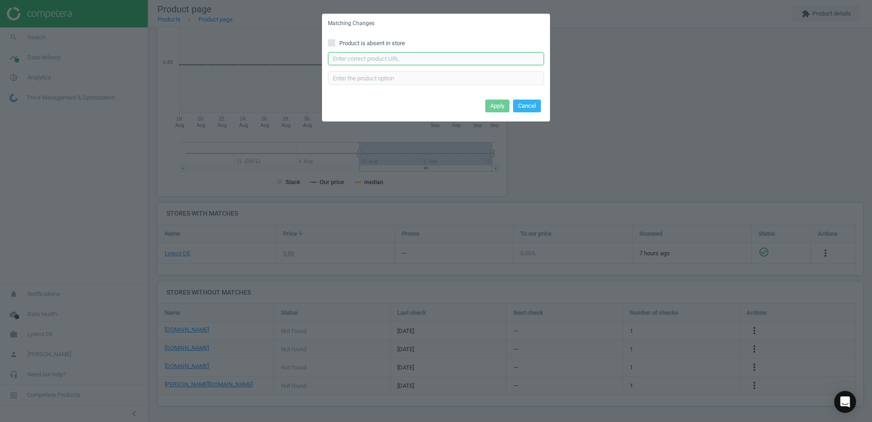
click at [378, 58] on input "text" at bounding box center [436, 59] width 216 height 14
paste input "https://www.otto-office.com/de/Kugelschreibermine-Schneider-Express-75-dokument…"
type input "https://www.otto-office.com/de/Kugelschreibermine-Schneider-Express-75-dokument…"
click at [448, 102] on div "Apply Cancel" at bounding box center [436, 109] width 228 height 25
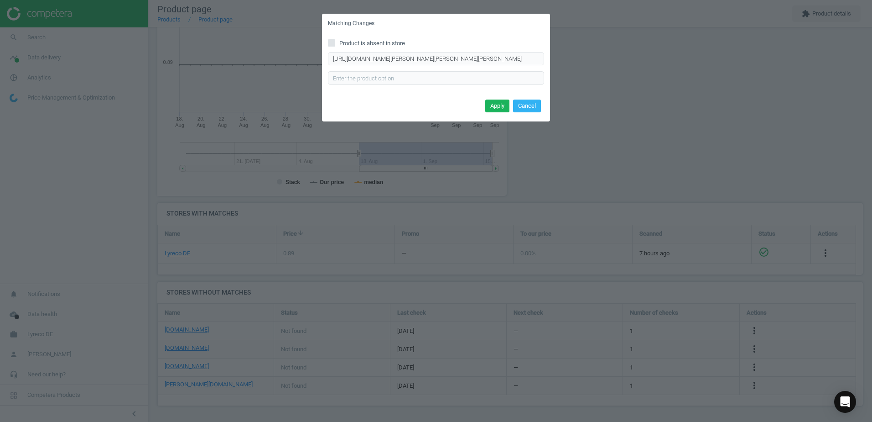
scroll to position [0, 0]
click at [501, 106] on button "Apply" at bounding box center [497, 105] width 24 height 13
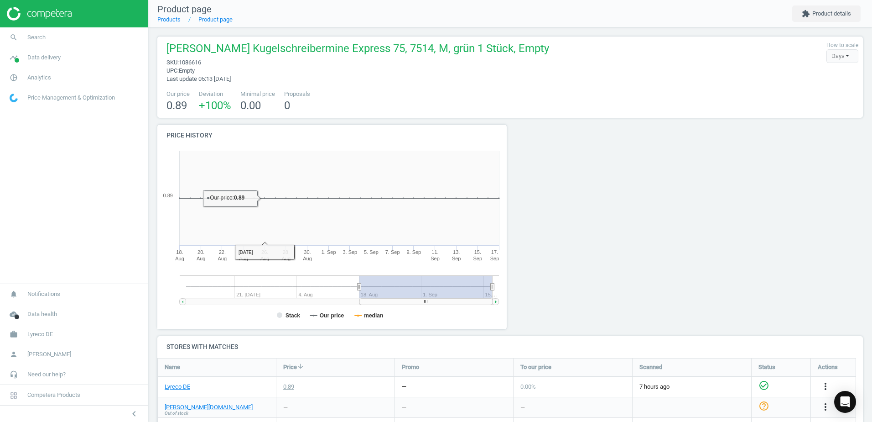
click at [181, 20] on li "Product page" at bounding box center [207, 20] width 52 height 8
click at [175, 22] on link "Products" at bounding box center [168, 19] width 23 height 7
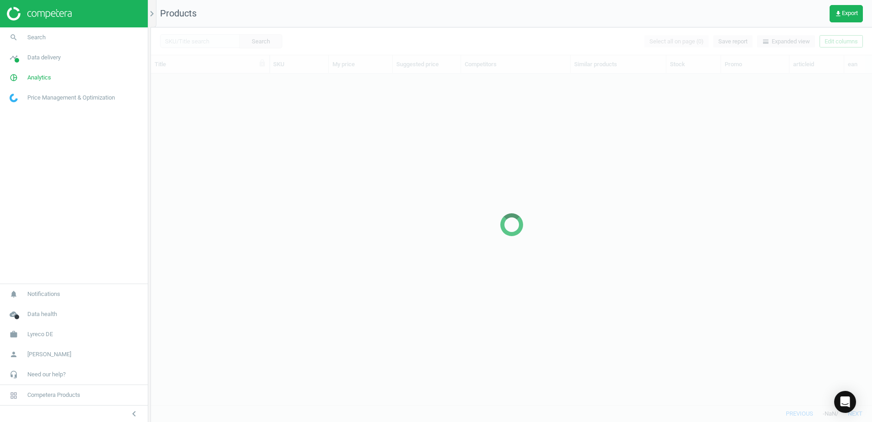
scroll to position [317, 714]
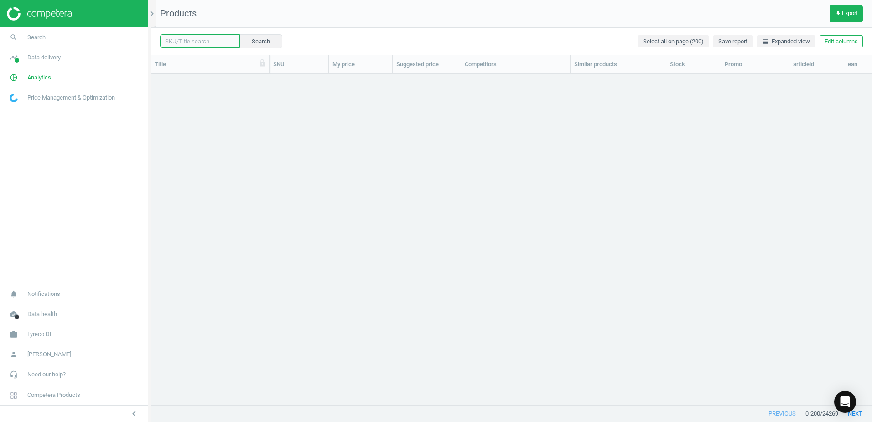
click at [211, 42] on input "text" at bounding box center [200, 41] width 80 height 14
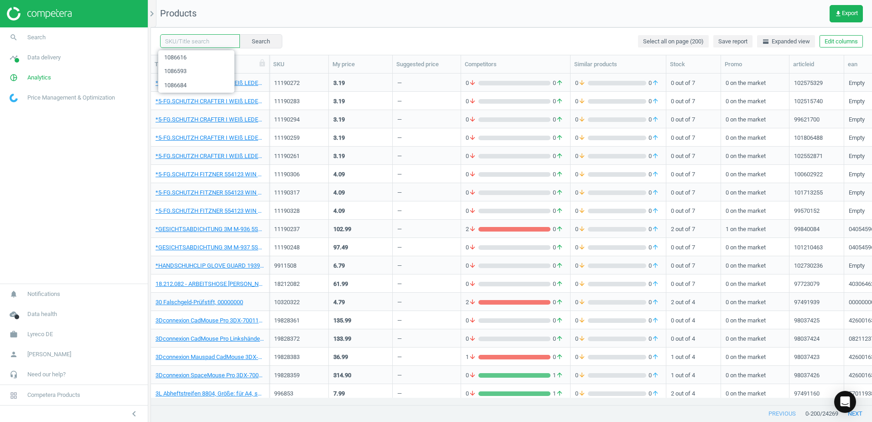
paste input "2394903"
type input "2394903"
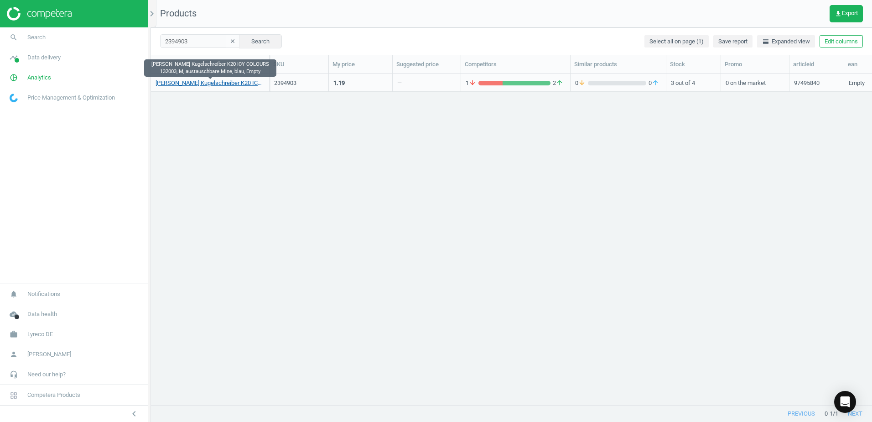
click at [226, 82] on link "[PERSON_NAME] Kugelschreiber K20 ICY COLOURS 132003, M, austauschbare Mine, bla…" at bounding box center [210, 83] width 109 height 8
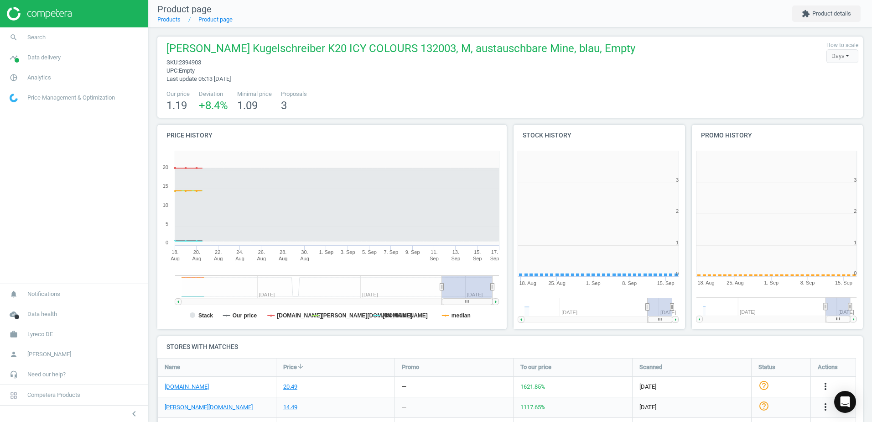
scroll to position [197, 184]
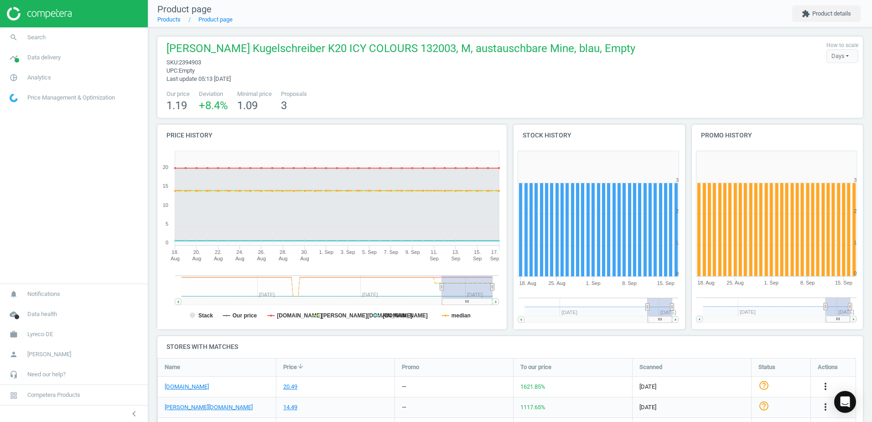
click at [457, 103] on div "Our price 1.19 Deviation +8.4 % Minimal price 1.09 Proposals 3" at bounding box center [510, 101] width 697 height 23
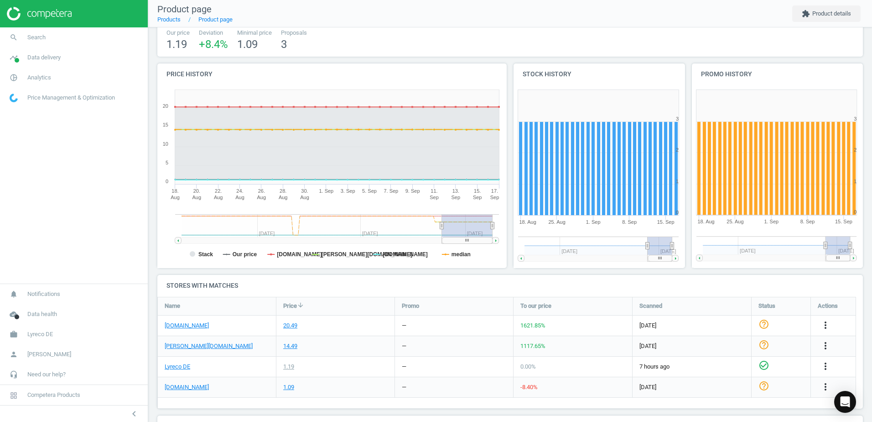
scroll to position [140, 0]
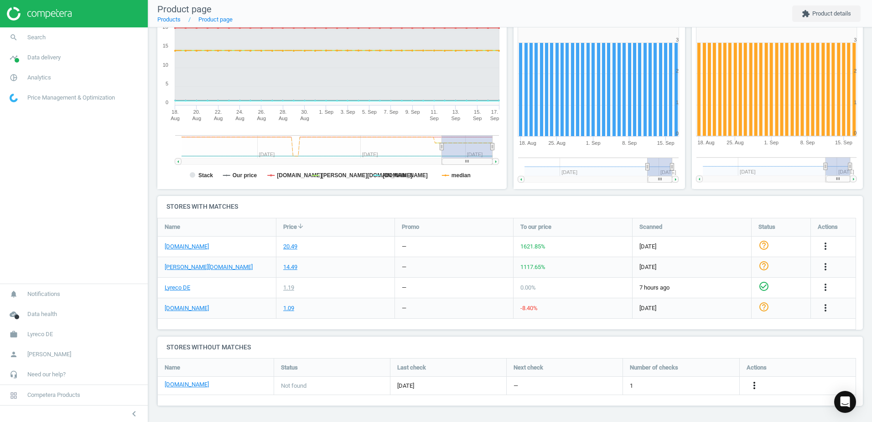
click at [751, 388] on icon "more_vert" at bounding box center [754, 385] width 11 height 11
click at [644, 384] on link "Edit URL/product option" at bounding box center [683, 385] width 125 height 14
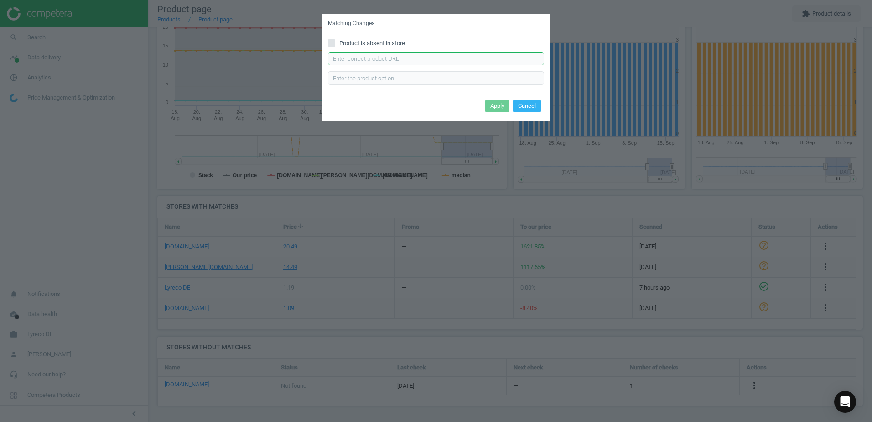
click at [370, 65] on input "text" at bounding box center [436, 59] width 216 height 14
paste input "[URL][DOMAIN_NAME][PERSON_NAME]"
type input "[URL][DOMAIN_NAME][PERSON_NAME]"
click at [502, 104] on button "Apply" at bounding box center [497, 105] width 24 height 13
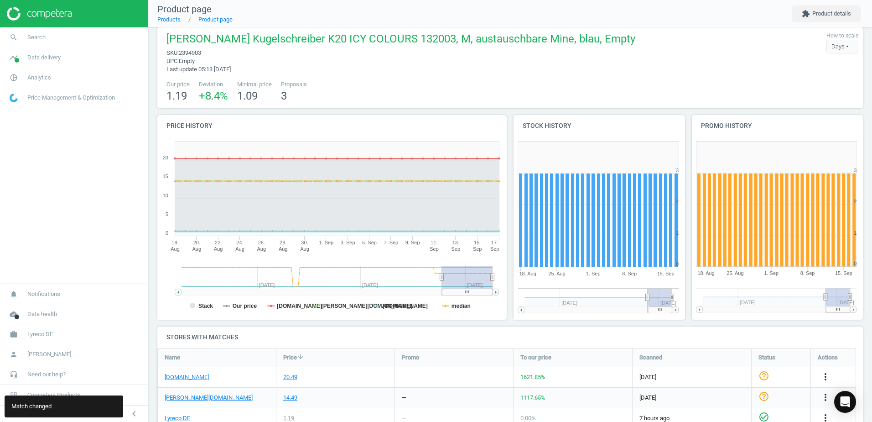
scroll to position [0, 0]
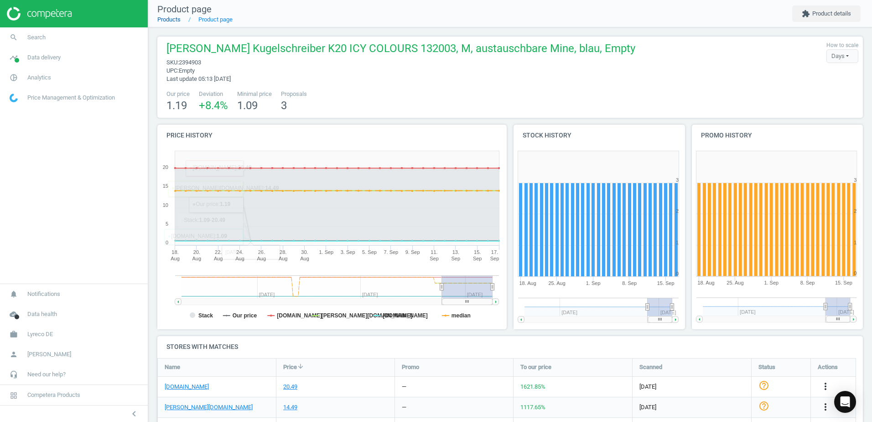
click at [172, 21] on link "Products" at bounding box center [168, 19] width 23 height 7
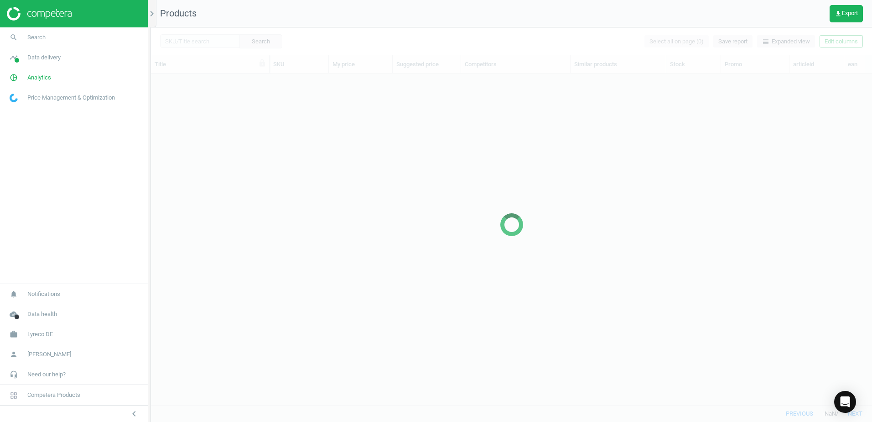
scroll to position [317, 714]
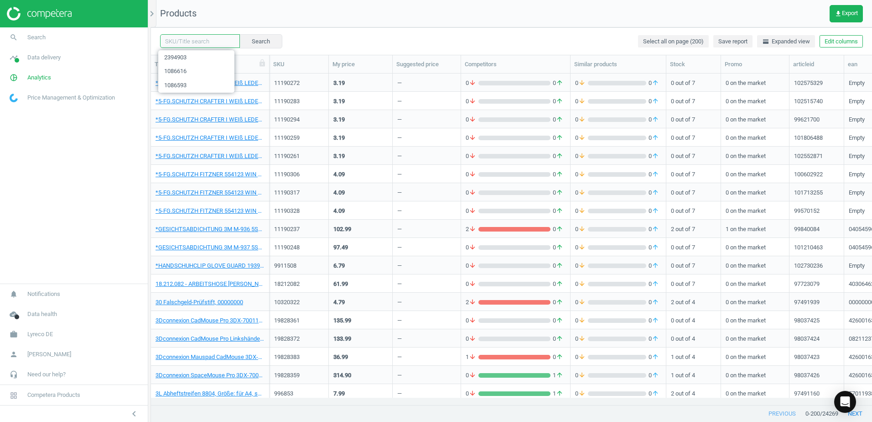
click at [214, 41] on input "text" at bounding box center [200, 41] width 80 height 14
paste input "2394925"
type input "2394925"
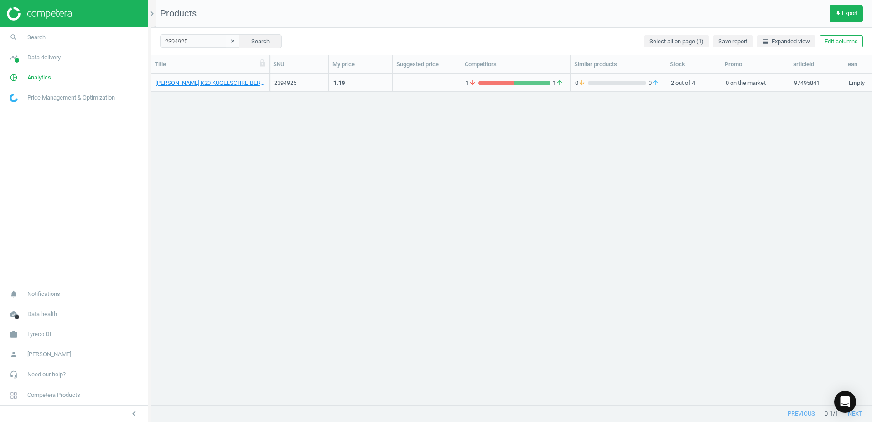
click at [384, 152] on div "[PERSON_NAME] K20 KUGELSCHREIBER grün, Empty 2394925 1.19 — 1 arrow_downward 1 …" at bounding box center [511, 235] width 721 height 324
click at [201, 85] on link "[PERSON_NAME] K20 KUGELSCHREIBER grün, Empty" at bounding box center [210, 83] width 109 height 8
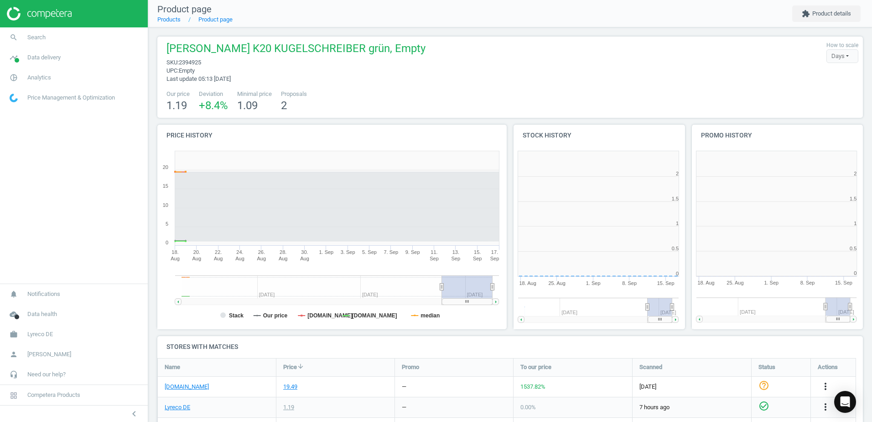
scroll to position [197, 184]
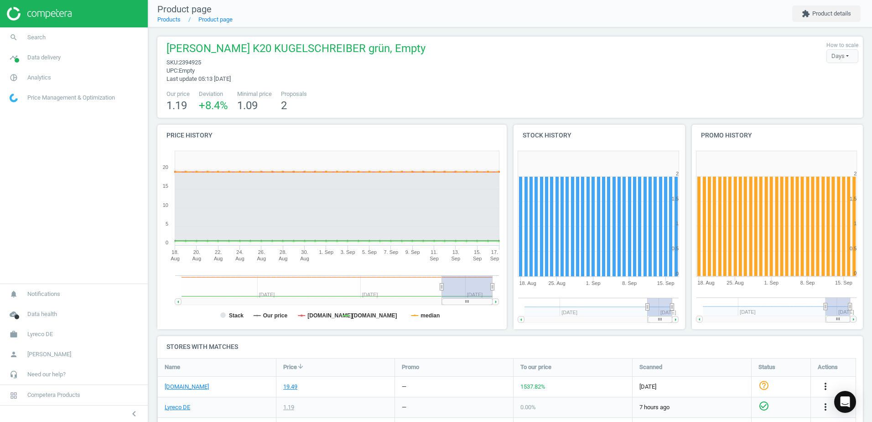
click at [402, 96] on div "Our price 1.19 Deviation +8.4 % Minimal price 1.09 Proposals 2" at bounding box center [510, 101] width 697 height 23
click at [381, 91] on div "Our price 1.19 Deviation +8.4 % Minimal price 1.09 Proposals 2" at bounding box center [510, 101] width 697 height 23
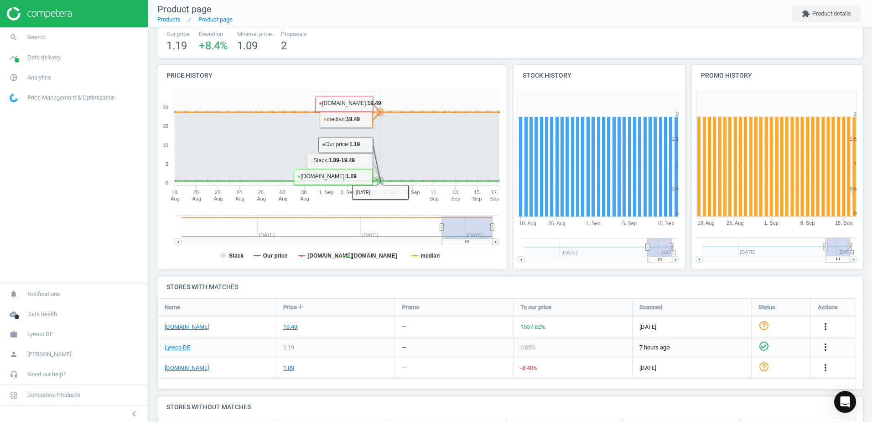
scroll to position [138, 0]
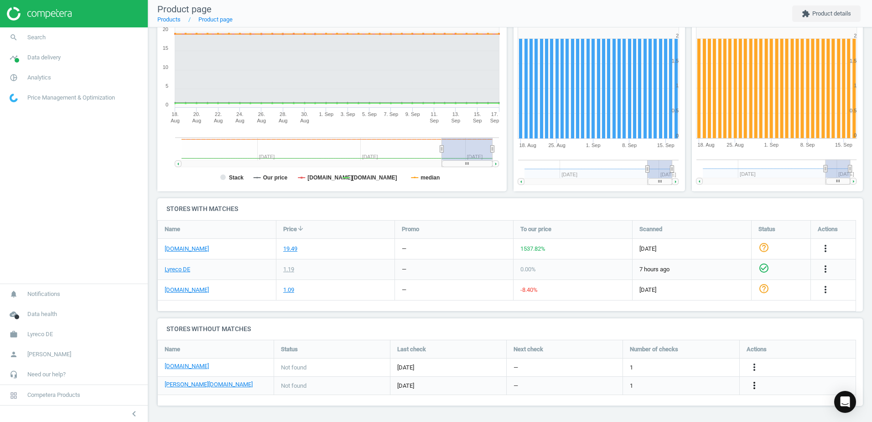
drag, startPoint x: 749, startPoint y: 387, endPoint x: 754, endPoint y: 387, distance: 5.5
click at [749, 387] on div "more_vert" at bounding box center [756, 386] width 18 height 12
click at [757, 387] on icon "more_vert" at bounding box center [754, 385] width 11 height 11
click at [670, 384] on link "Edit URL/product option" at bounding box center [683, 385] width 125 height 14
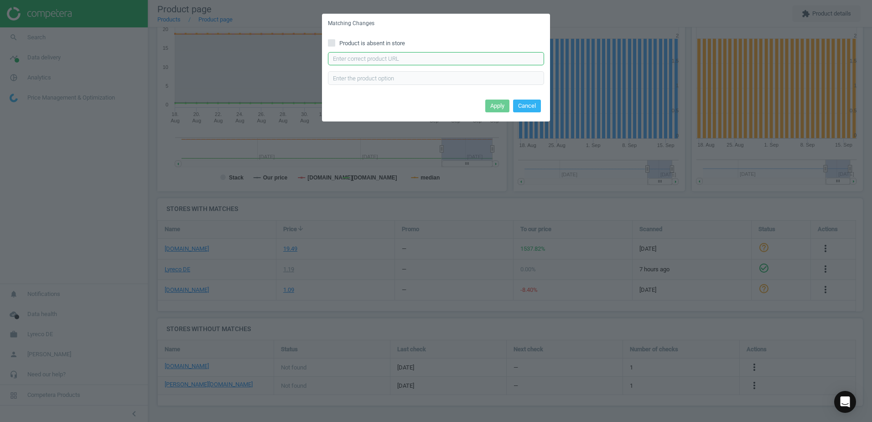
click at [380, 57] on input "text" at bounding box center [436, 59] width 216 height 14
click at [420, 43] on label "Product is absent in store" at bounding box center [436, 43] width 216 height 8
click at [335, 43] on input "Product is absent in store" at bounding box center [332, 43] width 6 height 6
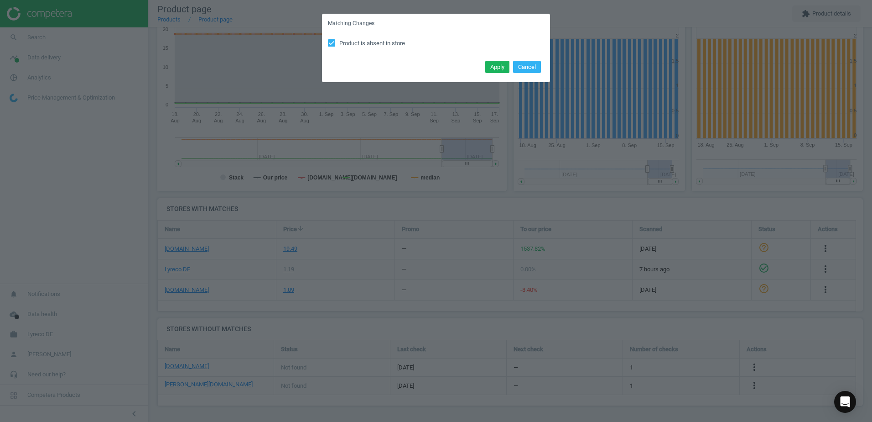
click at [375, 46] on span "Product is absent in store" at bounding box center [372, 43] width 69 height 8
click at [335, 46] on input "Product is absent in store" at bounding box center [332, 43] width 6 height 6
checkbox input "false"
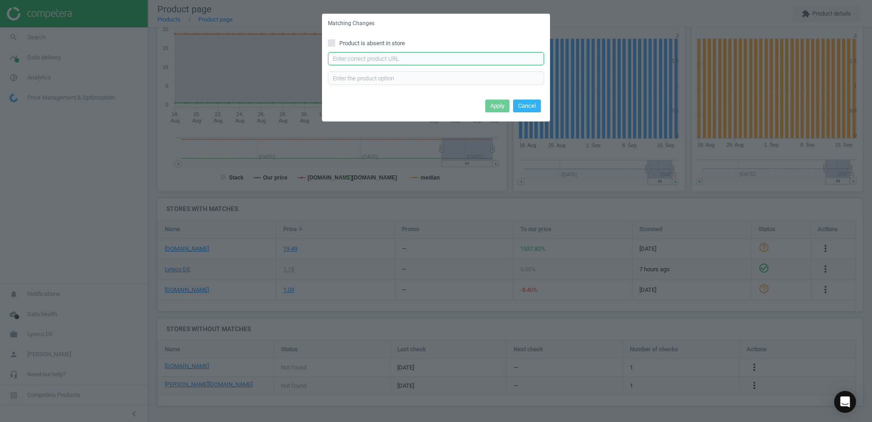
click at [389, 58] on input "text" at bounding box center [436, 59] width 216 height 14
paste input "https://www.otto-office.com/de/20x-Schneider-K20-Icy-Colours-1320-Kugelschreibe…"
type input "https://www.otto-office.com/de/20x-Schneider-K20-Icy-Colours-1320-Kugelschreibe…"
click at [497, 107] on button "Apply" at bounding box center [497, 105] width 24 height 13
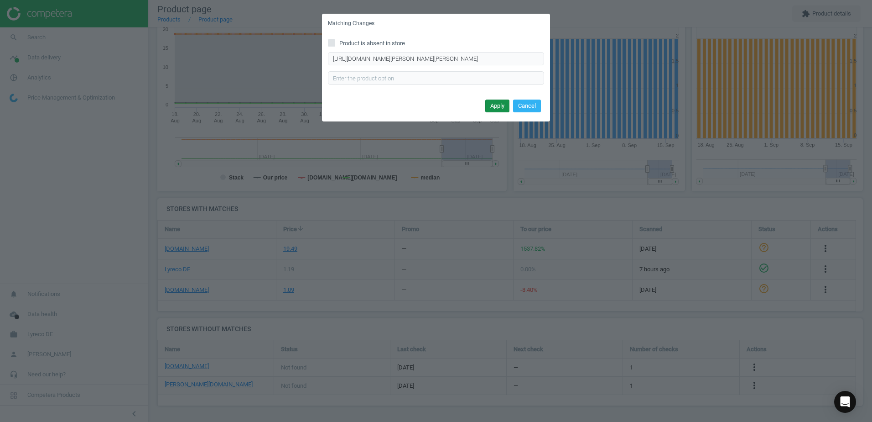
scroll to position [0, 0]
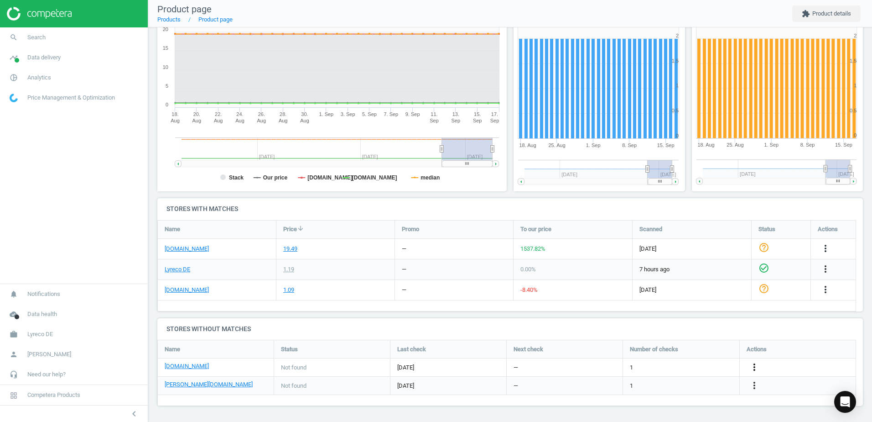
click at [754, 366] on icon "more_vert" at bounding box center [754, 366] width 11 height 11
click at [665, 368] on link "Edit URL/product option" at bounding box center [683, 367] width 125 height 14
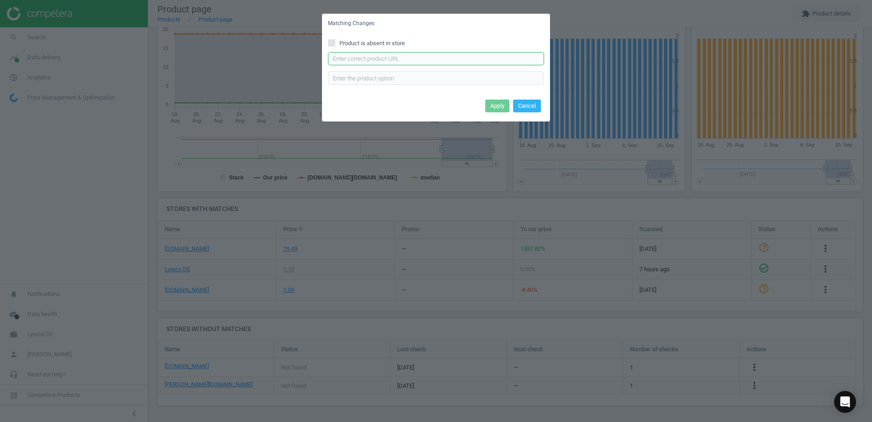
click at [379, 58] on input "text" at bounding box center [436, 59] width 216 height 14
paste input "https://www.office-discount.de/schneider-k20-icy-colours-kugelschreiber-624510"
type input "https://www.office-discount.de/schneider-k20-icy-colours-kugelschreiber-624510"
click at [496, 106] on button "Apply" at bounding box center [497, 105] width 24 height 13
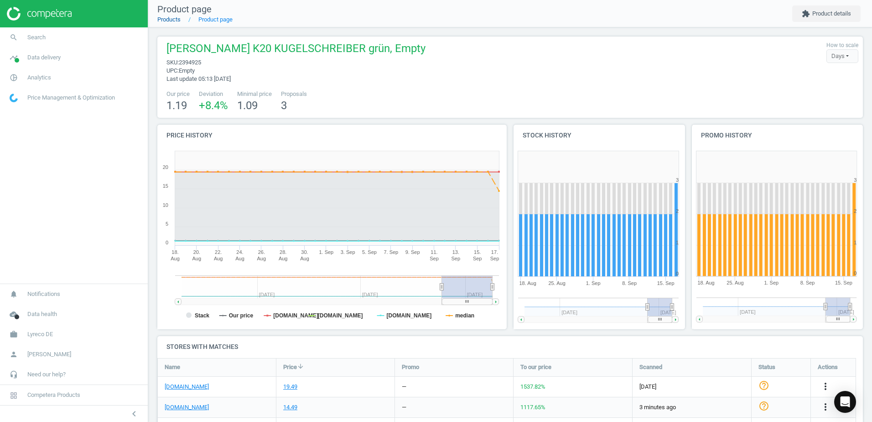
click at [178, 18] on link "Products" at bounding box center [168, 19] width 23 height 7
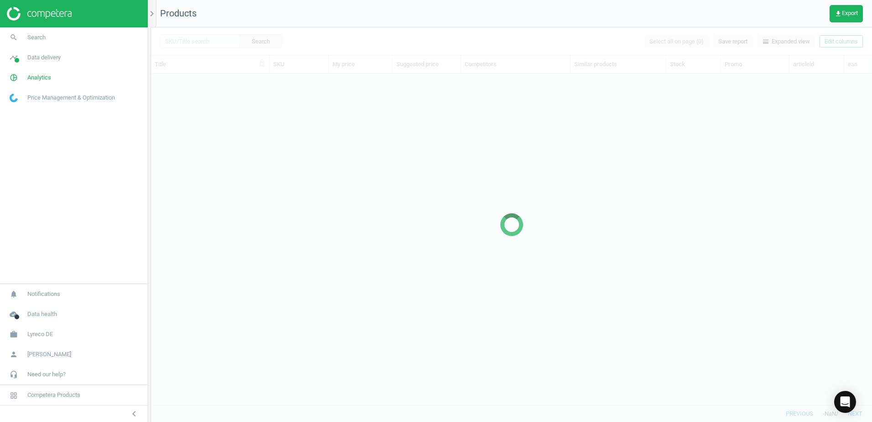
scroll to position [317, 714]
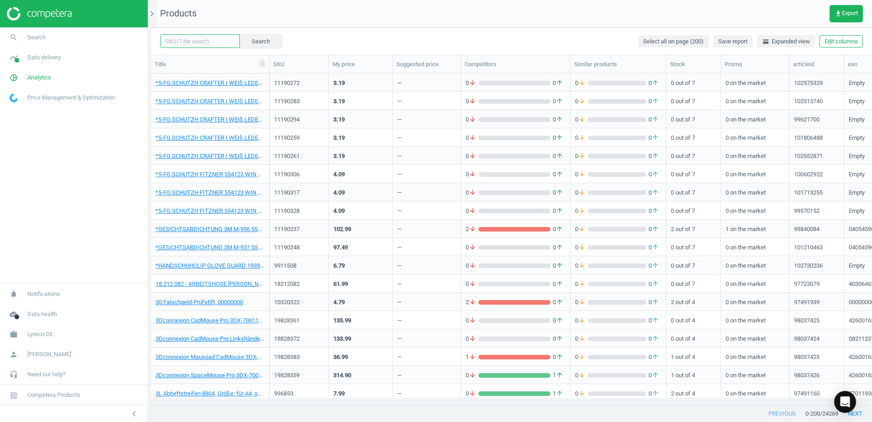
click at [205, 43] on input "text" at bounding box center [200, 41] width 80 height 14
paste input "2394914"
type input "2394914"
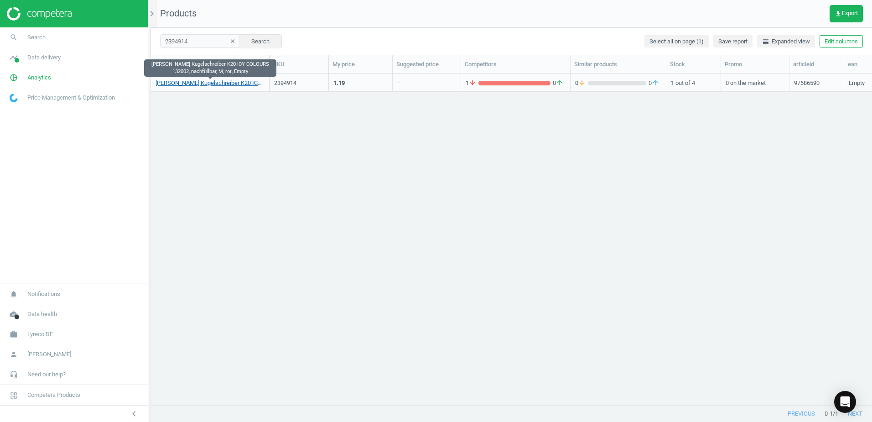
click at [229, 83] on link "[PERSON_NAME] Kugelschreiber K20 ICY COLOURS 132002, nachfüllbar, M, rot, Empty" at bounding box center [210, 83] width 109 height 8
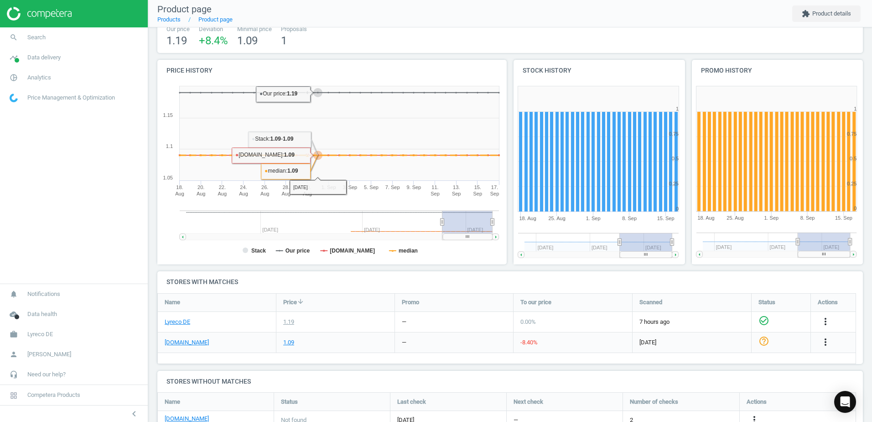
scroll to position [135, 0]
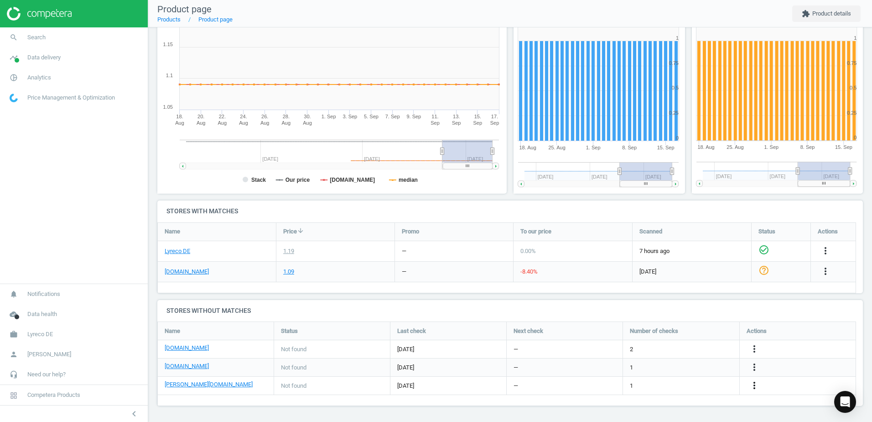
click at [754, 388] on icon "more_vert" at bounding box center [754, 385] width 11 height 11
click at [642, 383] on link "Edit URL/product option" at bounding box center [683, 385] width 125 height 14
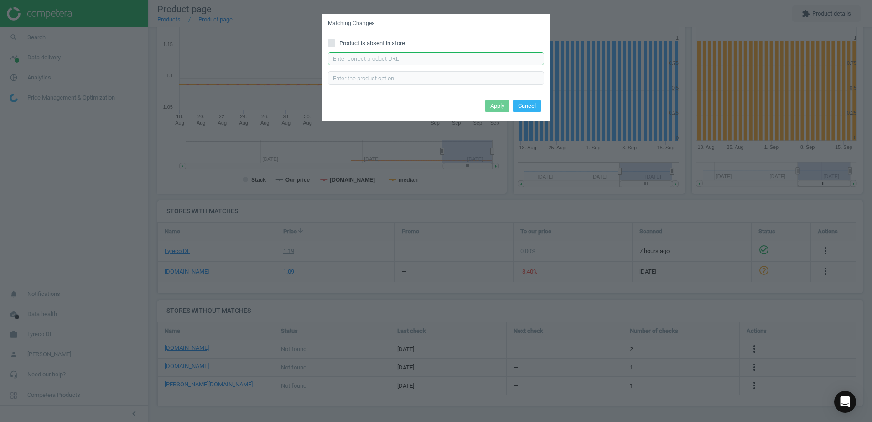
click at [379, 60] on input "text" at bounding box center [436, 59] width 216 height 14
paste input "https://www.otto-office.com/de/20x-Schneider-K20-Icy-Colours-1320-Kugelschreibe…"
type input "https://www.otto-office.com/de/20x-Schneider-K20-Icy-Colours-1320-Kugelschreibe…"
click at [496, 111] on button "Apply" at bounding box center [497, 105] width 24 height 13
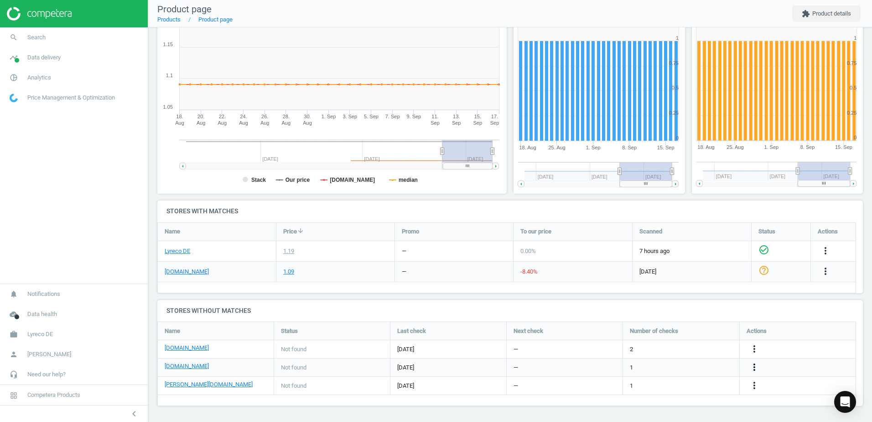
click at [754, 368] on icon "more_vert" at bounding box center [754, 366] width 11 height 11
click at [633, 364] on link "Edit URL/product option" at bounding box center [683, 367] width 125 height 14
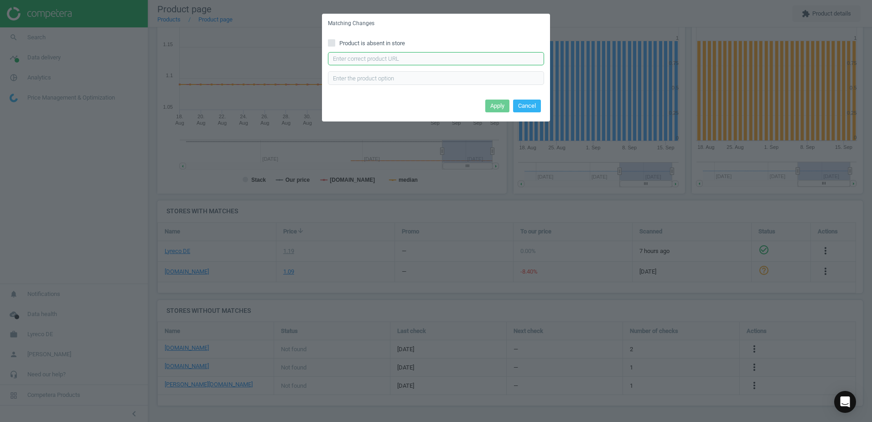
click at [393, 57] on input "text" at bounding box center [436, 59] width 216 height 14
paste input "https://www.office-discount.de/schneider-k20-icy-colours-kugelschreiber-624510"
type input "https://www.office-discount.de/schneider-k20-icy-colours-kugelschreiber-624510"
click at [500, 108] on button "Apply" at bounding box center [497, 105] width 24 height 13
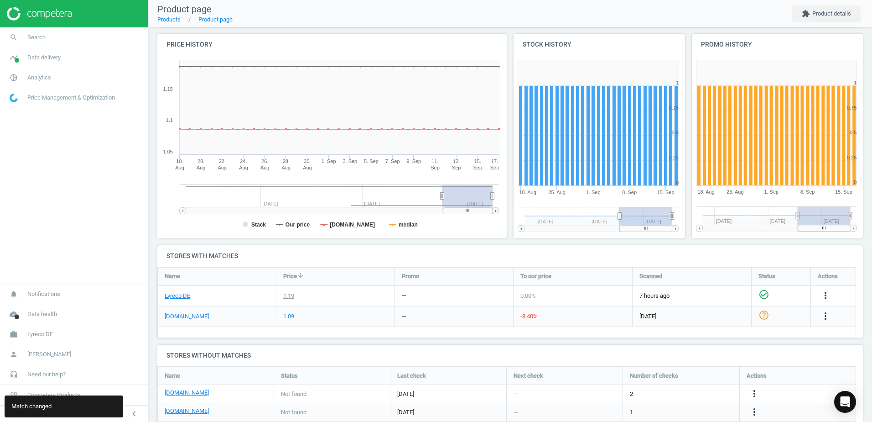
scroll to position [0, 0]
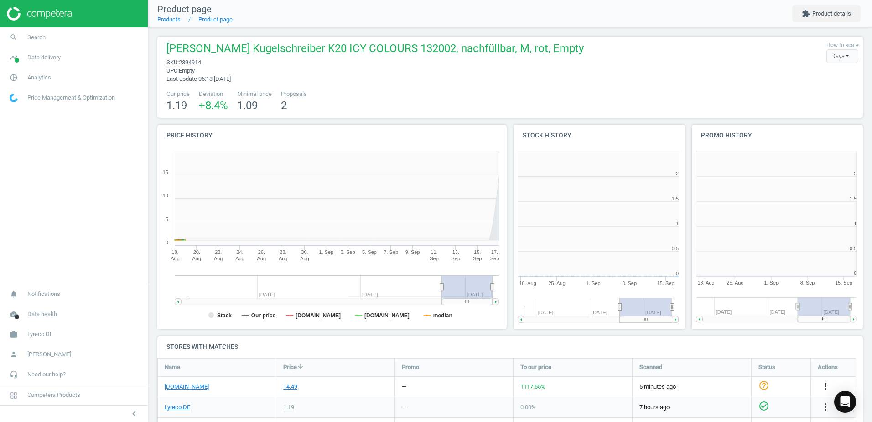
scroll to position [197, 184]
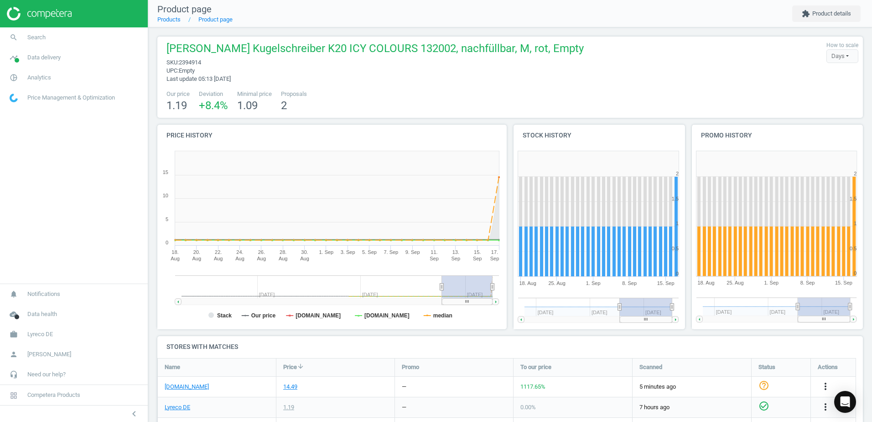
click at [479, 77] on div "[PERSON_NAME] Kugelschreiber K20 ICY COLOURS 132002, nachfüllbar, M, rot, Empty…" at bounding box center [373, 62] width 422 height 42
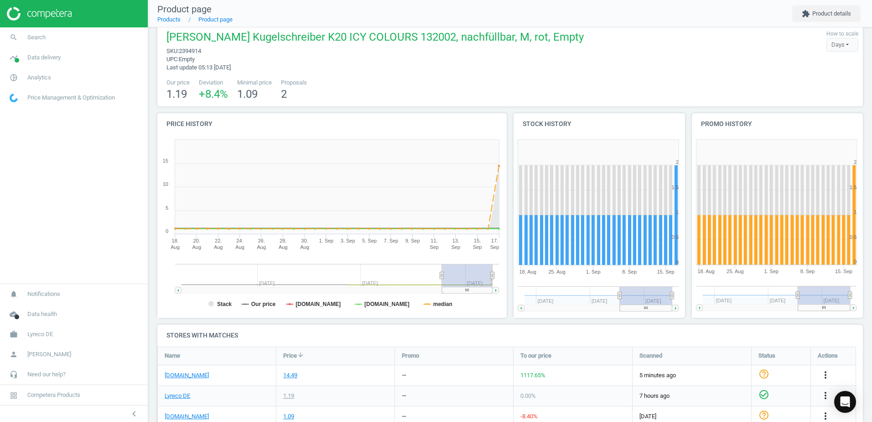
scroll to position [0, 0]
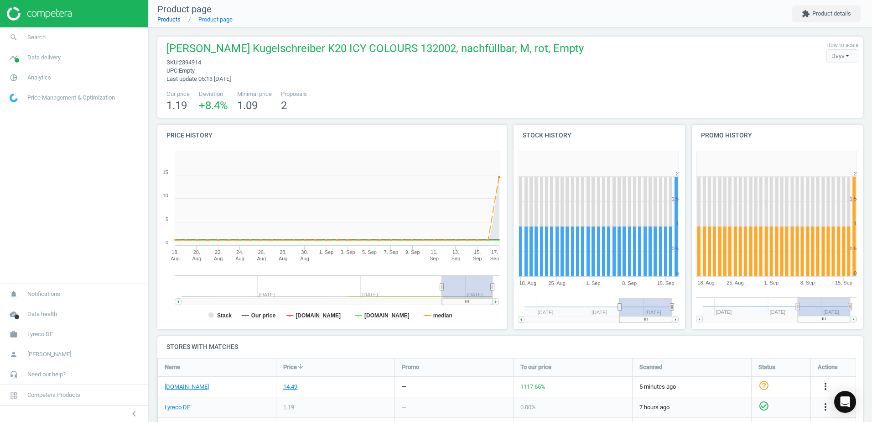
click at [179, 18] on link "Products" at bounding box center [168, 19] width 23 height 7
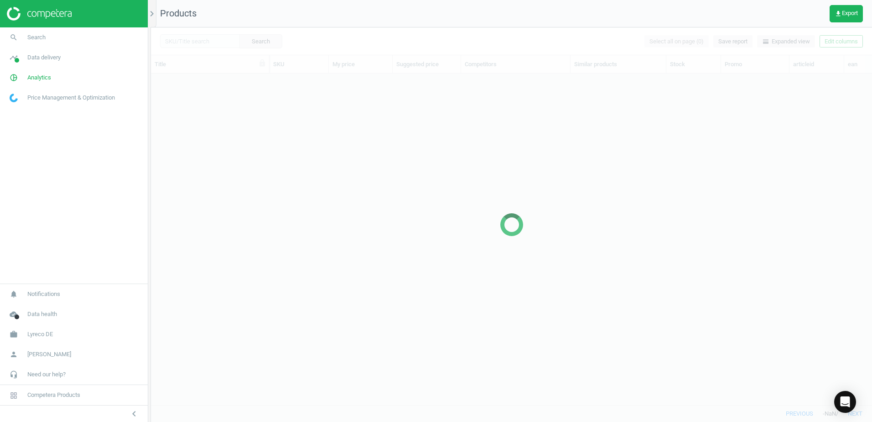
scroll to position [317, 714]
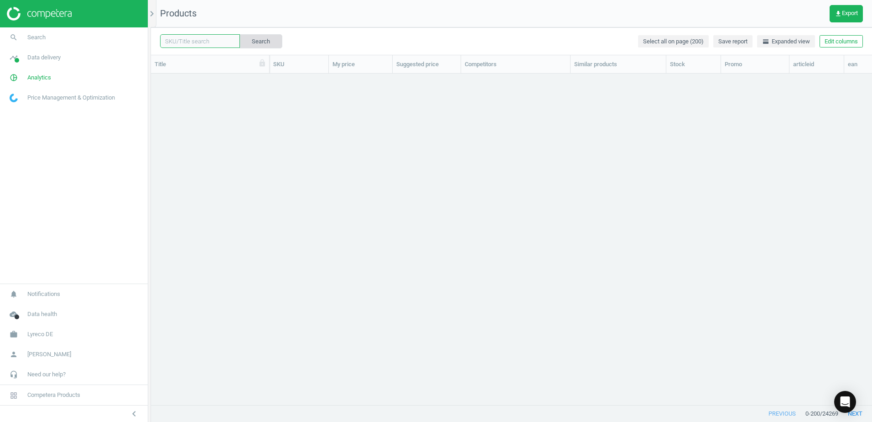
click at [205, 42] on input "text" at bounding box center [200, 41] width 80 height 14
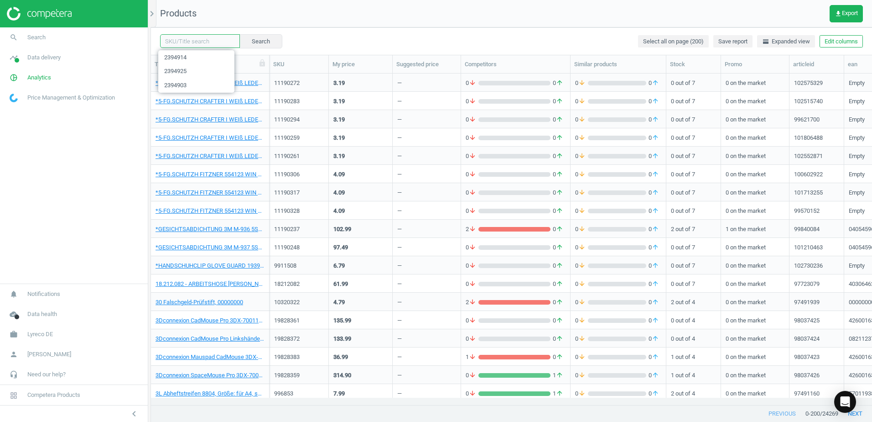
paste input "2394936"
type input "2394936"
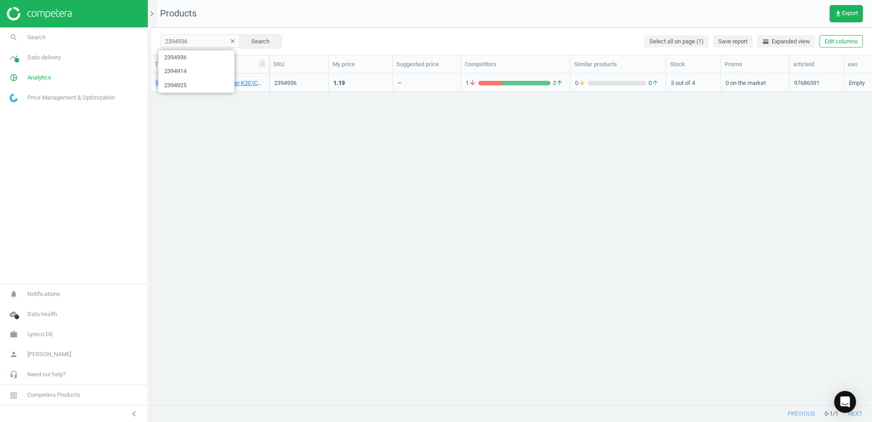
click at [594, 224] on div "[PERSON_NAME] Kugelschreiber K20 ICY COLOURS 132001, nachfüllbar, M, [PERSON_NA…" at bounding box center [511, 235] width 721 height 324
click at [209, 86] on link "[PERSON_NAME] Kugelschreiber K20 ICY COLOURS 132001, nachfüllbar, M, [PERSON_NA…" at bounding box center [210, 83] width 109 height 8
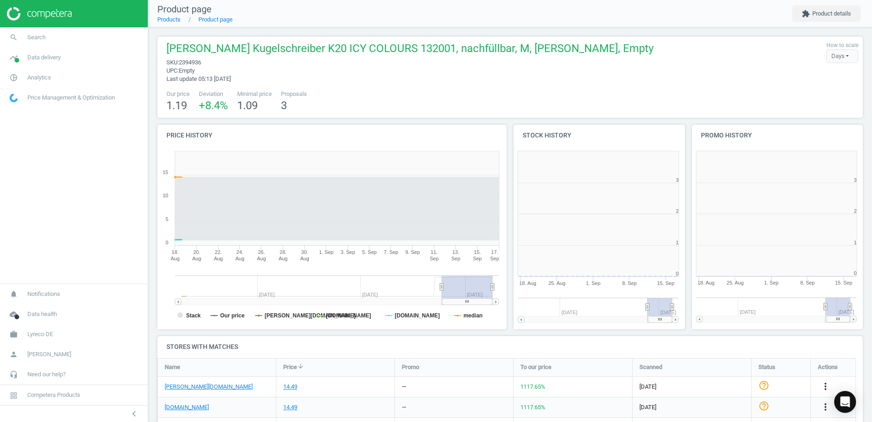
scroll to position [197, 184]
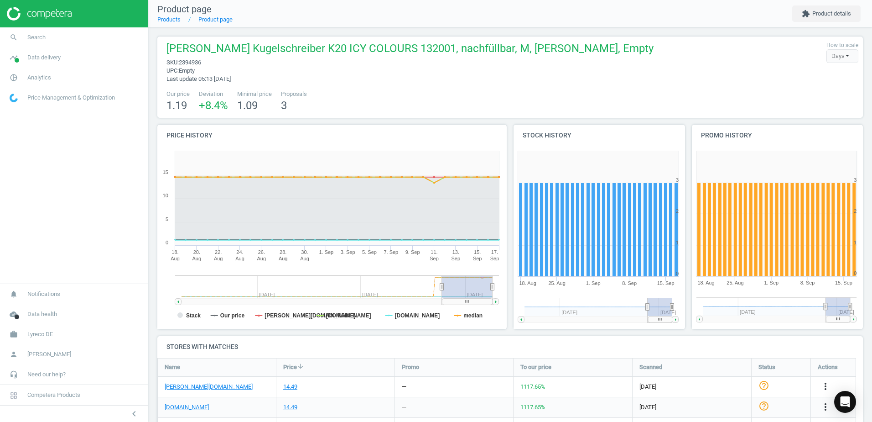
click at [487, 90] on div "Our price 1.19 Deviation +8.4 % Minimal price 1.09 Proposals 3" at bounding box center [510, 101] width 697 height 23
click at [719, 115] on div "[PERSON_NAME] Kugelschreiber K20 ICY COLOURS 132001, nachfüllbar, M, [PERSON_NA…" at bounding box center [510, 76] width 706 height 81
click at [707, 77] on div "[PERSON_NAME] Kugelschreiber K20 ICY COLOURS 132001, nachfüllbar, M, [PERSON_NA…" at bounding box center [510, 62] width 697 height 42
click at [424, 82] on div "SCHNEIDER Kugelschreiber K20 ICY COLOURS 132001, nachfüllbar, M, schwarz, Empty…" at bounding box center [408, 62] width 492 height 42
click at [475, 94] on div "Our price 1.19 Deviation +8.4 % Minimal price 1.09 Proposals 3" at bounding box center [510, 101] width 697 height 23
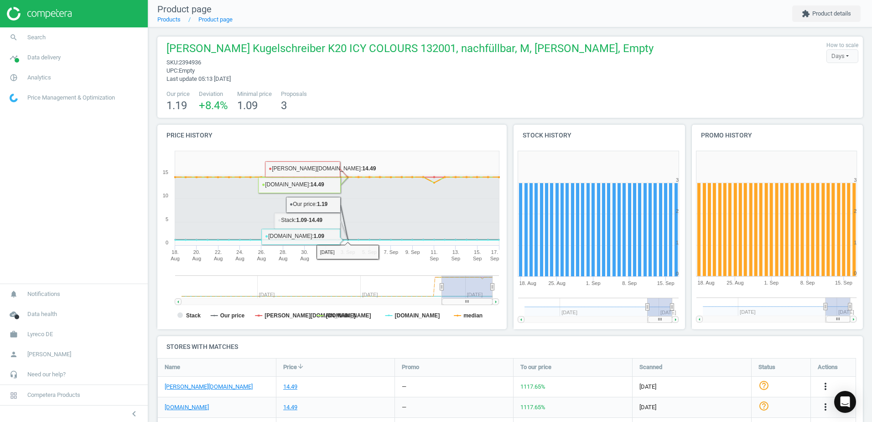
click at [414, 87] on div "SCHNEIDER Kugelschreiber K20 ICY COLOURS 132001, nachfüllbar, M, schwarz, Empty…" at bounding box center [510, 76] width 706 height 81
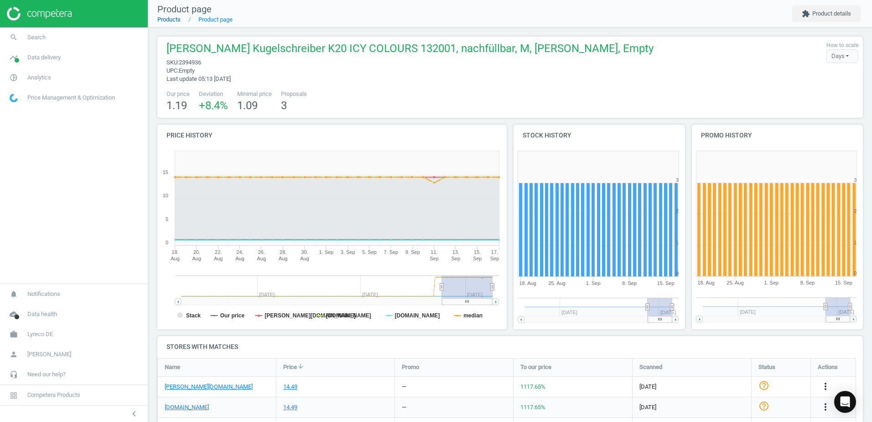
click at [173, 22] on link "Products" at bounding box center [168, 19] width 23 height 7
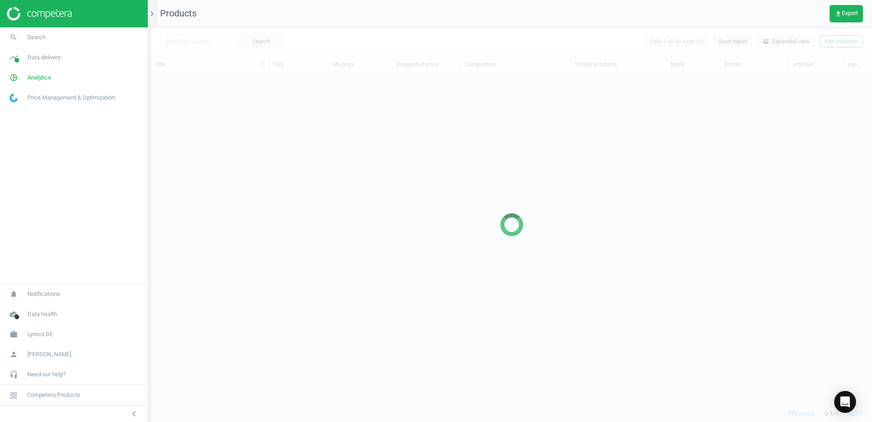
scroll to position [317, 714]
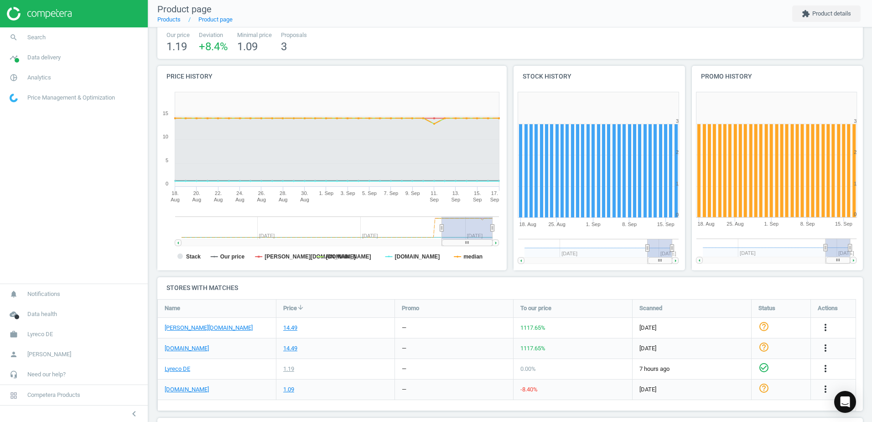
scroll to position [140, 0]
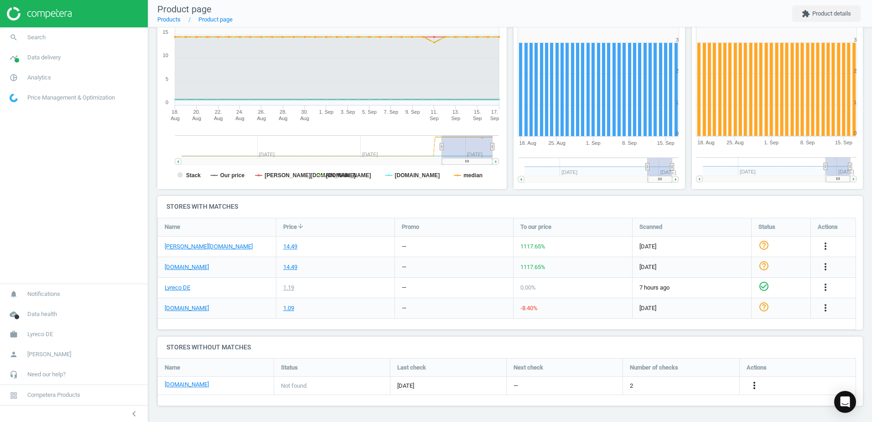
click at [755, 388] on icon "more_vert" at bounding box center [754, 385] width 11 height 11
click at [660, 385] on link "Edit URL/product option" at bounding box center [683, 385] width 125 height 14
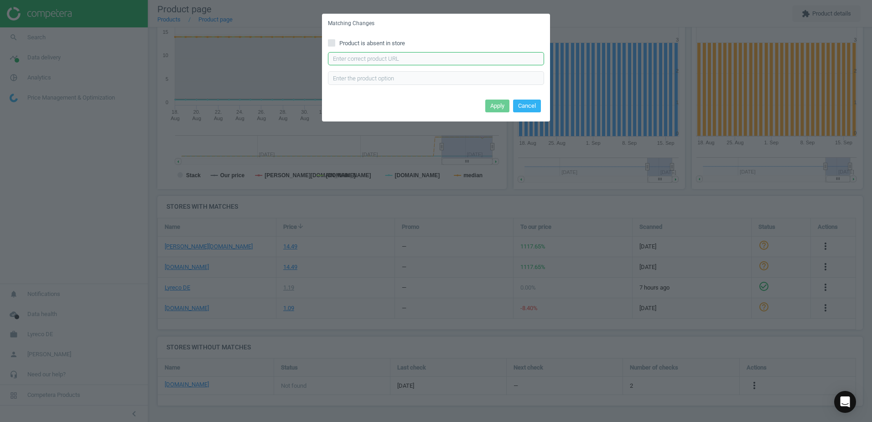
click at [368, 62] on input "text" at bounding box center [436, 59] width 216 height 14
paste input "https://www.viking.de/de/schneider-kugelschreiberminen-office-765-schwarz-10-st…"
type input "https://www.viking.de/de/schneider-kugelschreiberminen-office-765-schwarz-10-st…"
click at [502, 107] on button "Apply" at bounding box center [497, 105] width 24 height 13
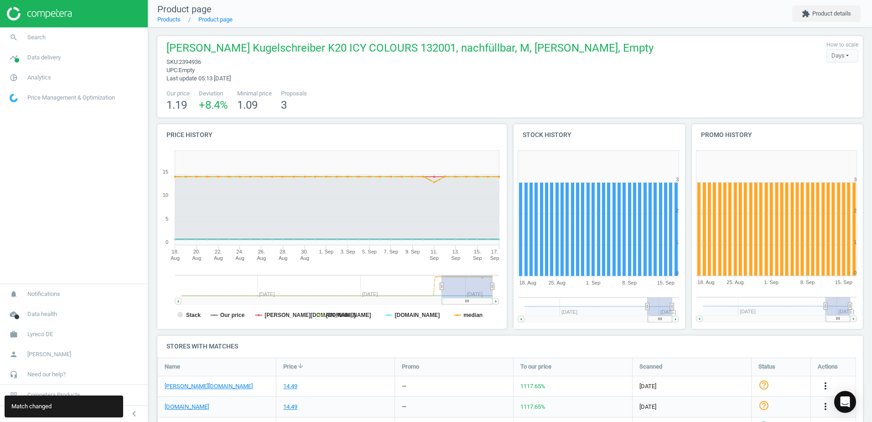
scroll to position [0, 0]
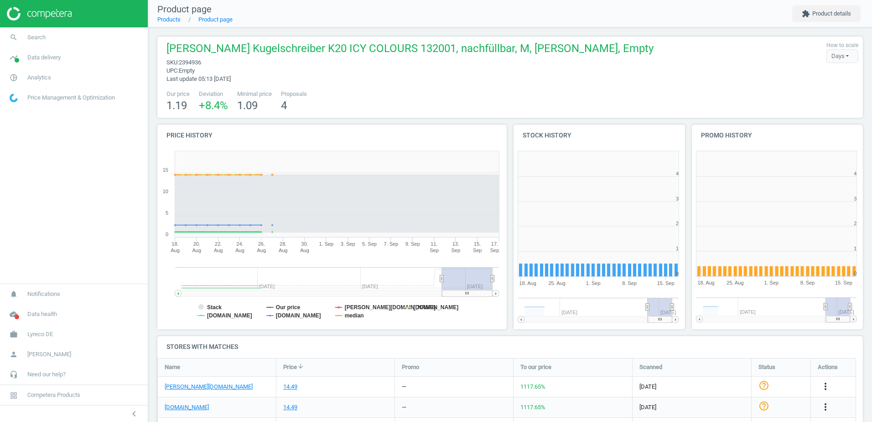
scroll to position [197, 184]
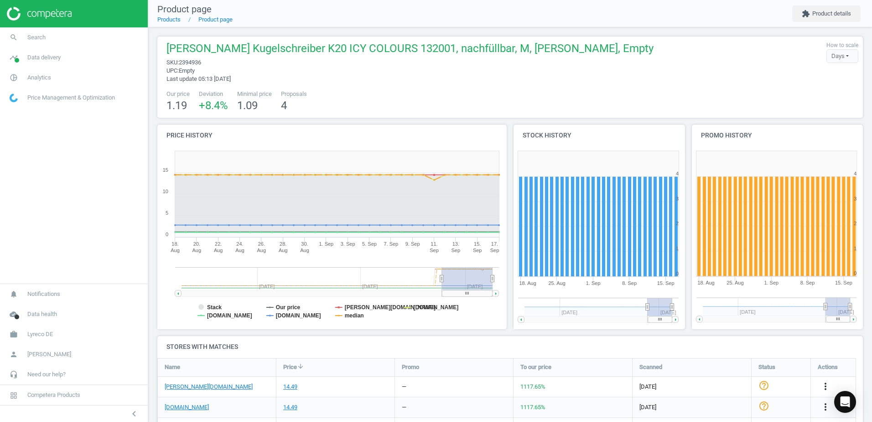
click at [662, 86] on div "[PERSON_NAME] Kugelschreiber K20 ICY COLOURS 132001, nachfüllbar, M, [PERSON_NA…" at bounding box center [510, 76] width 706 height 81
click at [522, 70] on span "upc : Empty" at bounding box center [410, 71] width 487 height 8
click at [535, 90] on div "Our price 1.19 Deviation +8.4 % Minimal price 1.09 Proposals 4" at bounding box center [510, 101] width 697 height 23
click at [172, 22] on link "Products" at bounding box center [168, 19] width 23 height 7
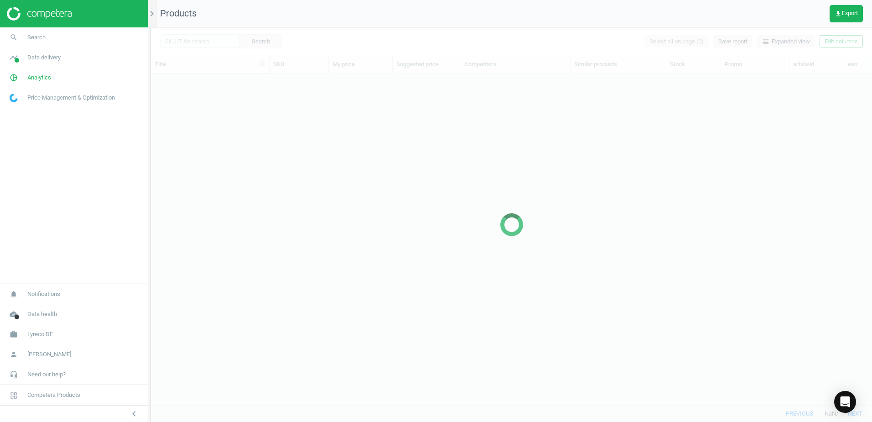
scroll to position [317, 714]
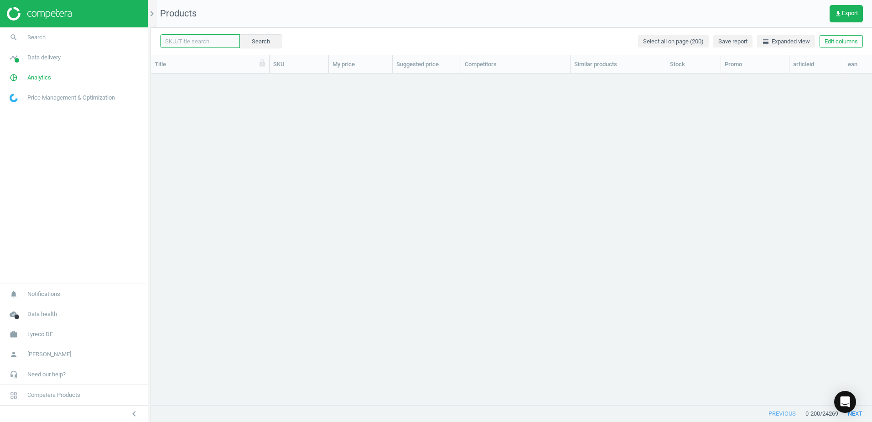
click at [207, 42] on input "text" at bounding box center [200, 41] width 80 height 14
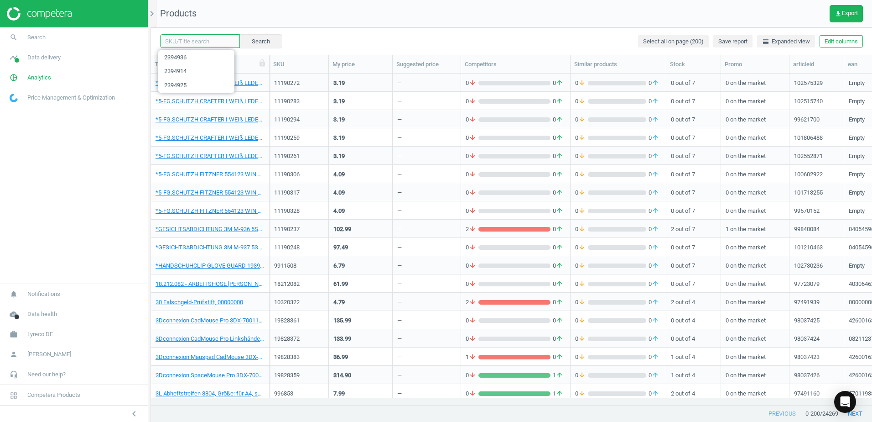
paste input "2216783"
type input "2216783"
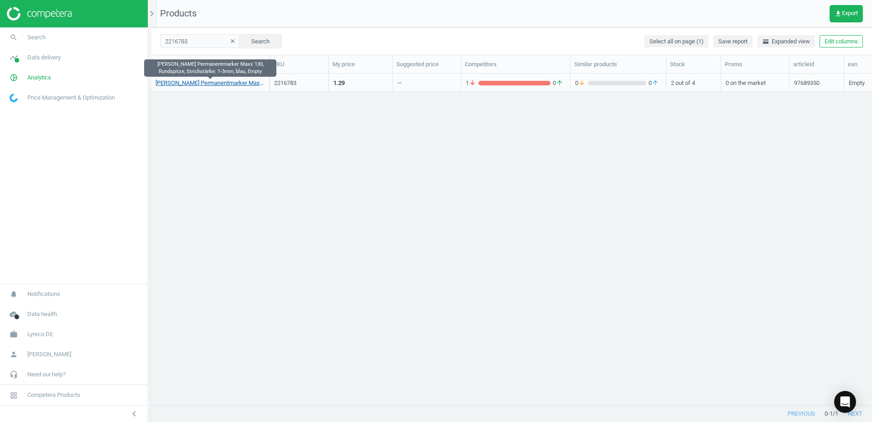
click at [212, 82] on link "[PERSON_NAME] Permanentmarker Maxx 130, Rundspitze, Strichstärke: 1-3mm, blau, …" at bounding box center [210, 83] width 109 height 8
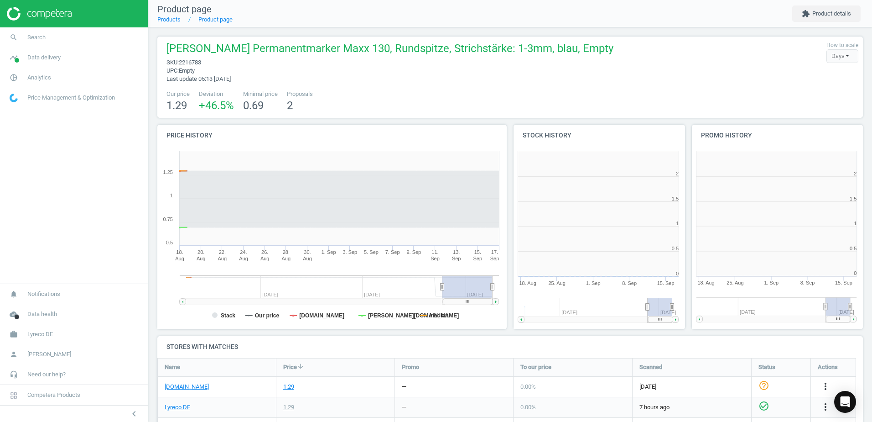
scroll to position [197, 184]
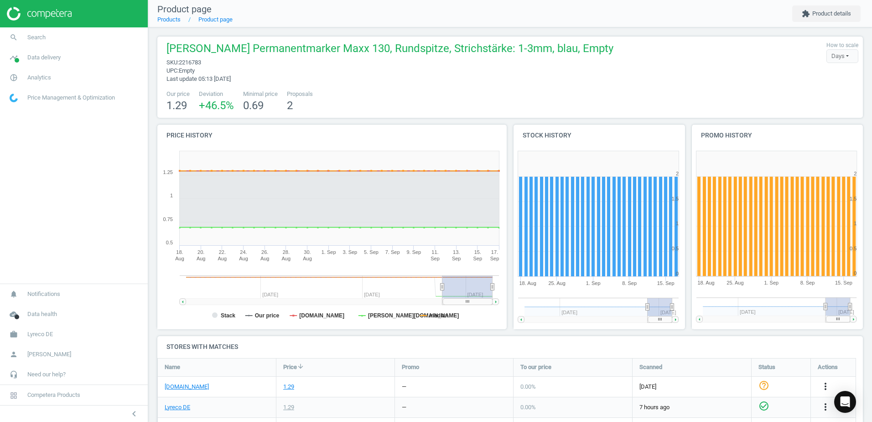
click at [494, 96] on div "Our price 1.29 Deviation +46.5 % Minimal price 0.69 Proposals 2" at bounding box center [510, 101] width 697 height 23
